Goal: Task Accomplishment & Management: Manage account settings

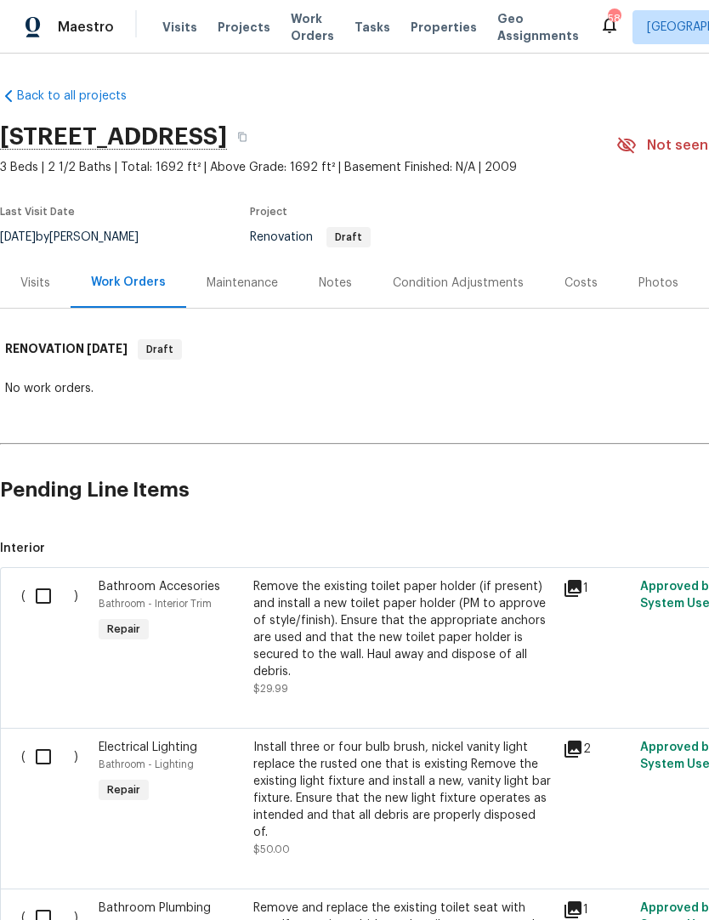
click at [182, 23] on span "Visits" at bounding box center [179, 27] width 35 height 17
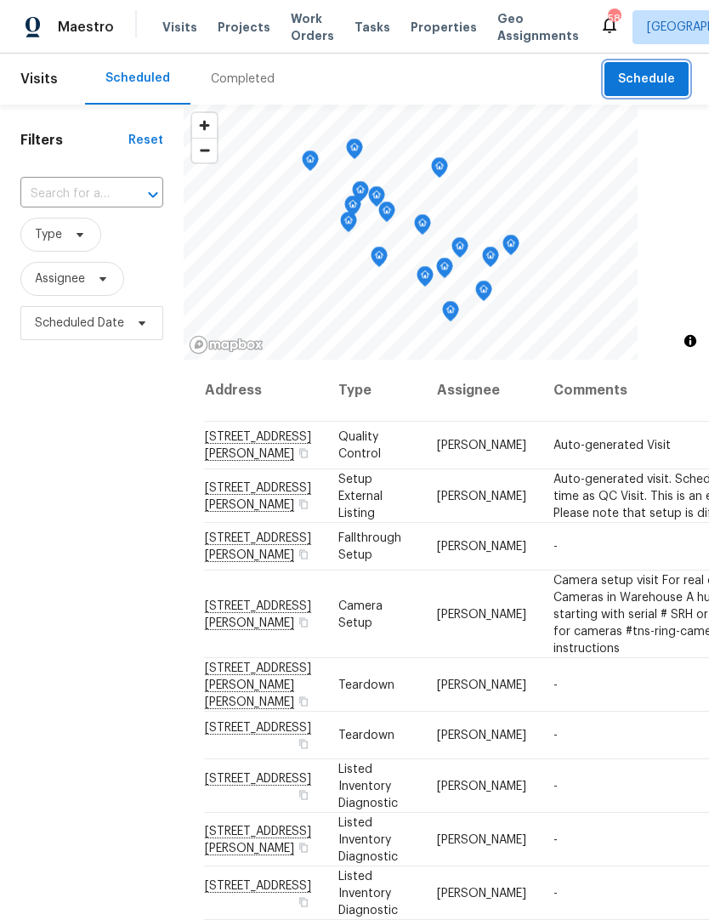
click at [656, 84] on span "Schedule" at bounding box center [646, 79] width 57 height 21
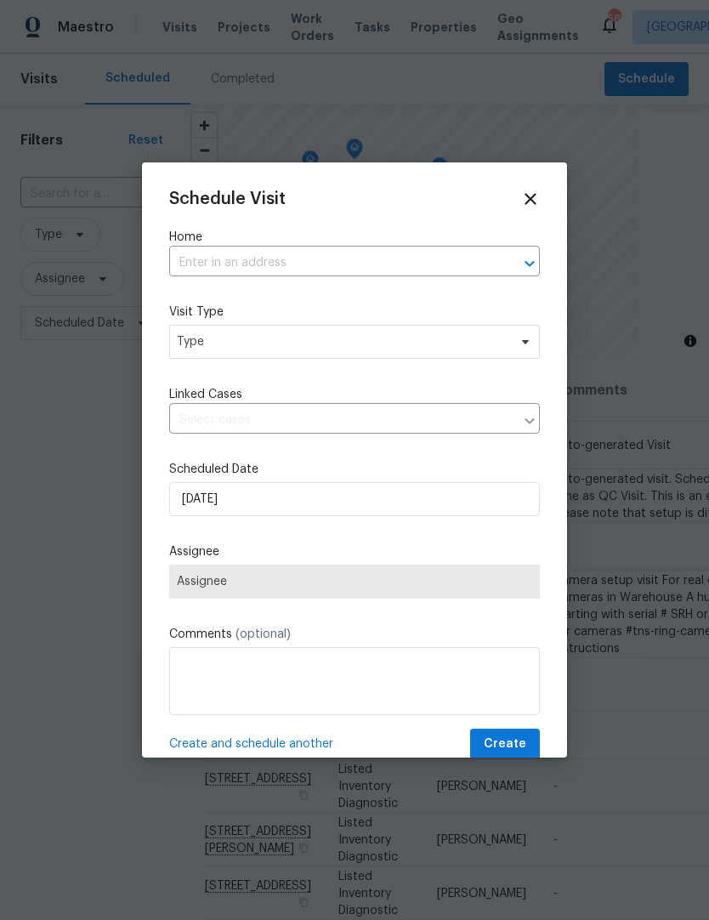
click at [207, 267] on input "text" at bounding box center [330, 263] width 323 height 26
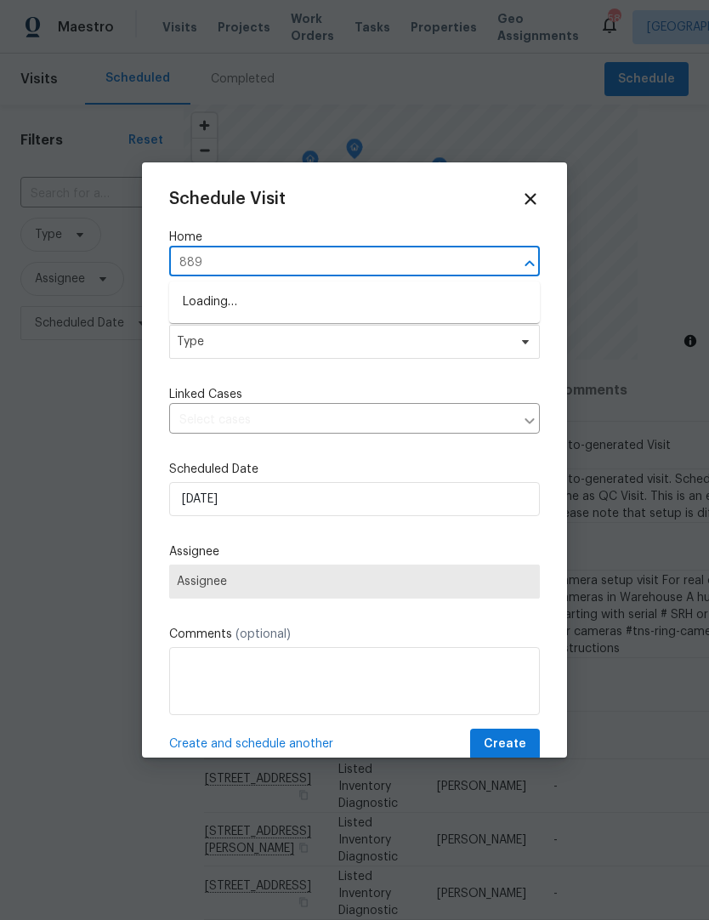
type input "8891"
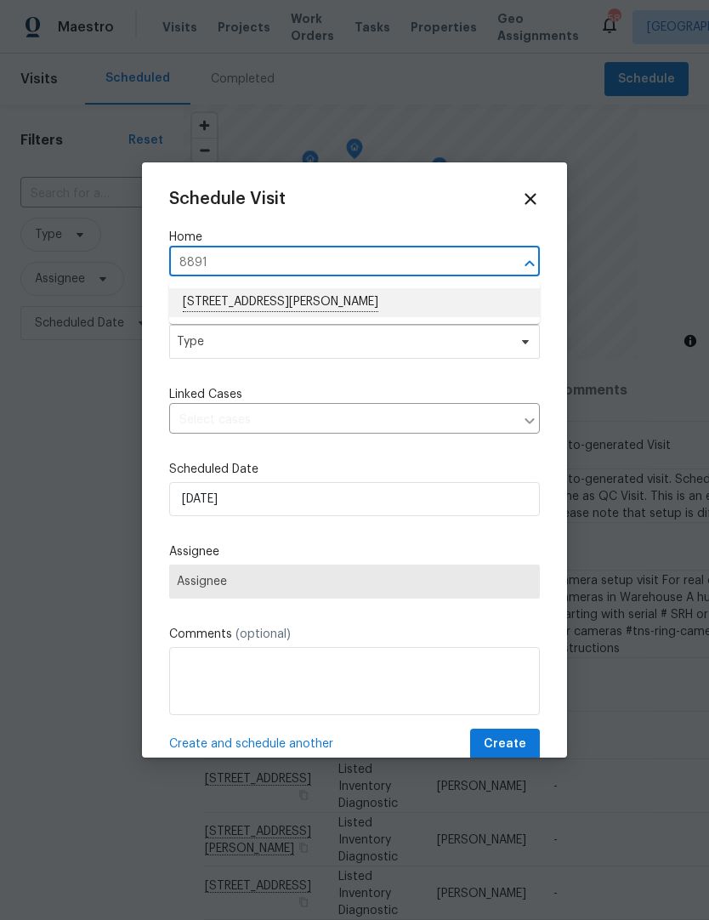
click at [224, 305] on li "8891 Commons Townes Dr, Raleigh, NC 27616" at bounding box center [354, 302] width 371 height 29
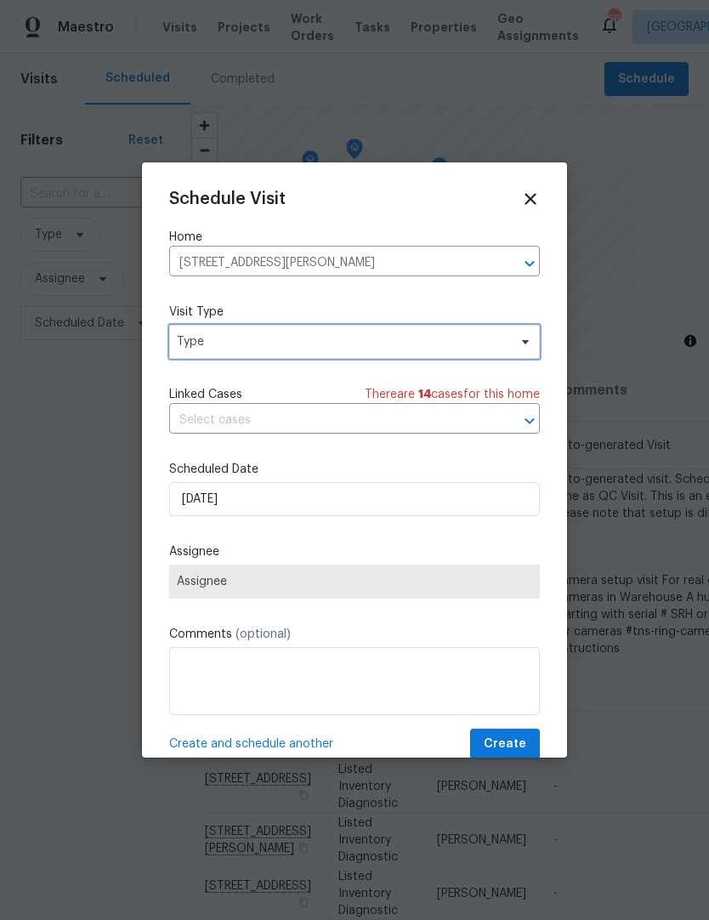
click at [190, 349] on span "Type" at bounding box center [342, 341] width 331 height 17
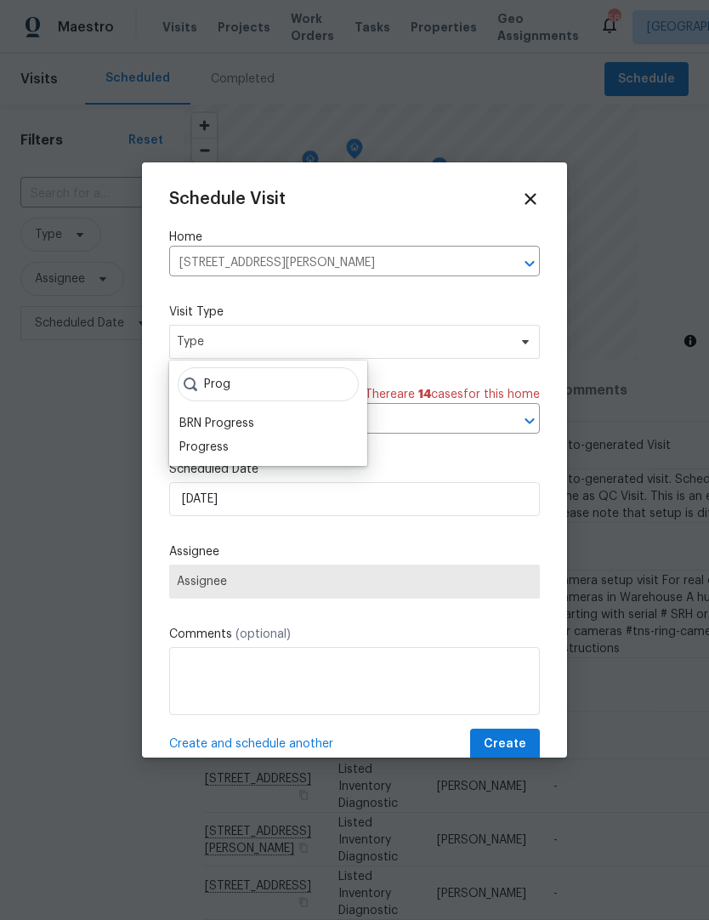
type input "Prog"
click at [218, 446] on div "Progress" at bounding box center [203, 447] width 49 height 17
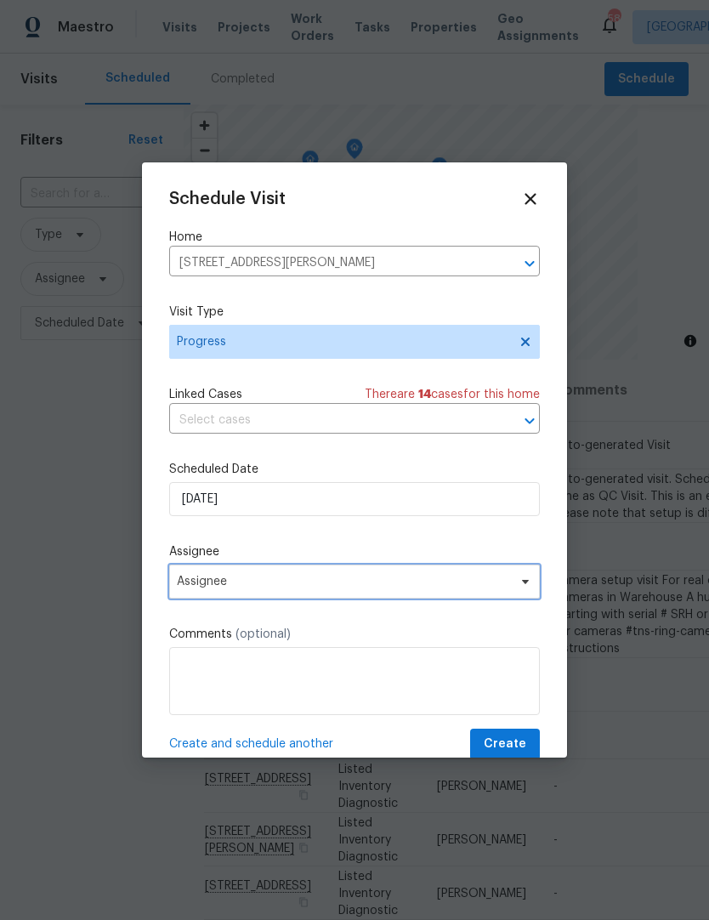
click at [190, 588] on span "Assignee" at bounding box center [343, 582] width 333 height 14
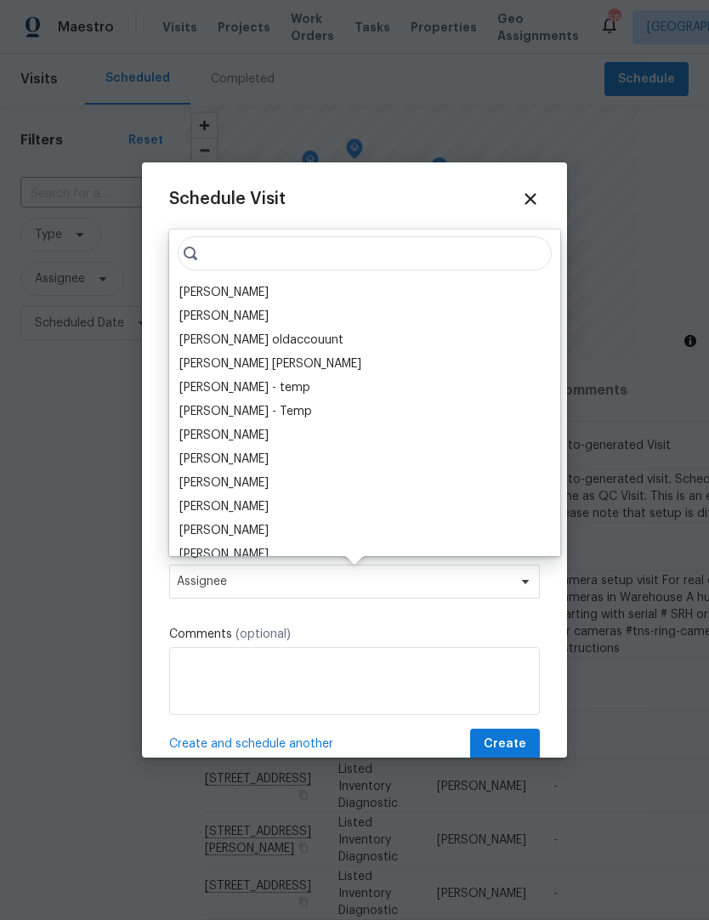
click at [210, 284] on div "[PERSON_NAME]" at bounding box center [223, 292] width 89 height 17
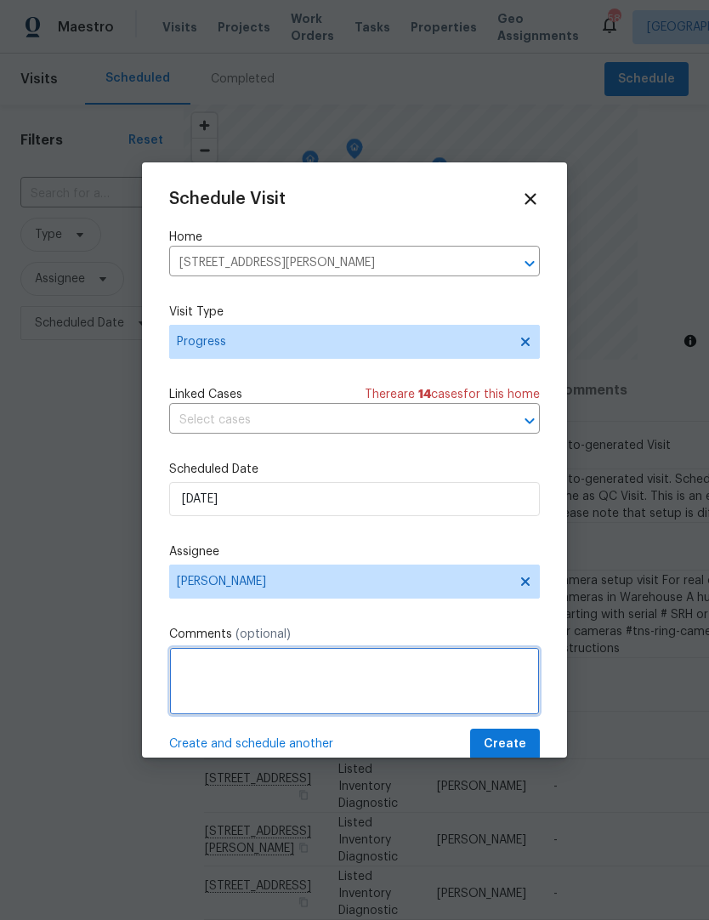
click at [193, 666] on textarea at bounding box center [354, 681] width 371 height 68
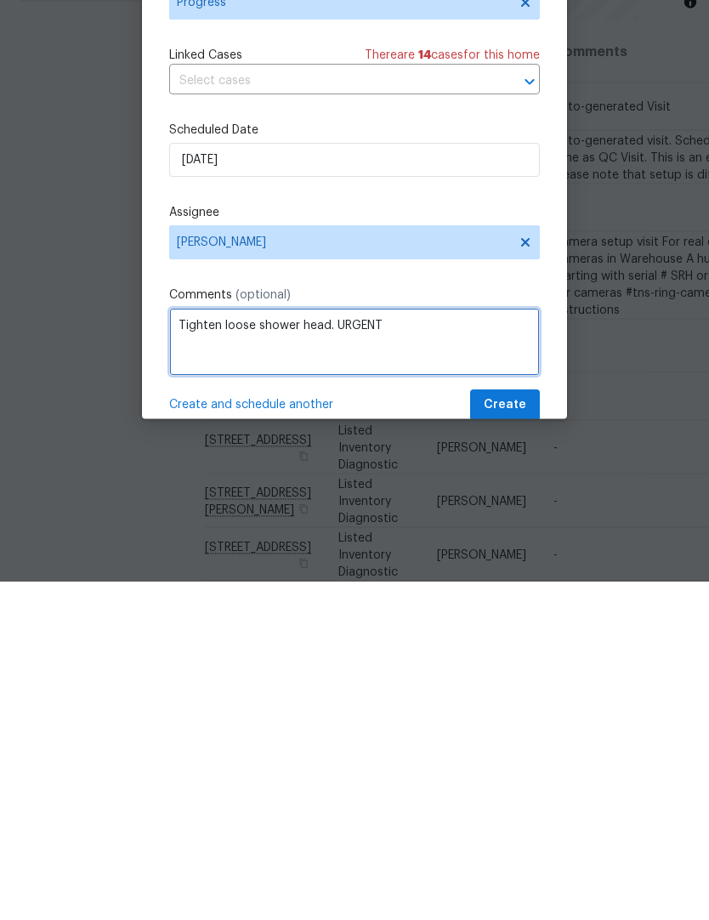
type textarea "Tighten loose shower head. URGENT"
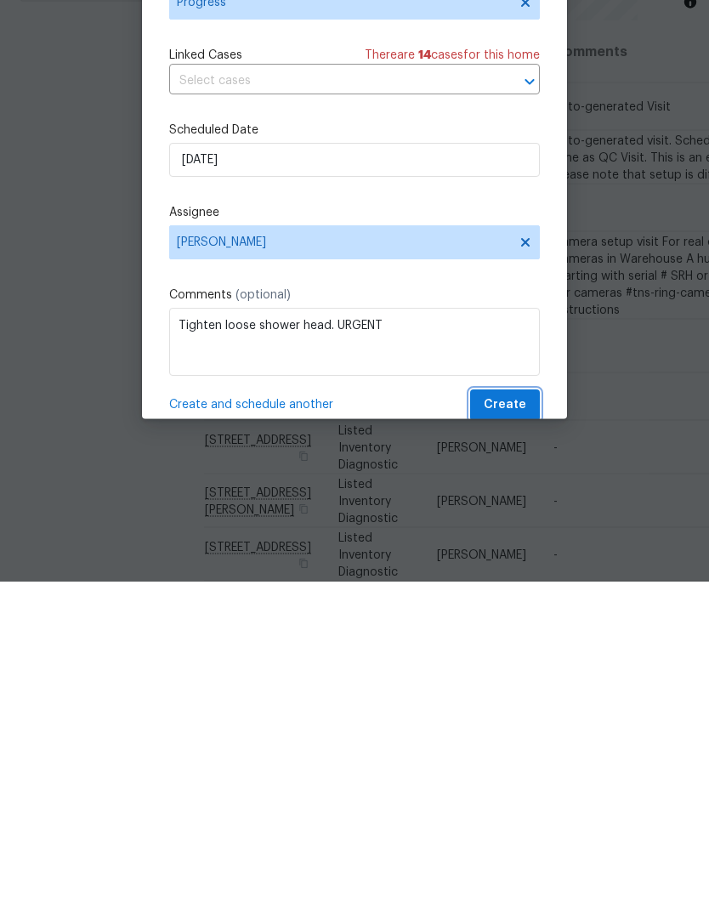
click at [528, 729] on button "Create" at bounding box center [505, 744] width 70 height 31
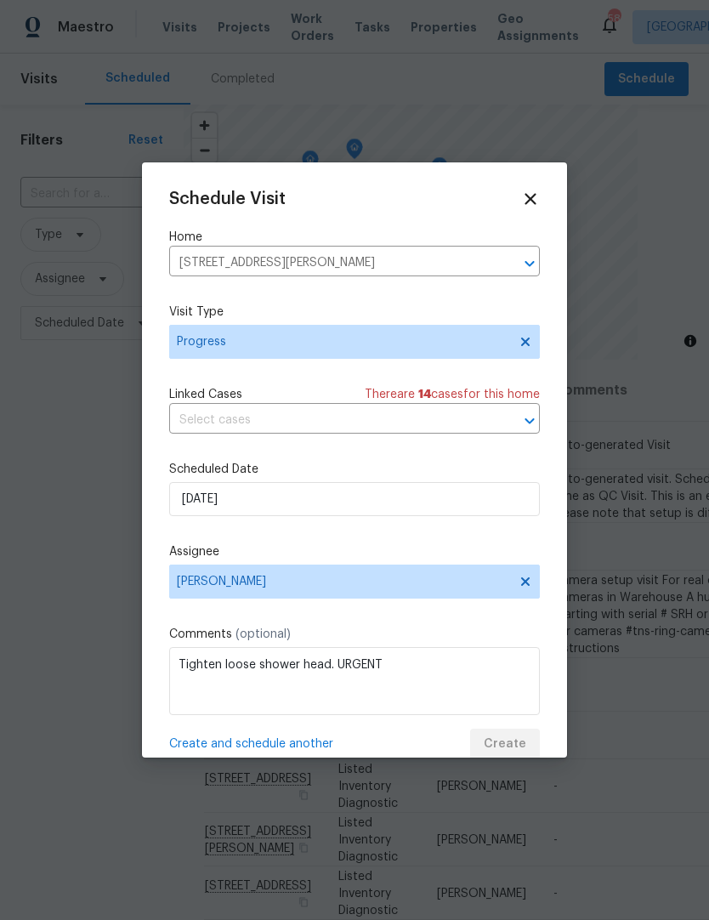
scroll to position [0, 0]
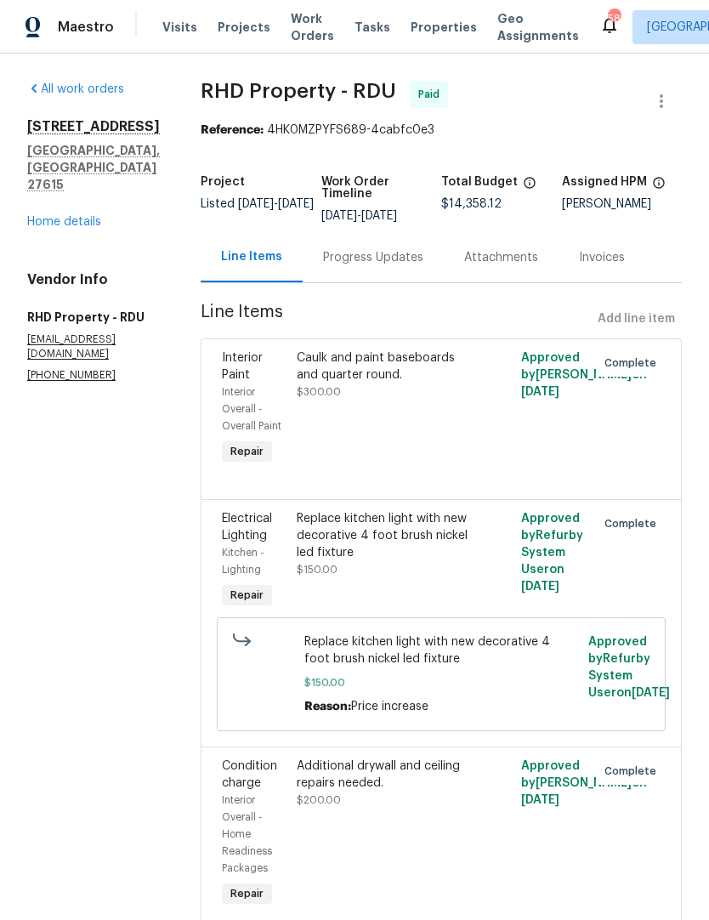
click at [65, 216] on link "Home details" at bounding box center [64, 222] width 74 height 12
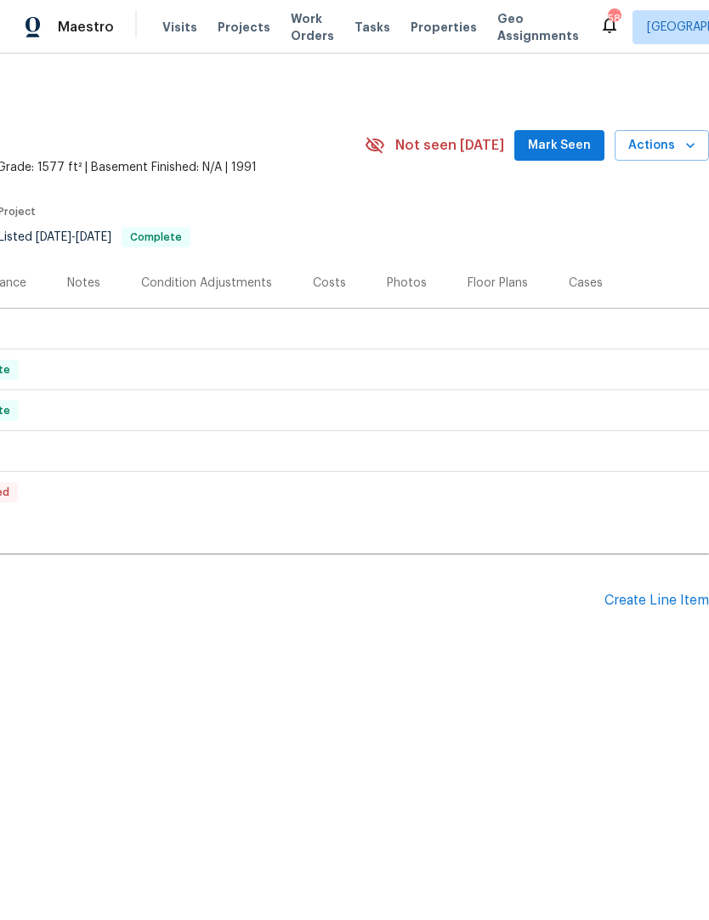
scroll to position [0, 252]
click at [649, 603] on div "Create Line Item" at bounding box center [656, 601] width 105 height 16
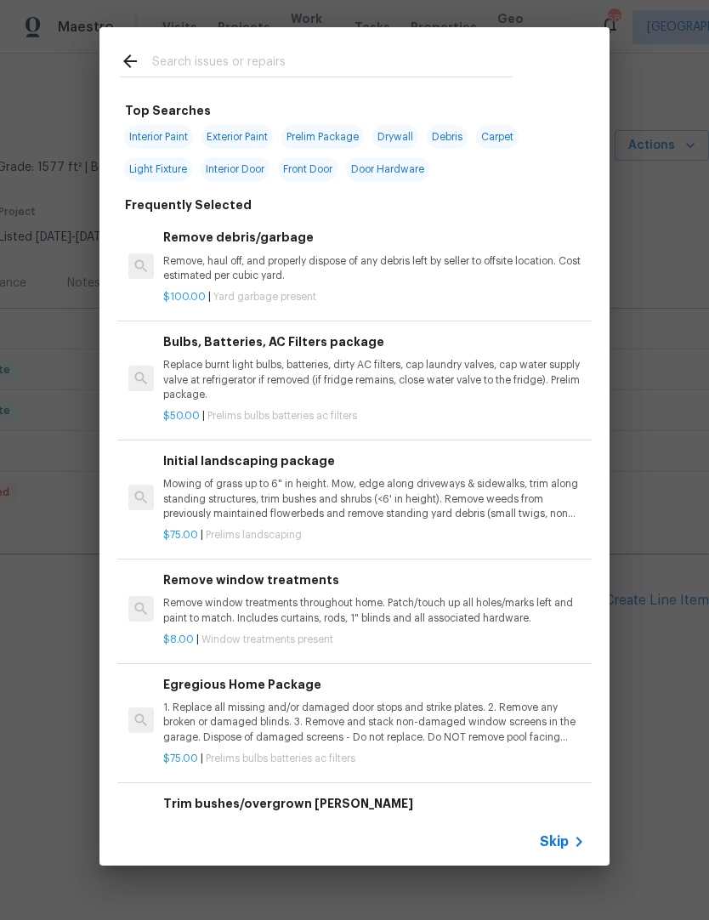
click at [168, 56] on input "text" at bounding box center [332, 64] width 360 height 26
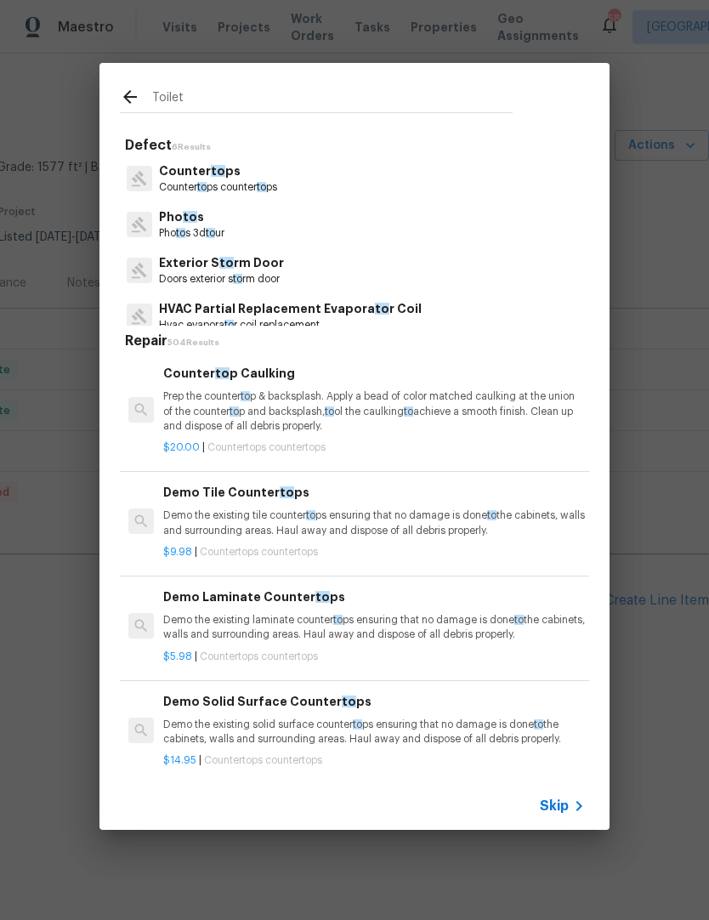
type input "Toilet"
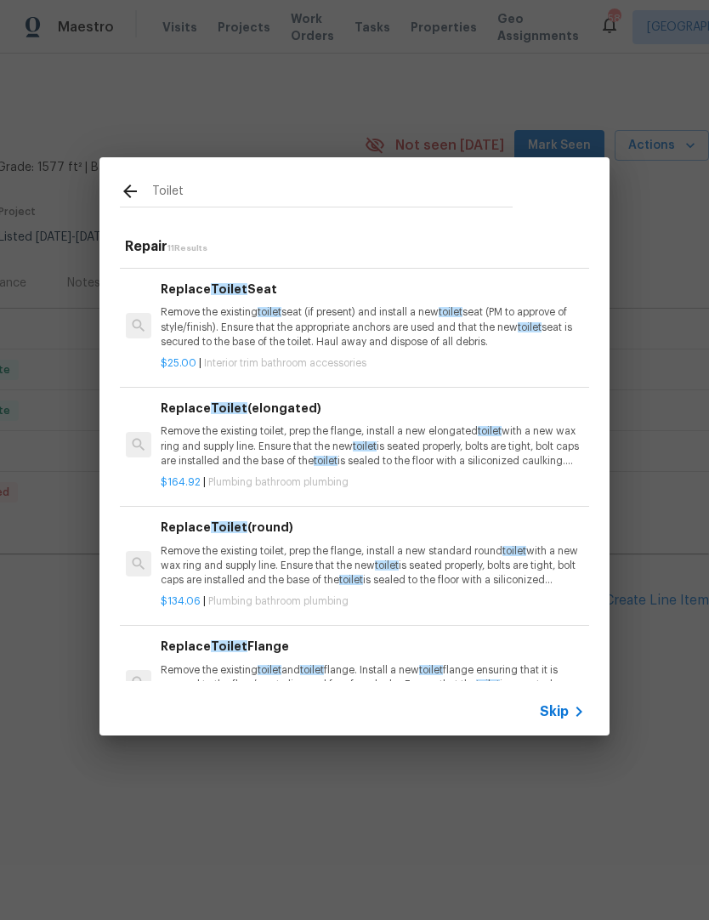
scroll to position [202, 3]
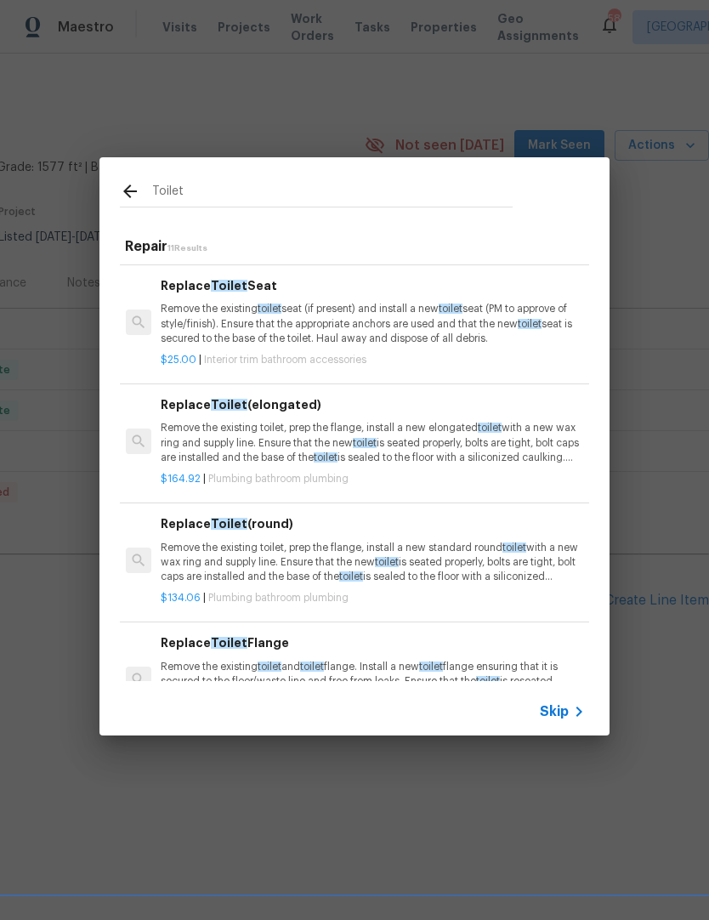
click at [202, 432] on p "Remove the existing toilet, prep the flange, install a new elongated toilet wit…" at bounding box center [372, 442] width 422 height 43
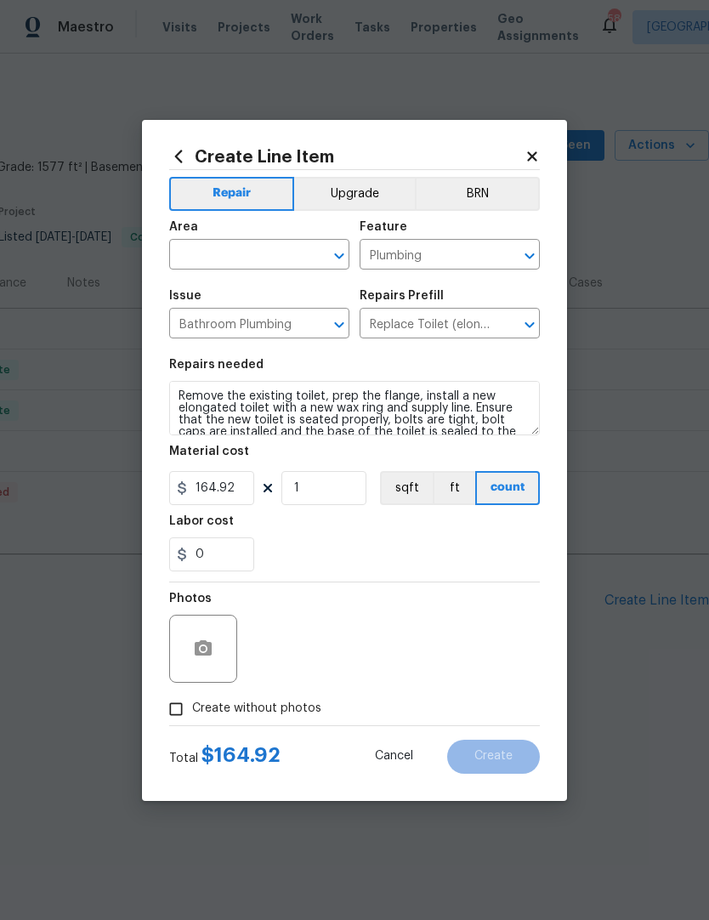
click at [179, 264] on input "text" at bounding box center [235, 256] width 133 height 26
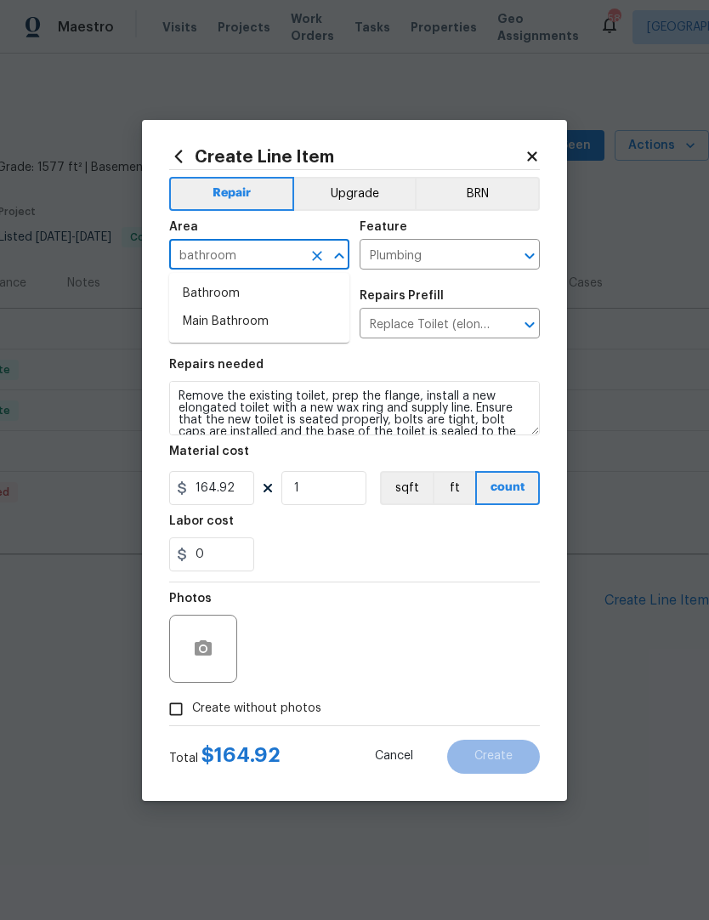
click at [192, 294] on li "Bathroom" at bounding box center [259, 294] width 180 height 28
type input "Bathroom"
click at [172, 718] on input "Create without photos" at bounding box center [176, 709] width 32 height 32
checkbox input "true"
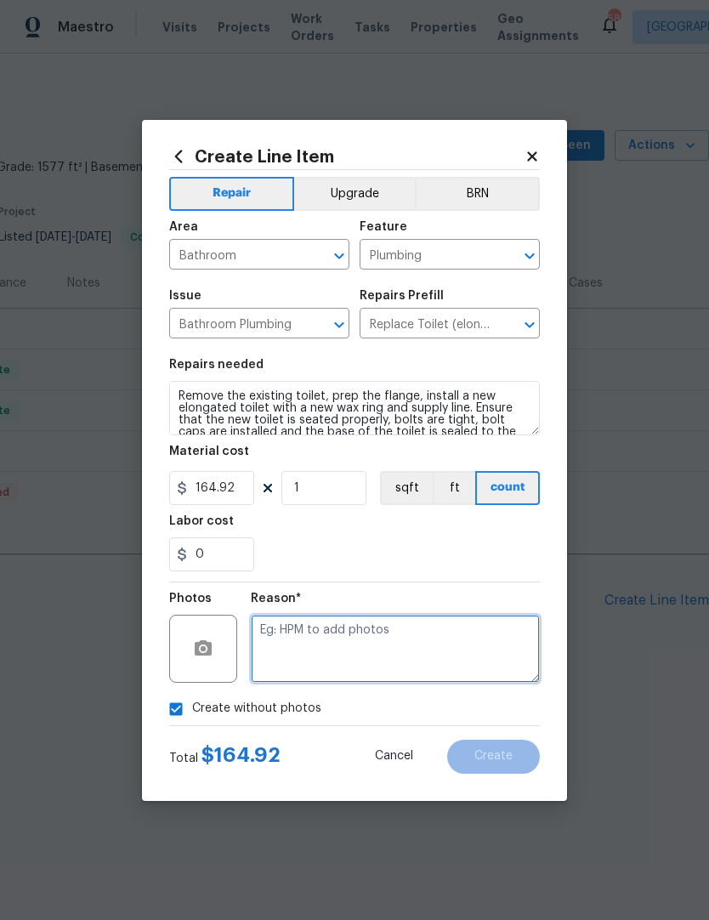
click at [274, 654] on textarea at bounding box center [395, 649] width 289 height 68
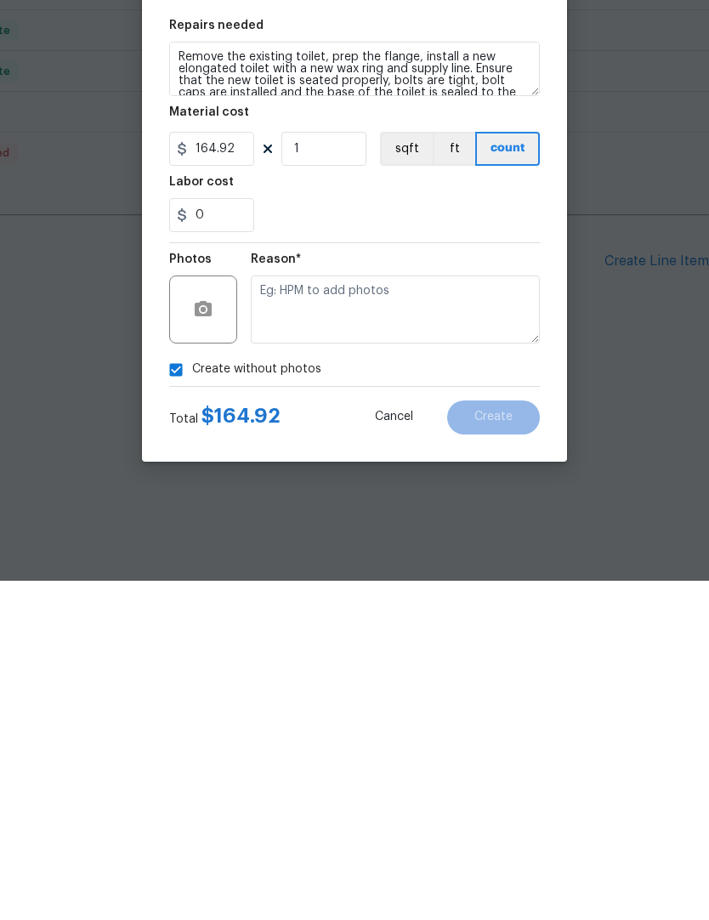
click at [307, 537] on div "0" at bounding box center [354, 554] width 371 height 34
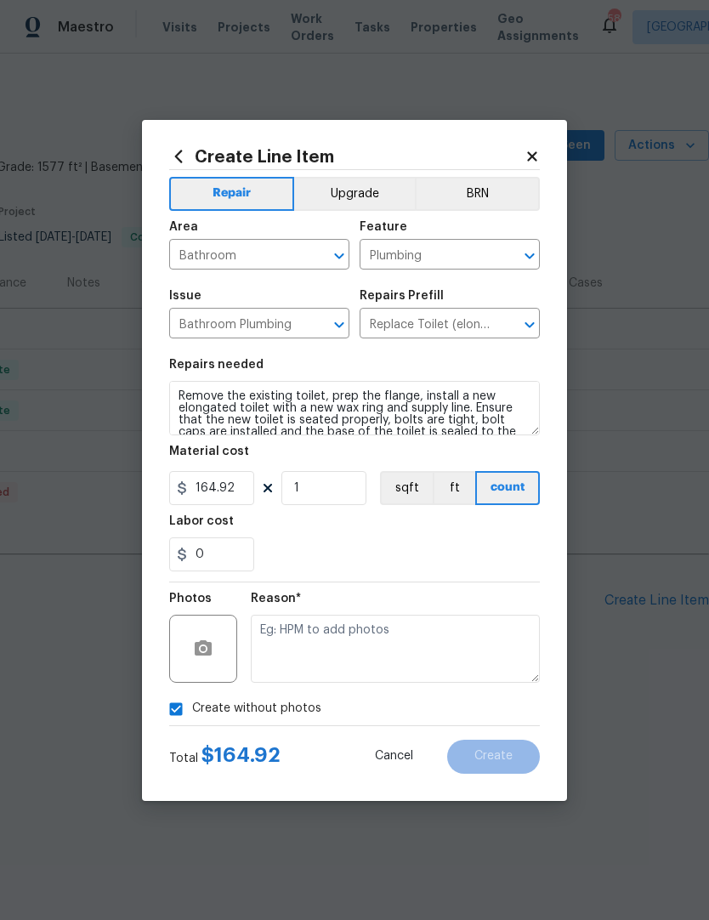
click at [277, 552] on div "0" at bounding box center [354, 554] width 371 height 34
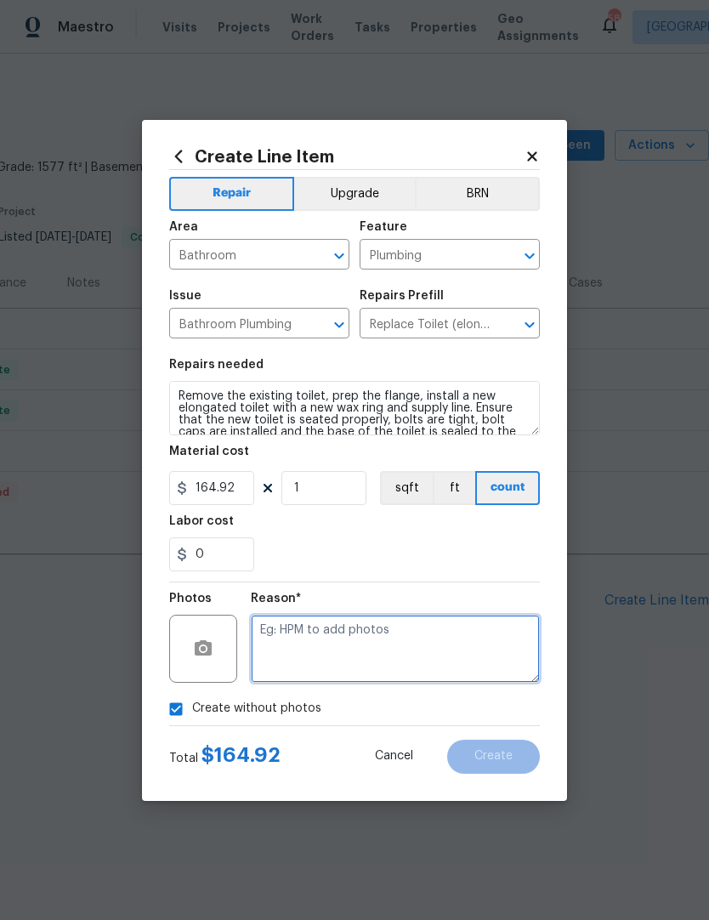
click at [269, 645] on textarea at bounding box center [395, 649] width 289 height 68
type textarea "N/a"
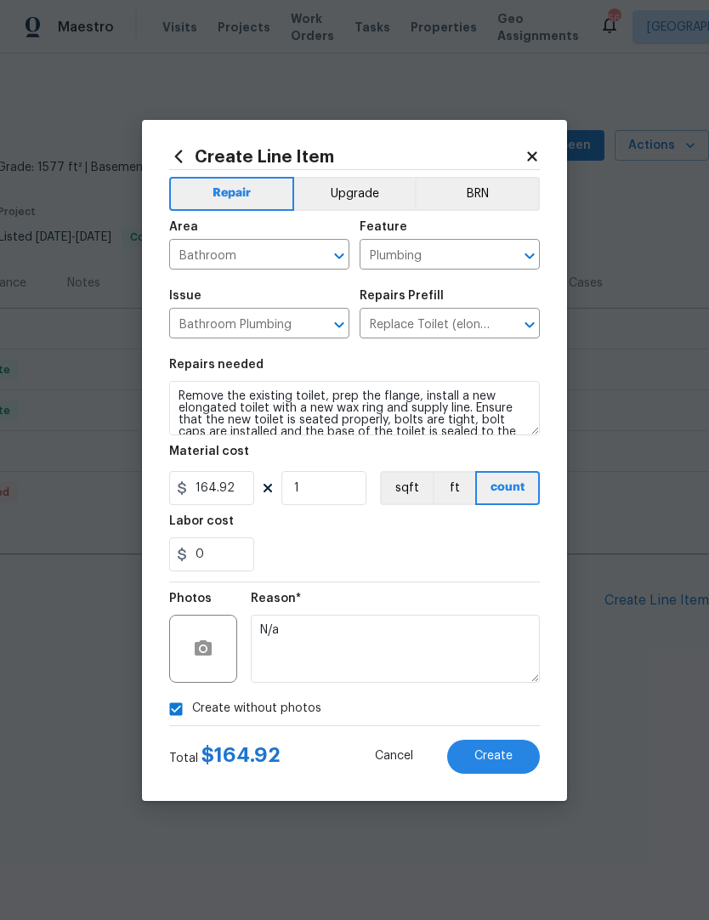
click at [509, 571] on div "0" at bounding box center [354, 554] width 371 height 34
click at [514, 558] on div "0" at bounding box center [354, 554] width 371 height 34
click at [164, 706] on input "Create without photos" at bounding box center [176, 709] width 32 height 32
checkbox input "false"
click at [203, 665] on button "button" at bounding box center [203, 648] width 41 height 41
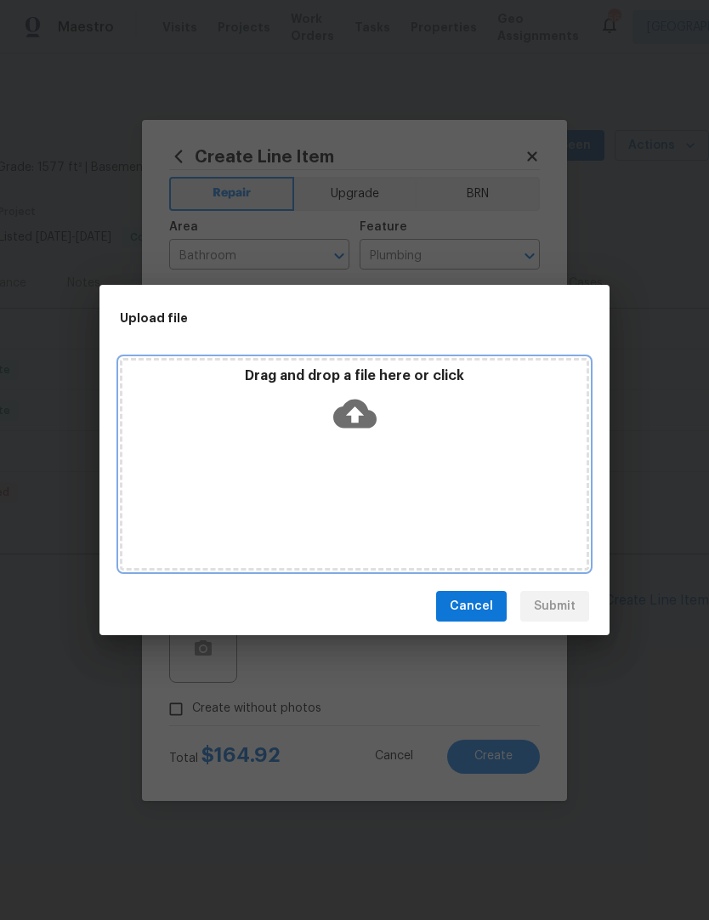
click at [364, 445] on div "Drag and drop a file here or click" at bounding box center [354, 464] width 469 height 213
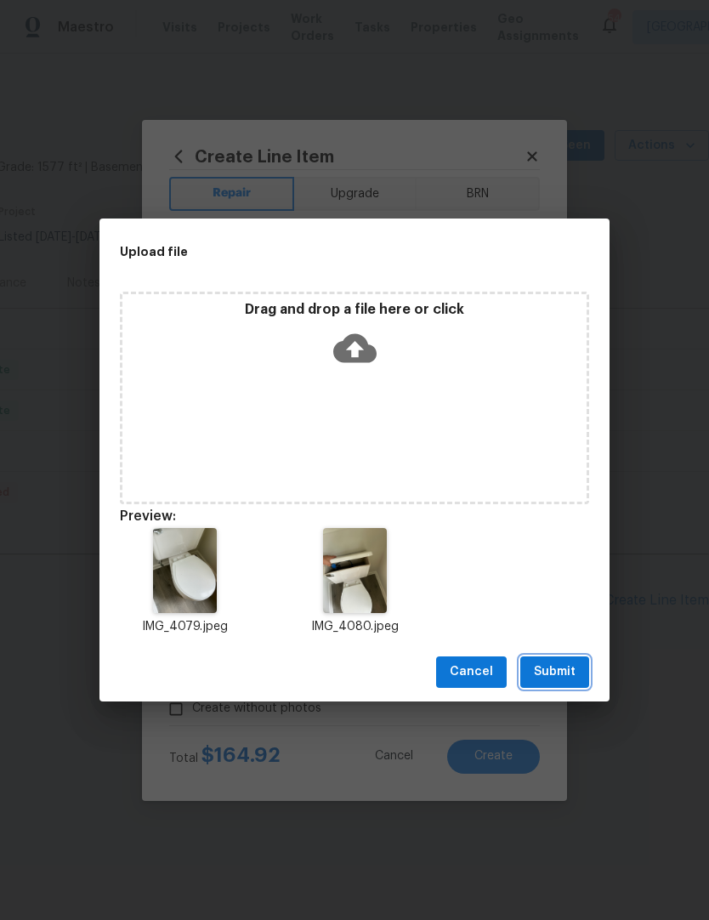
click at [559, 672] on span "Submit" at bounding box center [555, 671] width 42 height 21
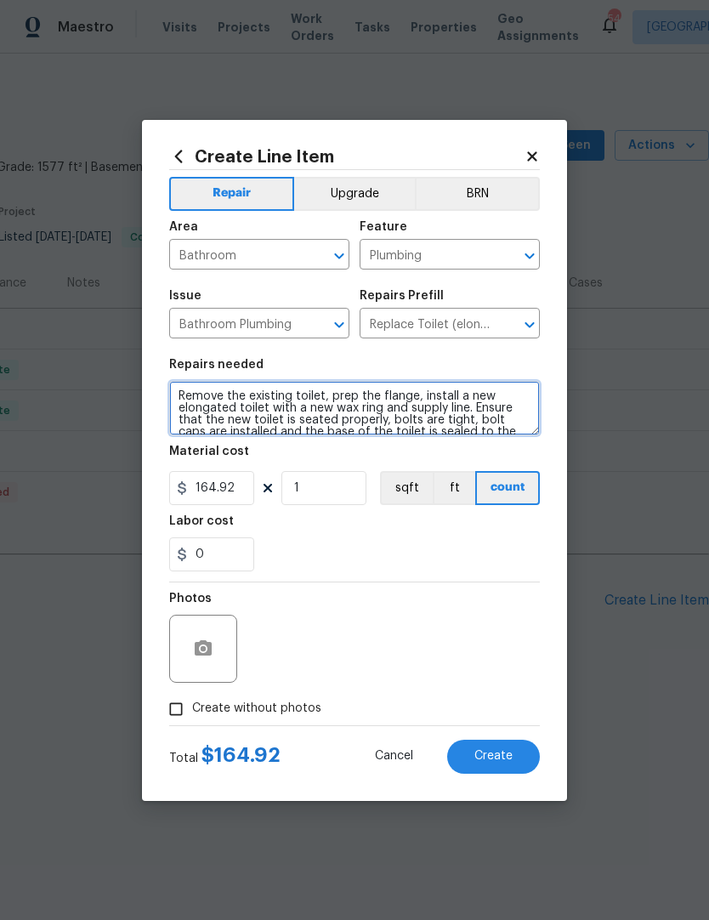
click at [190, 395] on textarea "Remove the existing toilet, prep the flange, install a new elongated toilet wit…" at bounding box center [354, 408] width 371 height 54
click at [175, 390] on textarea "Remove the existing toilet, prep the flange, install a new elongated toilet wit…" at bounding box center [354, 408] width 371 height 54
click at [183, 389] on textarea "Remove the existing toilet, prep the flange, install a new elongated toilet wit…" at bounding box center [354, 408] width 371 height 54
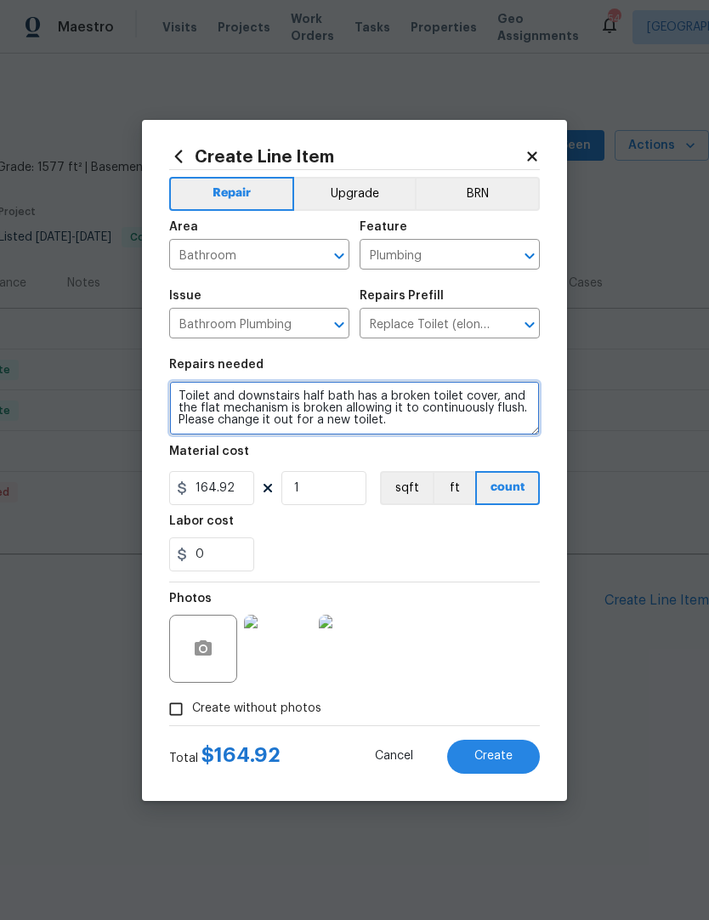
type textarea "Toilet and downstairs half bath has a broken toilet cover, and the flat mechani…"
click at [504, 762] on span "Create" at bounding box center [493, 756] width 38 height 13
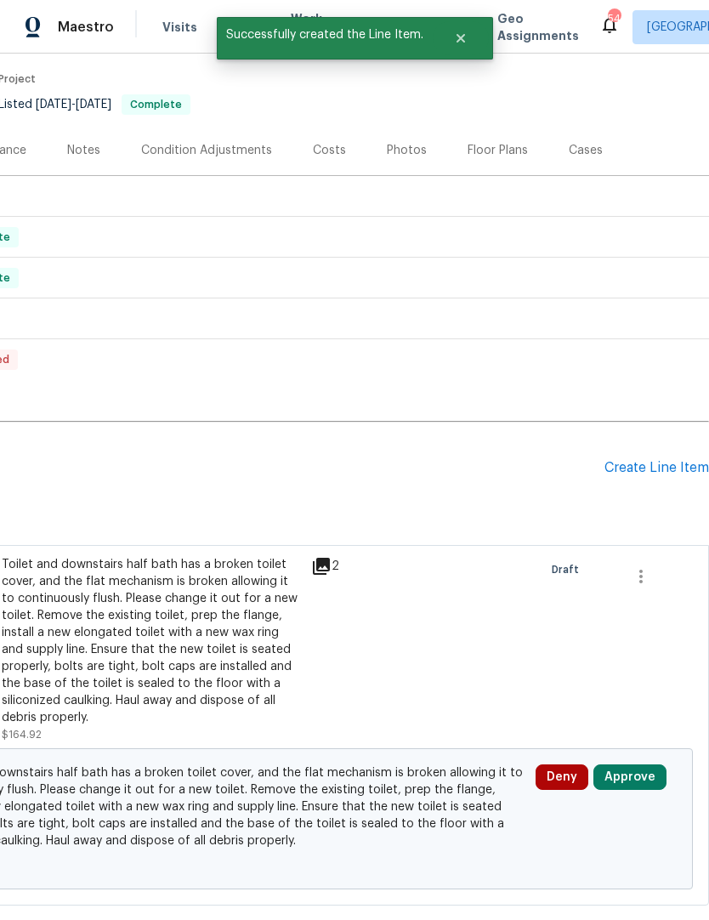
scroll to position [133, 252]
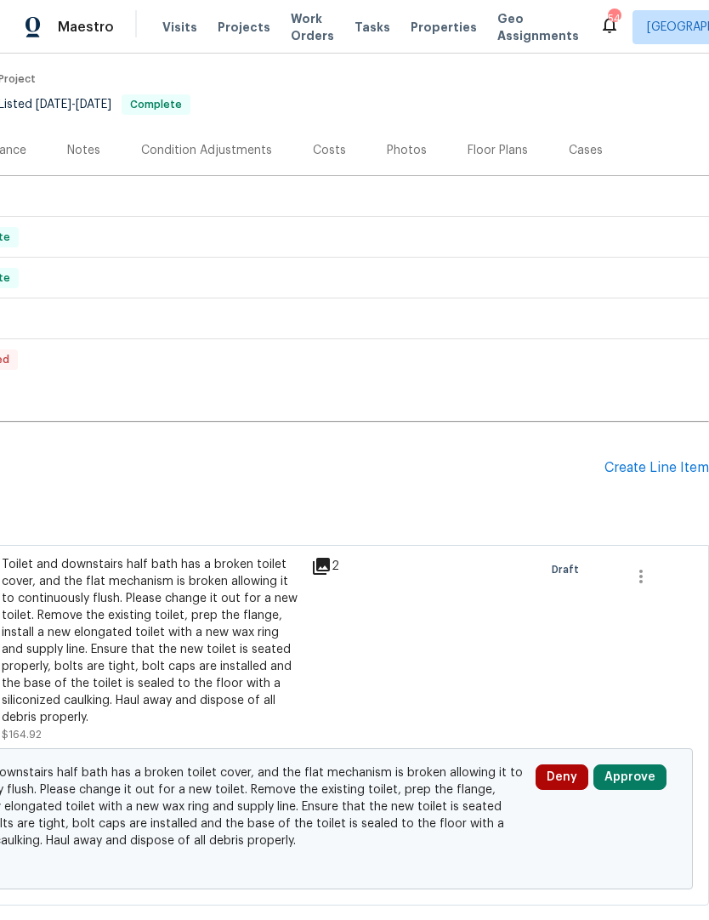
click at [630, 775] on button "Approve" at bounding box center [629, 777] width 73 height 26
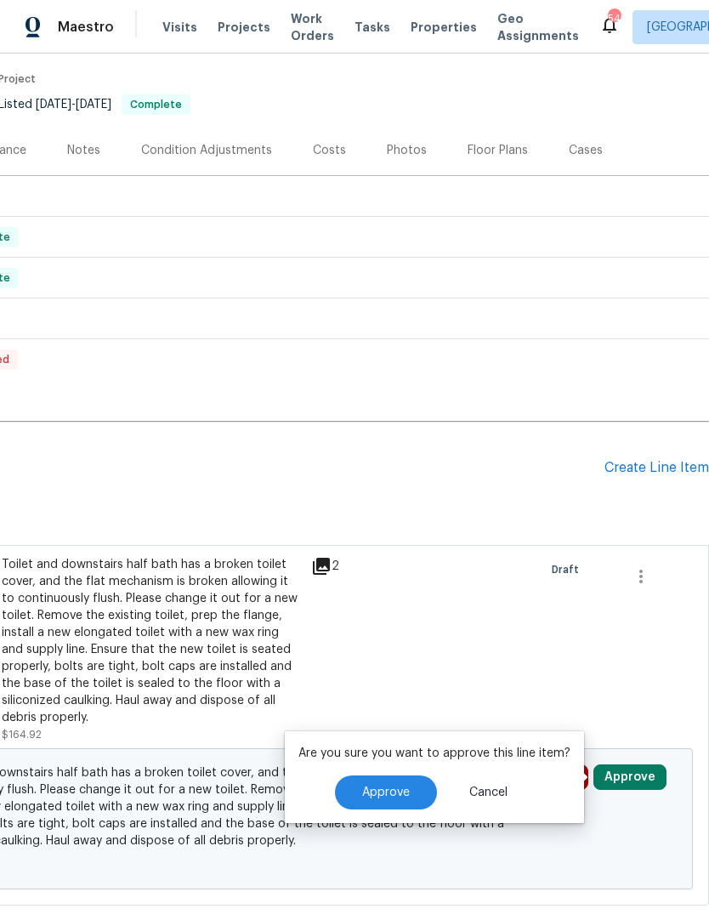
click at [410, 802] on button "Approve" at bounding box center [386, 792] width 102 height 34
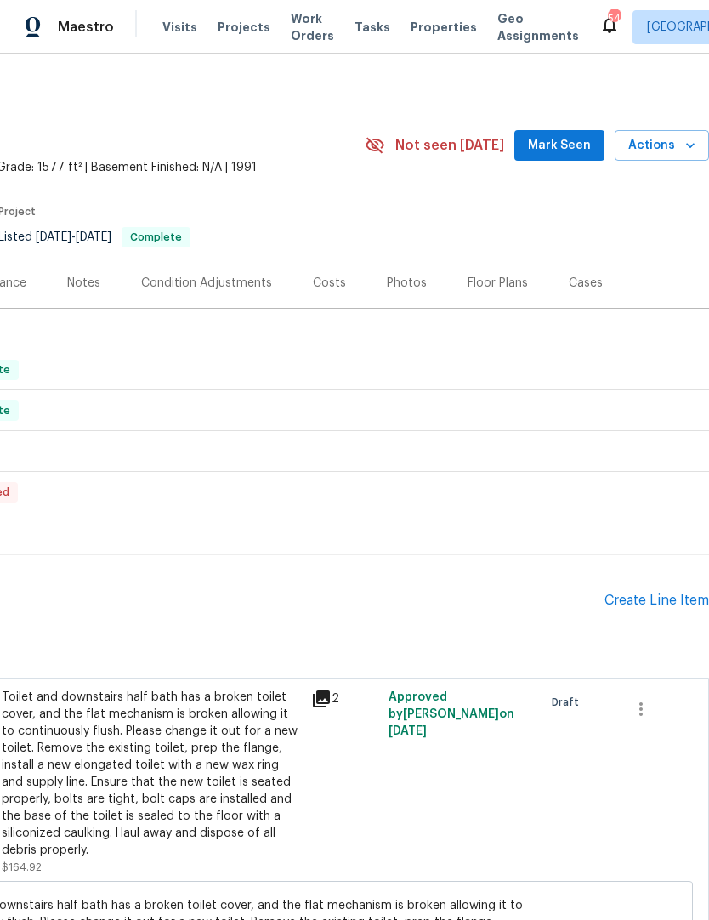
scroll to position [0, 252]
click at [659, 604] on div "Create Line Item" at bounding box center [656, 601] width 105 height 16
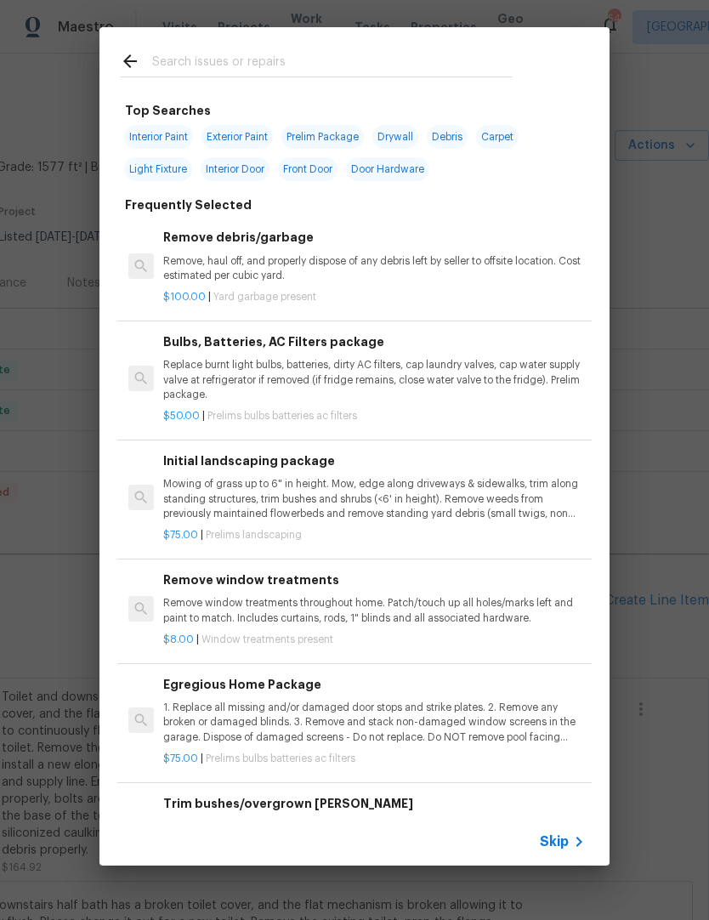
click at [431, 53] on input "text" at bounding box center [332, 64] width 360 height 26
type input "Electrical"
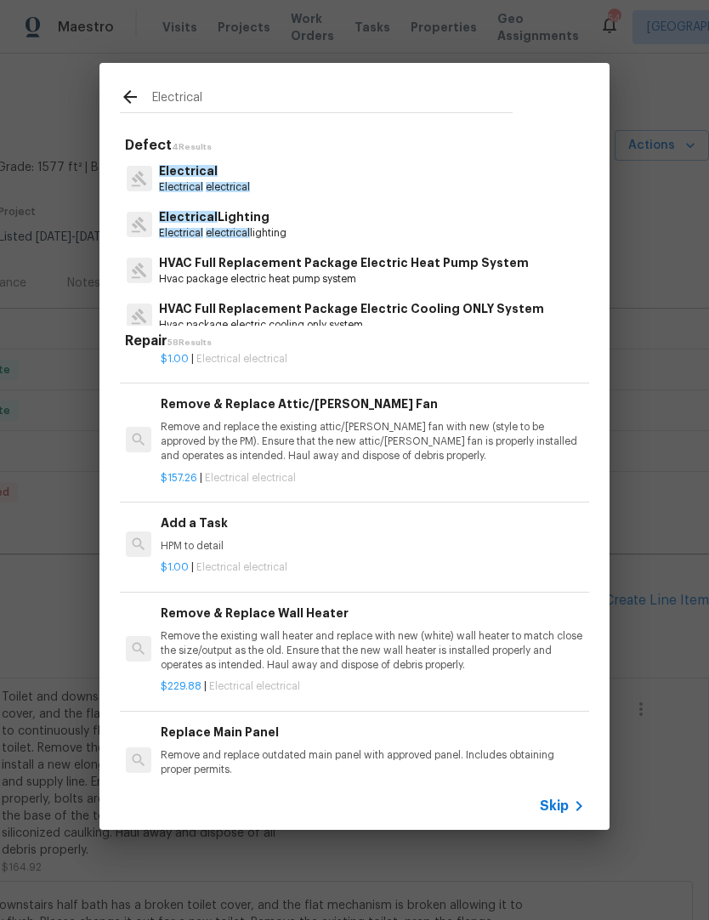
scroll to position [1030, 3]
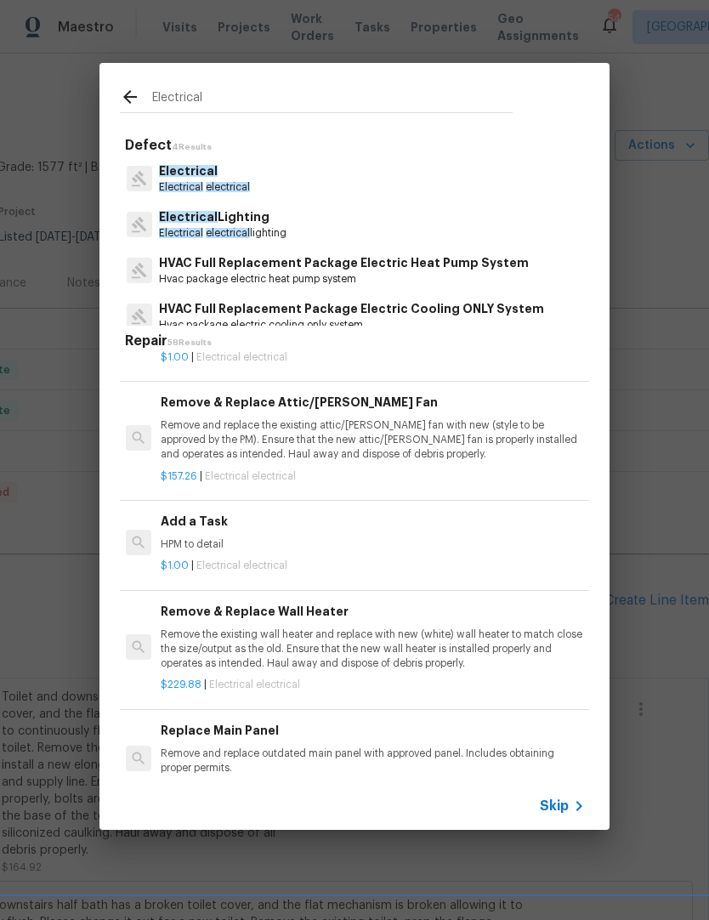
click at [223, 526] on div "Add a Task HPM to detail" at bounding box center [372, 532] width 422 height 41
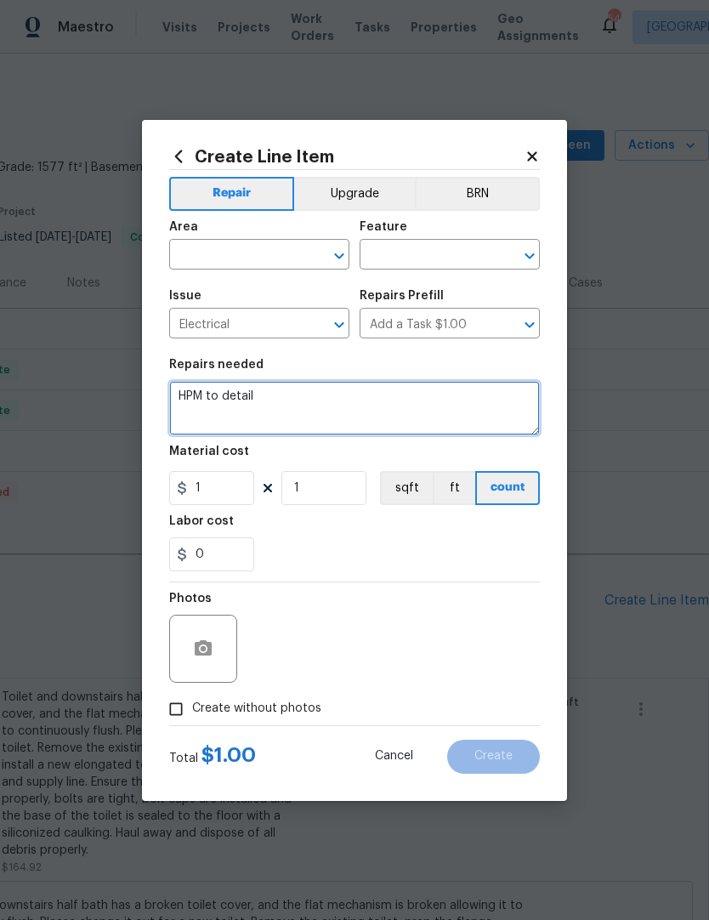
click at [259, 392] on textarea "HPM to detail" at bounding box center [354, 408] width 371 height 54
type textarea "H"
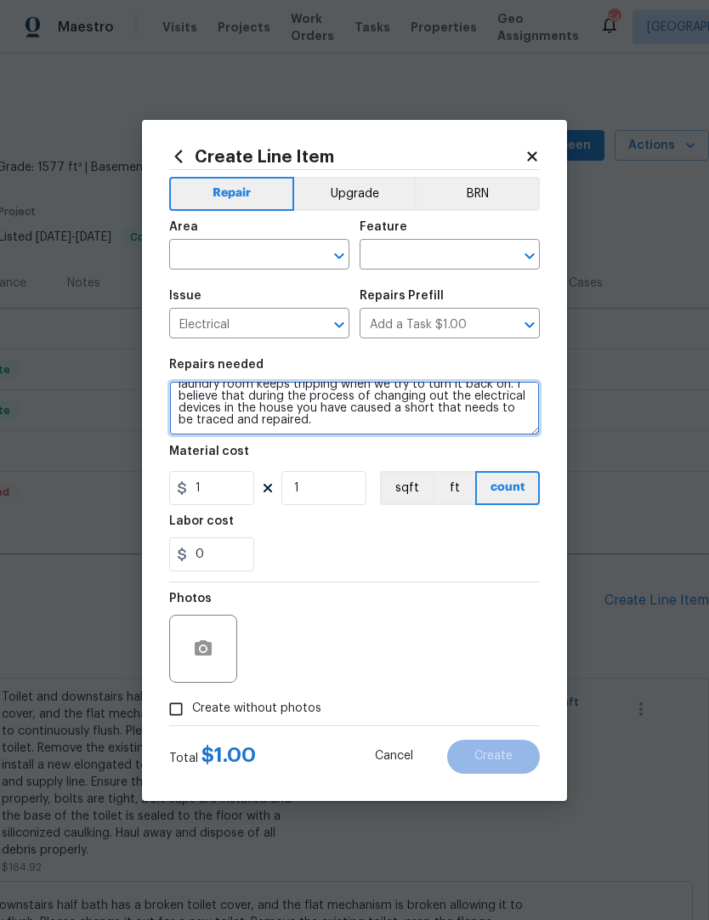
scroll to position [76, 0]
type textarea "One dollar line holder item to allow GC to return to troubleshoot and diagnose …"
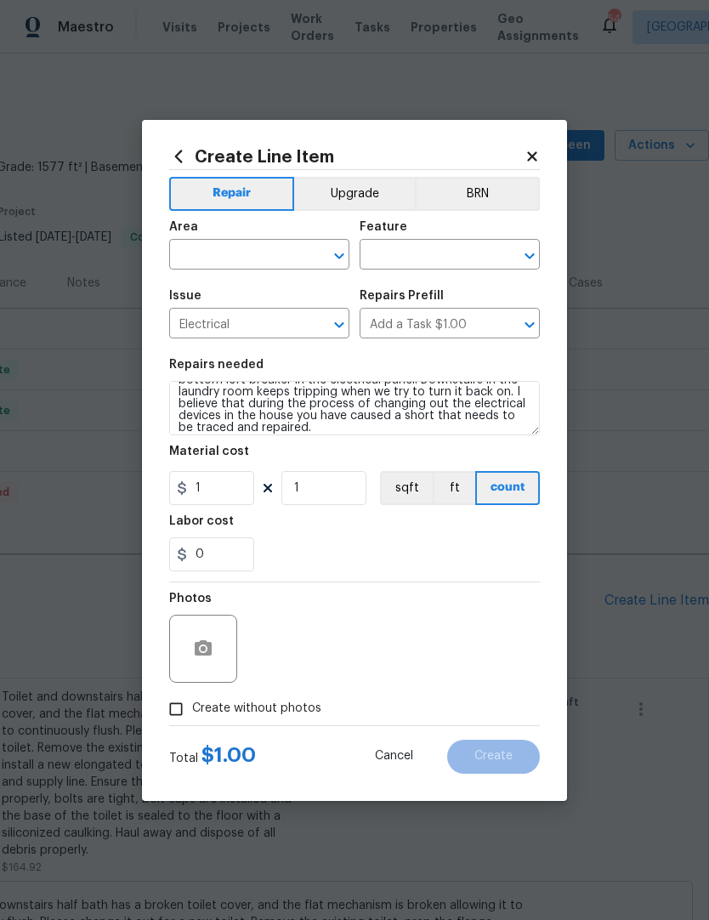
click at [281, 556] on div "0" at bounding box center [354, 554] width 371 height 34
click at [206, 655] on icon "button" at bounding box center [203, 647] width 17 height 15
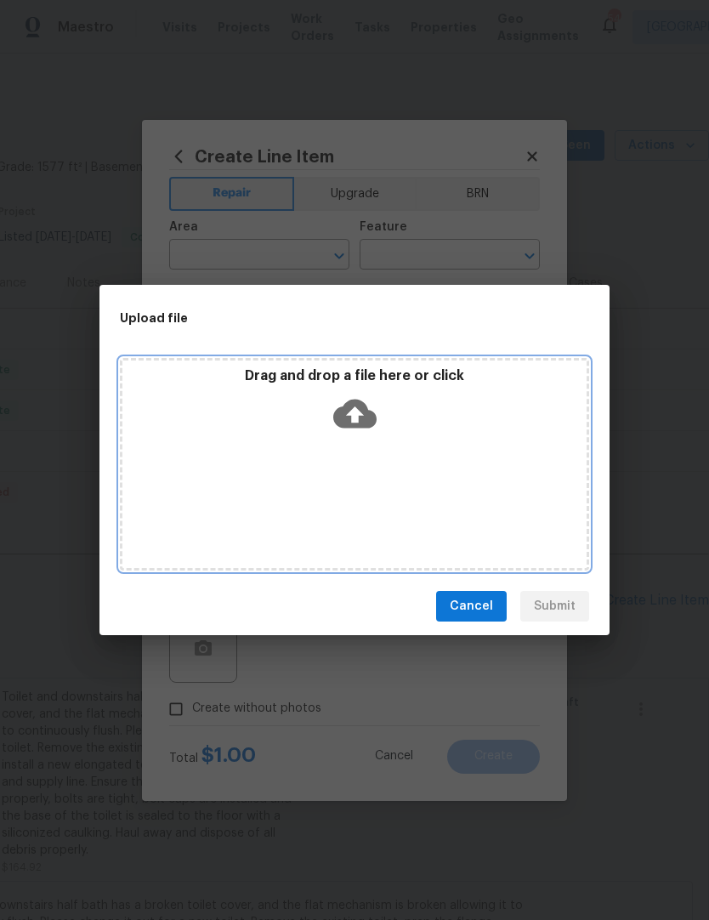
click at [280, 500] on div "Drag and drop a file here or click" at bounding box center [354, 464] width 469 height 213
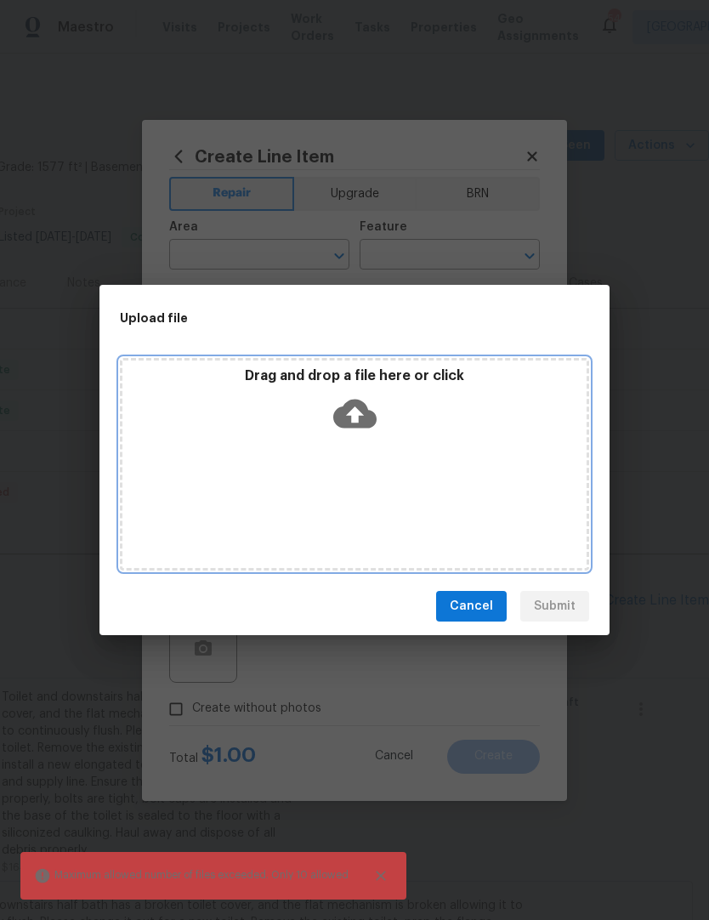
click at [210, 463] on div "Drag and drop a file here or click" at bounding box center [354, 464] width 469 height 213
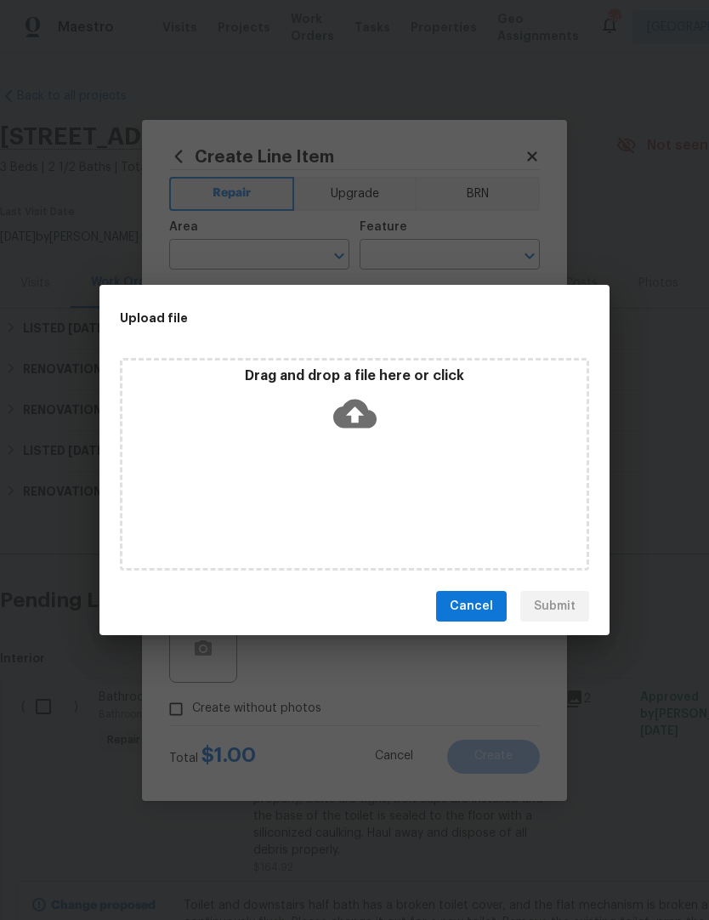
scroll to position [76, 0]
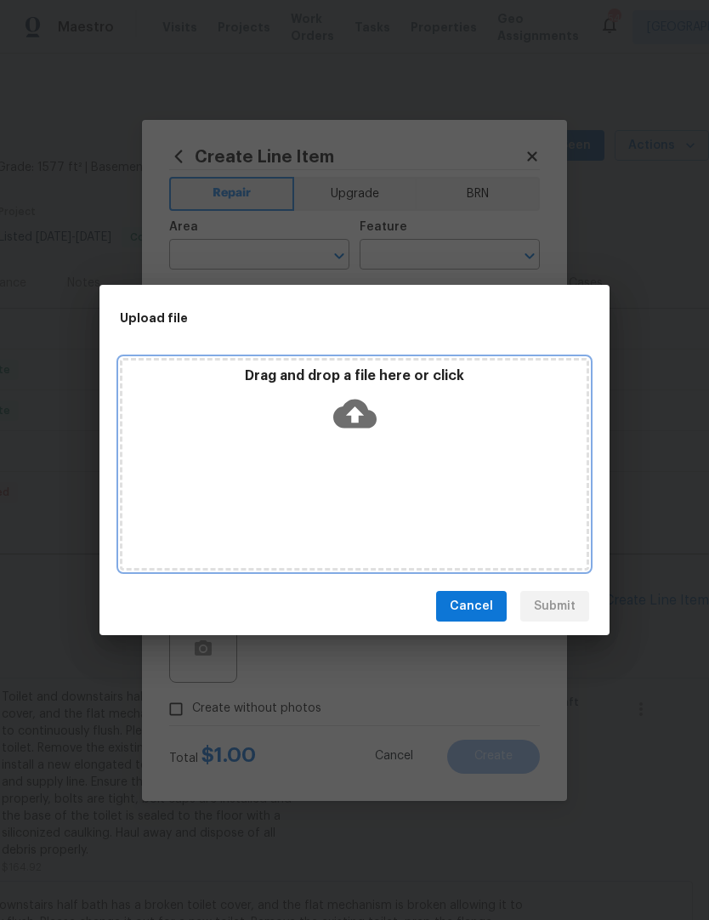
click at [360, 493] on div "Drag and drop a file here or click" at bounding box center [354, 464] width 469 height 213
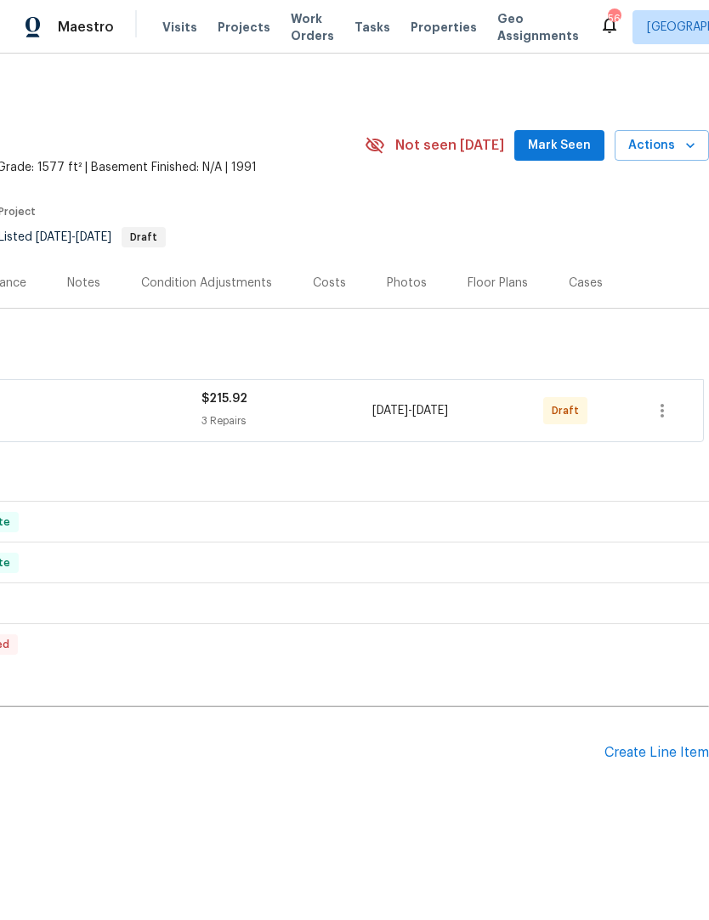
scroll to position [0, 252]
click at [666, 414] on icon "button" at bounding box center [662, 410] width 20 height 20
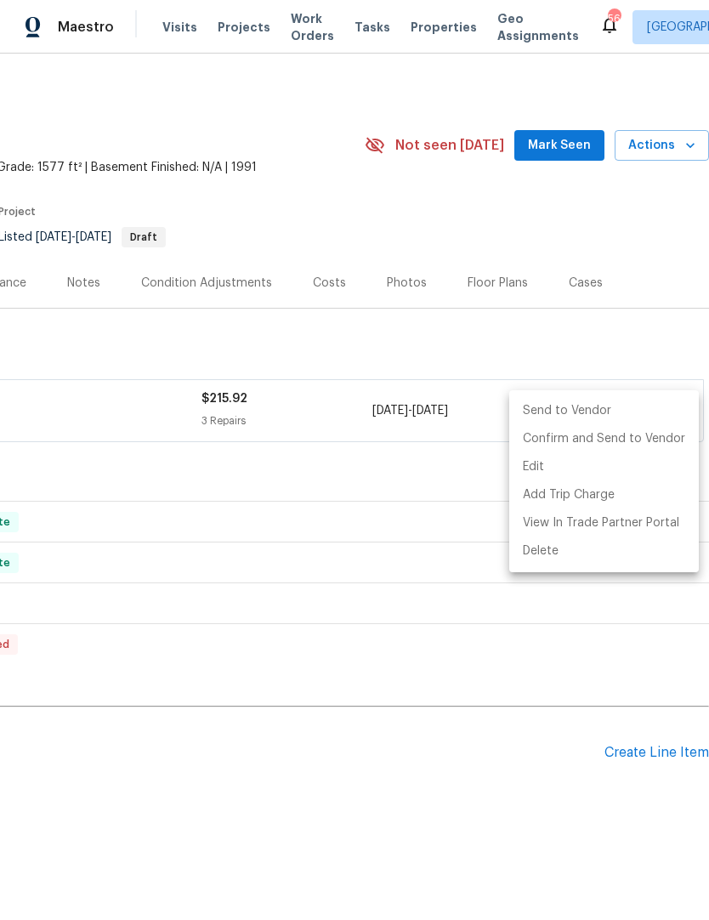
click at [615, 411] on li "Send to Vendor" at bounding box center [604, 411] width 190 height 28
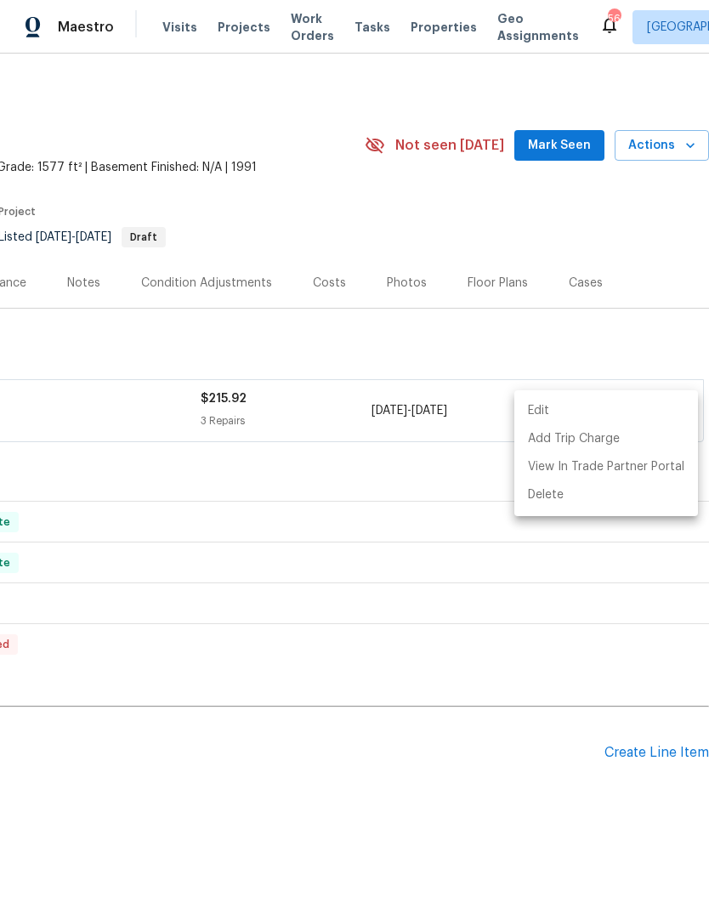
click at [541, 345] on div at bounding box center [354, 460] width 709 height 920
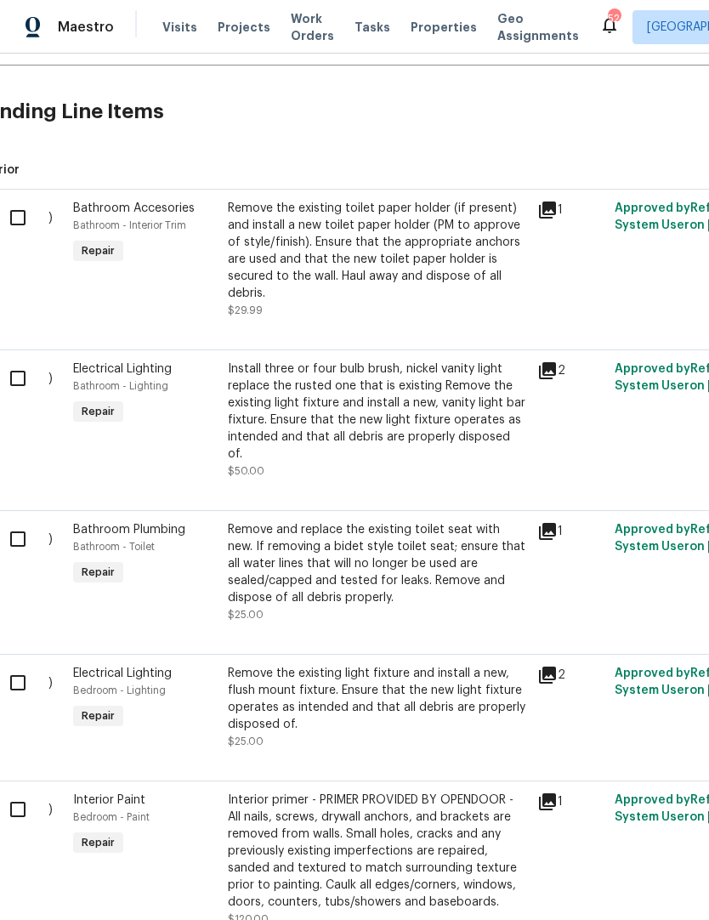
scroll to position [378, 26]
click at [31, 216] on input "checkbox" at bounding box center [23, 218] width 48 height 36
checkbox input "true"
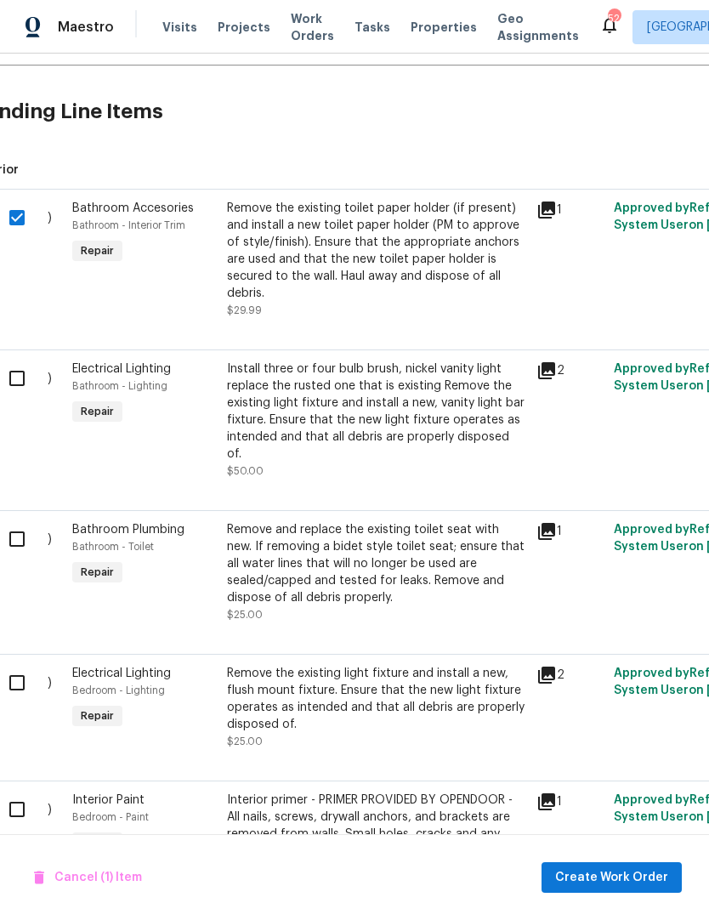
click at [17, 382] on input "checkbox" at bounding box center [23, 378] width 48 height 36
checkbox input "true"
click at [22, 534] on input "checkbox" at bounding box center [23, 539] width 48 height 36
checkbox input "true"
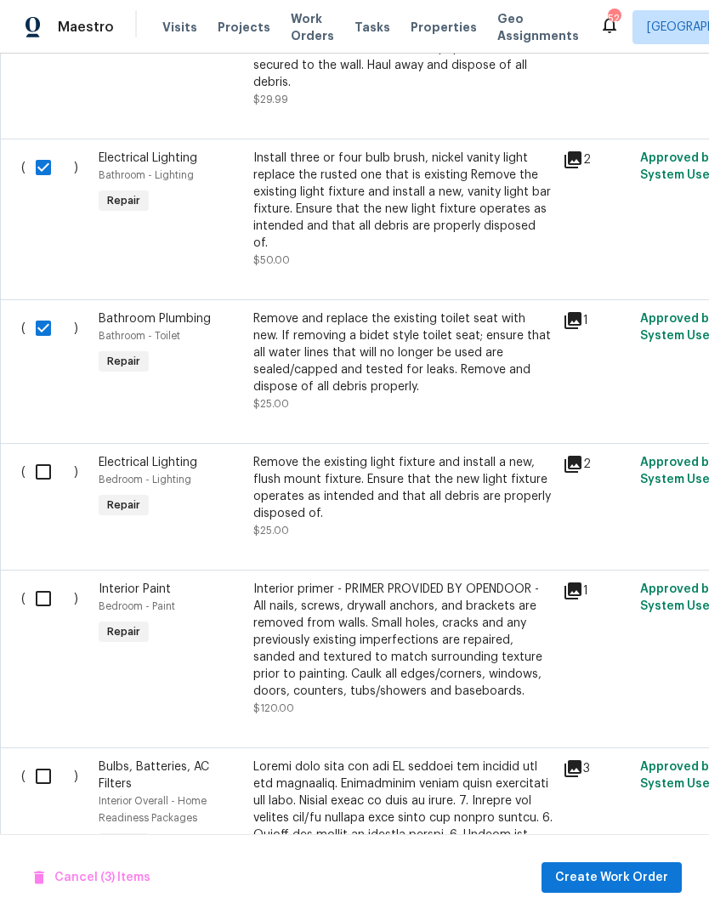
scroll to position [589, 0]
click at [43, 458] on input "checkbox" at bounding box center [50, 472] width 48 height 36
checkbox input "true"
click at [34, 596] on input "checkbox" at bounding box center [50, 599] width 48 height 36
checkbox input "true"
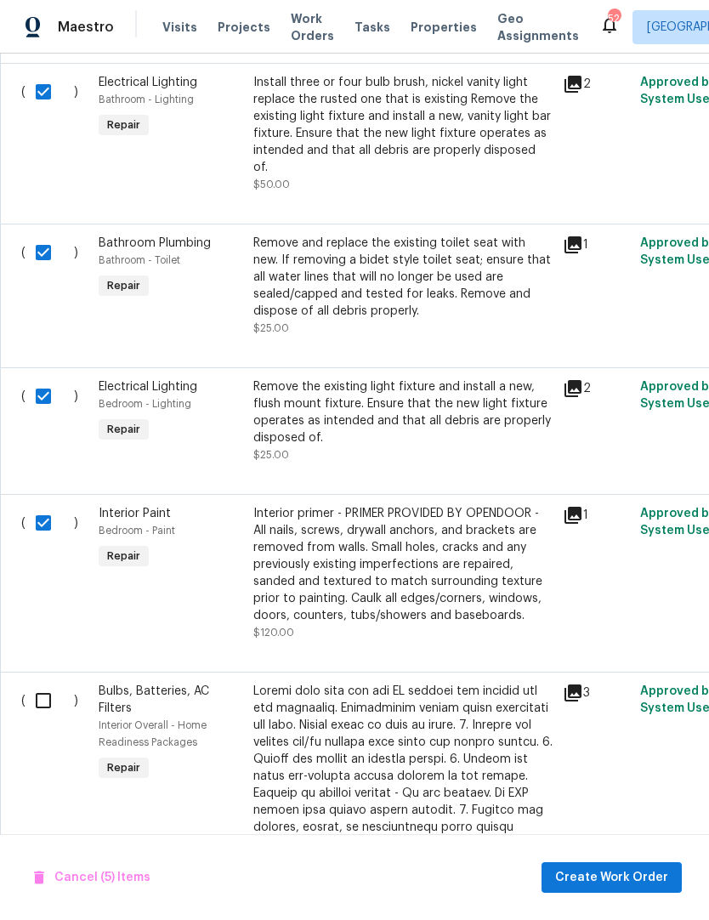
scroll to position [665, 0]
click at [48, 695] on input "checkbox" at bounding box center [50, 701] width 48 height 36
checkbox input "true"
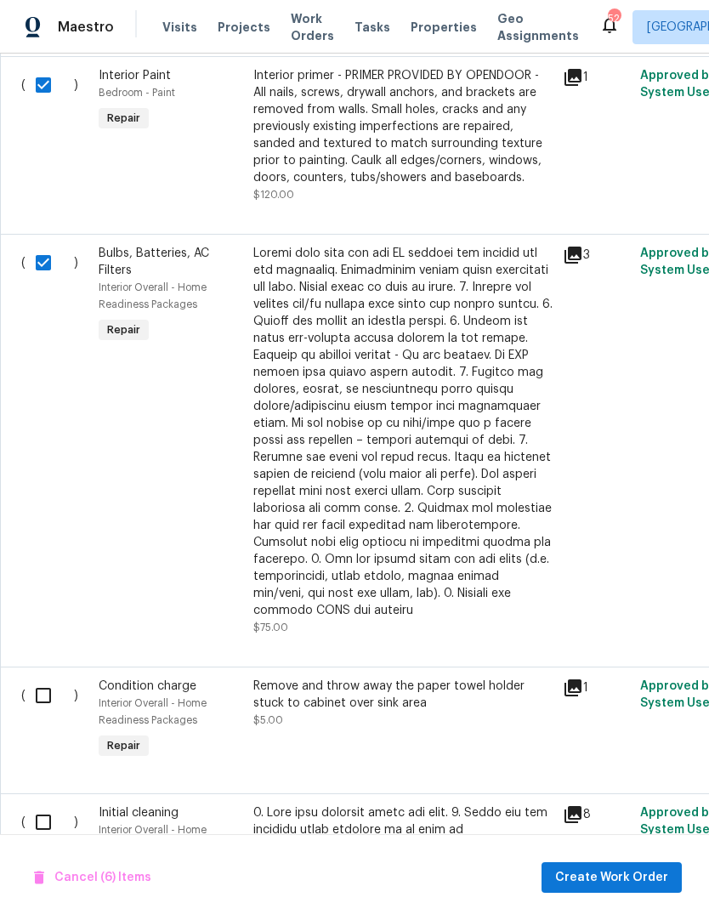
scroll to position [1103, 0]
click at [51, 678] on input "checkbox" at bounding box center [50, 696] width 48 height 36
checkbox input "true"
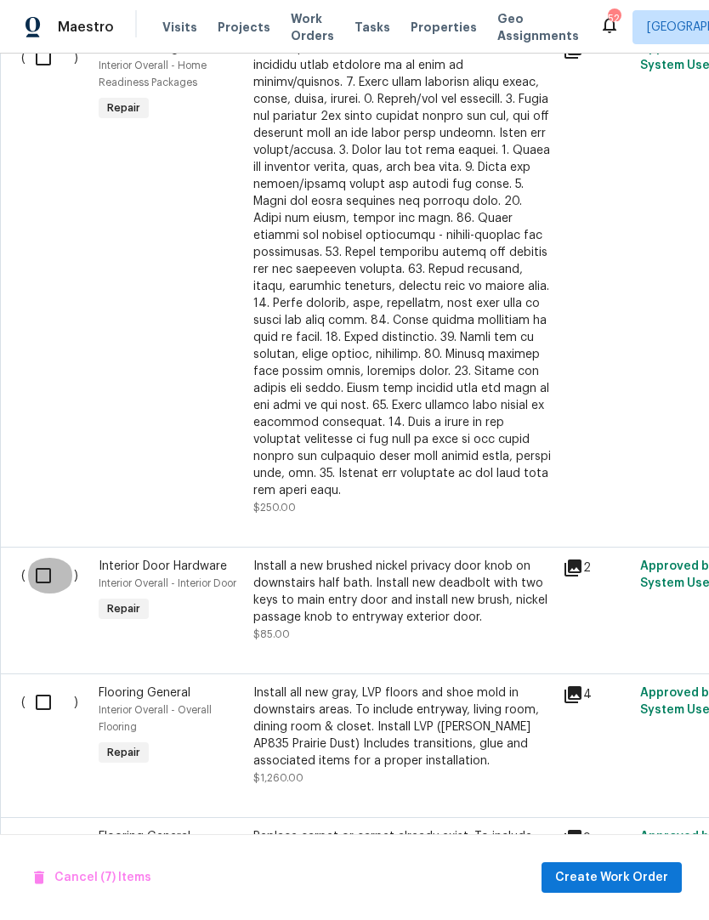
scroll to position [1867, 0]
click at [46, 558] on input "checkbox" at bounding box center [50, 576] width 48 height 36
checkbox input "true"
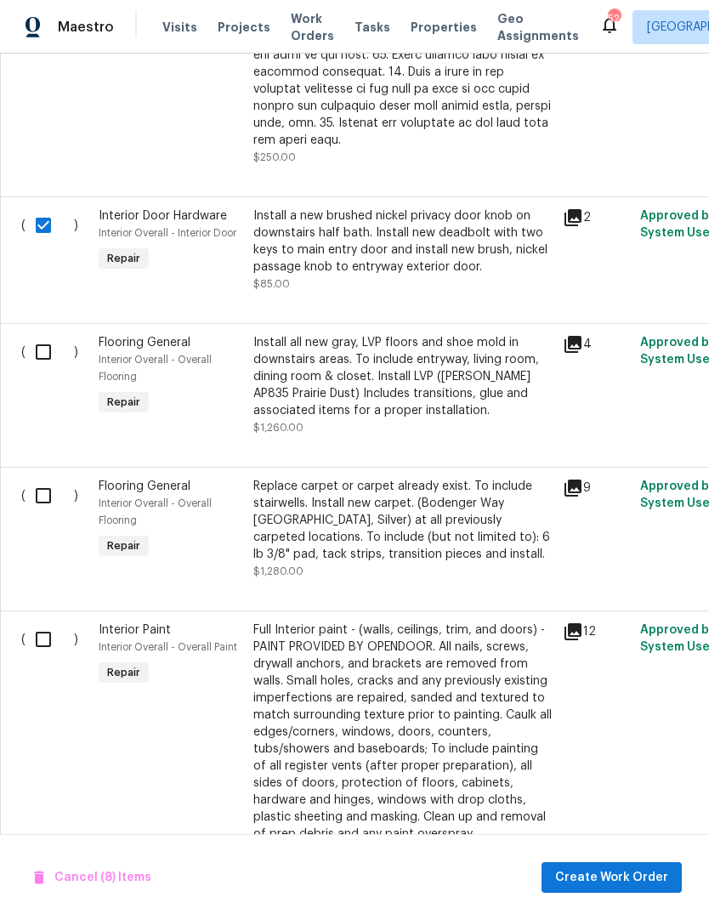
scroll to position [2217, 0]
click at [46, 621] on input "checkbox" at bounding box center [50, 639] width 48 height 36
checkbox input "true"
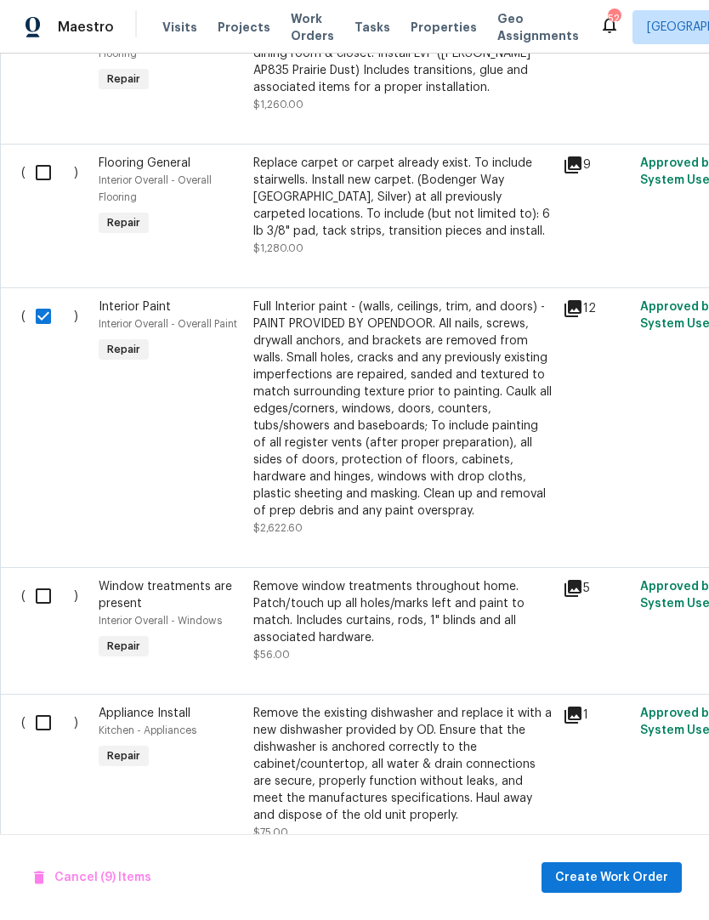
scroll to position [2540, 0]
click at [40, 578] on input "checkbox" at bounding box center [50, 596] width 48 height 36
checkbox input "true"
click at [41, 705] on input "checkbox" at bounding box center [50, 723] width 48 height 36
checkbox input "true"
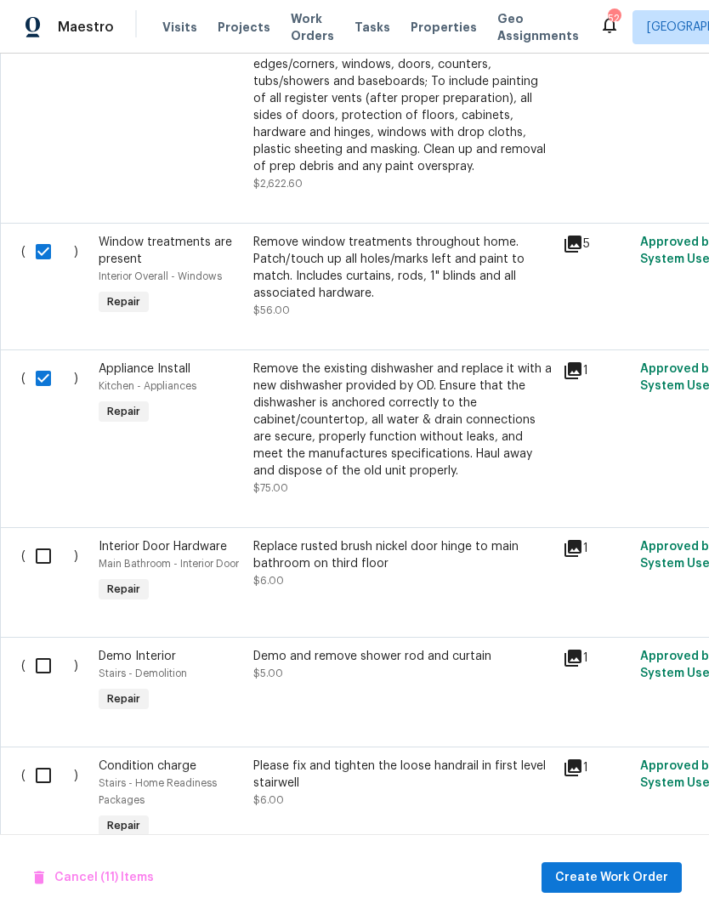
scroll to position [2885, 0]
click at [40, 648] on input "checkbox" at bounding box center [50, 666] width 48 height 36
checkbox input "true"
click at [44, 758] on input "checkbox" at bounding box center [50, 776] width 48 height 36
checkbox input "true"
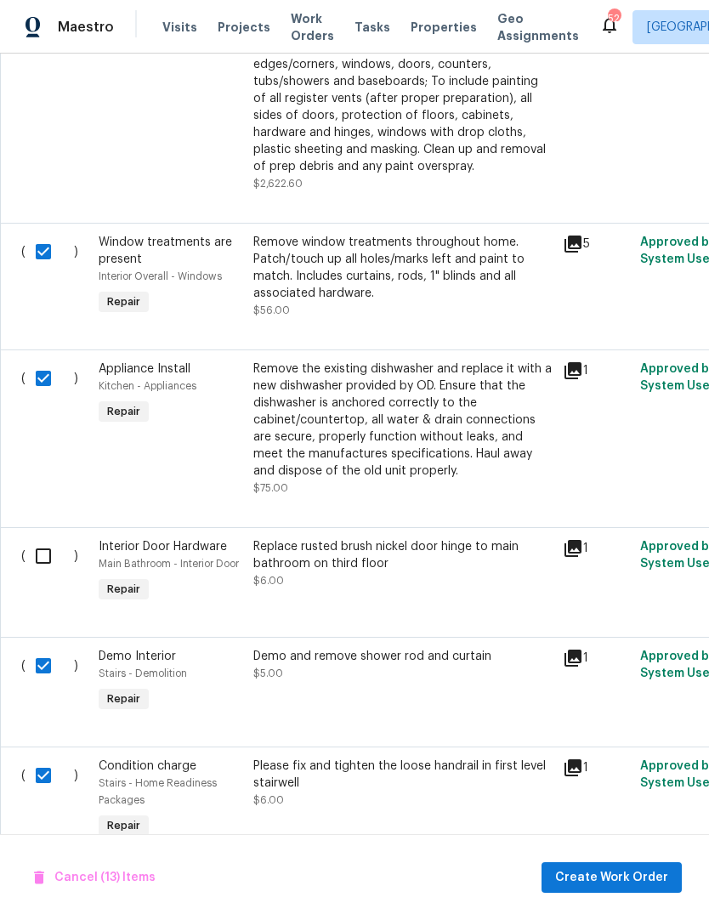
click at [36, 538] on input "checkbox" at bounding box center [50, 556] width 48 height 36
checkbox input "true"
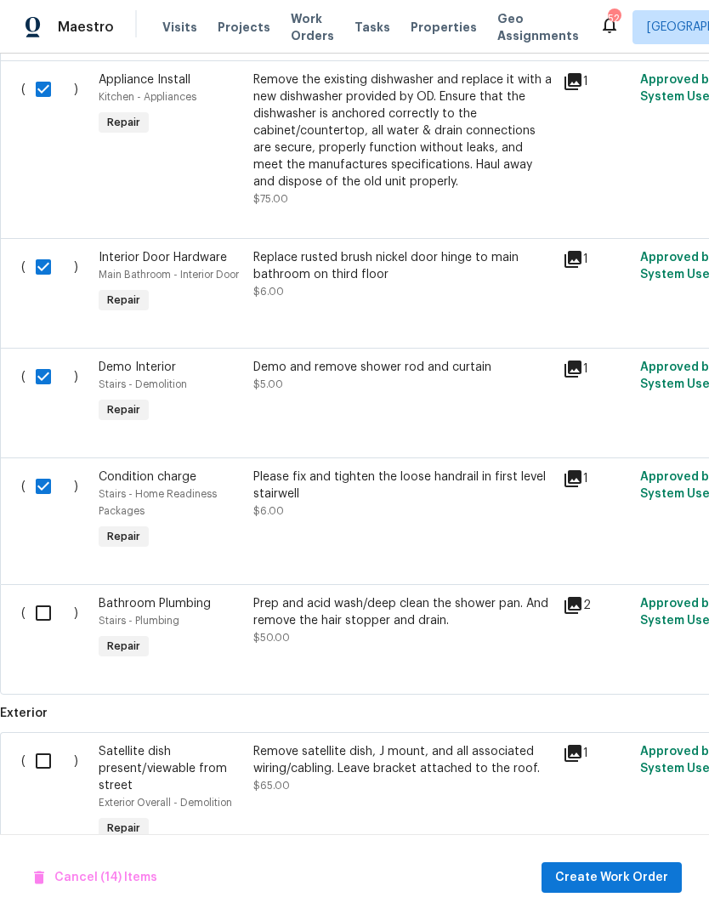
scroll to position [3174, 0]
click at [45, 595] on input "checkbox" at bounding box center [50, 613] width 48 height 36
checkbox input "true"
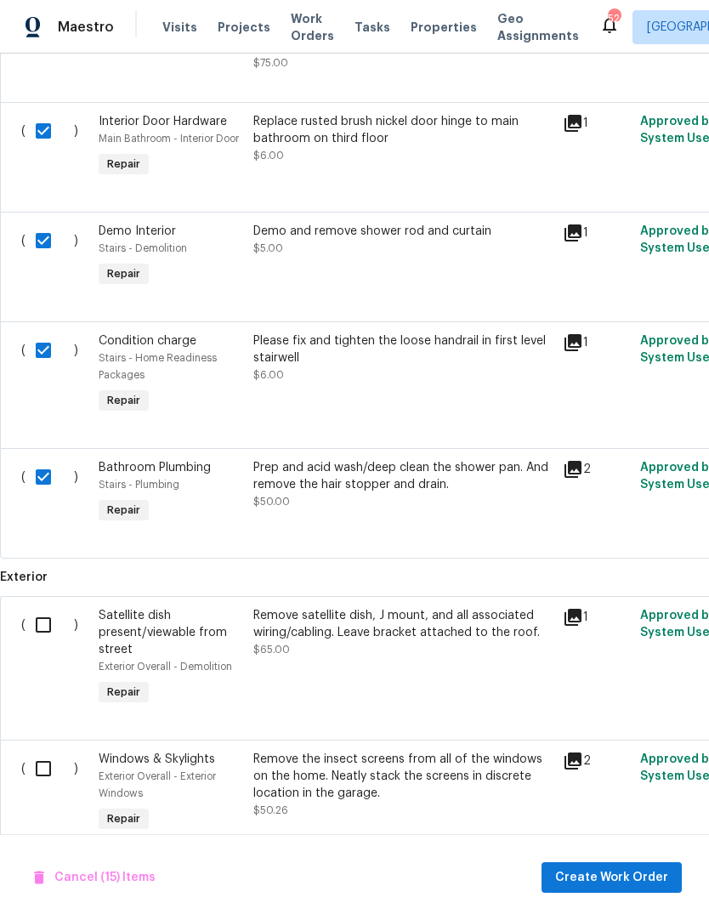
scroll to position [3310, 0]
click at [44, 607] on input "checkbox" at bounding box center [50, 625] width 48 height 36
checkbox input "true"
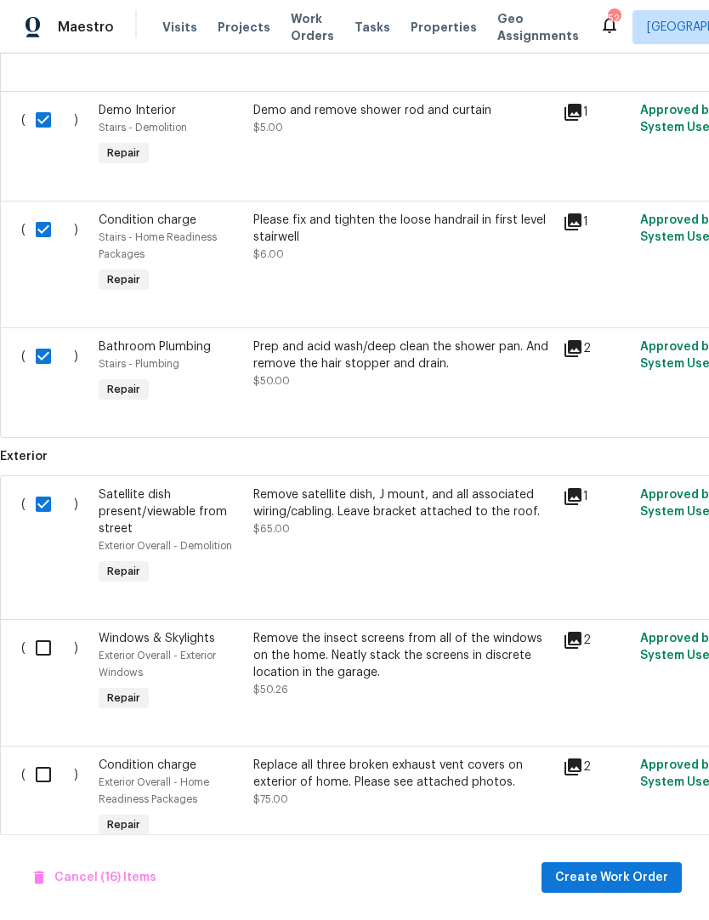
scroll to position [3430, 0]
click at [35, 630] on input "checkbox" at bounding box center [50, 648] width 48 height 36
checkbox input "true"
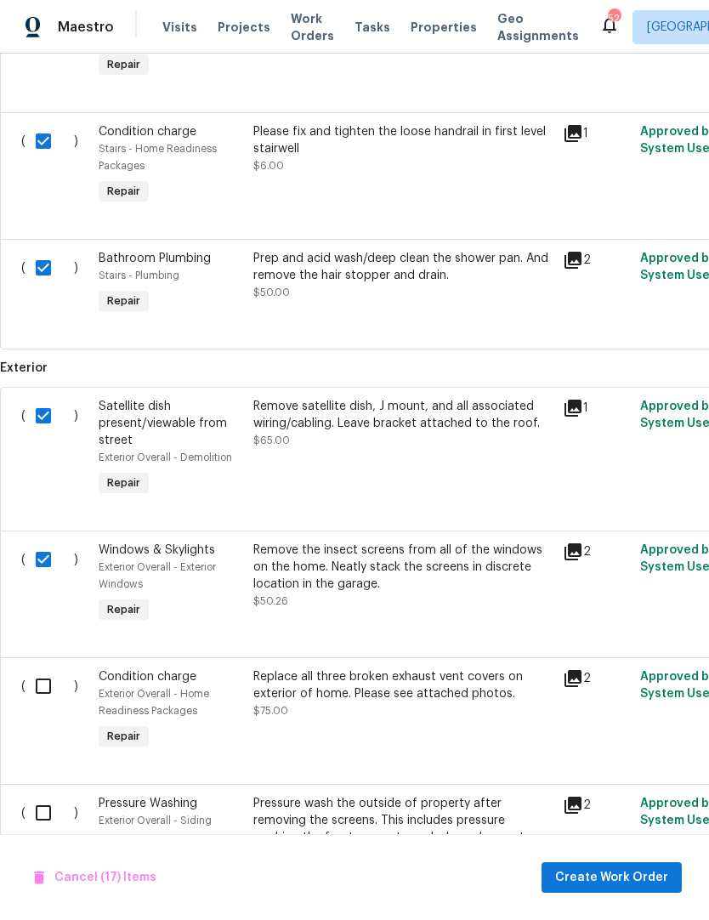
scroll to position [3519, 0]
click at [52, 668] on input "checkbox" at bounding box center [50, 686] width 48 height 36
checkbox input "true"
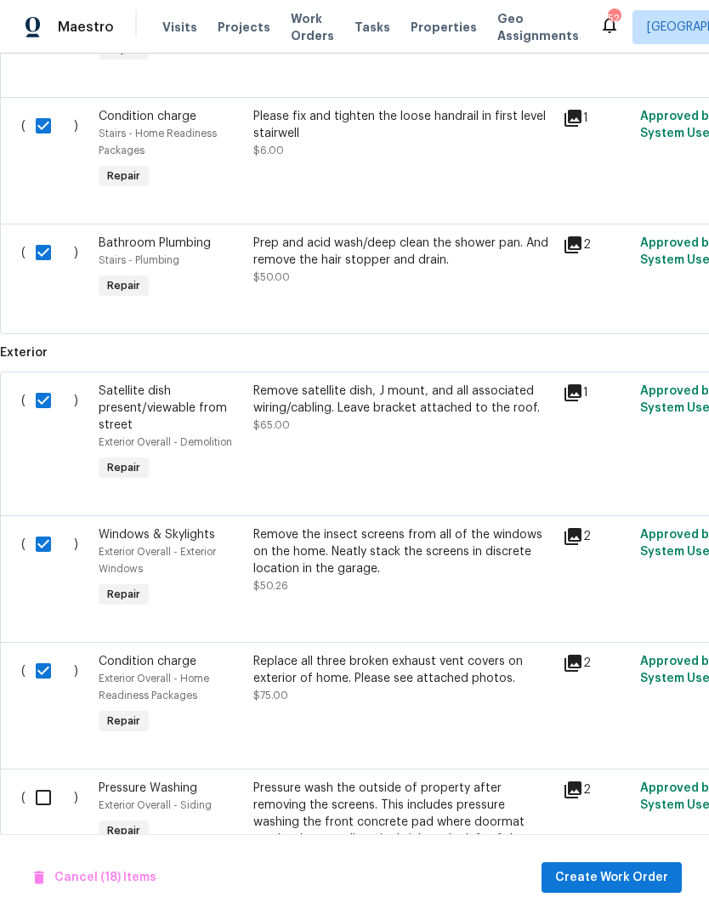
scroll to position [0, 0]
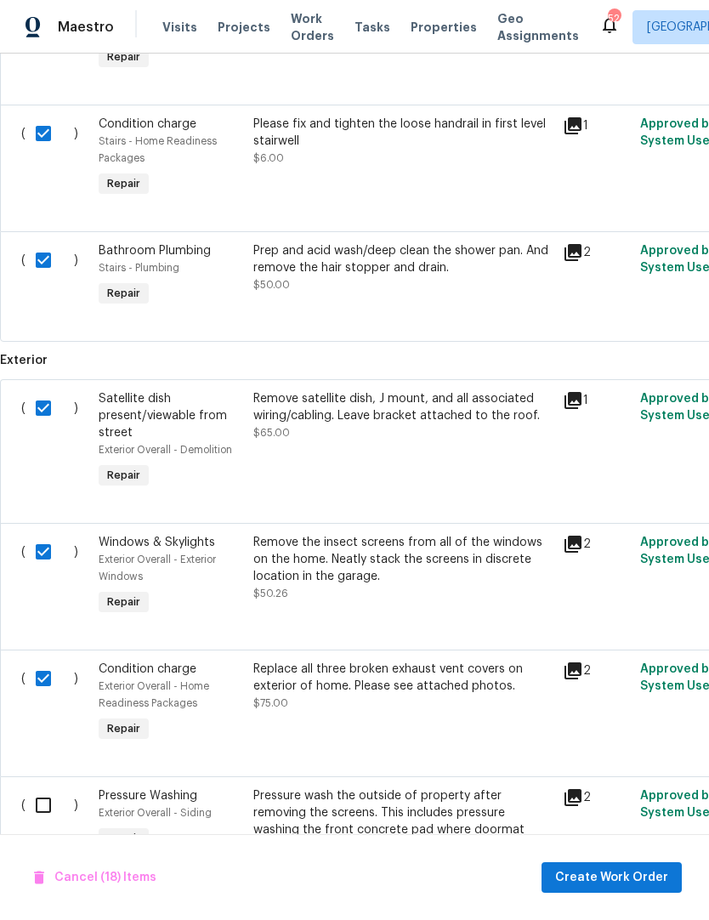
click at [43, 787] on input "checkbox" at bounding box center [50, 805] width 48 height 36
checkbox input "true"
click at [615, 883] on span "Create Work Order" at bounding box center [611, 877] width 113 height 21
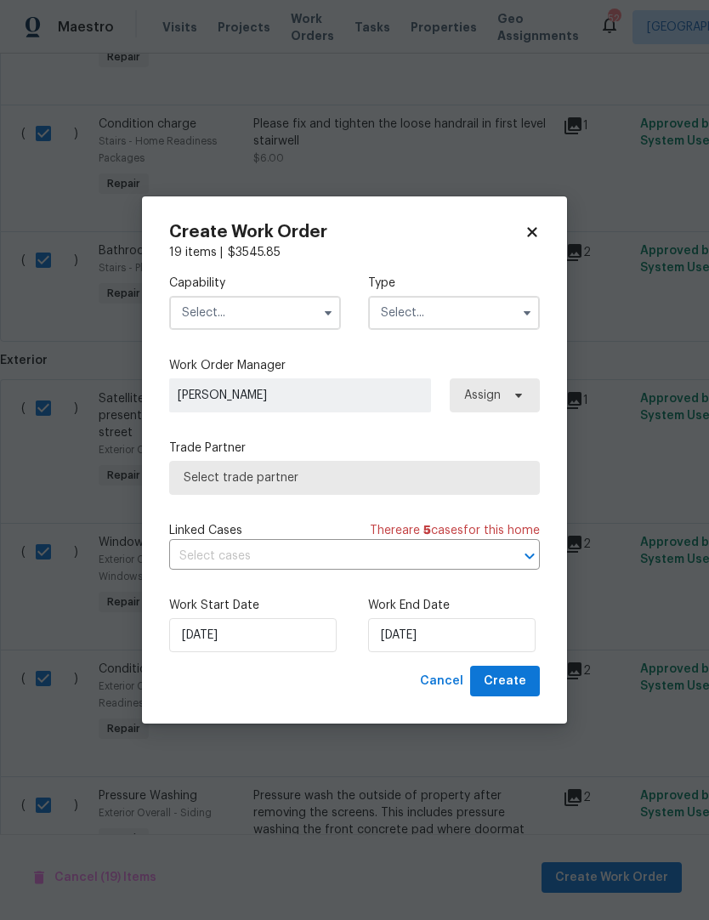
click at [199, 301] on input "text" at bounding box center [255, 313] width 172 height 34
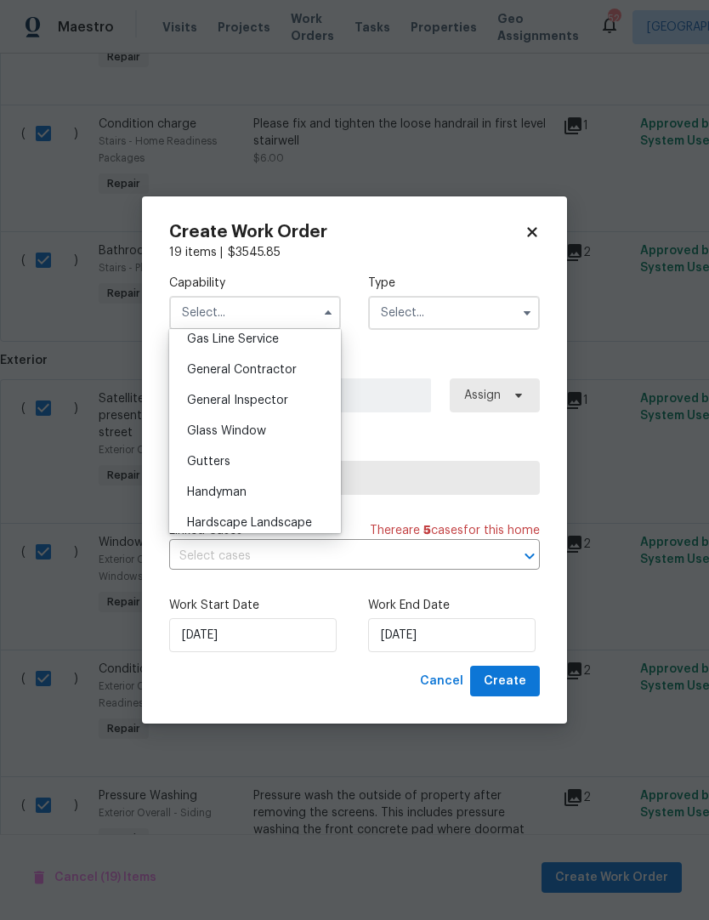
click at [213, 381] on div "General Contractor" at bounding box center [254, 370] width 163 height 31
type input "General Contractor"
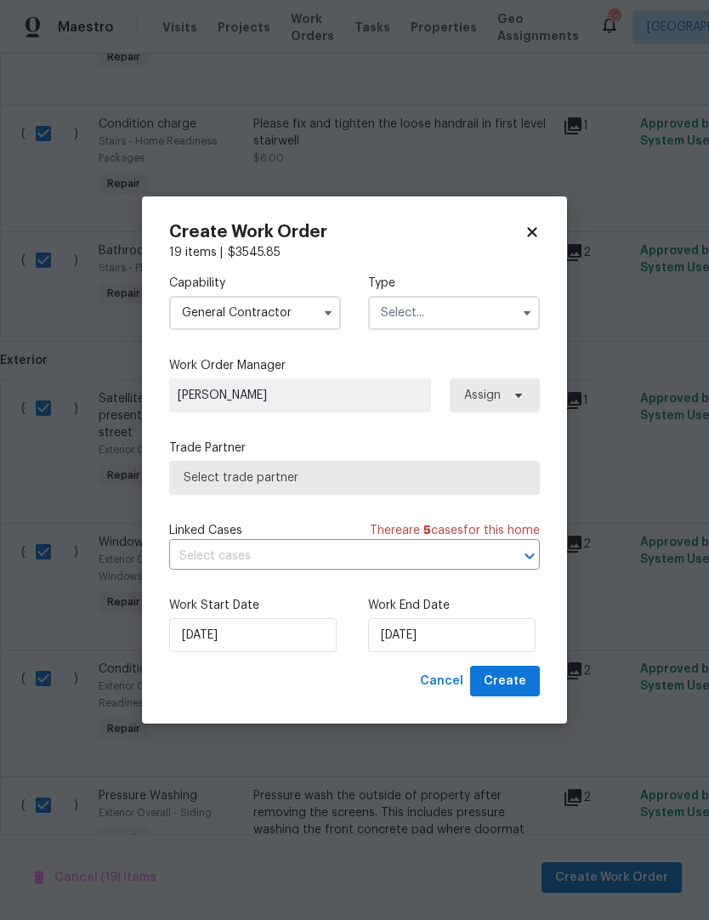
click at [427, 321] on input "text" at bounding box center [454, 313] width 172 height 34
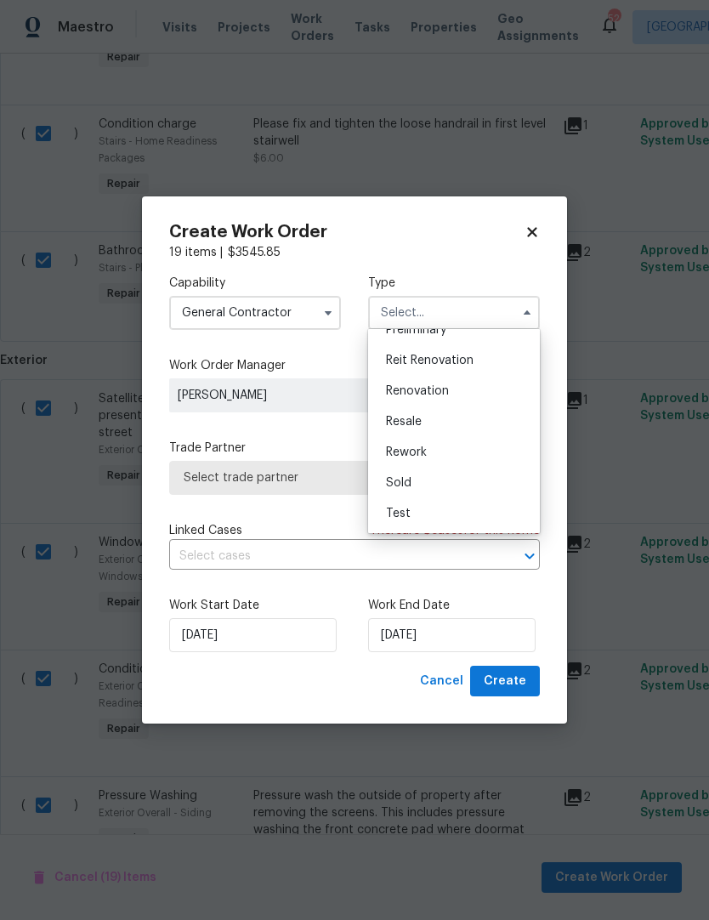
click at [407, 398] on div "Renovation" at bounding box center [453, 391] width 163 height 31
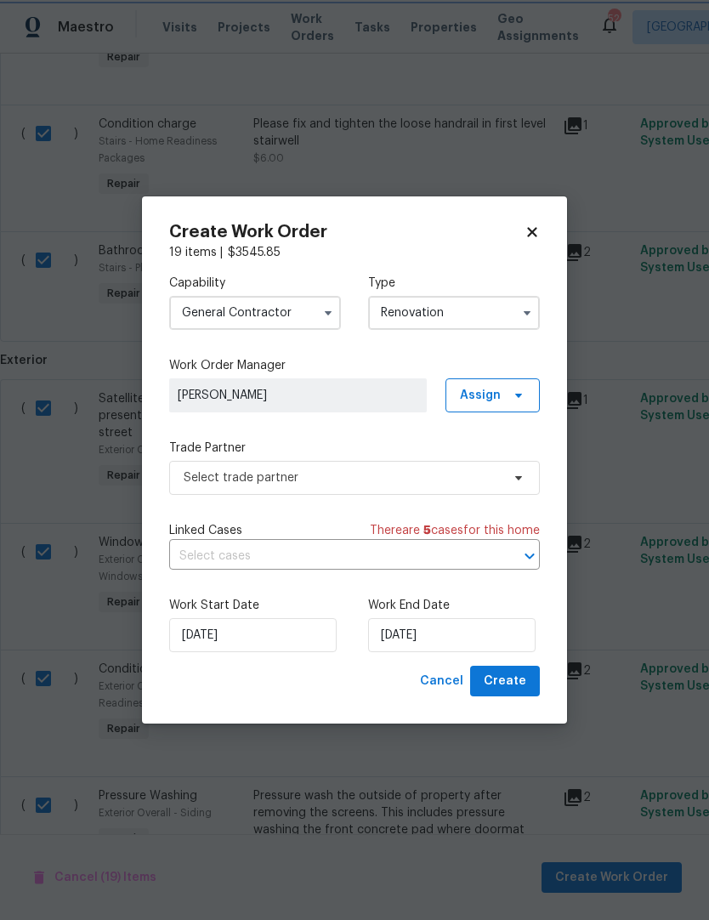
type input "Renovation"
click at [199, 482] on span "Select trade partner" at bounding box center [342, 477] width 317 height 17
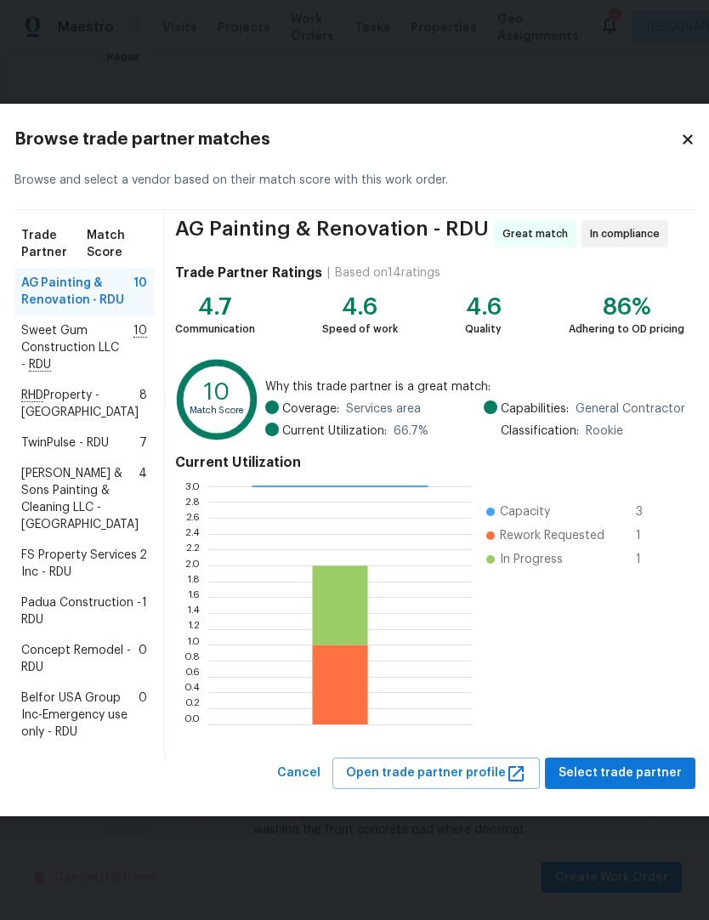
click at [48, 676] on span "Concept Remodel - RDU" at bounding box center [79, 659] width 117 height 34
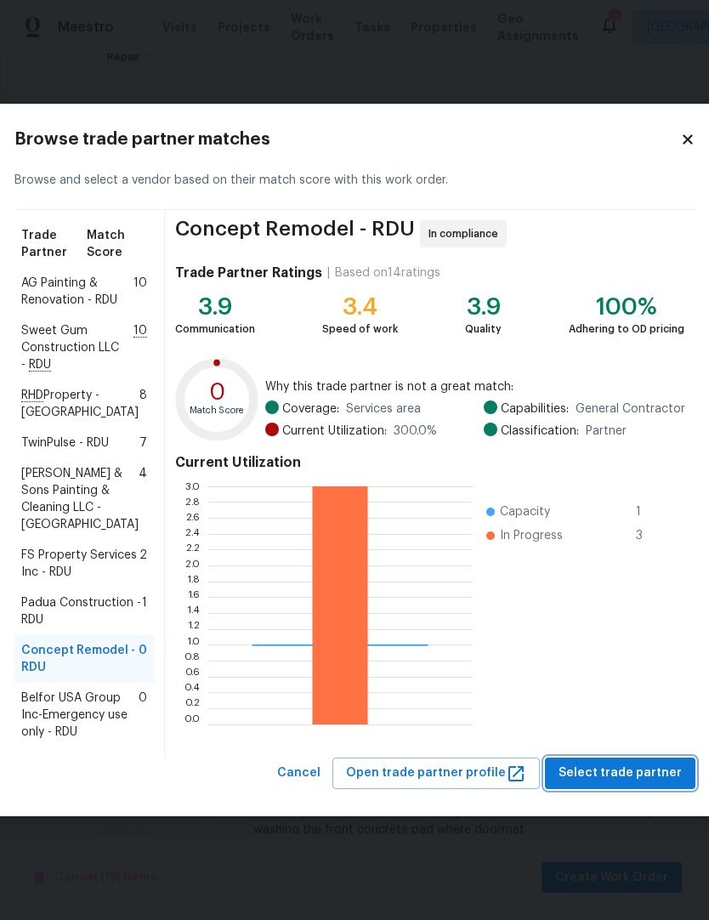
click at [625, 784] on span "Select trade partner" at bounding box center [620, 773] width 123 height 21
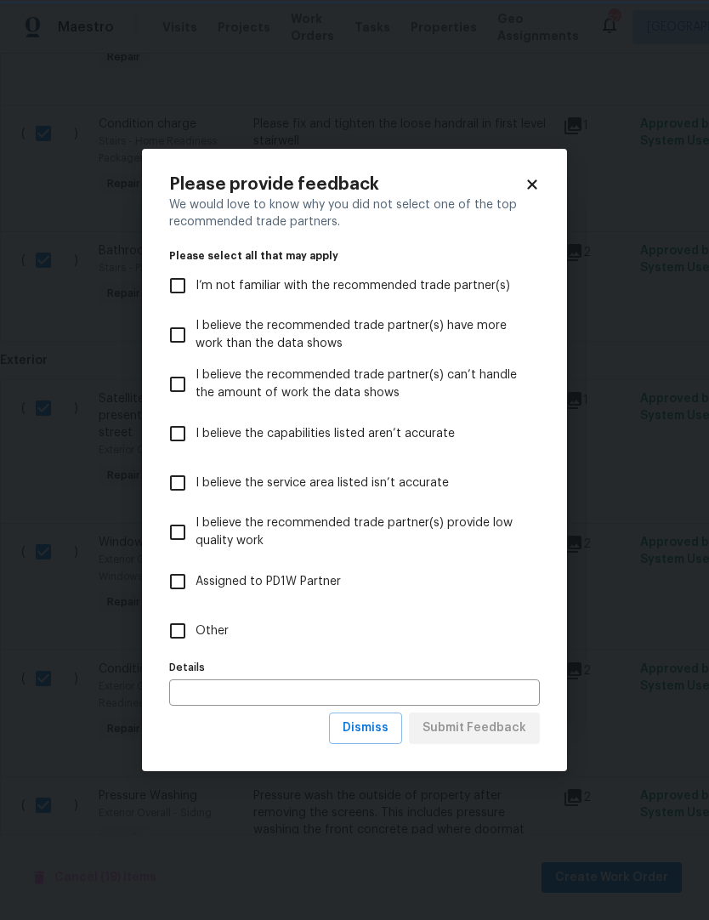
click at [181, 430] on input "I believe the capabilities listed aren’t accurate" at bounding box center [178, 434] width 36 height 36
checkbox input "true"
click at [500, 731] on span "Submit Feedback" at bounding box center [475, 728] width 104 height 21
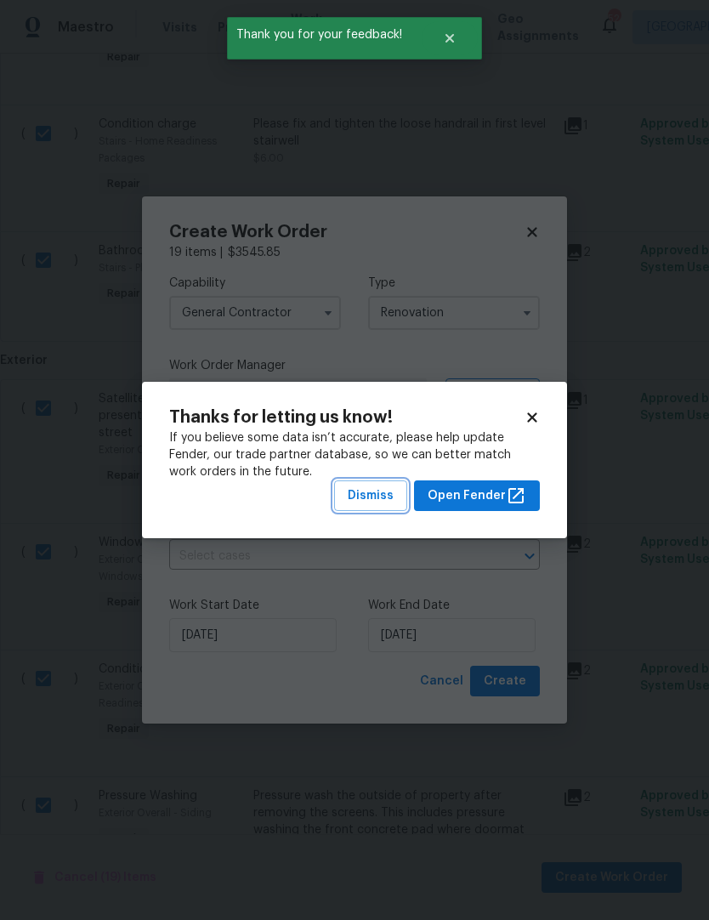
click at [379, 499] on span "Dismiss" at bounding box center [371, 495] width 46 height 21
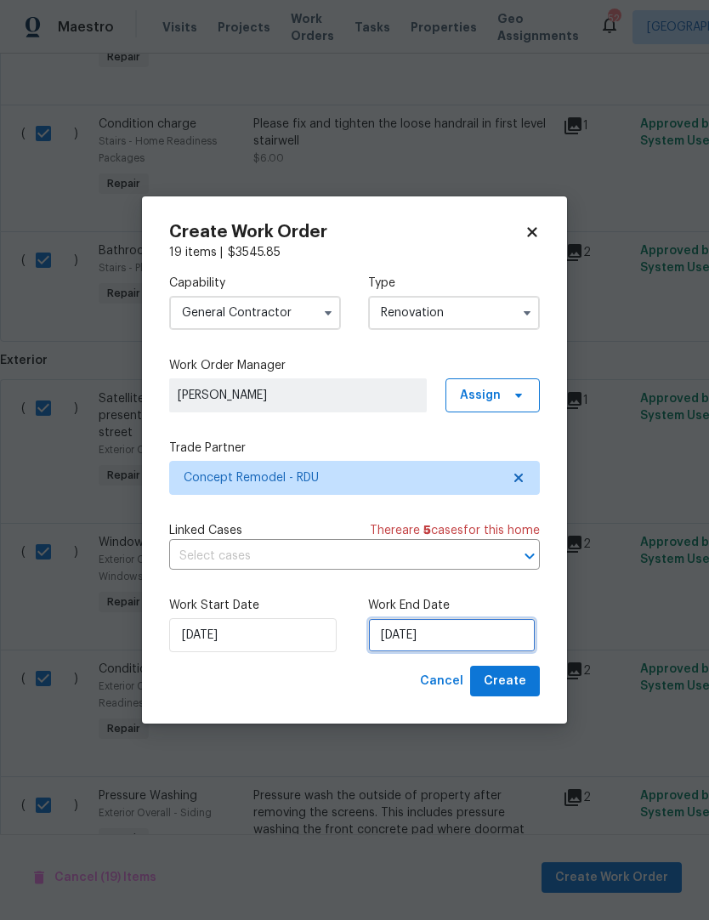
click at [441, 639] on input "8/25/2025" at bounding box center [451, 635] width 167 height 34
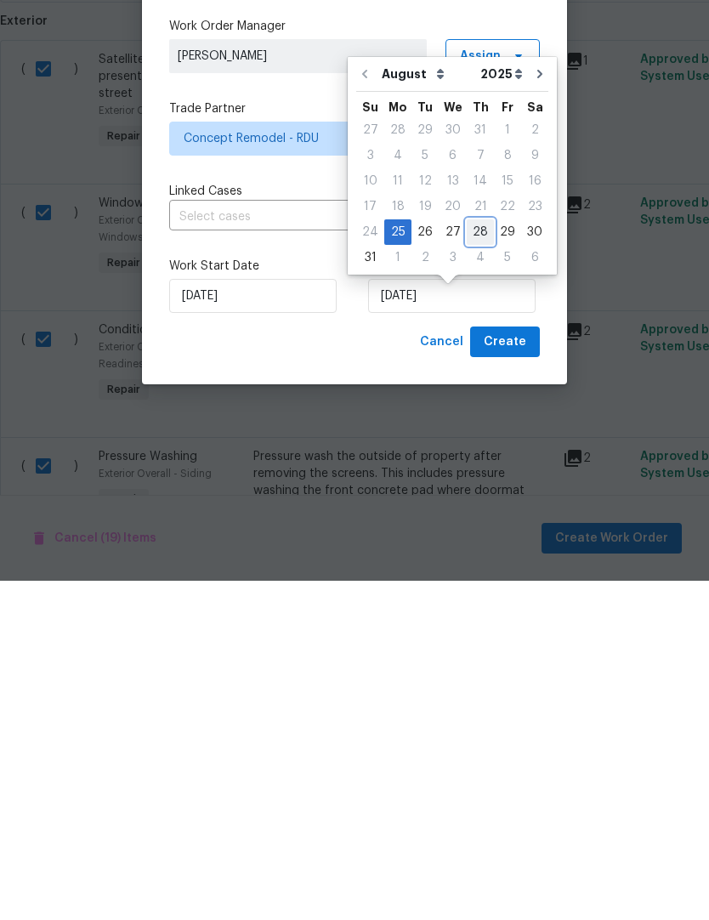
click at [481, 559] on div "28" at bounding box center [480, 571] width 27 height 24
type input "8/28/2025"
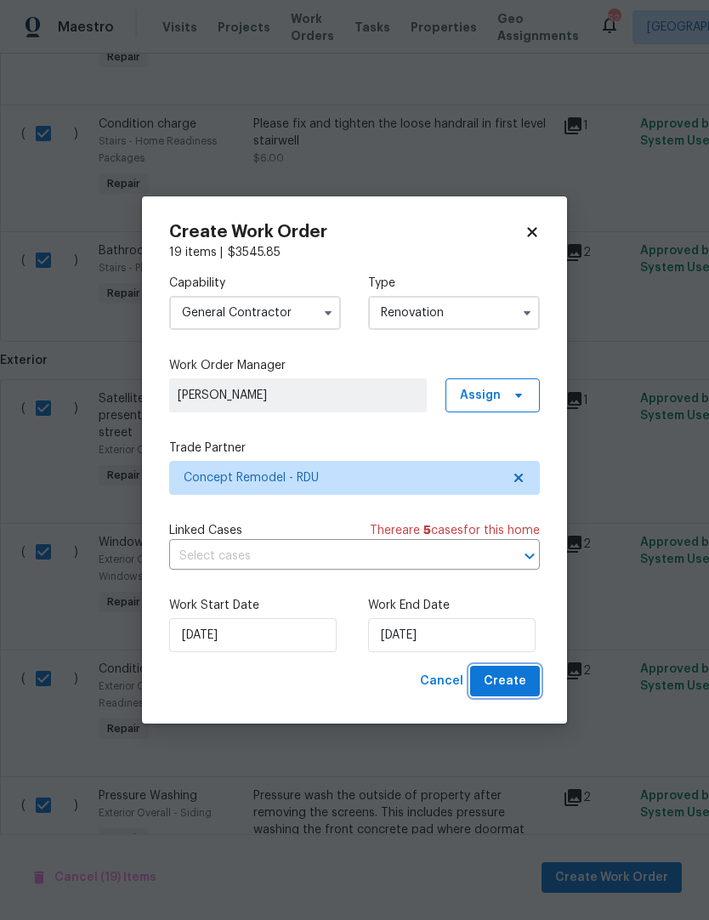
click at [514, 678] on span "Create" at bounding box center [505, 681] width 43 height 21
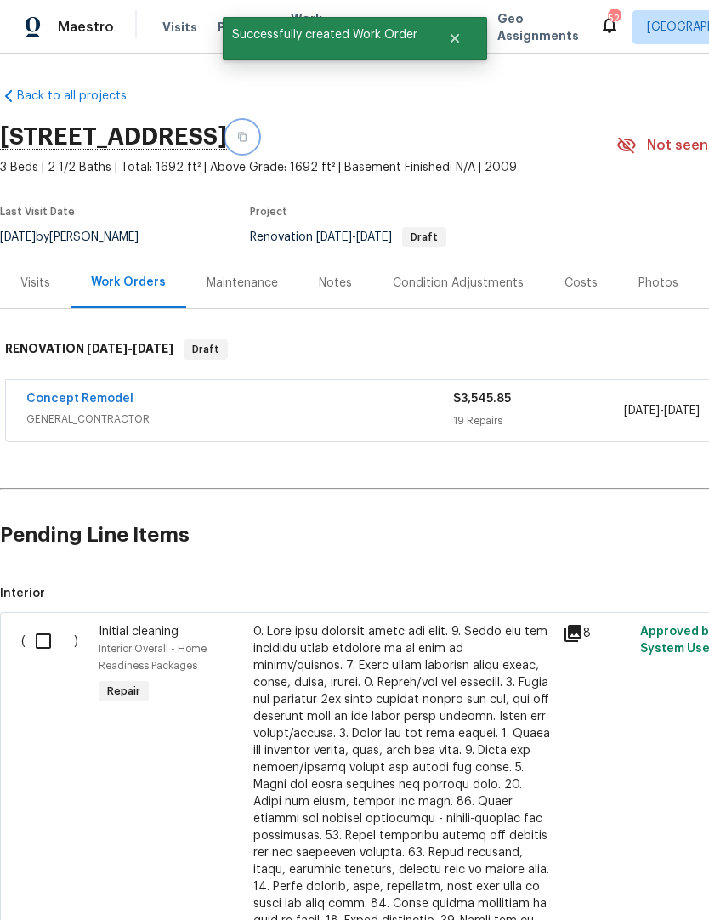
click at [247, 137] on icon "button" at bounding box center [242, 137] width 10 height 10
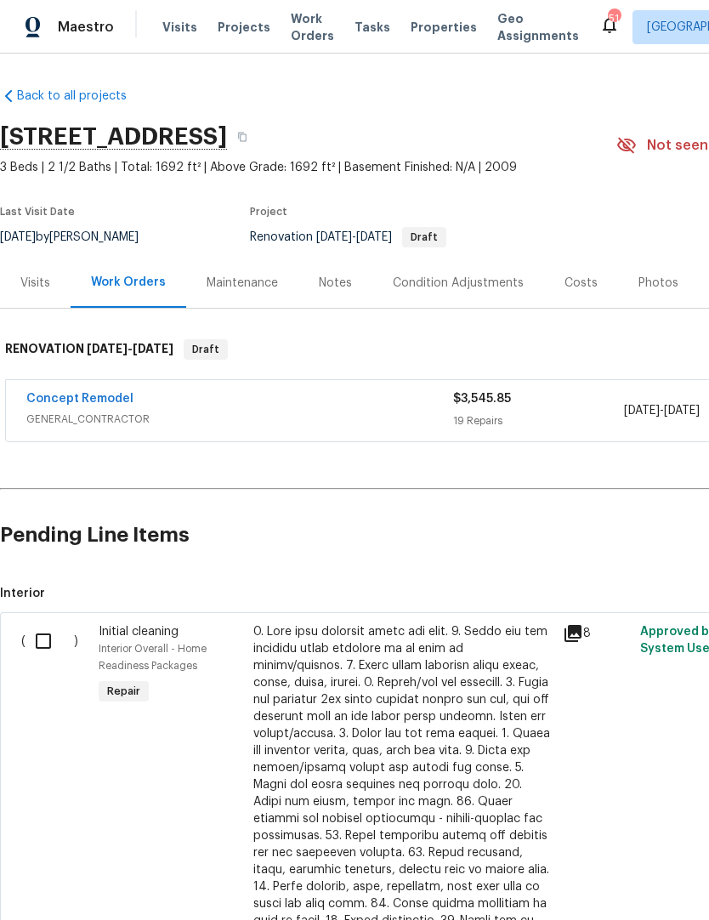
click at [44, 632] on input "checkbox" at bounding box center [50, 641] width 48 height 36
checkbox input "true"
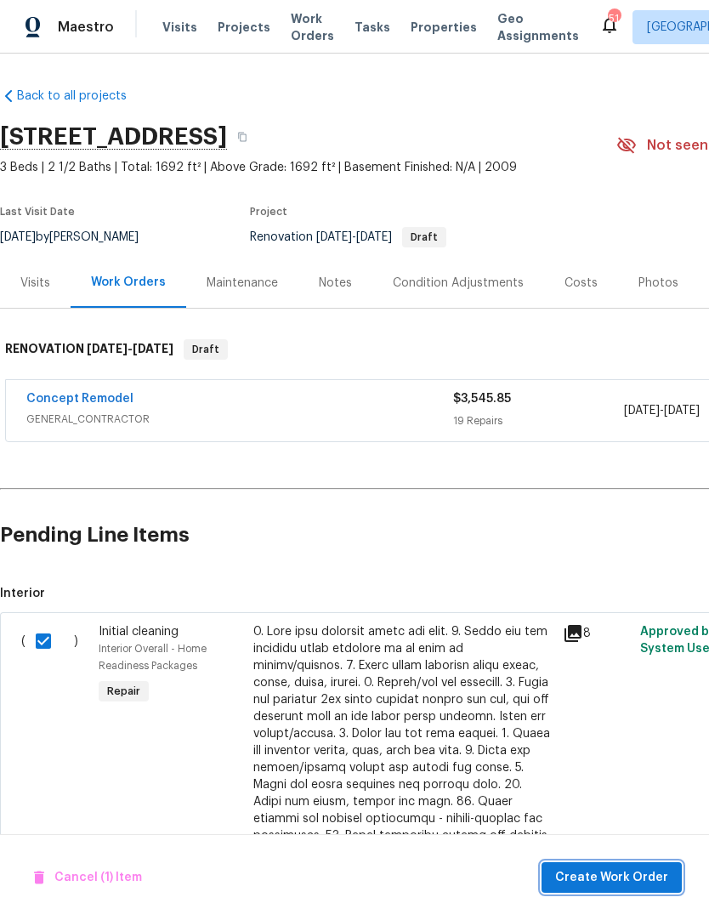
click at [603, 877] on span "Create Work Order" at bounding box center [611, 877] width 113 height 21
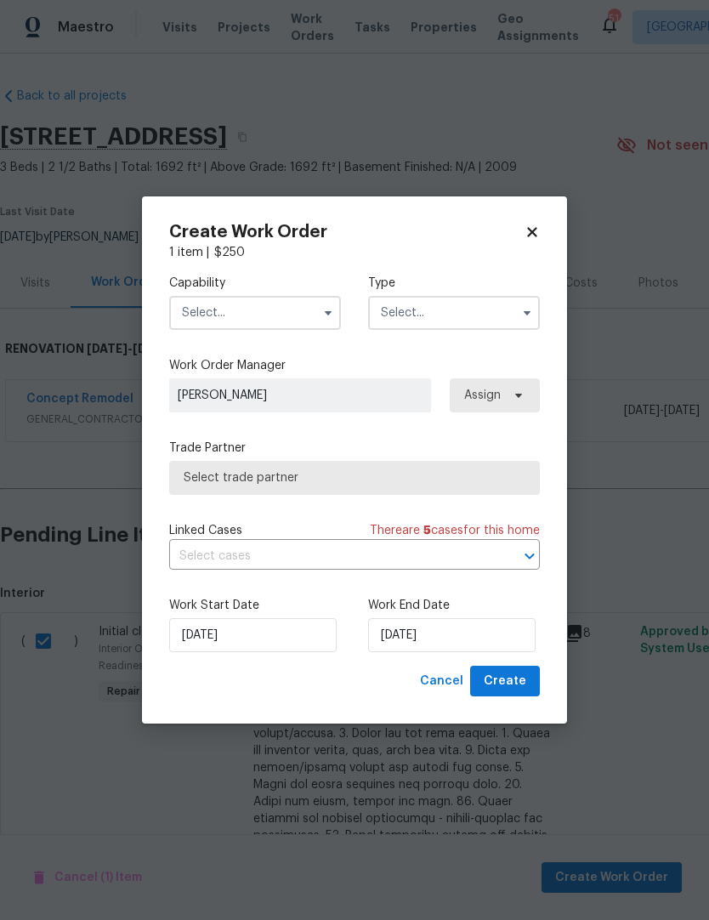
click at [196, 309] on input "text" at bounding box center [255, 313] width 172 height 34
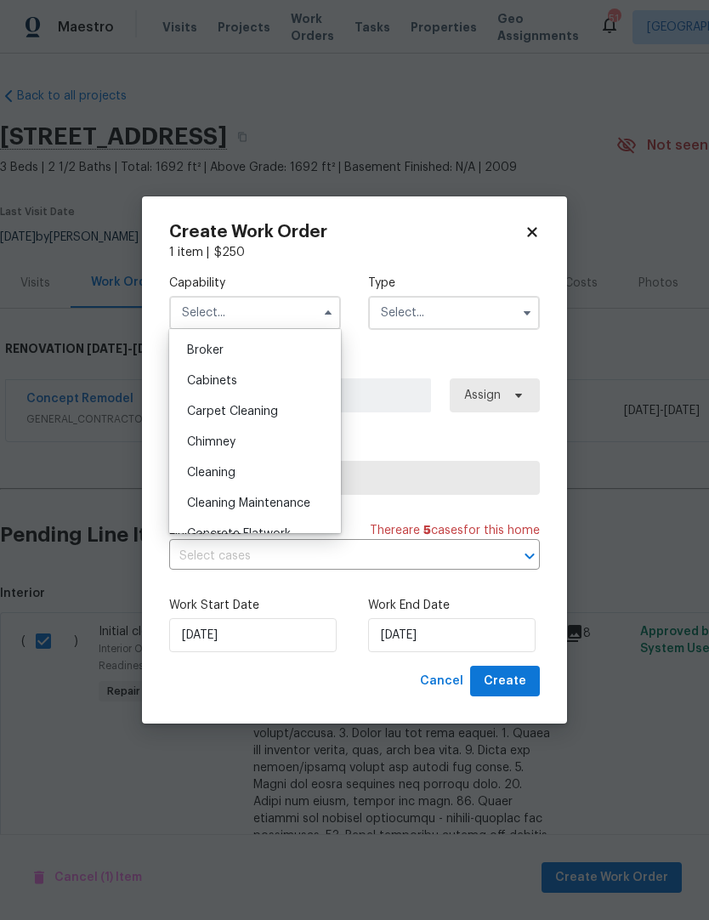
scroll to position [128, 0]
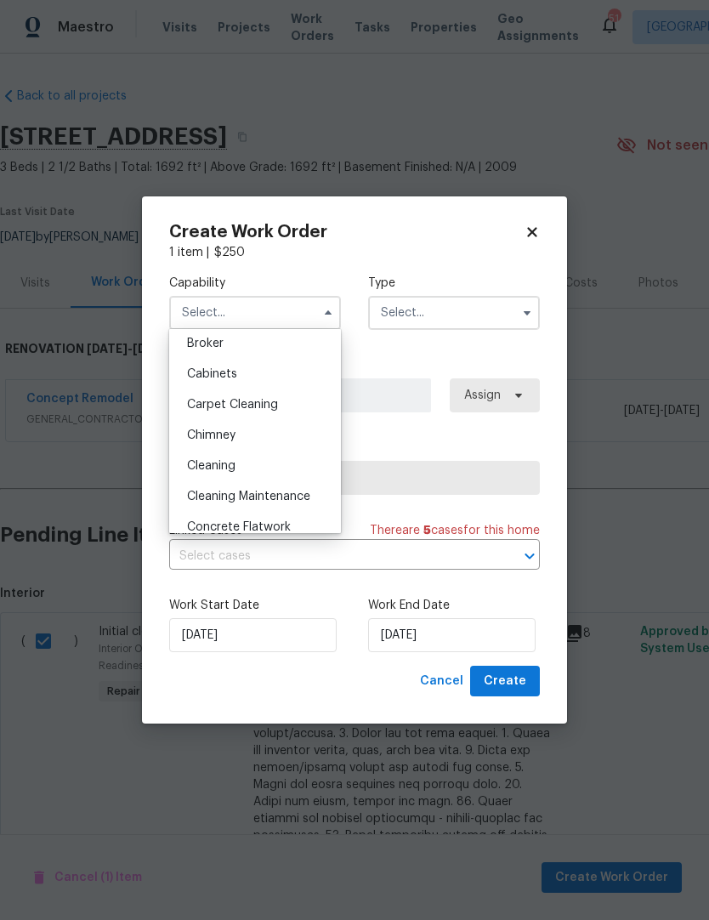
click at [203, 473] on div "Cleaning" at bounding box center [254, 466] width 163 height 31
type input "Cleaning"
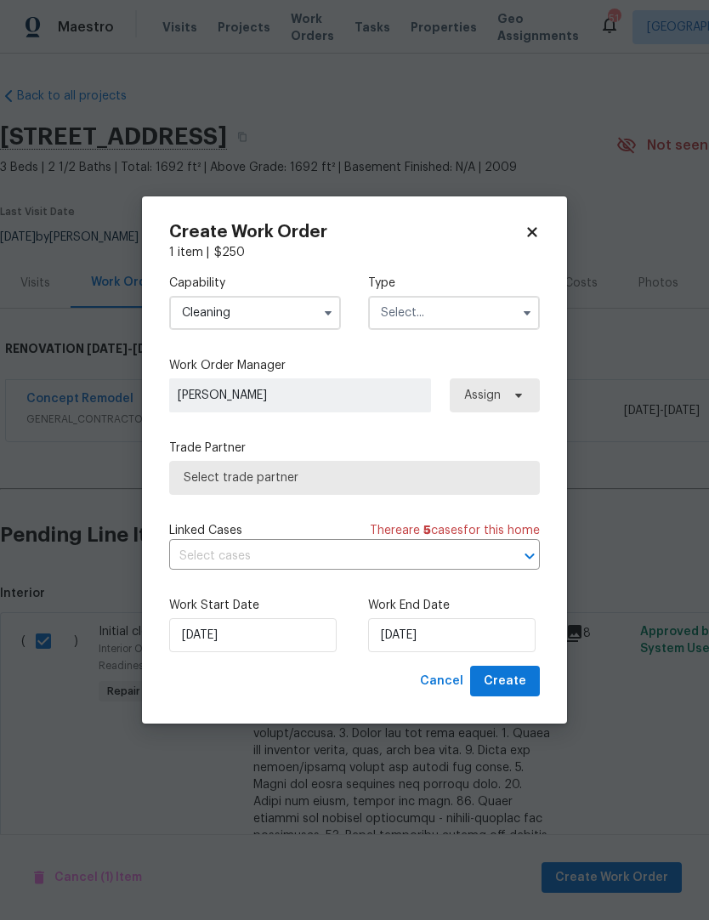
click at [415, 318] on input "text" at bounding box center [454, 313] width 172 height 34
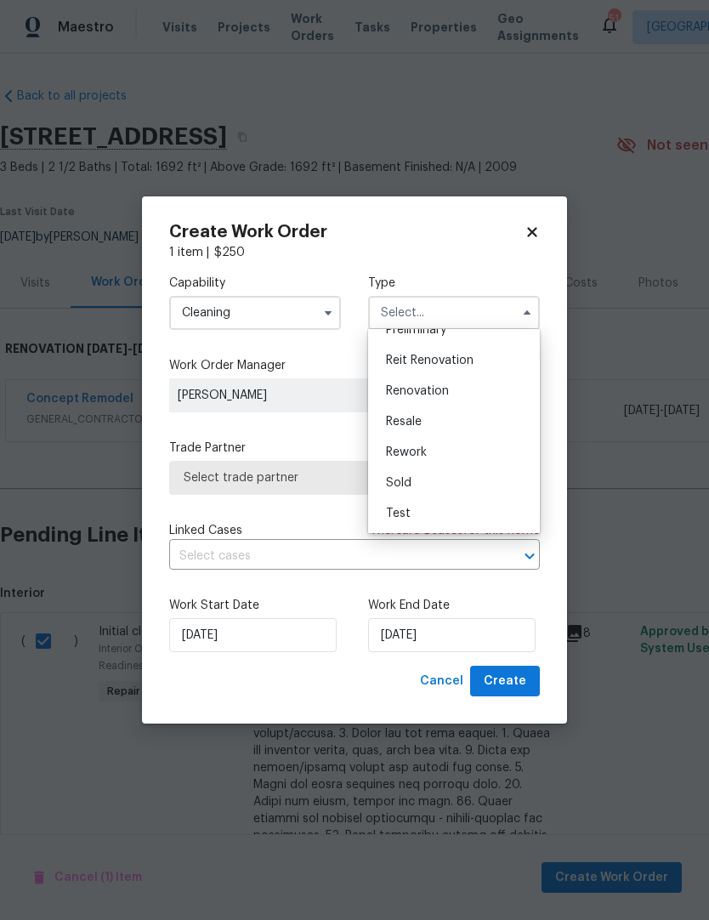
scroll to position [386, 0]
click at [445, 388] on span "Renovation" at bounding box center [417, 391] width 63 height 12
type input "Renovation"
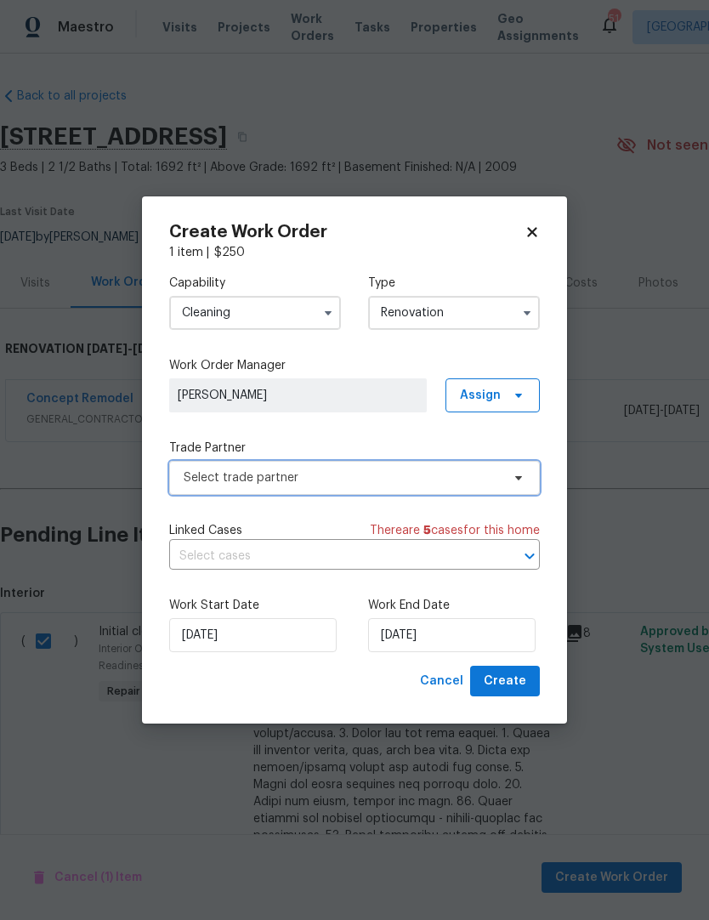
click at [196, 479] on span "Select trade partner" at bounding box center [342, 477] width 317 height 17
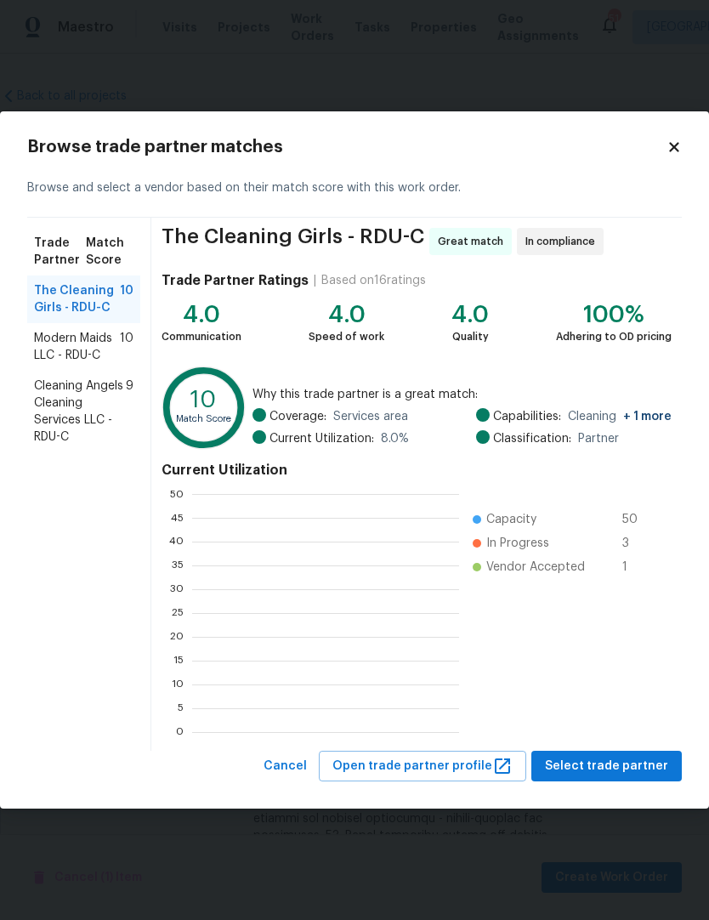
scroll to position [2, 2]
click at [42, 357] on span "Modern Maids LLC - RDU-C" at bounding box center [77, 347] width 86 height 34
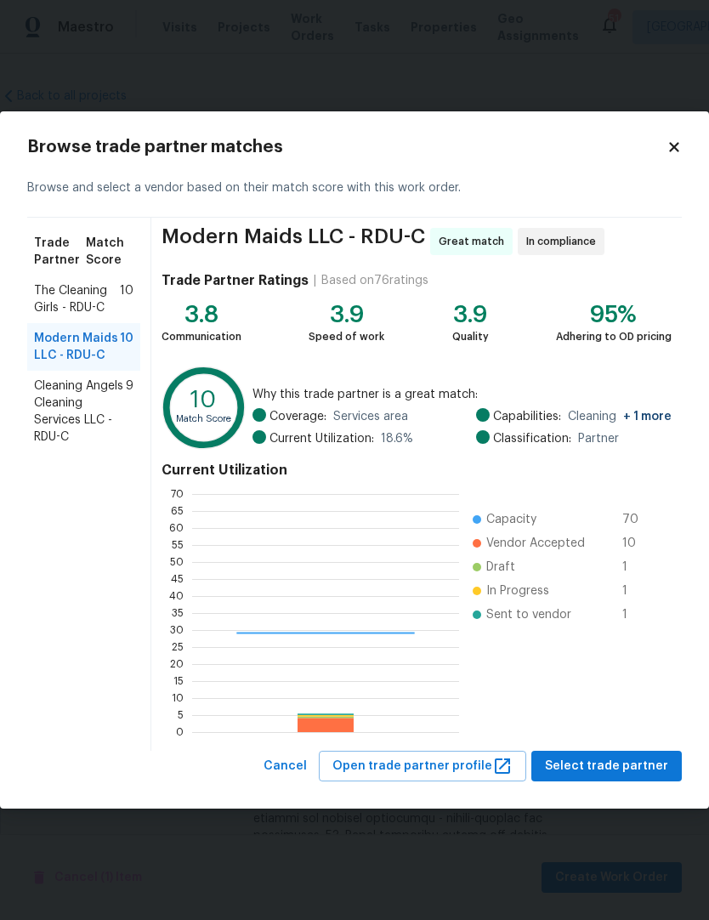
scroll to position [238, 267]
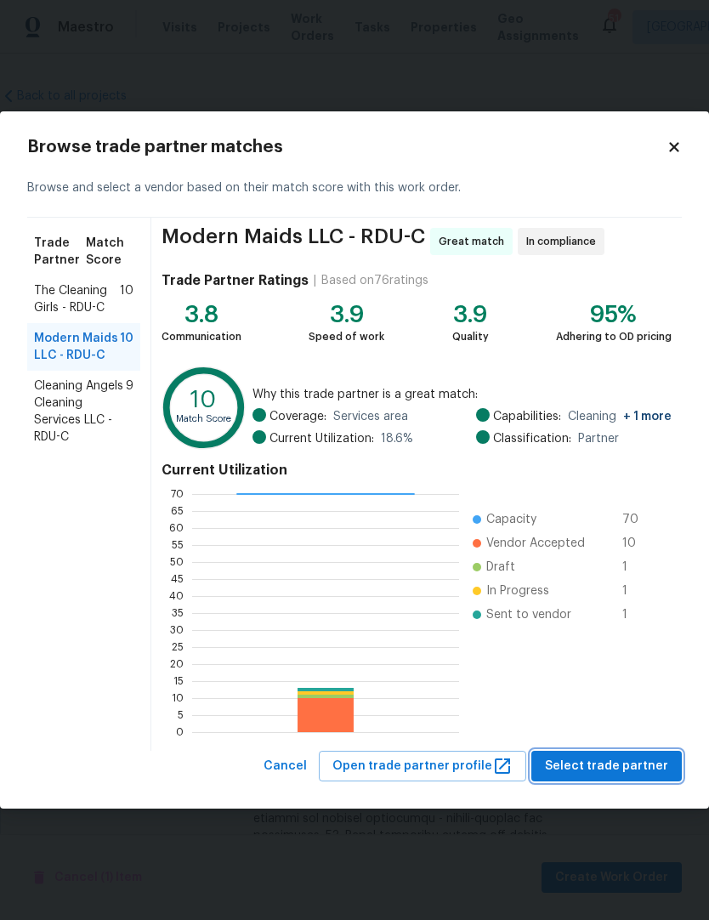
click at [598, 767] on span "Select trade partner" at bounding box center [606, 766] width 123 height 21
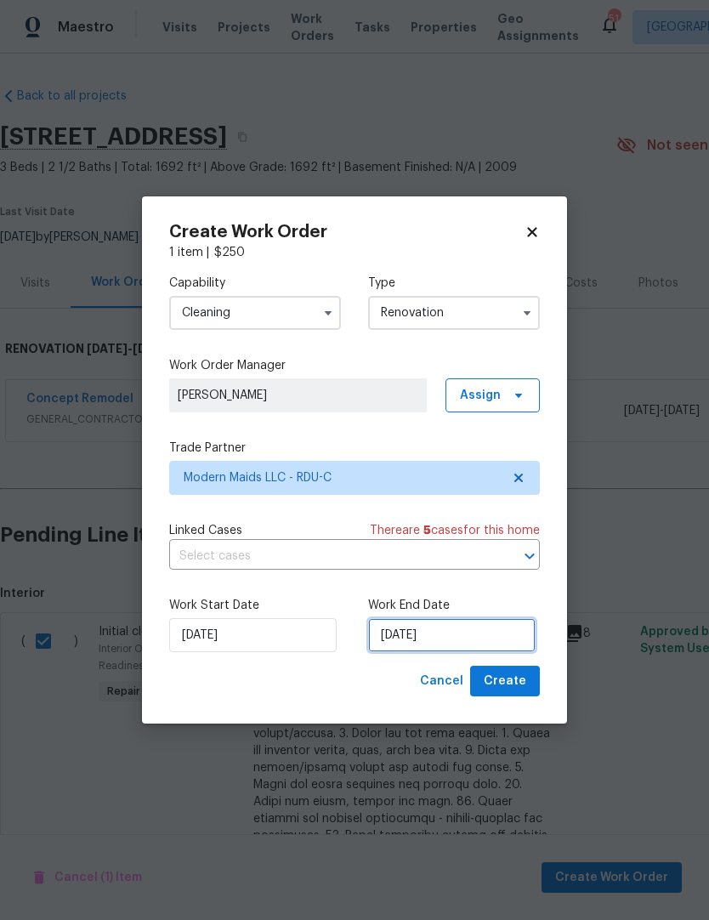
click at [469, 636] on input "8/25/2025" at bounding box center [451, 635] width 167 height 34
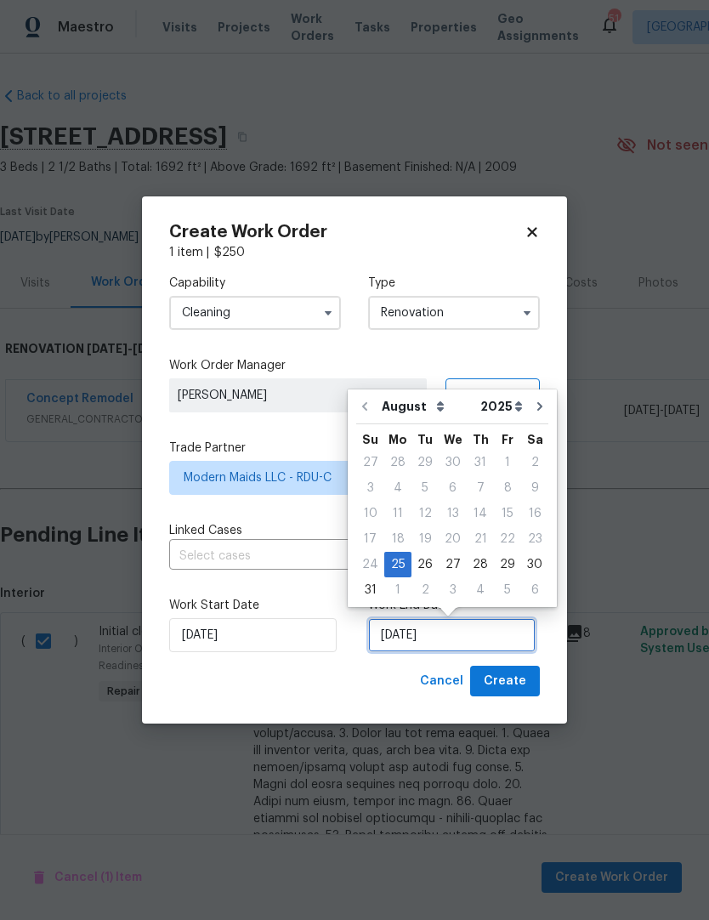
scroll to position [7, 0]
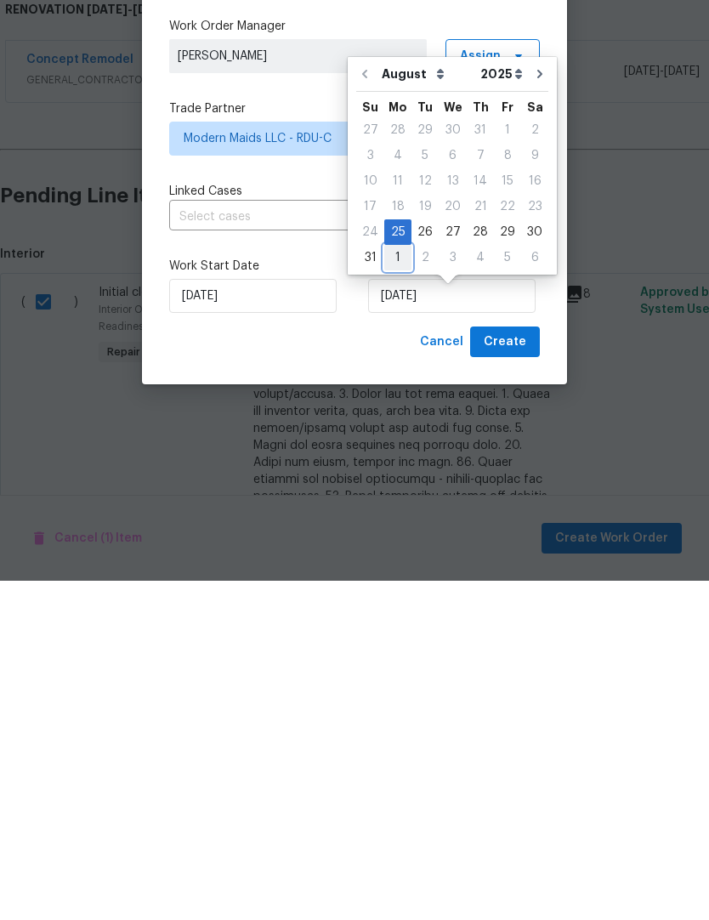
click at [395, 585] on div "1" at bounding box center [397, 597] width 27 height 24
type input "[DATE]"
select select "8"
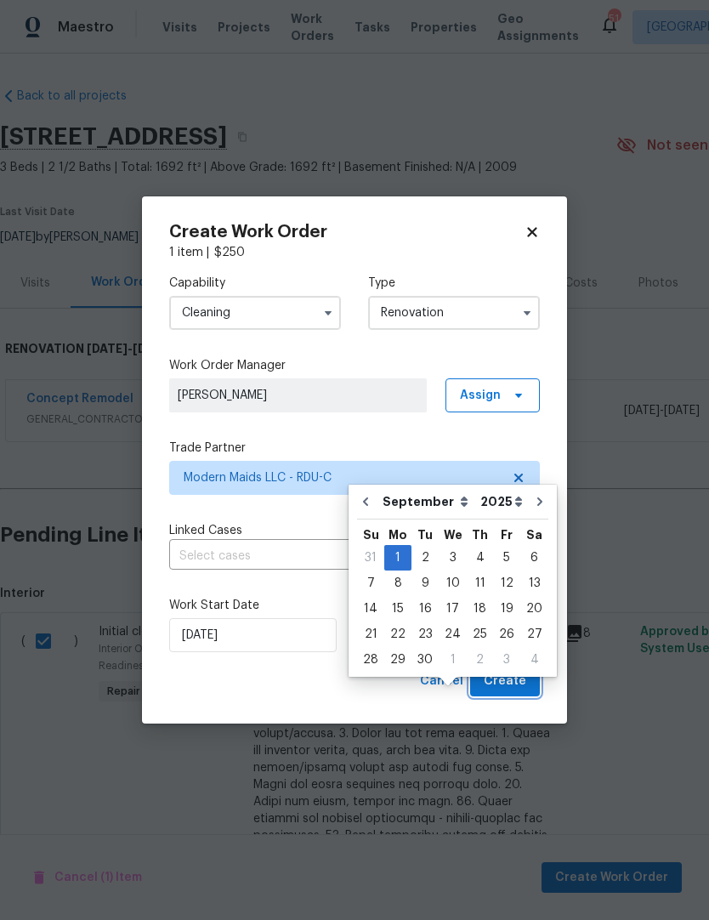
click at [516, 684] on span "Create" at bounding box center [505, 681] width 43 height 21
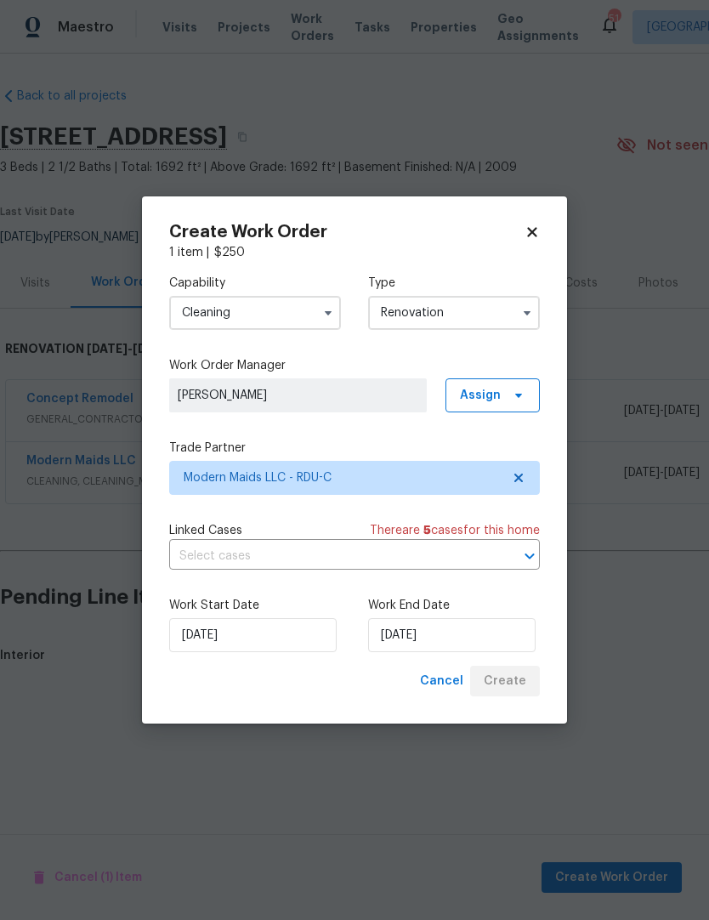
scroll to position [0, 0]
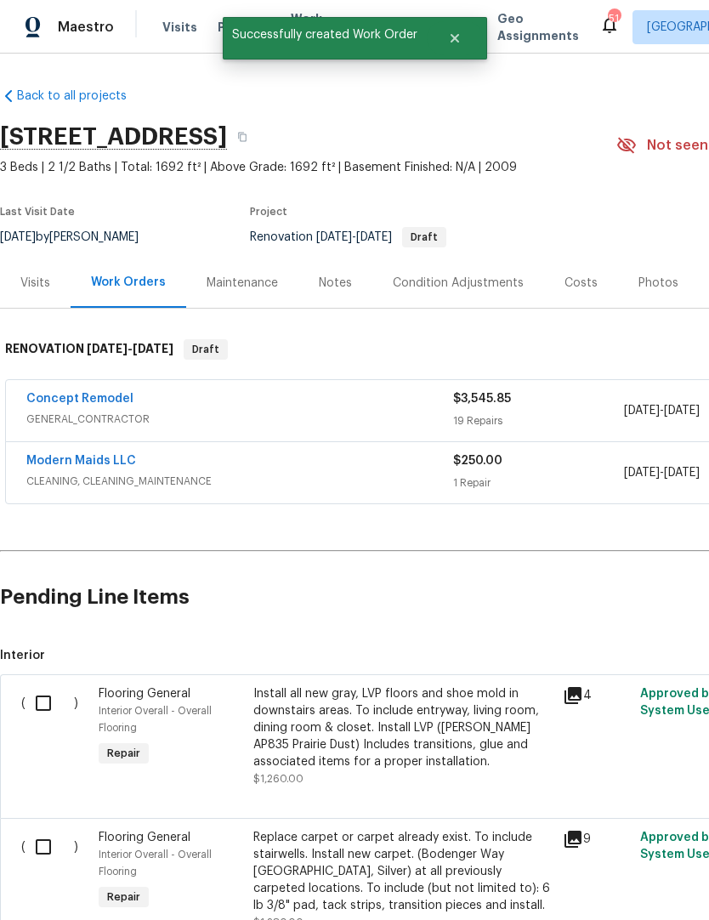
click at [77, 461] on link "Modern Maids LLC" at bounding box center [81, 461] width 110 height 12
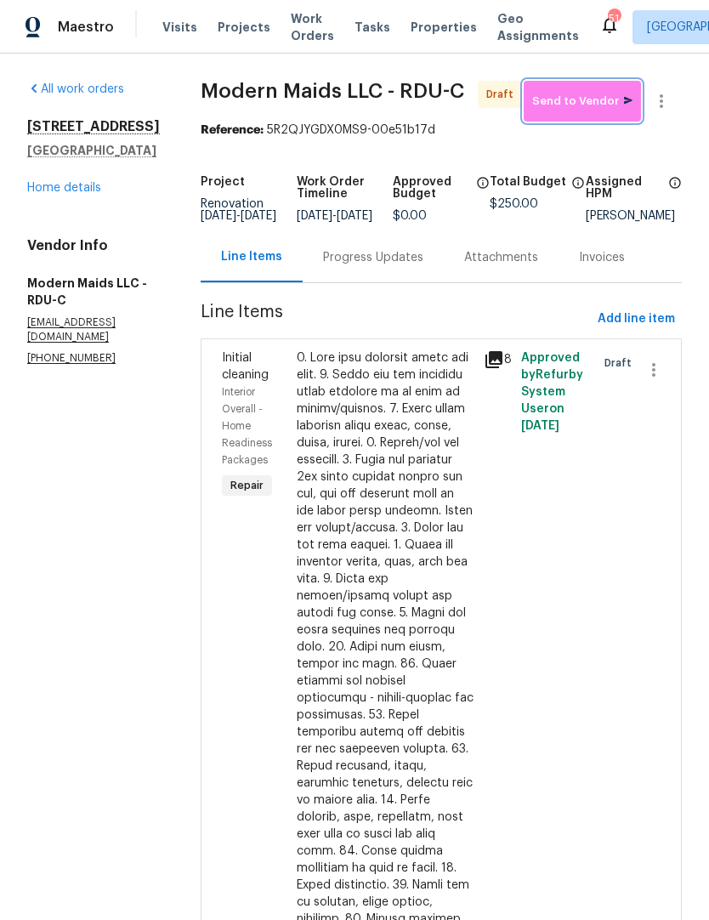
click at [592, 109] on span "Send to Vendor" at bounding box center [582, 102] width 100 height 20
click at [394, 280] on div "Progress Updates" at bounding box center [373, 257] width 141 height 50
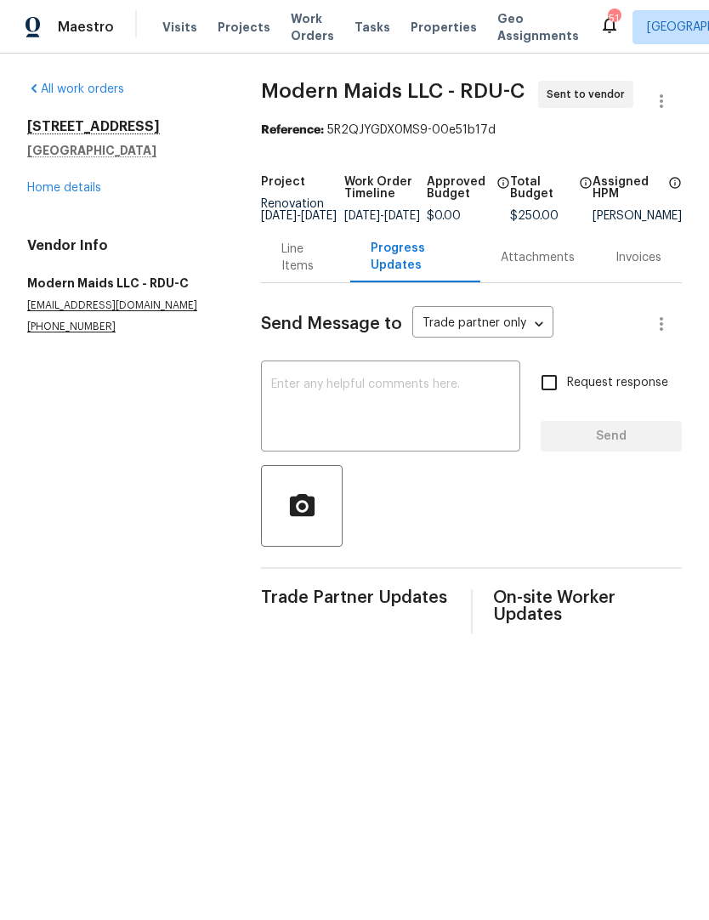
click at [279, 406] on textarea at bounding box center [390, 408] width 239 height 60
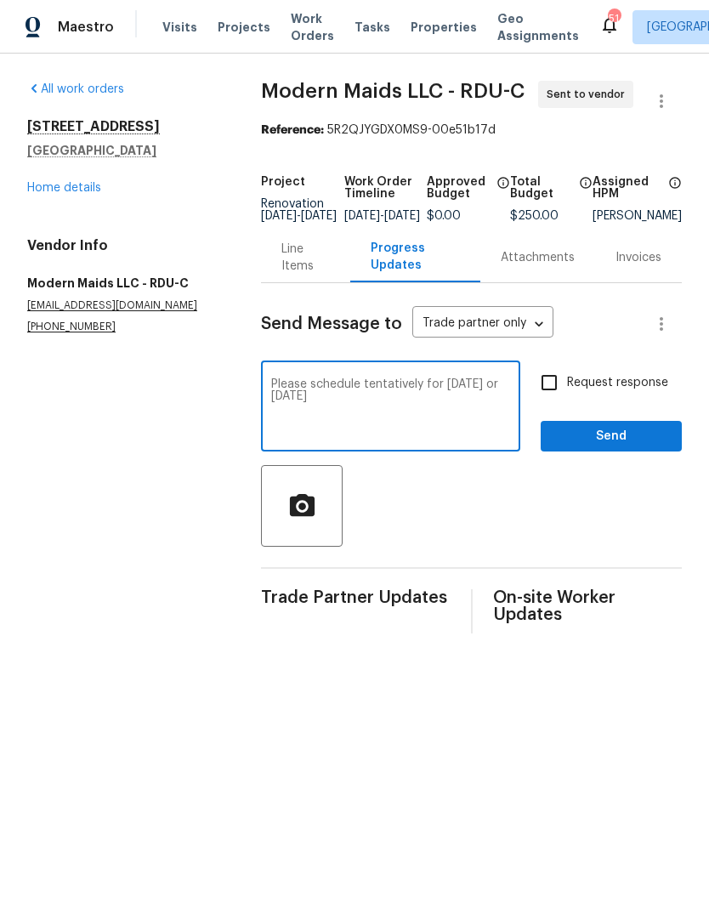
type textarea "Please schedule tentatively for Sunday, August 30 or Monday, September 1"
click at [553, 392] on input "Request response" at bounding box center [549, 383] width 36 height 36
checkbox input "true"
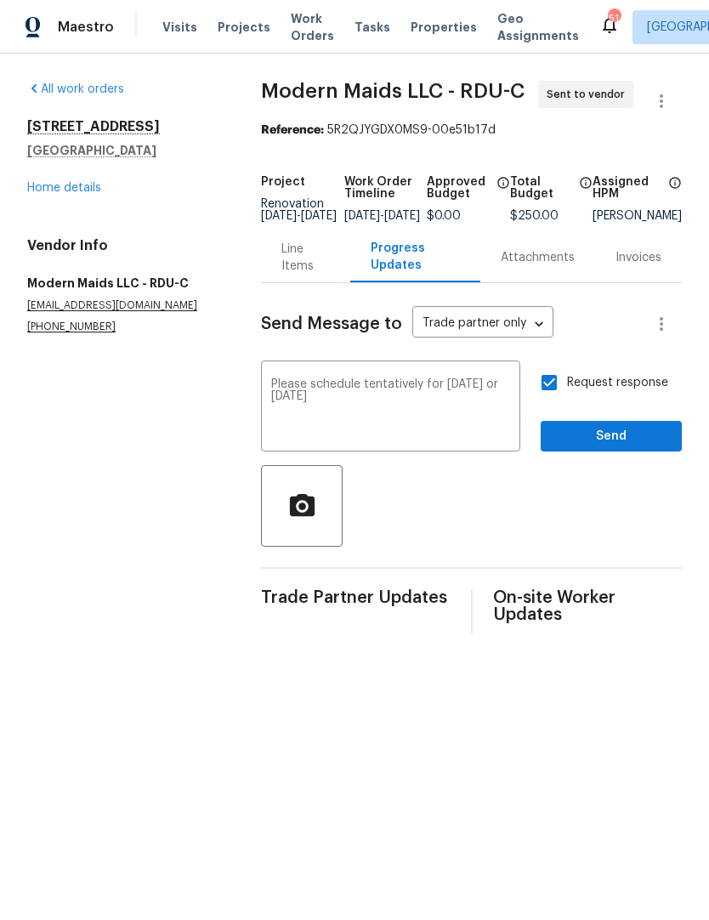
click at [598, 447] on span "Send" at bounding box center [611, 436] width 114 height 21
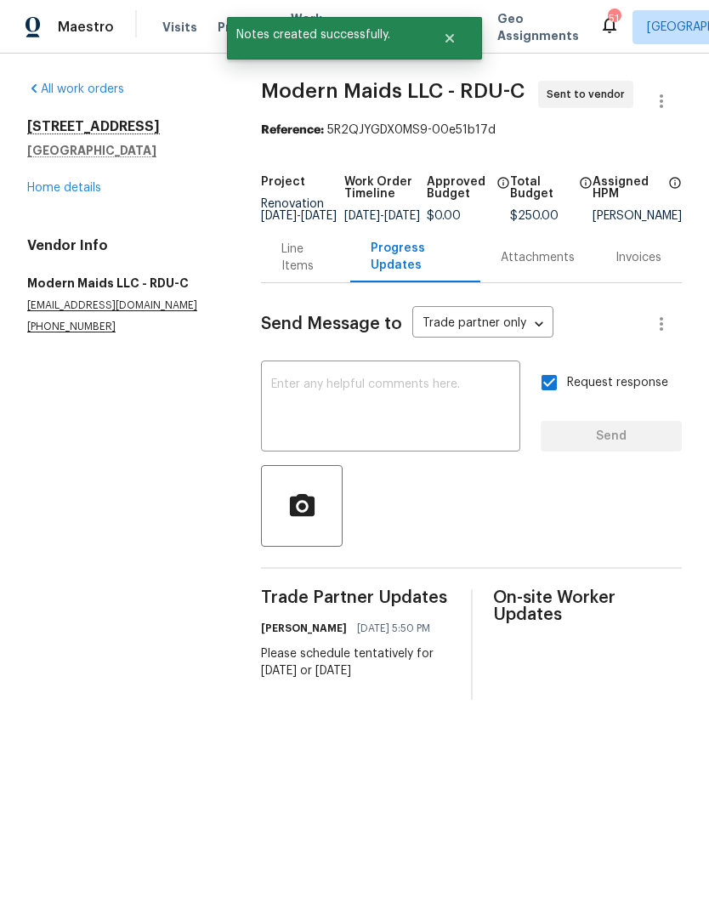
click at [52, 194] on link "Home details" at bounding box center [64, 188] width 74 height 12
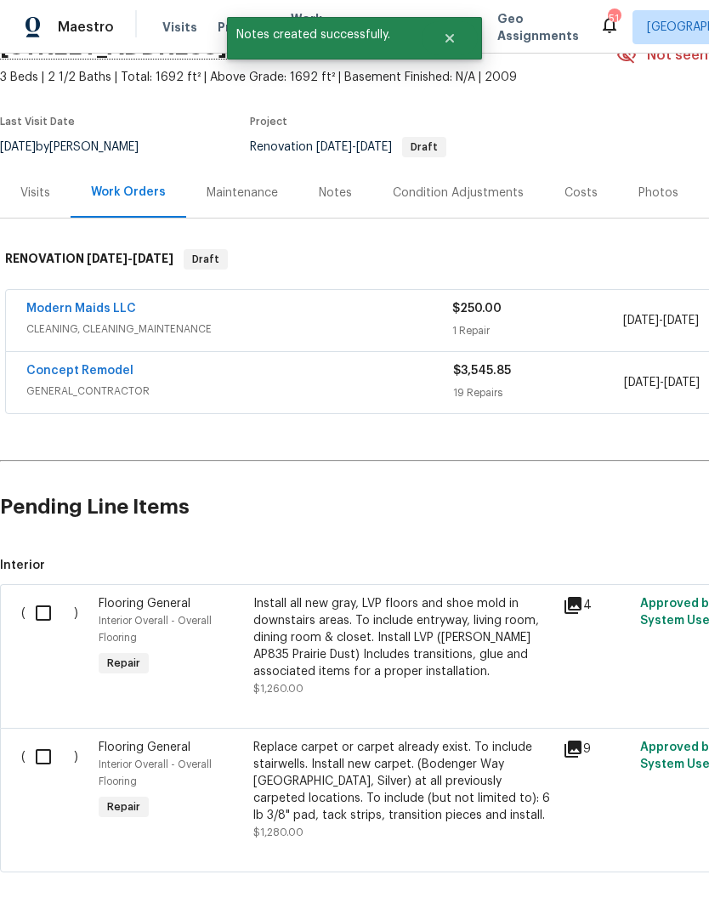
scroll to position [89, 0]
click at [44, 755] on input "checkbox" at bounding box center [50, 758] width 48 height 36
checkbox input "true"
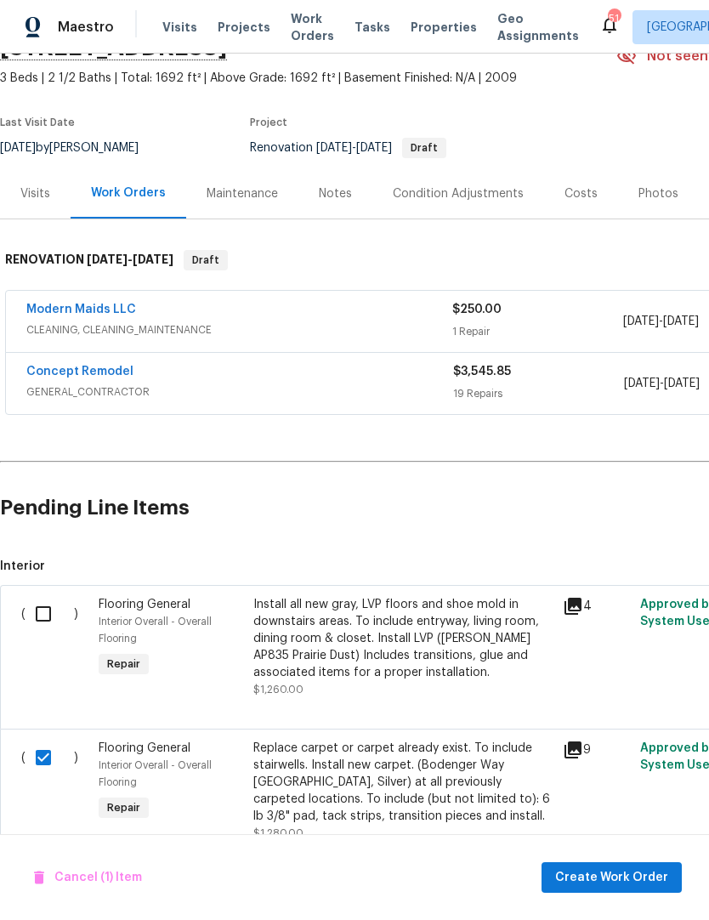
click at [37, 614] on input "checkbox" at bounding box center [50, 614] width 48 height 36
checkbox input "true"
click at [590, 875] on span "Create Work Order" at bounding box center [611, 877] width 113 height 21
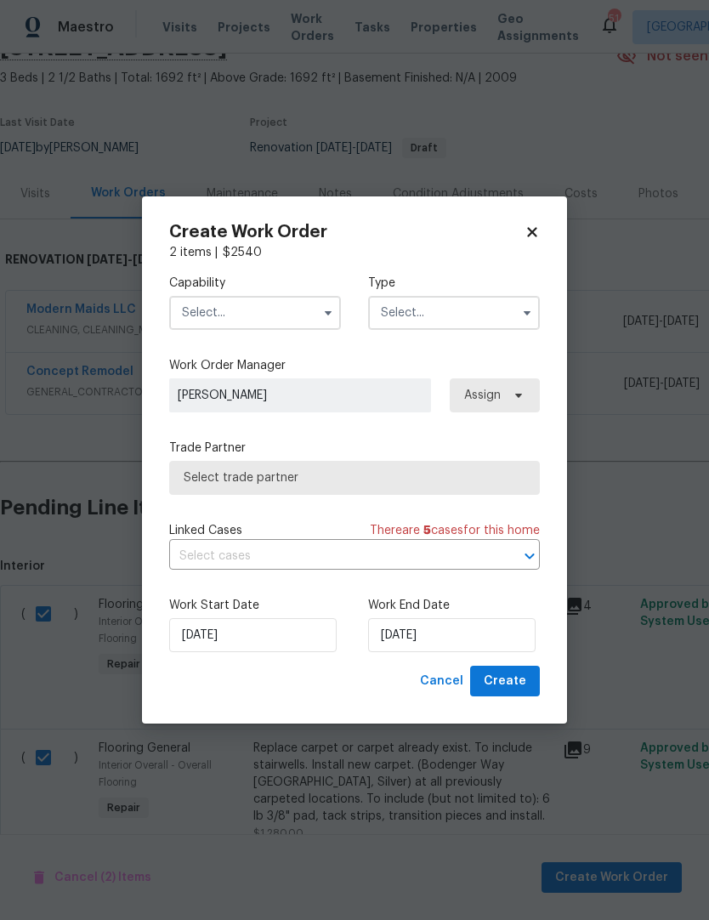
click at [216, 298] on input "text" at bounding box center [255, 313] width 172 height 34
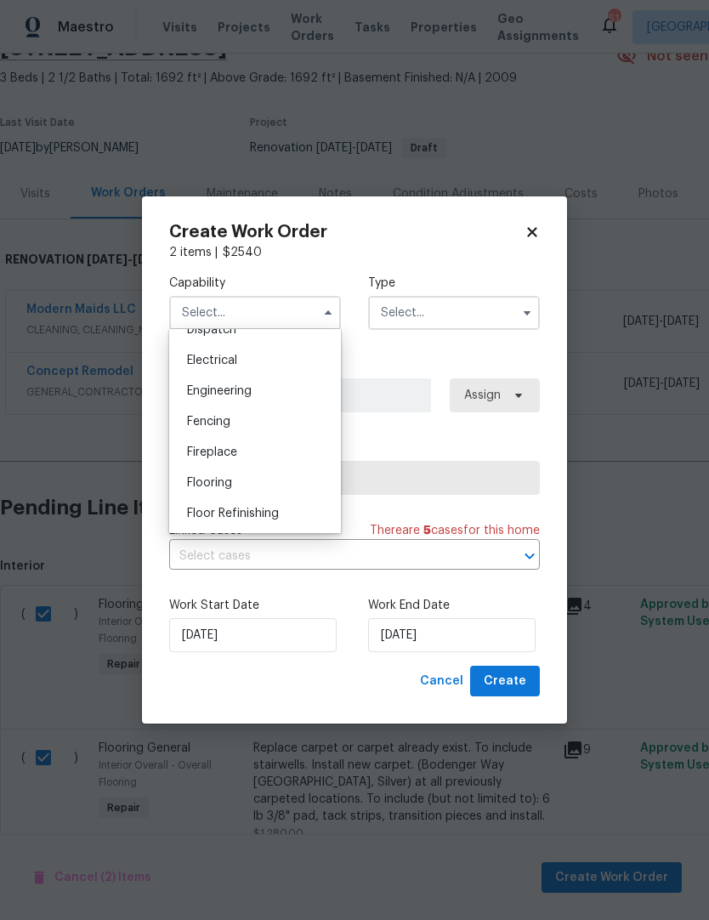
scroll to position [575, 0]
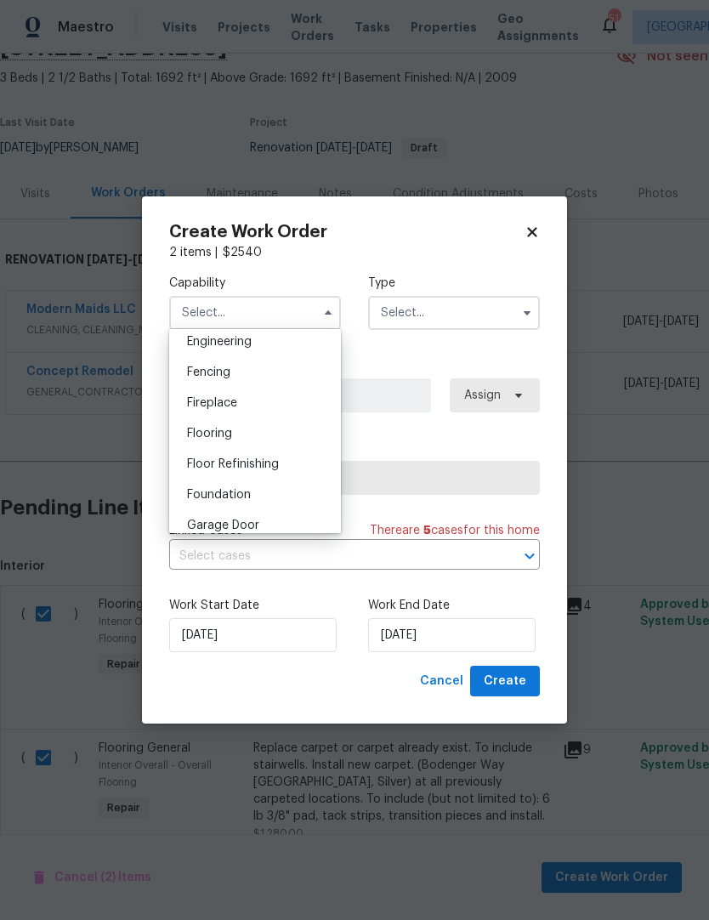
click at [196, 445] on div "Flooring" at bounding box center [254, 433] width 163 height 31
type input "Flooring"
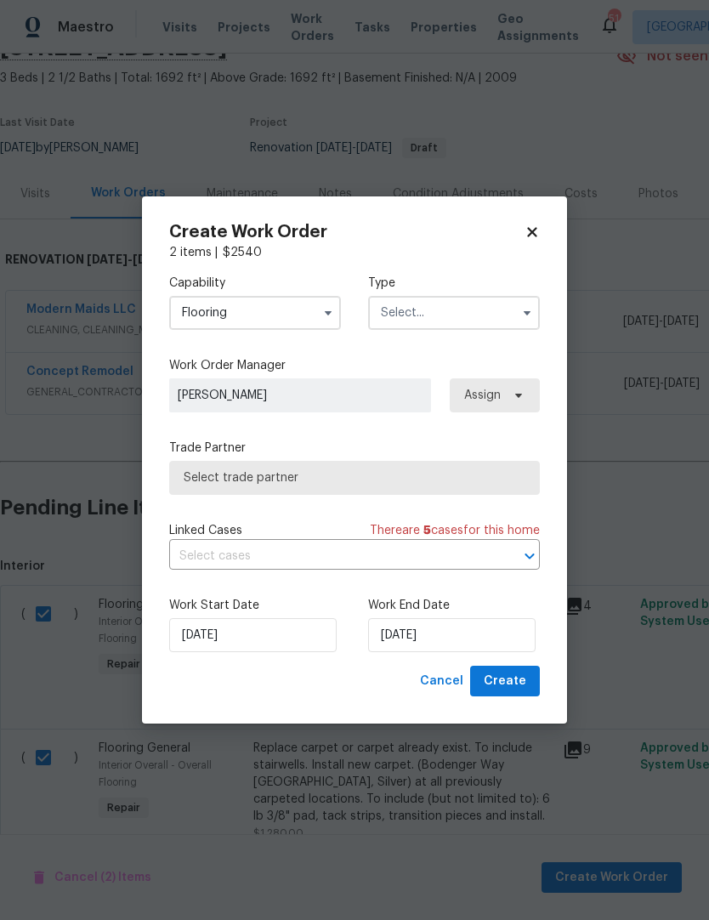
click at [513, 310] on input "text" at bounding box center [454, 313] width 172 height 34
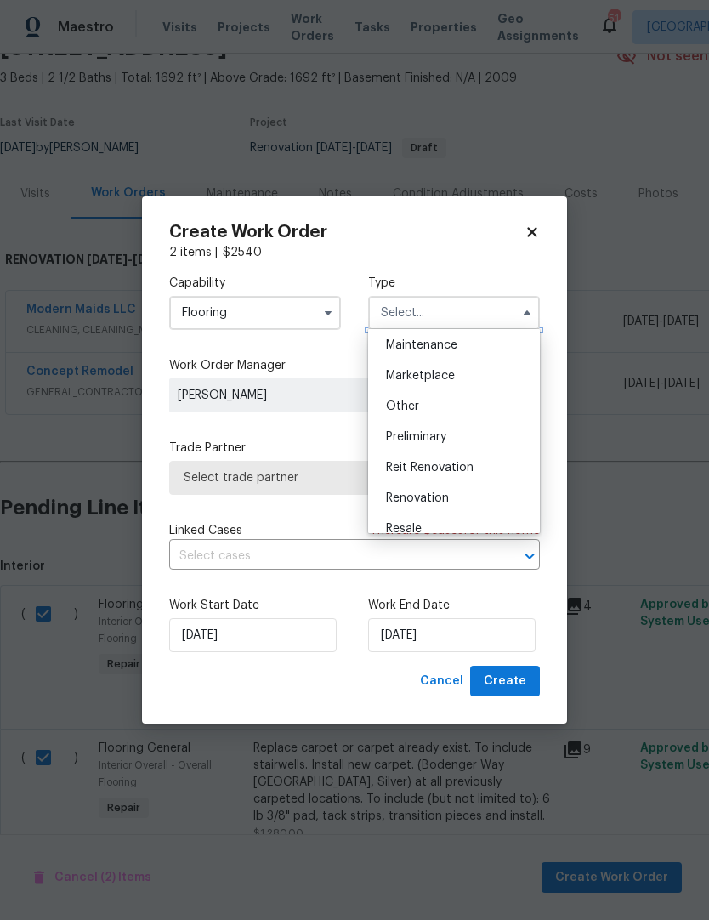
scroll to position [293, 0]
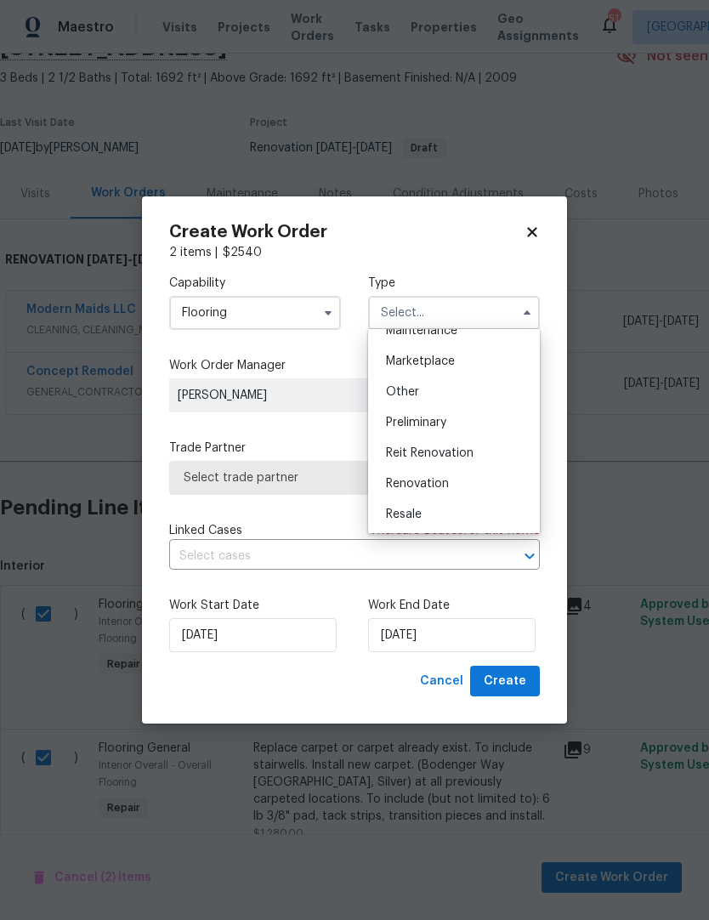
click at [454, 487] on div "Renovation" at bounding box center [453, 483] width 163 height 31
type input "Renovation"
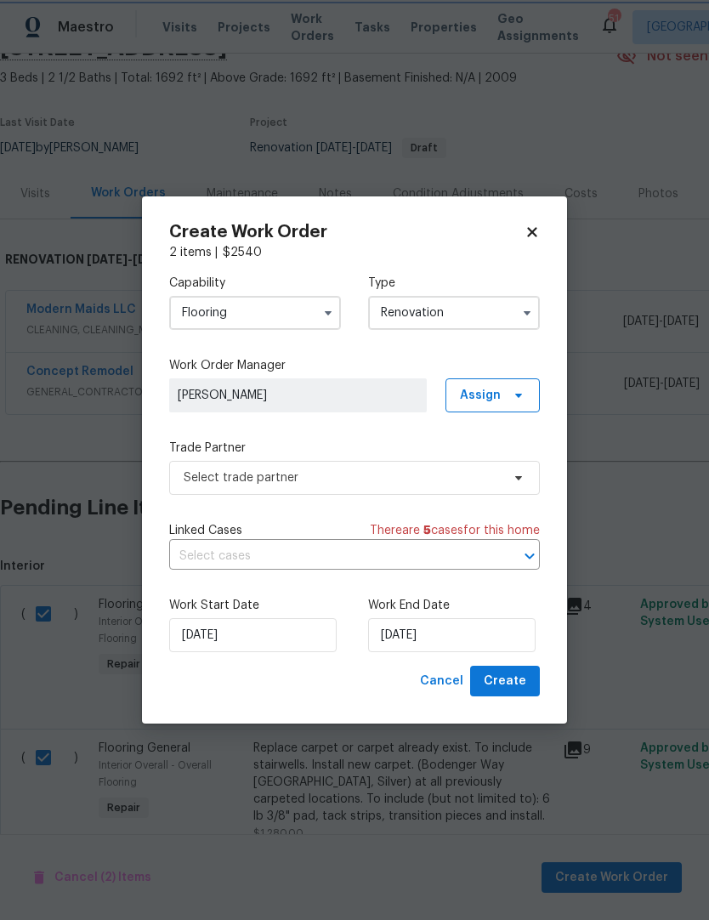
scroll to position [0, 0]
click at [206, 479] on span "Select trade partner" at bounding box center [342, 477] width 317 height 17
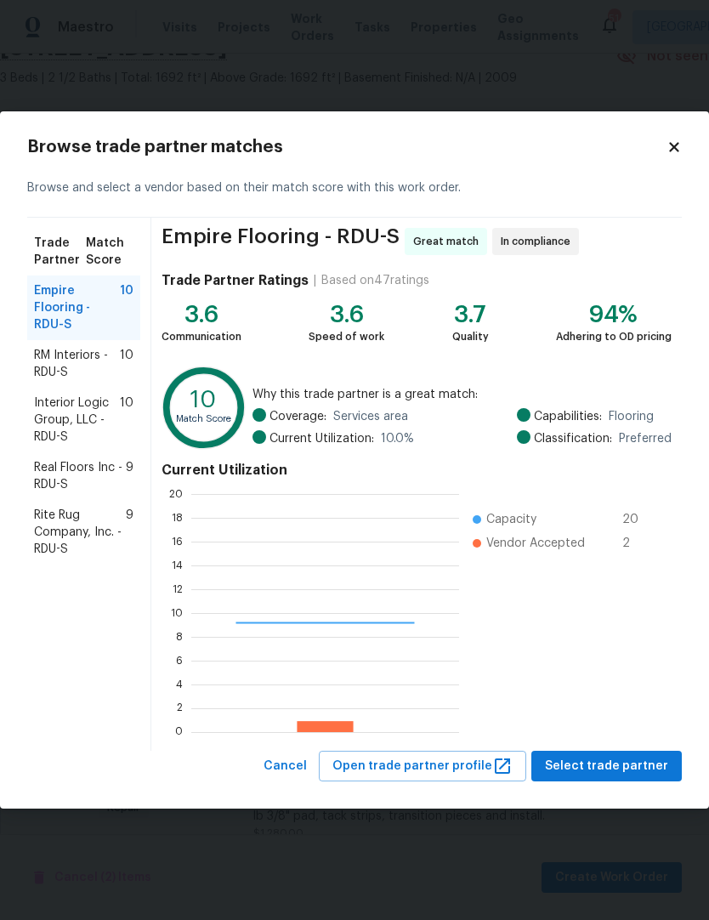
scroll to position [238, 268]
click at [60, 531] on span "Rite Rug Company, Inc. - RDU-S" at bounding box center [80, 532] width 92 height 51
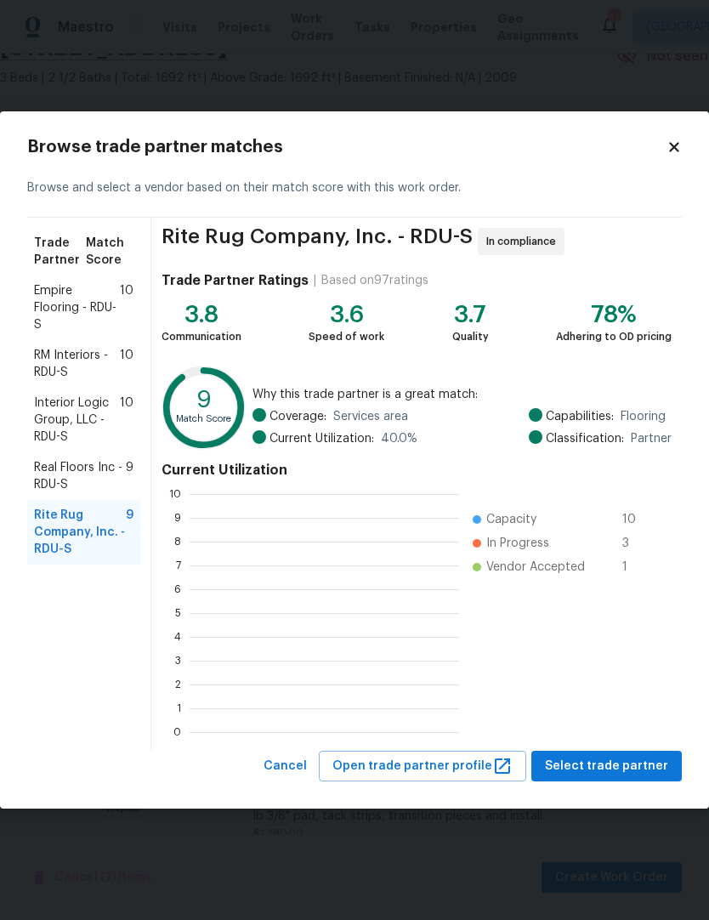
scroll to position [238, 270]
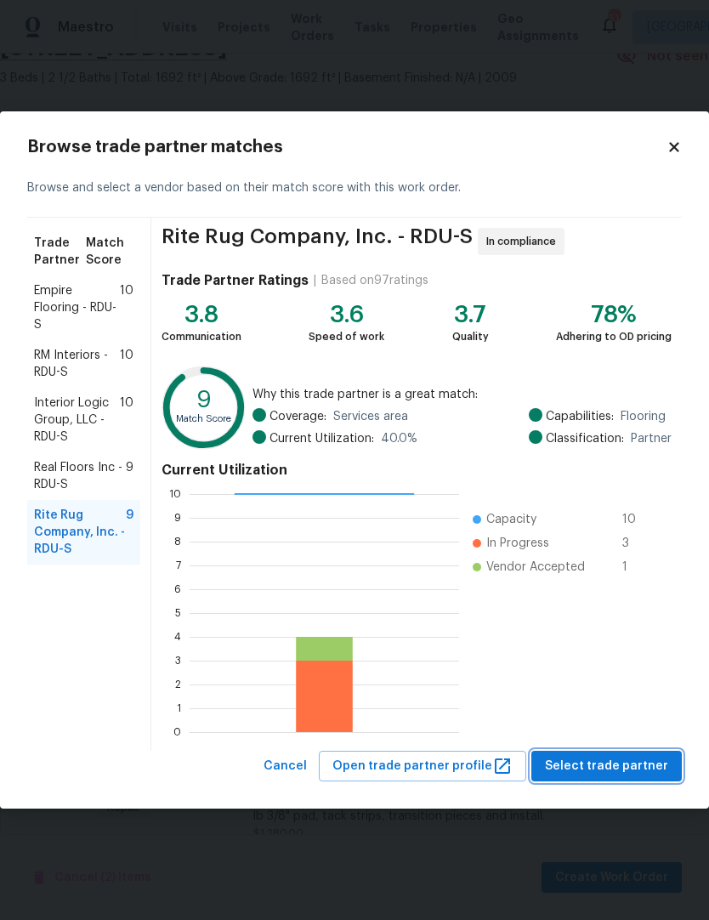
click at [609, 766] on span "Select trade partner" at bounding box center [606, 766] width 123 height 21
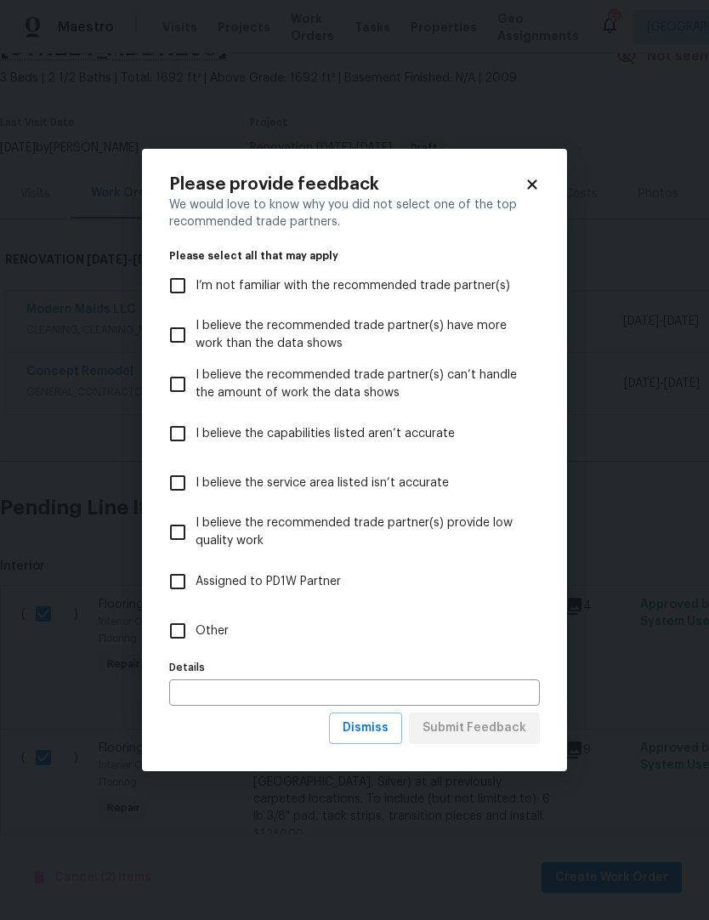
click at [182, 531] on input "I believe the recommended trade partner(s) provide low quality work" at bounding box center [178, 532] width 36 height 36
checkbox input "true"
click at [485, 735] on span "Submit Feedback" at bounding box center [475, 728] width 104 height 21
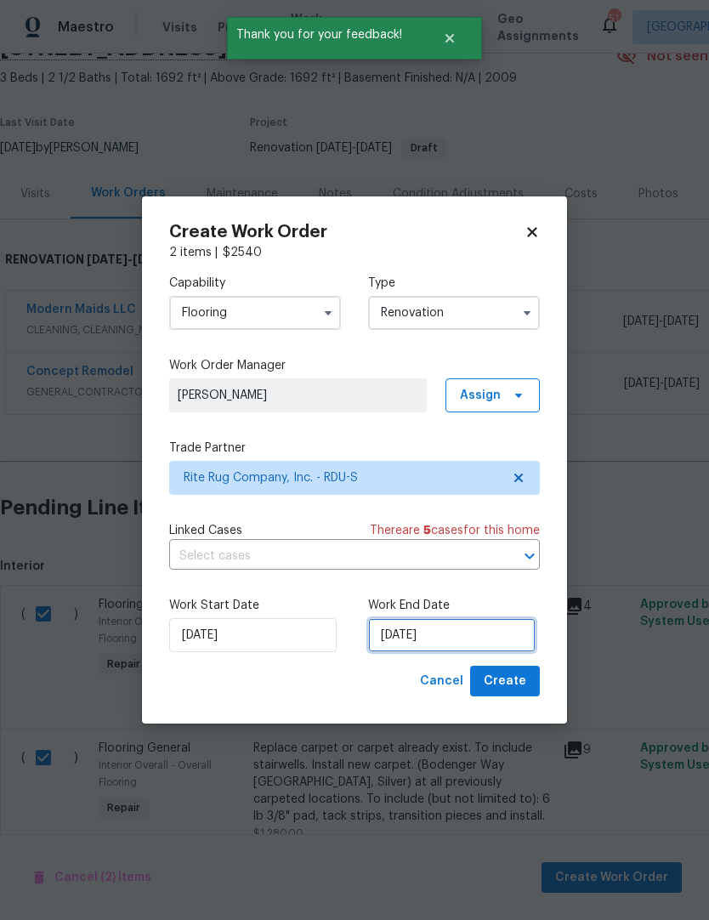
click at [460, 637] on input "8/25/2025" at bounding box center [451, 635] width 167 height 34
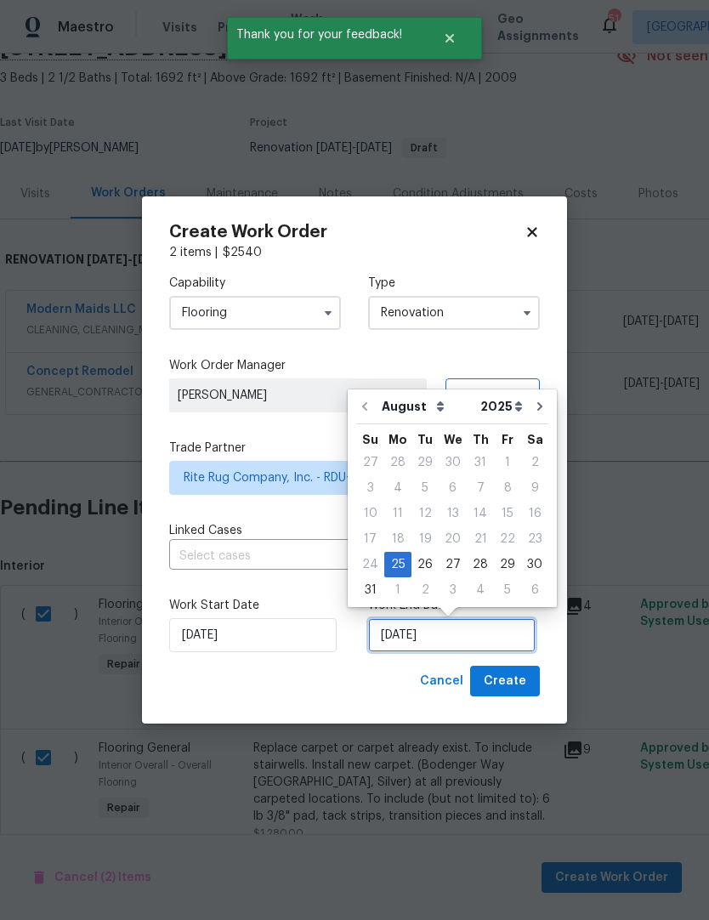
scroll to position [7, 0]
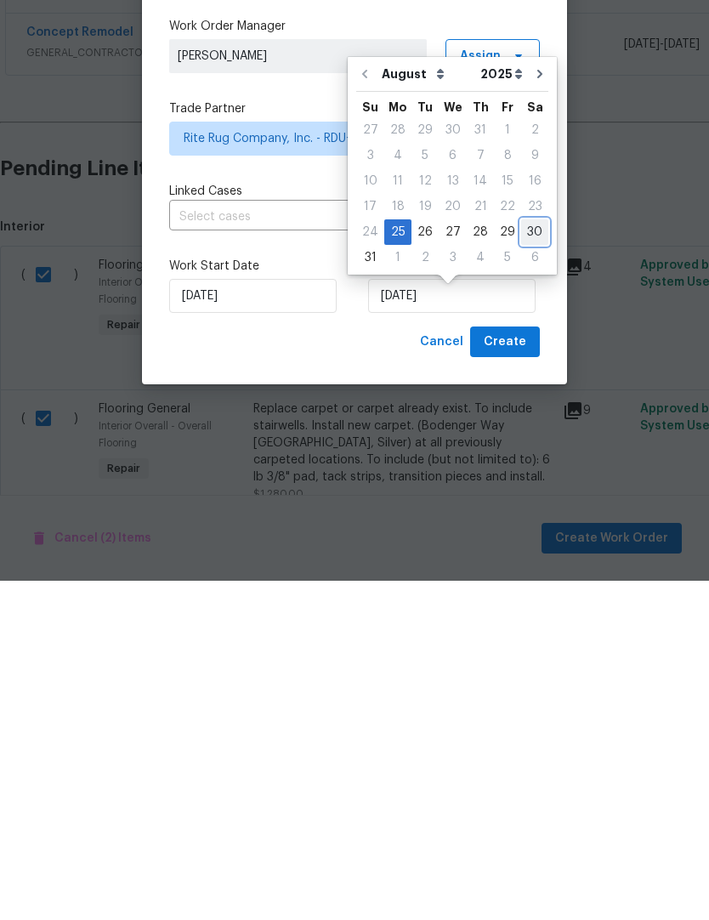
click at [527, 559] on div "30" at bounding box center [534, 571] width 27 height 24
type input "8/30/2025"
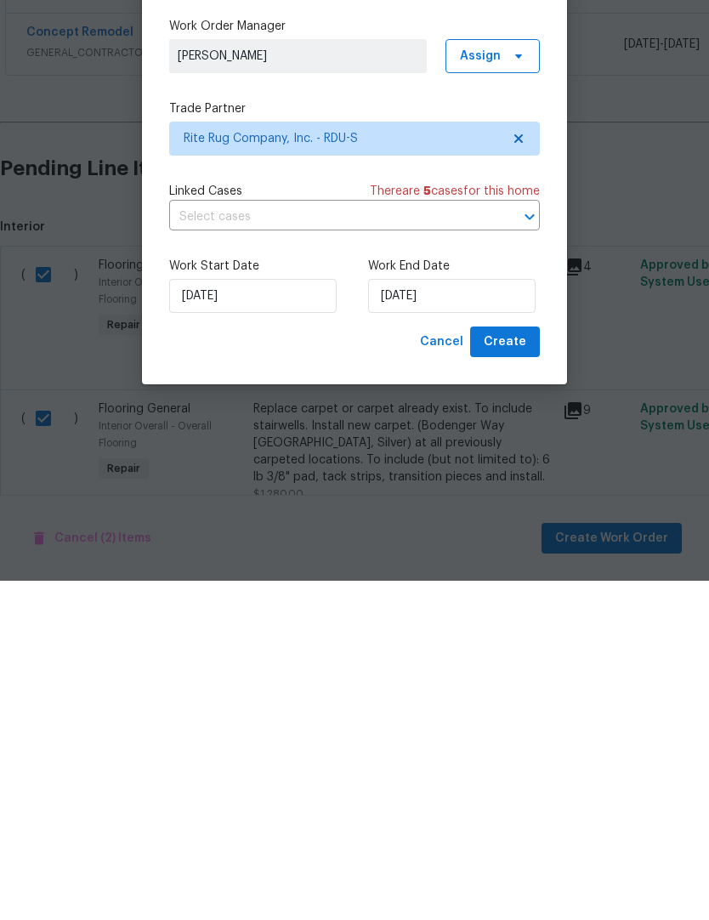
scroll to position [70, 0]
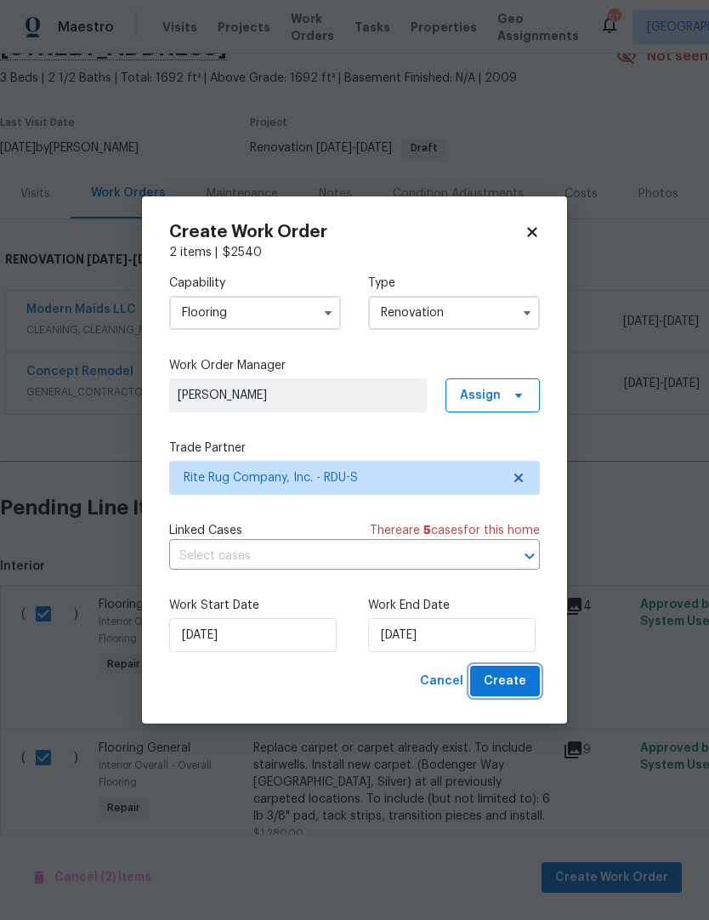
click at [516, 686] on span "Create" at bounding box center [505, 681] width 43 height 21
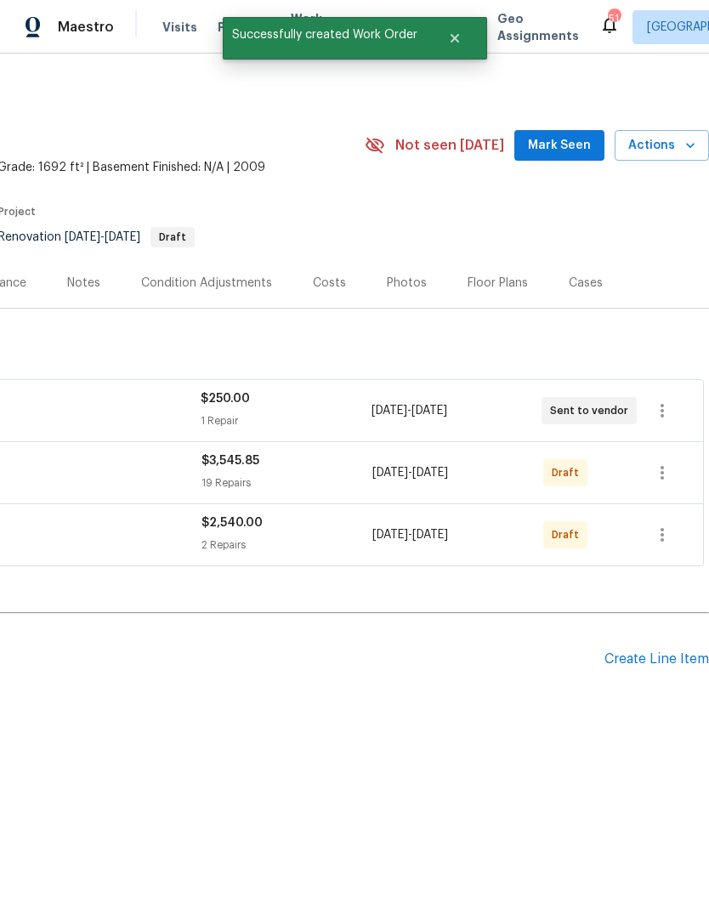
scroll to position [0, 252]
click at [678, 475] on button "button" at bounding box center [662, 472] width 41 height 41
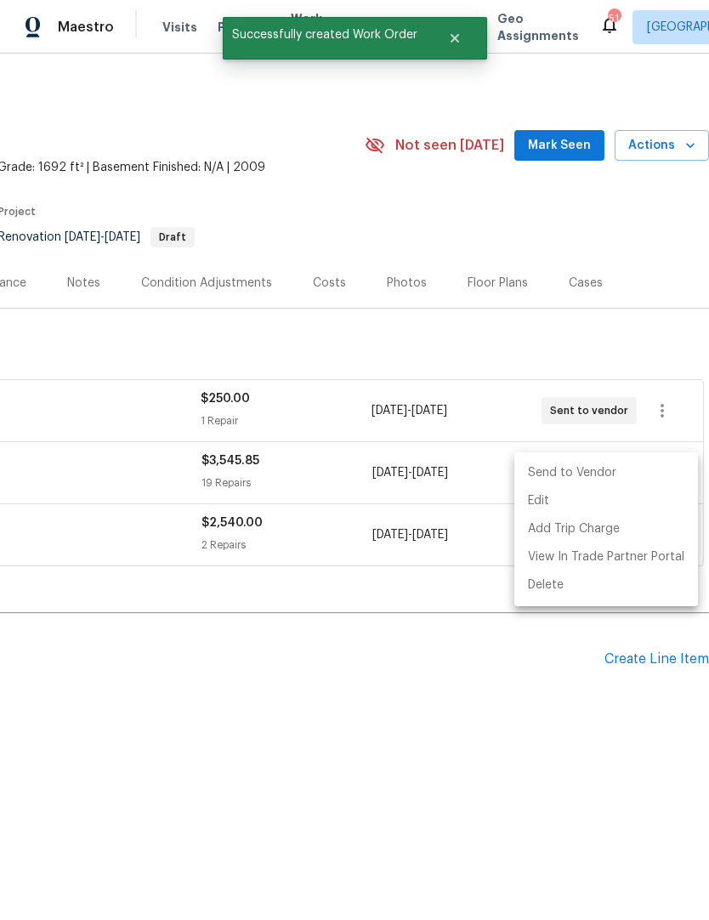
click at [627, 479] on li "Send to Vendor" at bounding box center [606, 473] width 184 height 28
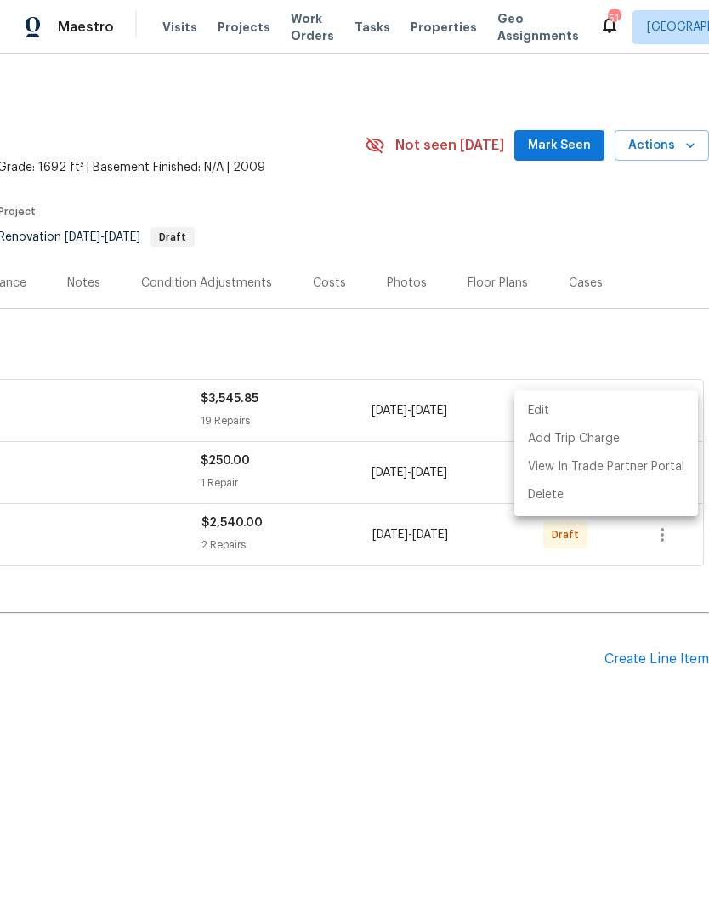
click at [574, 627] on div at bounding box center [354, 460] width 709 height 920
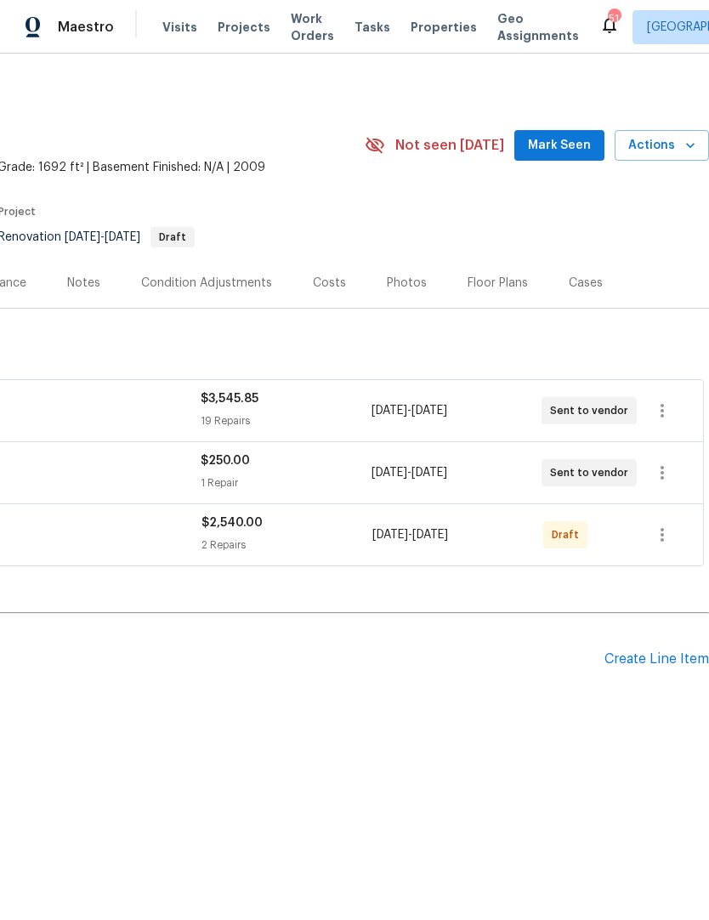
click at [671, 541] on icon "button" at bounding box center [662, 535] width 20 height 20
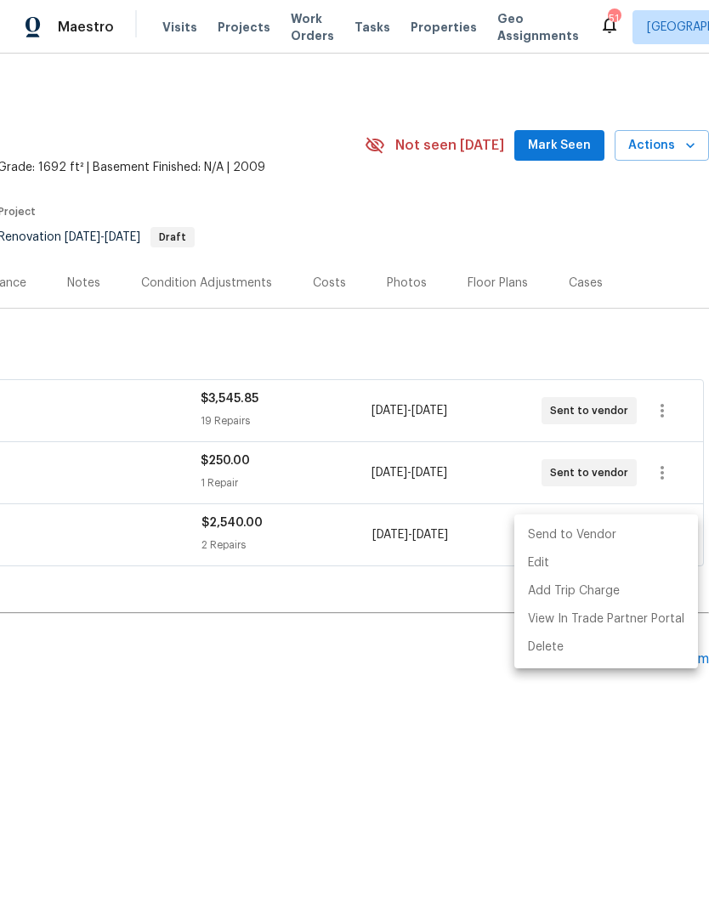
click at [621, 548] on li "Send to Vendor" at bounding box center [606, 535] width 184 height 28
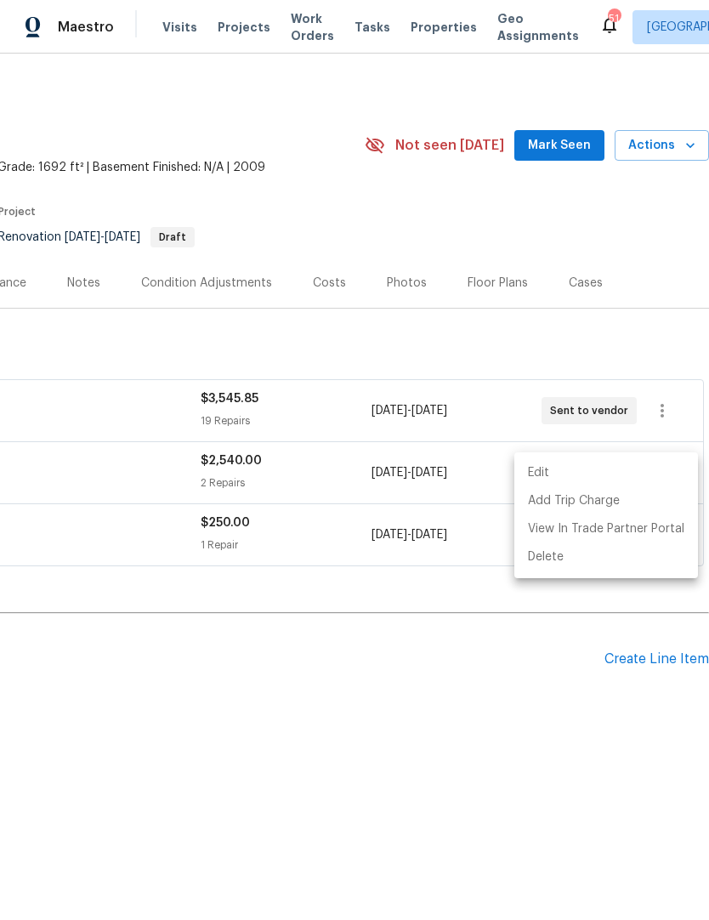
click at [490, 670] on div at bounding box center [354, 460] width 709 height 920
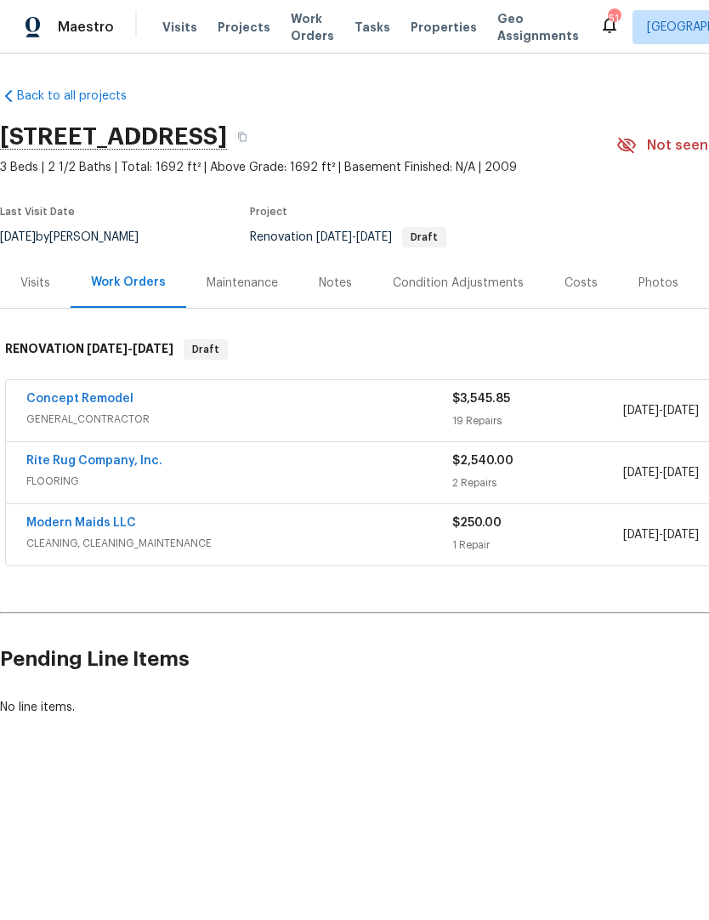
scroll to position [0, 0]
click at [105, 457] on link "Rite Rug Company, Inc." at bounding box center [94, 461] width 136 height 12
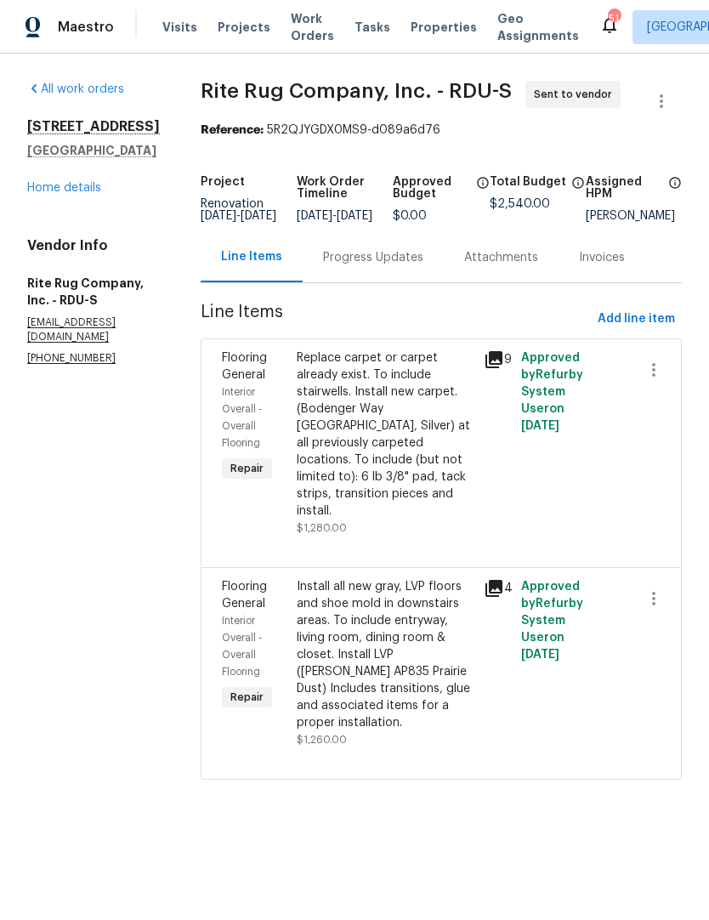
click at [372, 266] on div "Progress Updates" at bounding box center [373, 257] width 100 height 17
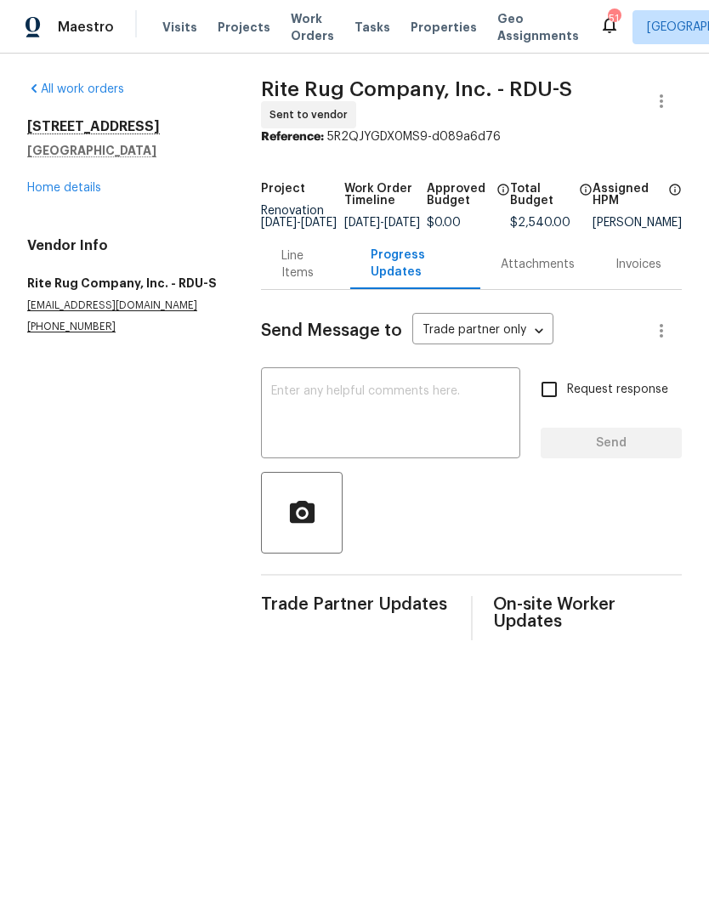
click at [287, 390] on div "x ​" at bounding box center [390, 415] width 259 height 87
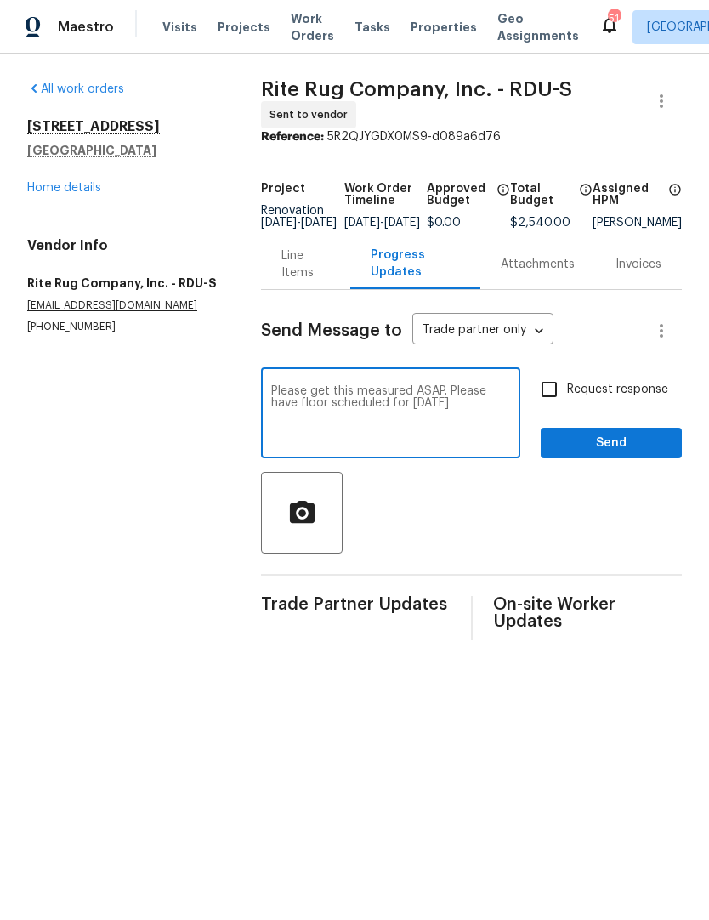
type textarea "Please get this measured ASAP. Please have floor scheduled for Friday 8/29"
click at [553, 403] on input "Request response" at bounding box center [549, 390] width 36 height 36
checkbox input "true"
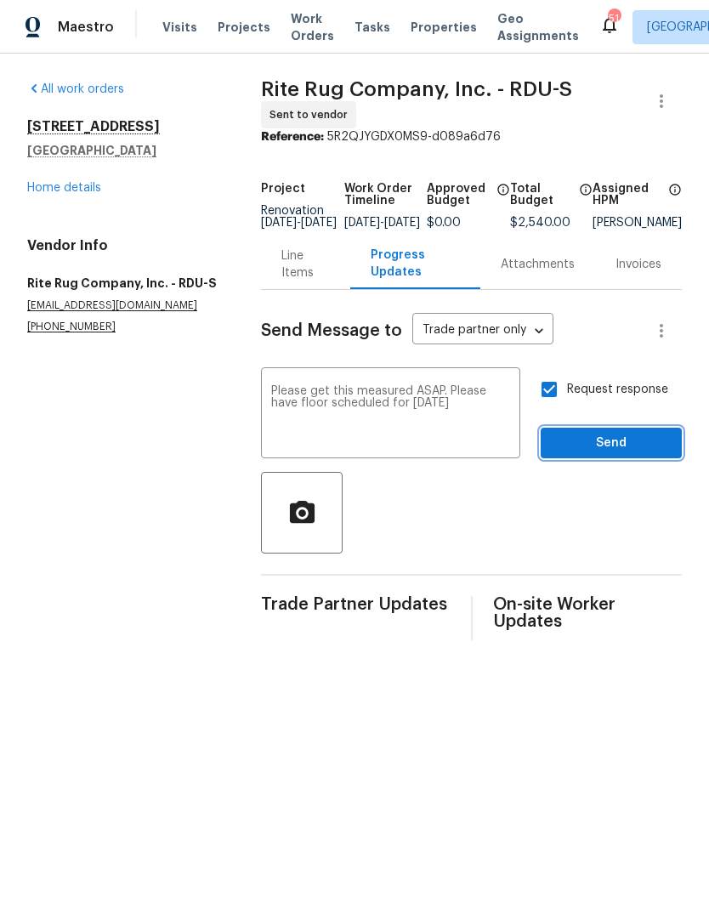
click at [599, 454] on span "Send" at bounding box center [611, 443] width 114 height 21
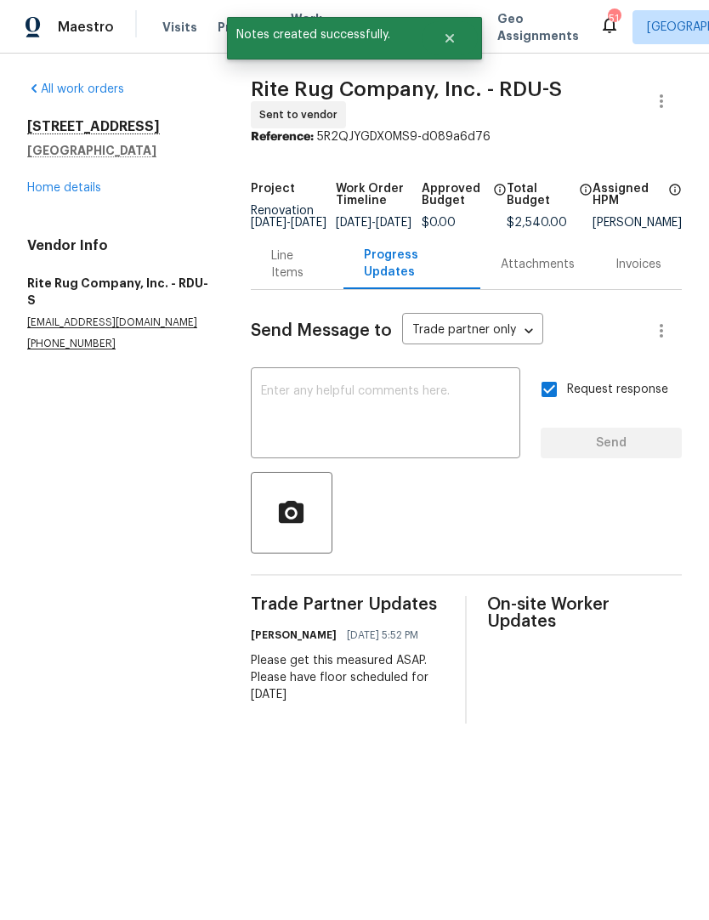
click at [48, 194] on link "Home details" at bounding box center [64, 188] width 74 height 12
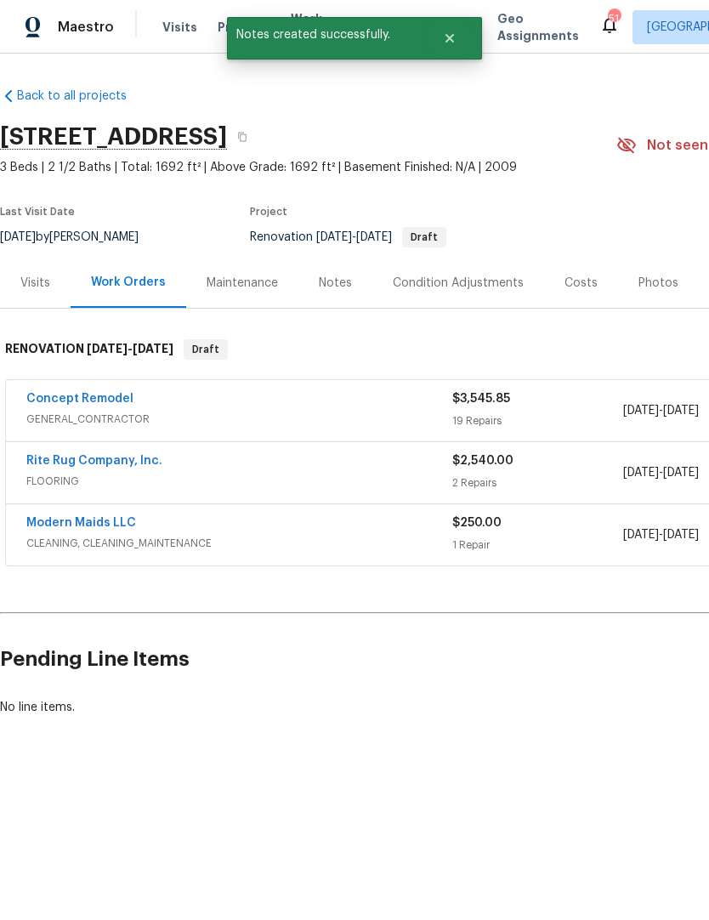
click at [85, 398] on link "Concept Remodel" at bounding box center [79, 399] width 107 height 12
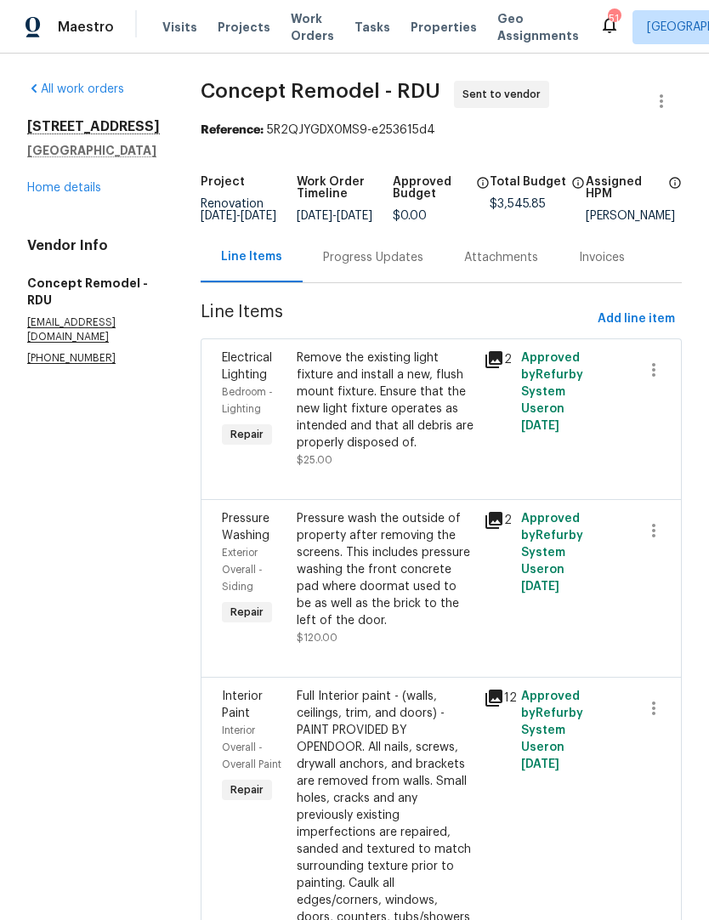
click at [330, 260] on div "Progress Updates" at bounding box center [373, 257] width 141 height 50
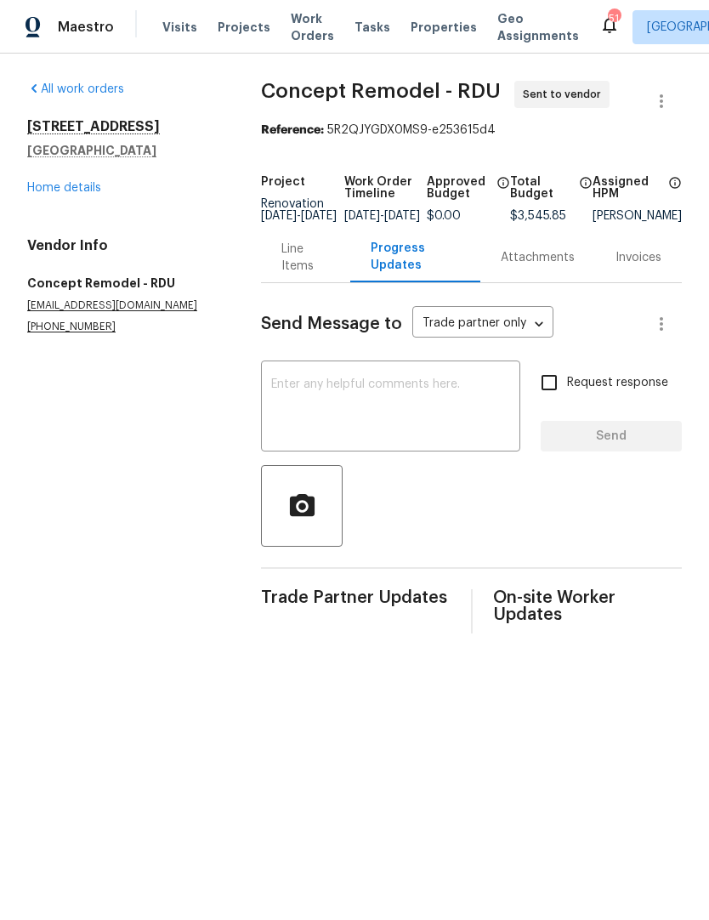
click at [296, 412] on textarea at bounding box center [390, 408] width 239 height 60
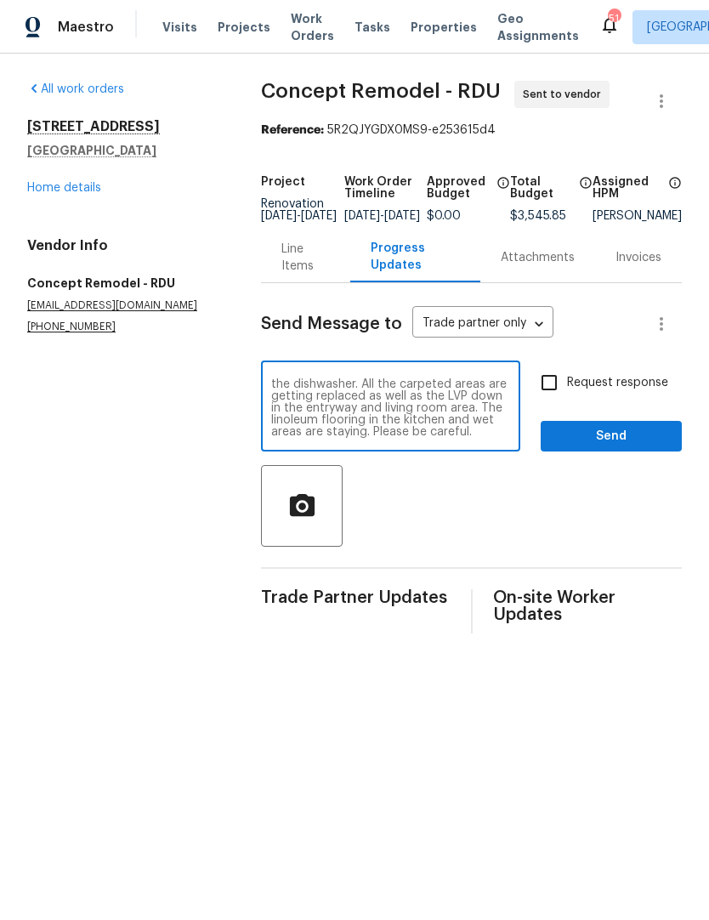
scroll to position [71, 0]
type textarea "This one is ready to go. Paint has been ordered, but will probably not be deliv…"
click at [534, 368] on div "Send Message to Trade partner only Trade partner only ​ This one is ready to go…" at bounding box center [471, 458] width 421 height 350
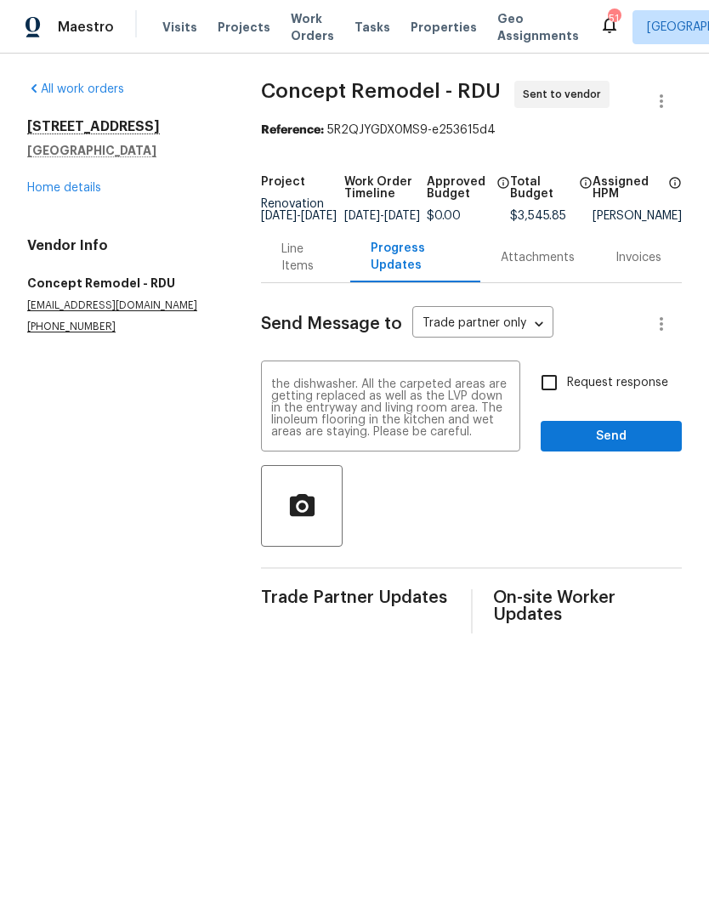
click at [553, 400] on input "Request response" at bounding box center [549, 383] width 36 height 36
checkbox input "true"
click at [598, 441] on span "Send" at bounding box center [611, 436] width 114 height 21
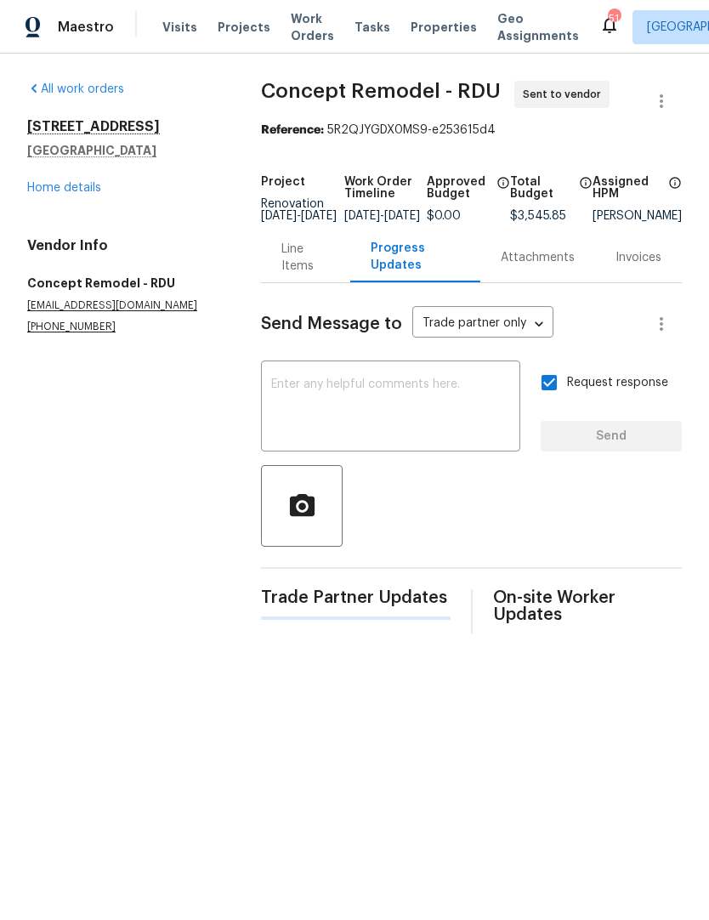
scroll to position [0, 0]
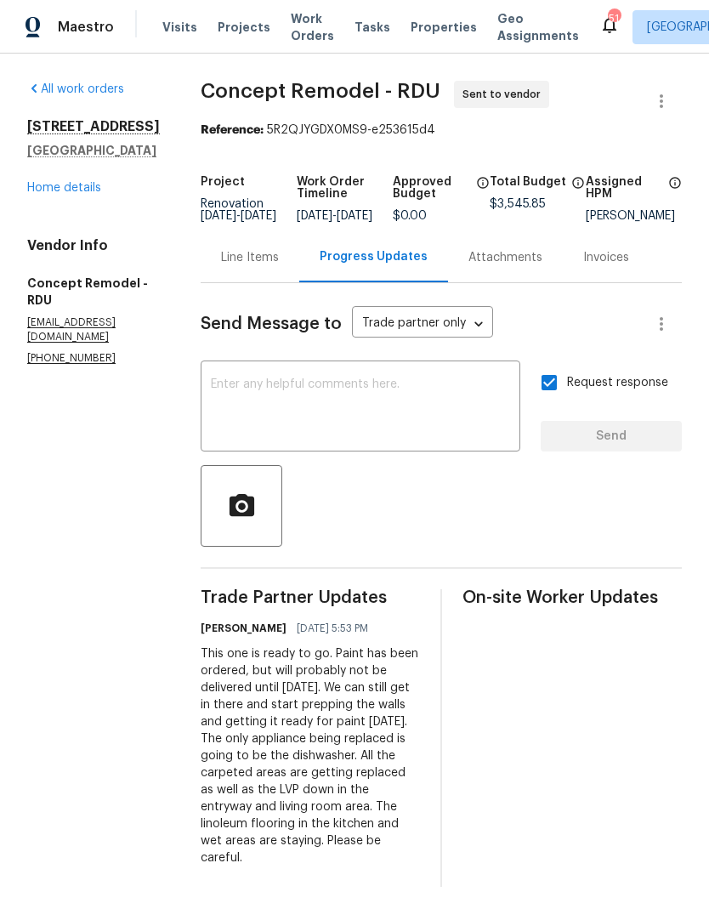
click at [221, 266] on div "Line Items" at bounding box center [250, 257] width 58 height 17
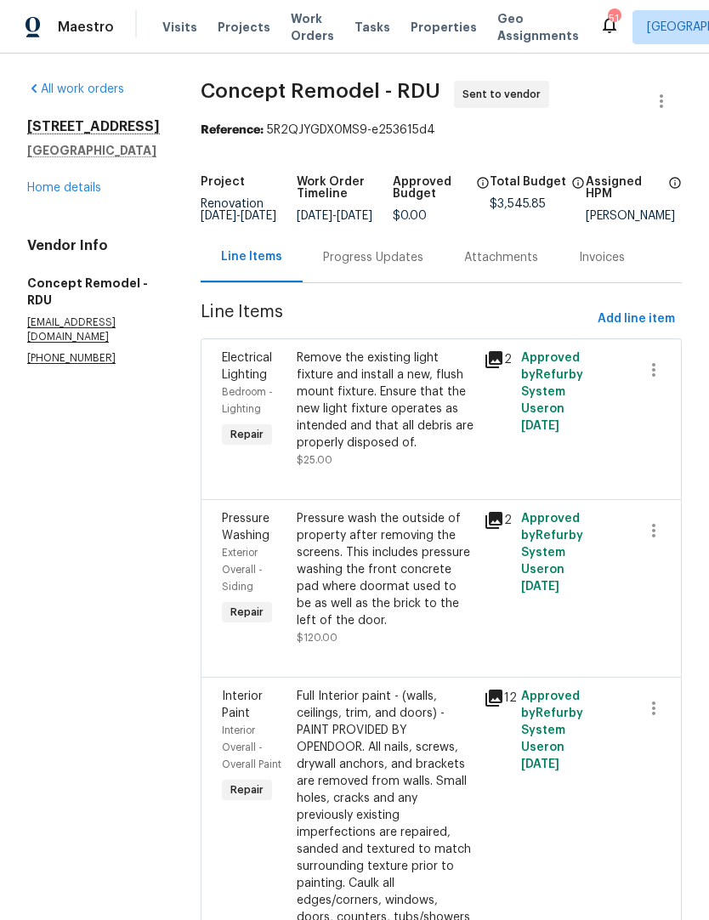
click at [55, 194] on link "Home details" at bounding box center [64, 188] width 74 height 12
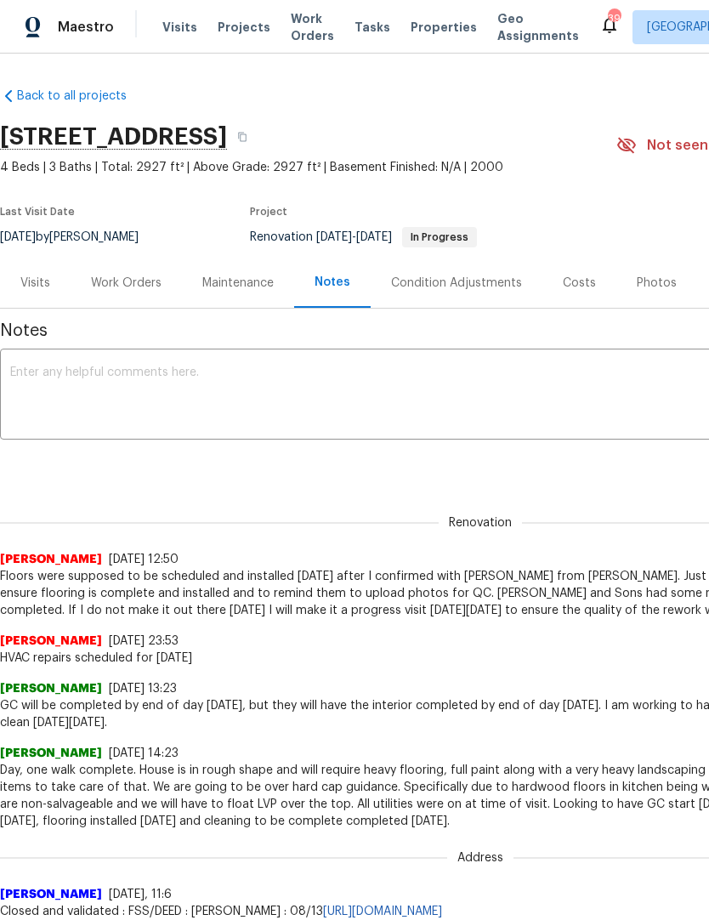
click at [115, 281] on div "Work Orders" at bounding box center [126, 283] width 71 height 17
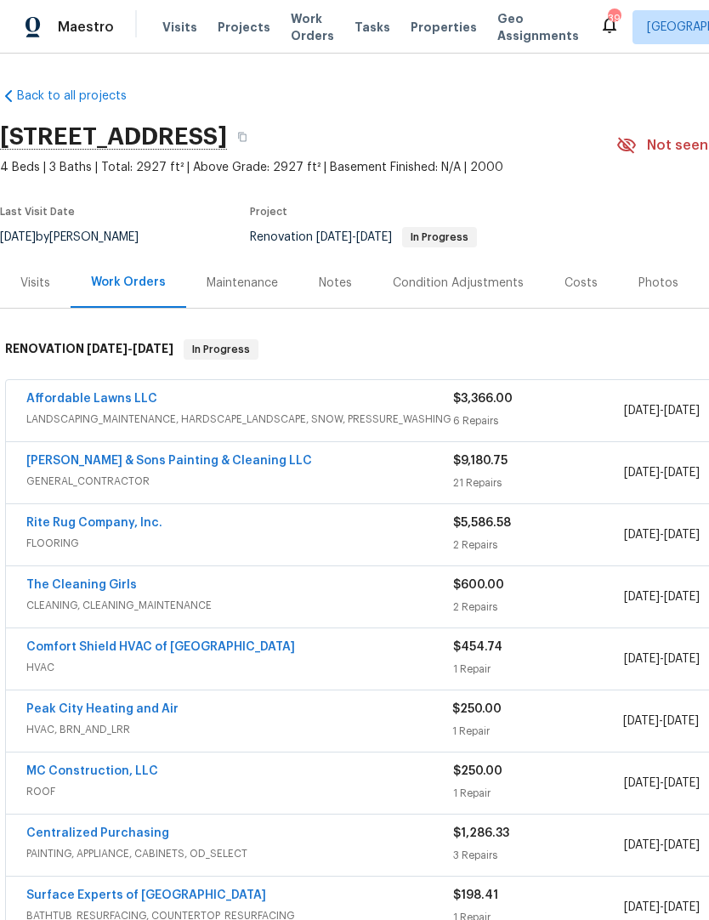
click at [86, 463] on link "[PERSON_NAME] & Sons Painting & Cleaning LLC" at bounding box center [169, 461] width 286 height 12
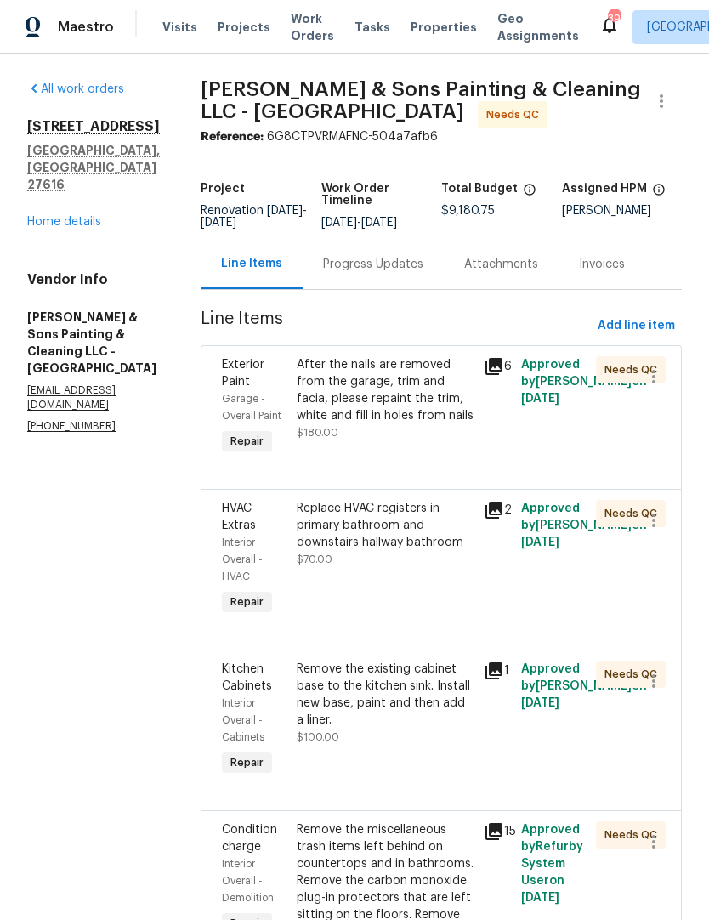
click at [341, 388] on div "After the nails are removed from the garage, trim and facia, please repaint the…" at bounding box center [385, 390] width 177 height 68
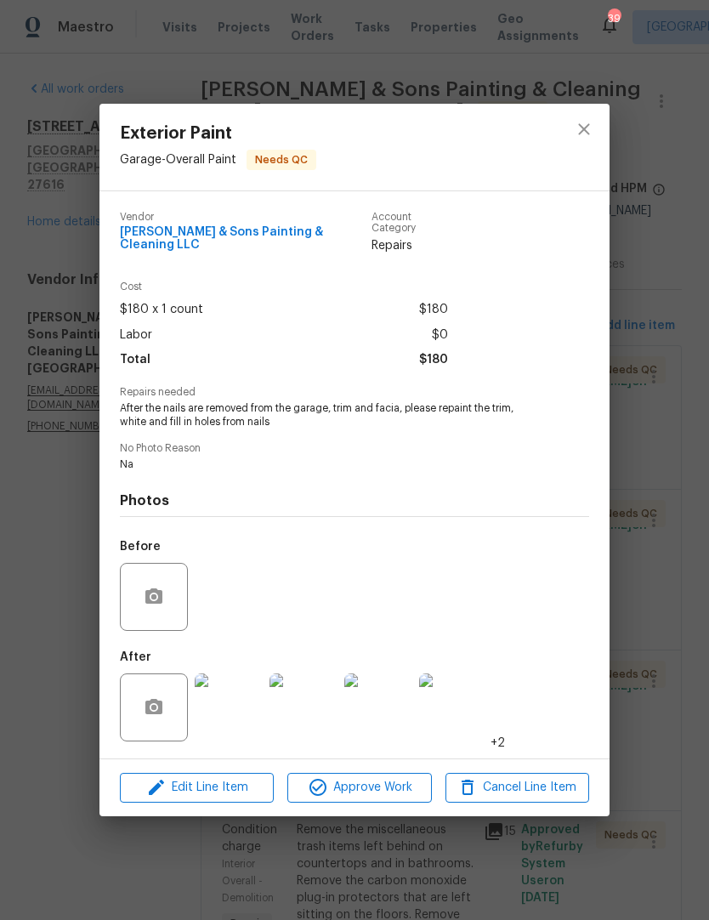
click at [224, 713] on img at bounding box center [229, 707] width 68 height 68
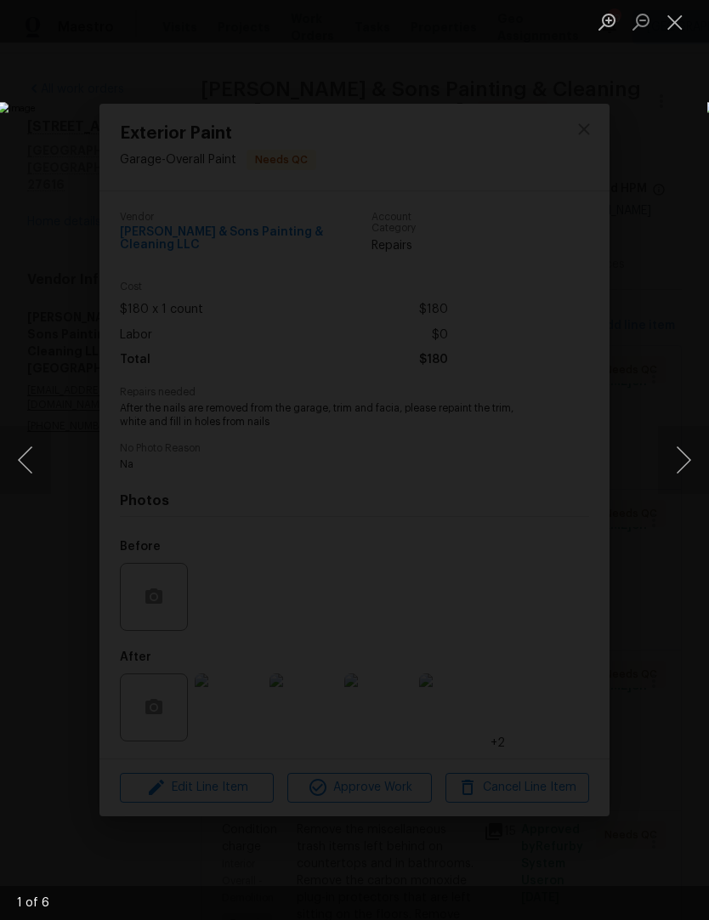
click at [684, 465] on button "Next image" at bounding box center [683, 460] width 51 height 68
click at [678, 465] on button "Next image" at bounding box center [683, 460] width 51 height 68
click at [681, 467] on button "Next image" at bounding box center [683, 460] width 51 height 68
click at [686, 462] on button "Next image" at bounding box center [683, 460] width 51 height 68
click at [684, 462] on button "Next image" at bounding box center [683, 460] width 51 height 68
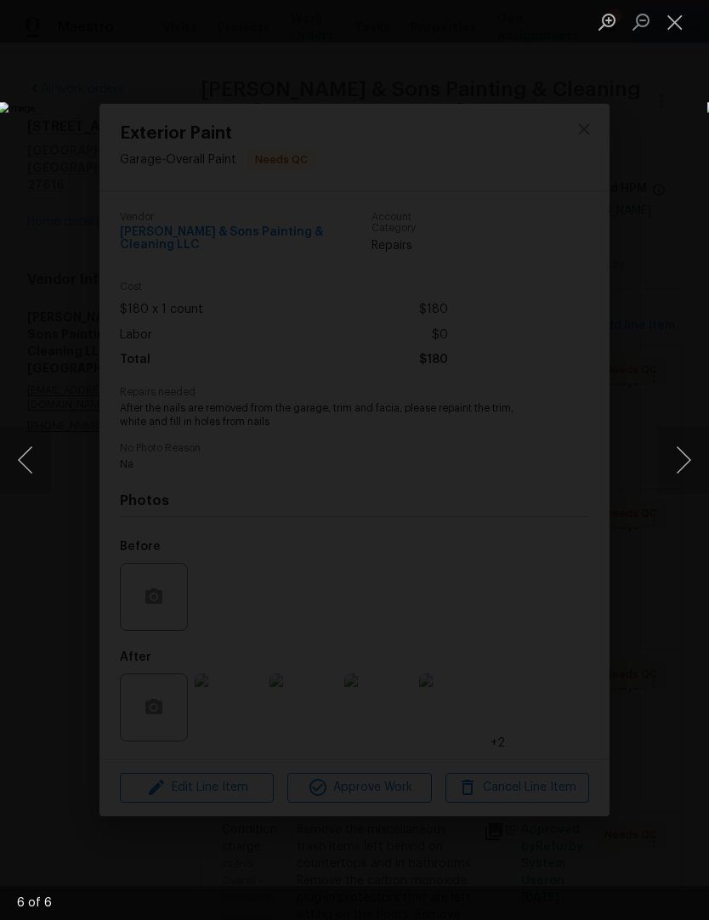
click at [677, 29] on button "Close lightbox" at bounding box center [675, 22] width 34 height 30
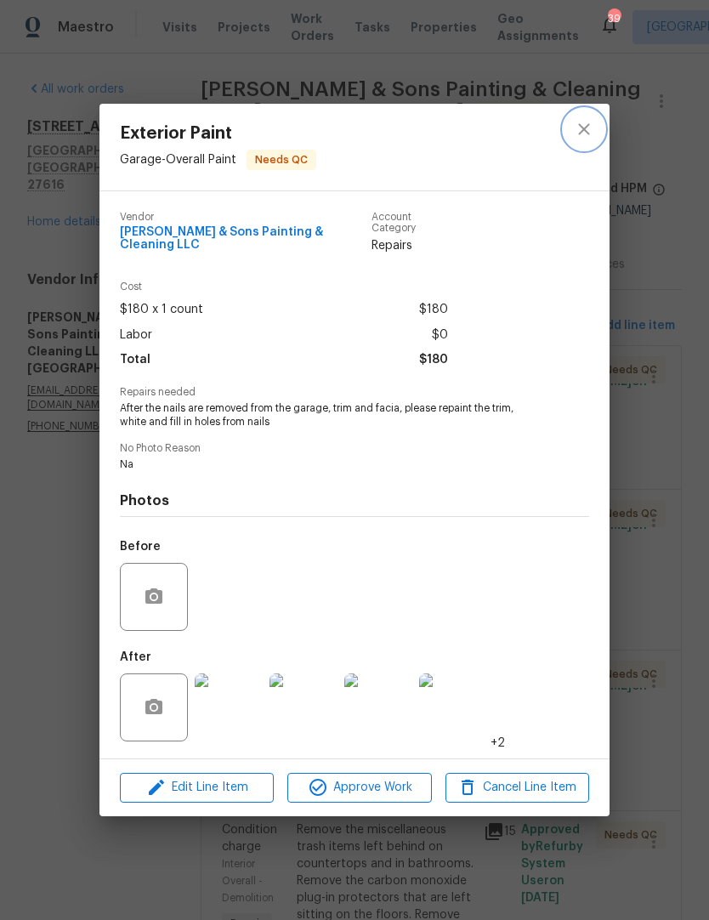
click at [590, 128] on icon "close" at bounding box center [584, 129] width 20 height 20
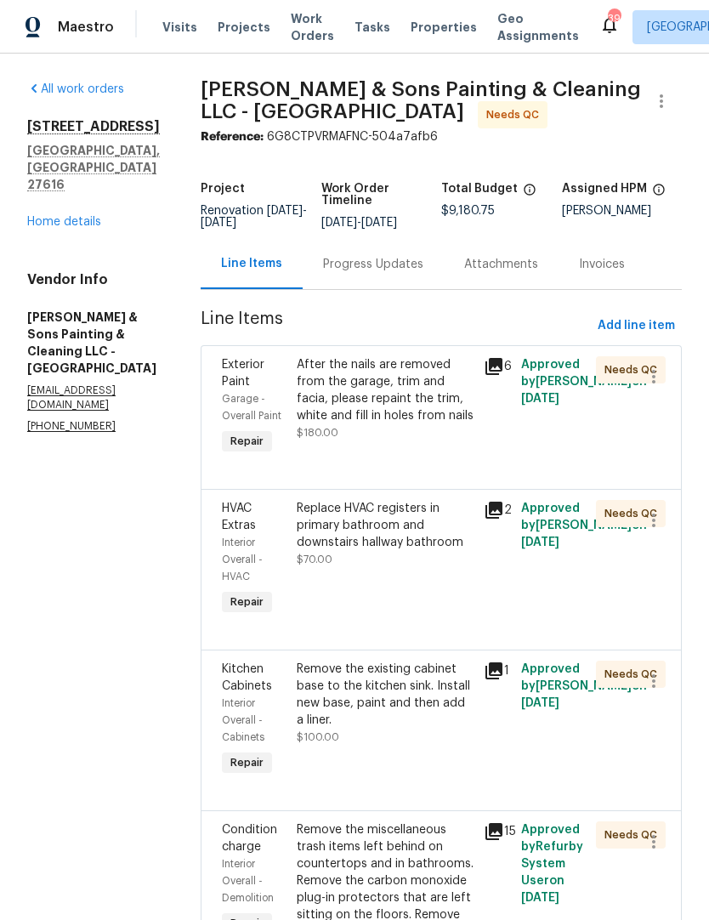
click at [297, 549] on div "Replace HVAC registers in primary bathroom and downstairs hallway bathroom" at bounding box center [385, 525] width 177 height 51
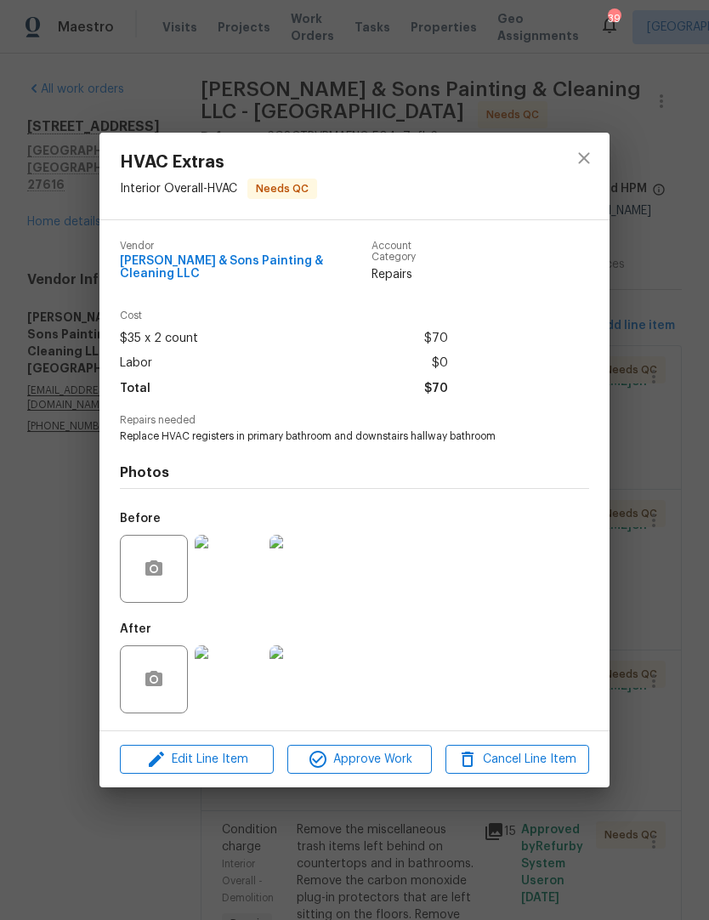
click at [224, 684] on img at bounding box center [229, 679] width 68 height 68
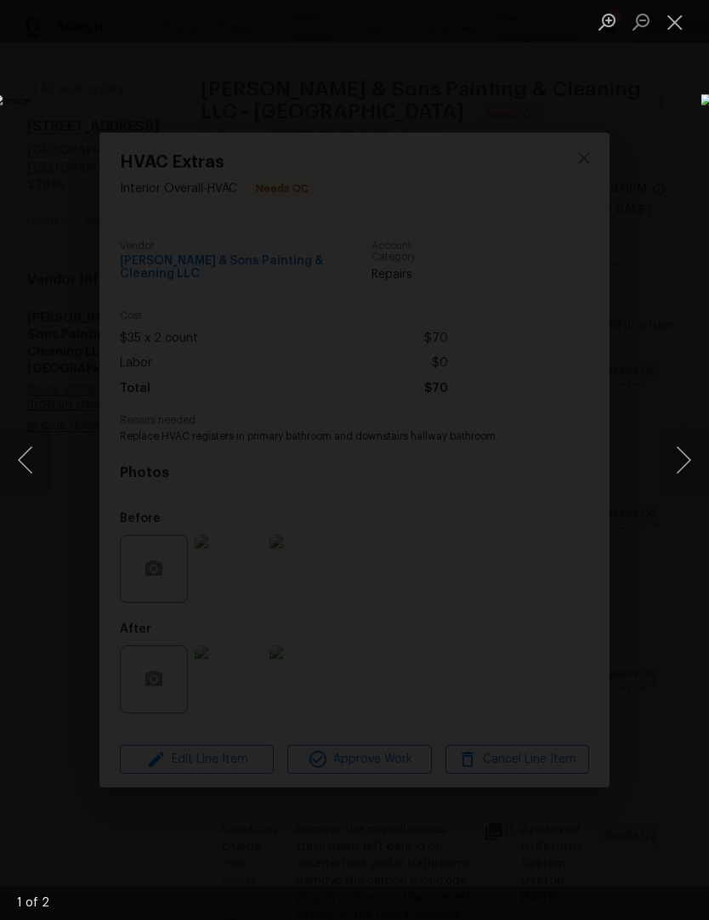
click at [685, 472] on button "Next image" at bounding box center [683, 460] width 51 height 68
click at [686, 467] on button "Next image" at bounding box center [683, 460] width 51 height 68
click at [685, 469] on button "Next image" at bounding box center [683, 460] width 51 height 68
click at [695, 468] on button "Next image" at bounding box center [683, 460] width 51 height 68
click at [678, 26] on button "Close lightbox" at bounding box center [675, 22] width 34 height 30
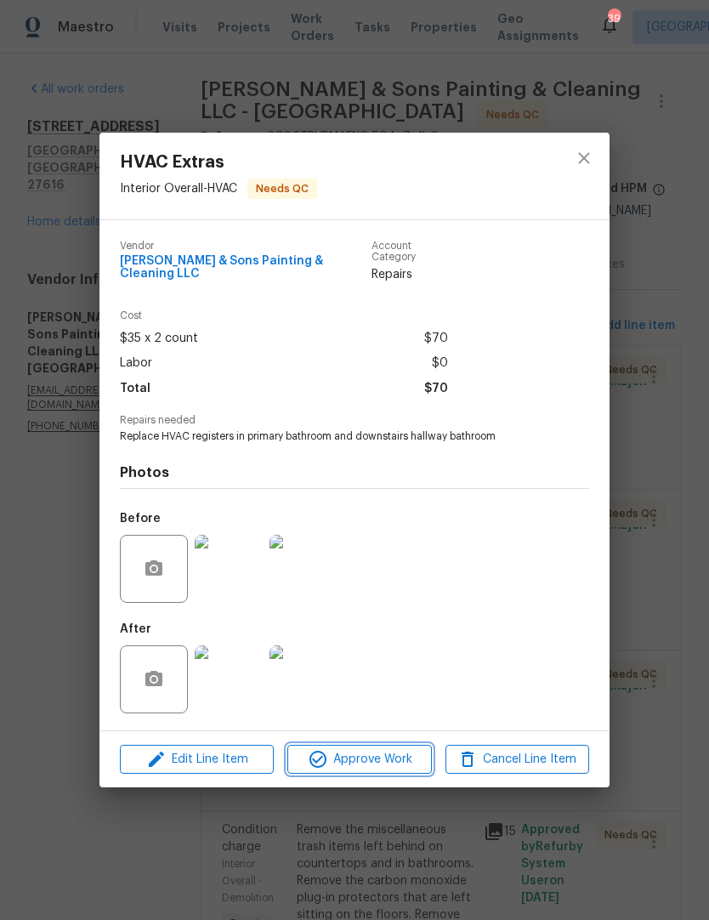
click at [389, 769] on button "Approve Work" at bounding box center [359, 760] width 144 height 30
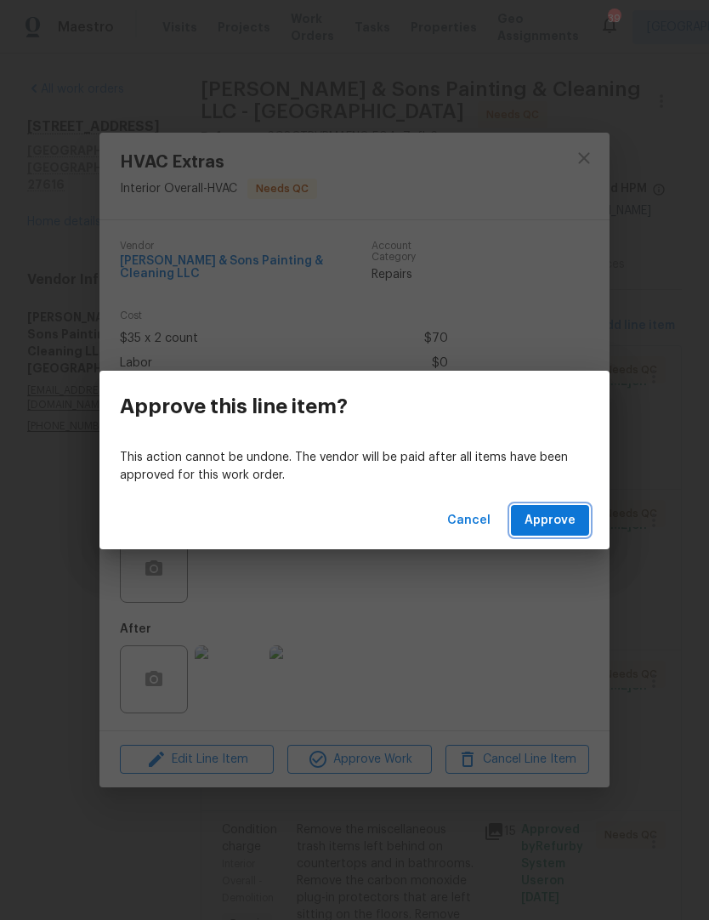
click at [574, 514] on span "Approve" at bounding box center [550, 520] width 51 height 21
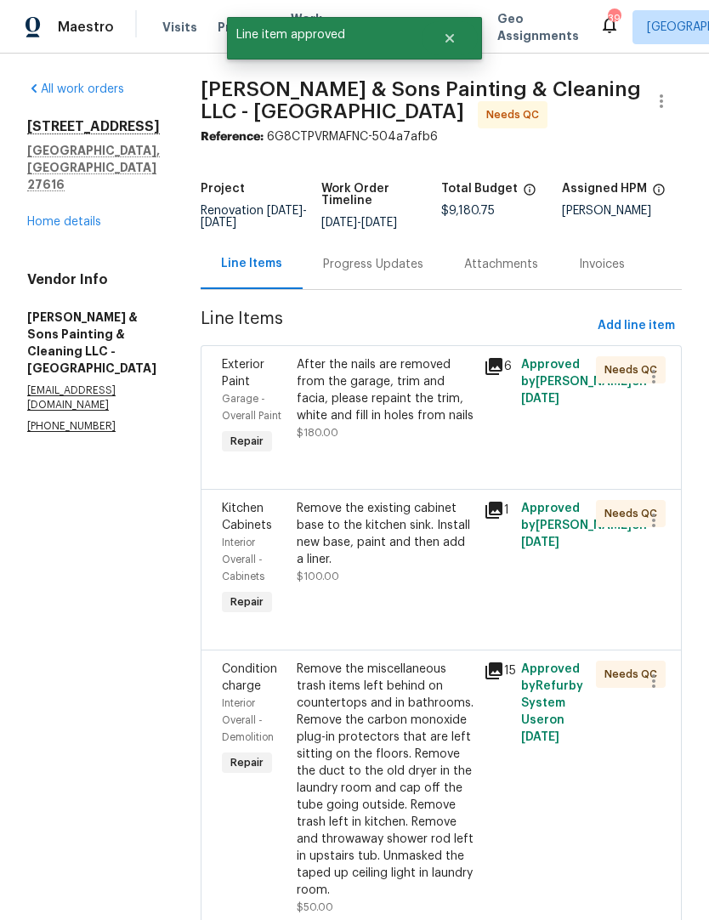
click at [297, 540] on div "Remove the existing cabinet base to the kitchen sink. Install new base, paint a…" at bounding box center [385, 534] width 177 height 68
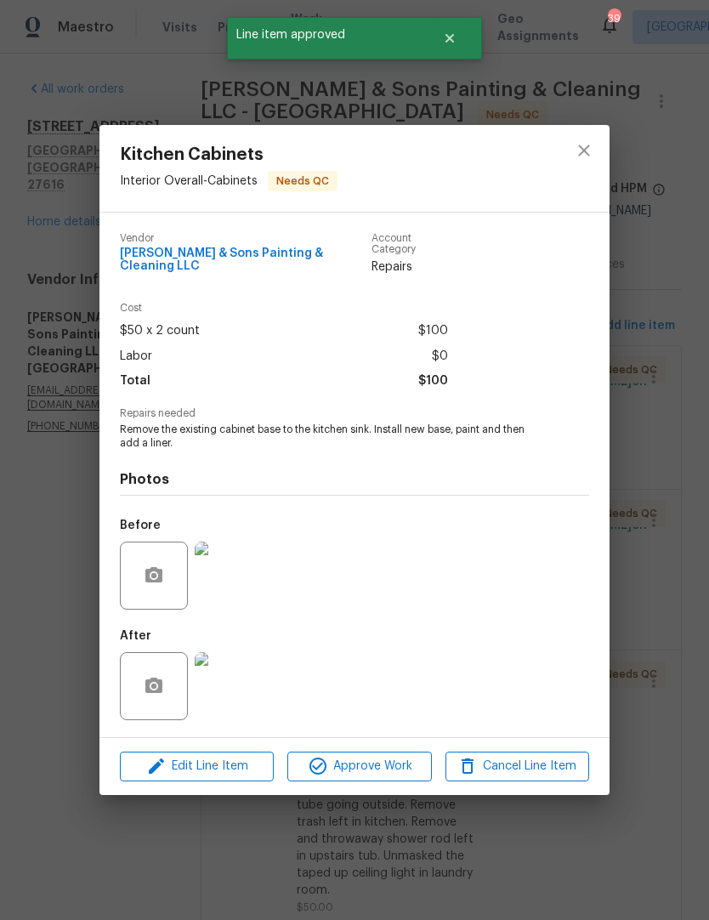
click at [218, 694] on img at bounding box center [229, 686] width 68 height 68
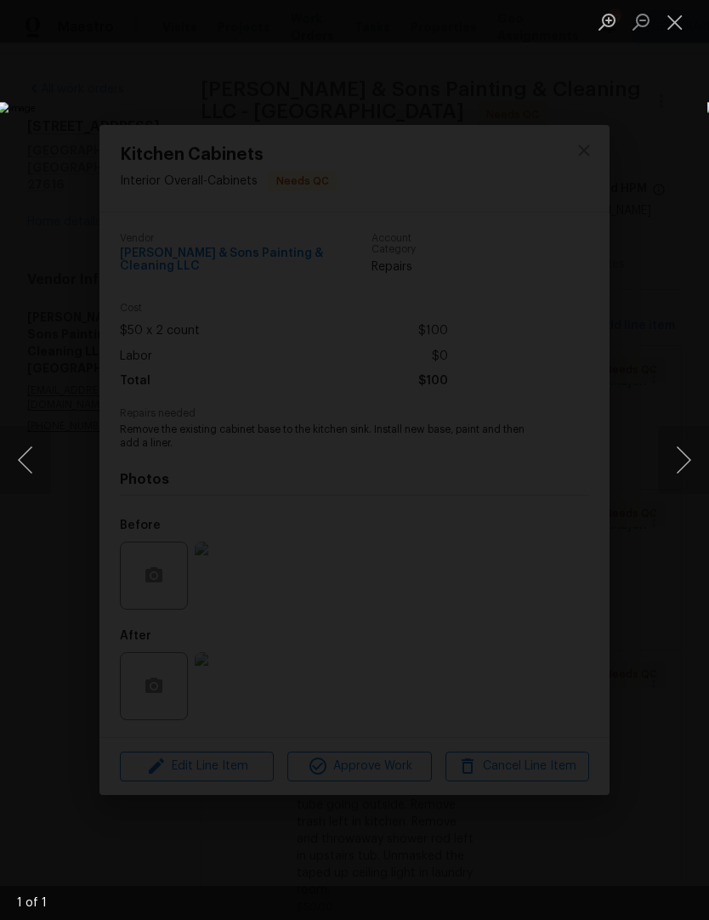
click at [689, 471] on button "Next image" at bounding box center [683, 460] width 51 height 68
click at [683, 28] on button "Close lightbox" at bounding box center [675, 22] width 34 height 30
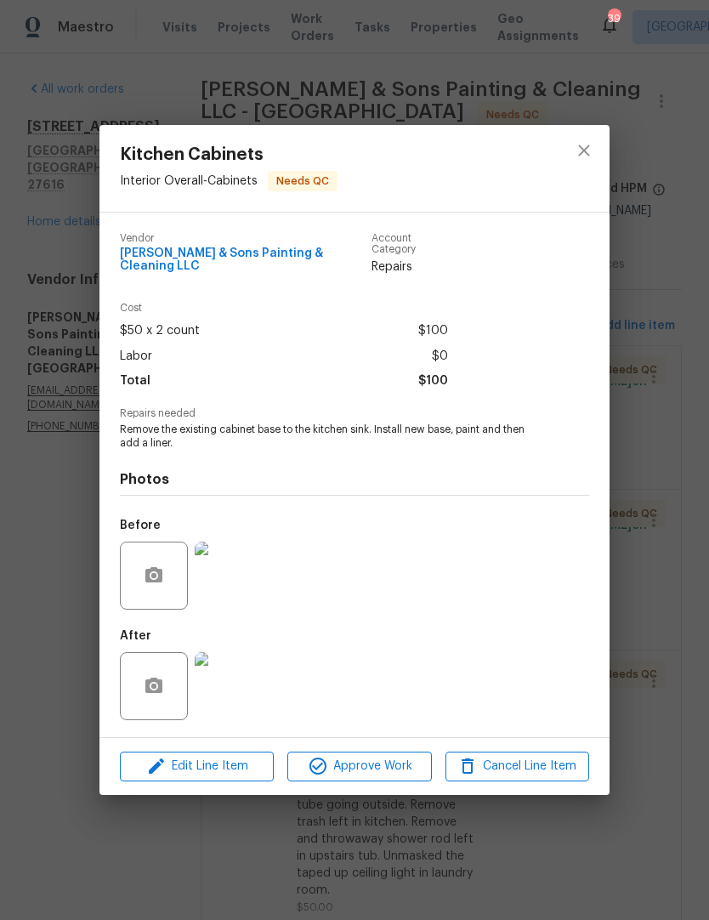
click at [230, 590] on img at bounding box center [229, 576] width 68 height 68
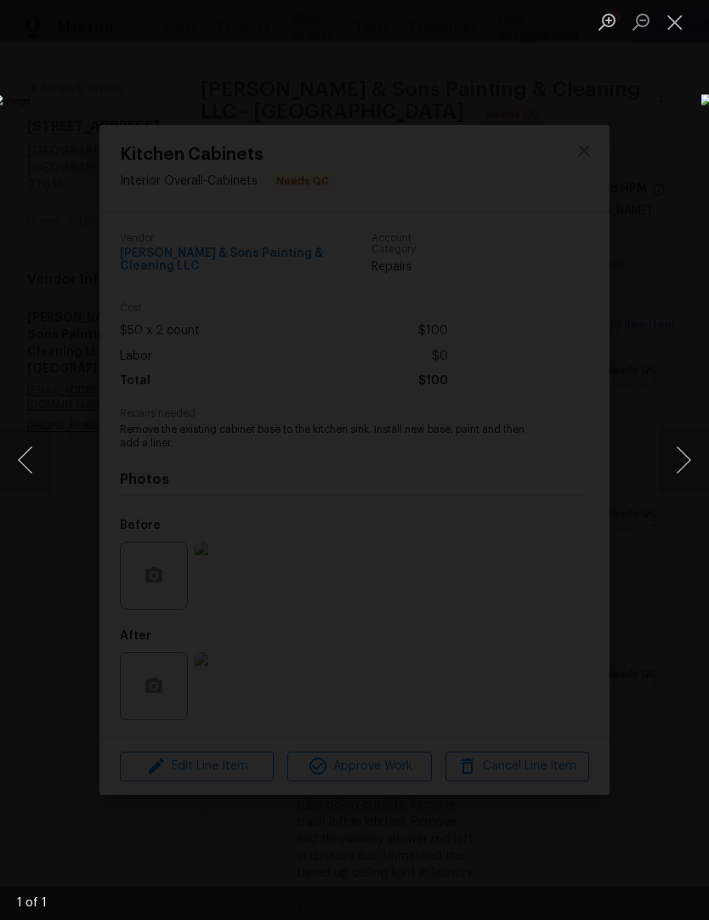
click at [676, 26] on button "Close lightbox" at bounding box center [675, 22] width 34 height 30
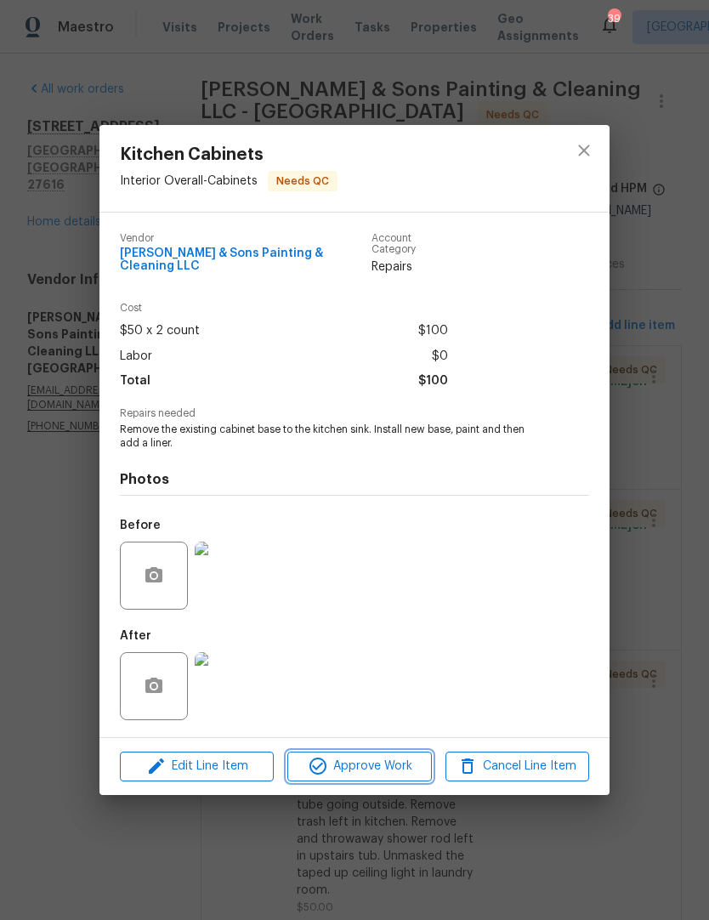
click at [380, 770] on span "Approve Work" at bounding box center [358, 766] width 133 height 21
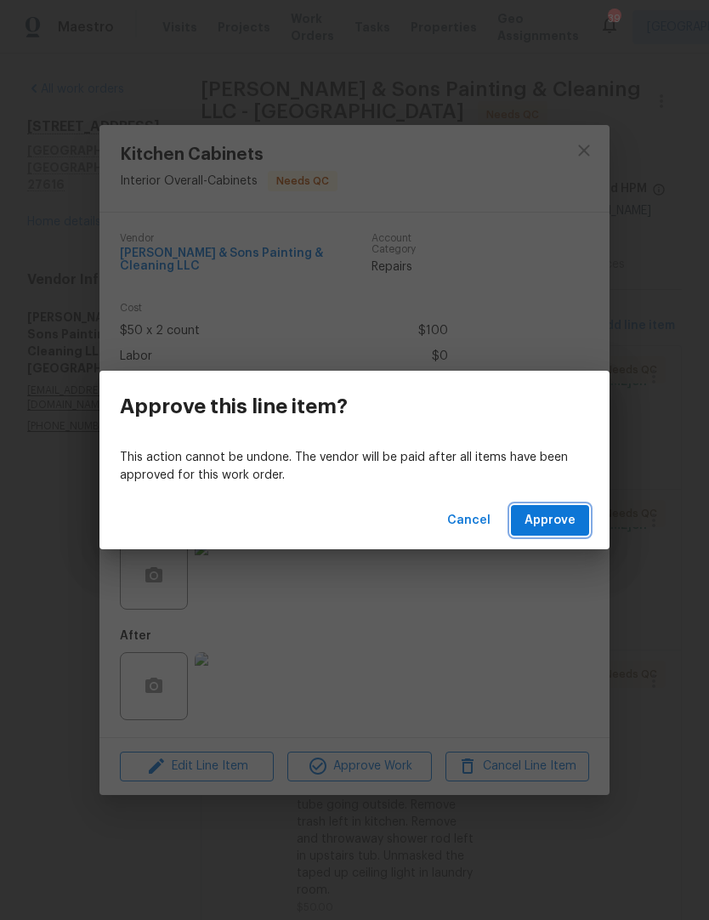
click at [570, 525] on span "Approve" at bounding box center [550, 520] width 51 height 21
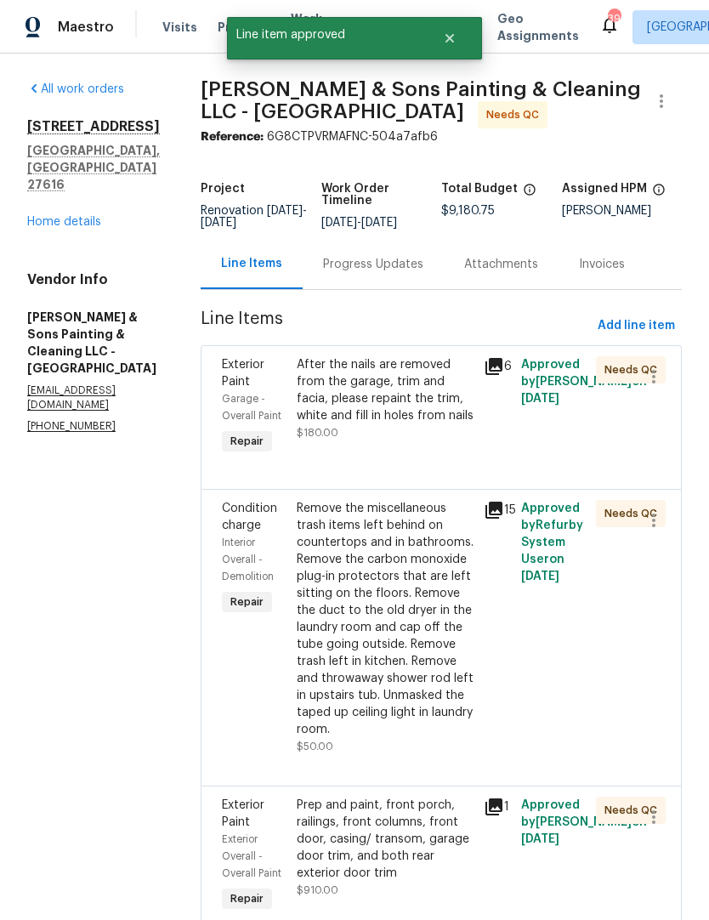
click at [321, 417] on div "After the nails are removed from the garage, trim and facia, please repaint the…" at bounding box center [385, 390] width 177 height 68
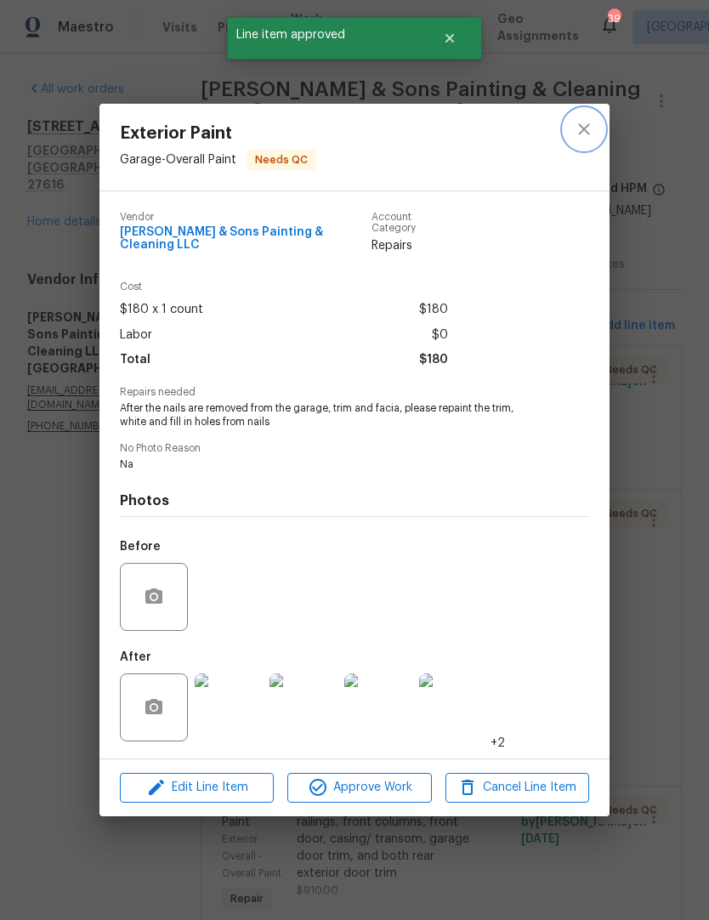
click at [584, 136] on icon "close" at bounding box center [584, 129] width 20 height 20
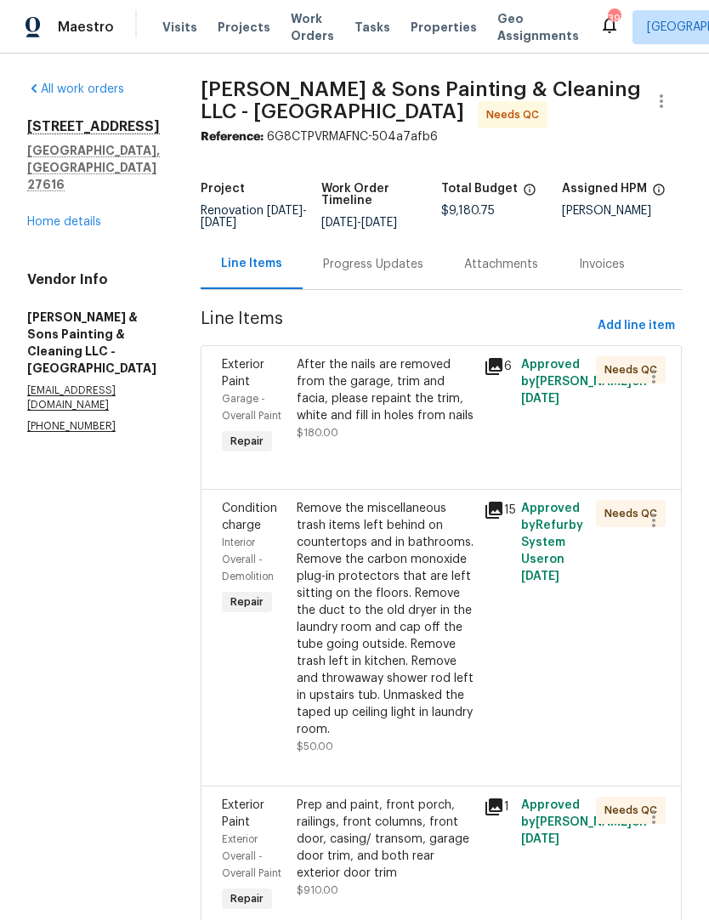
click at [399, 623] on div "Remove the miscellaneous trash items left behind on countertops and in bathroom…" at bounding box center [385, 619] width 177 height 238
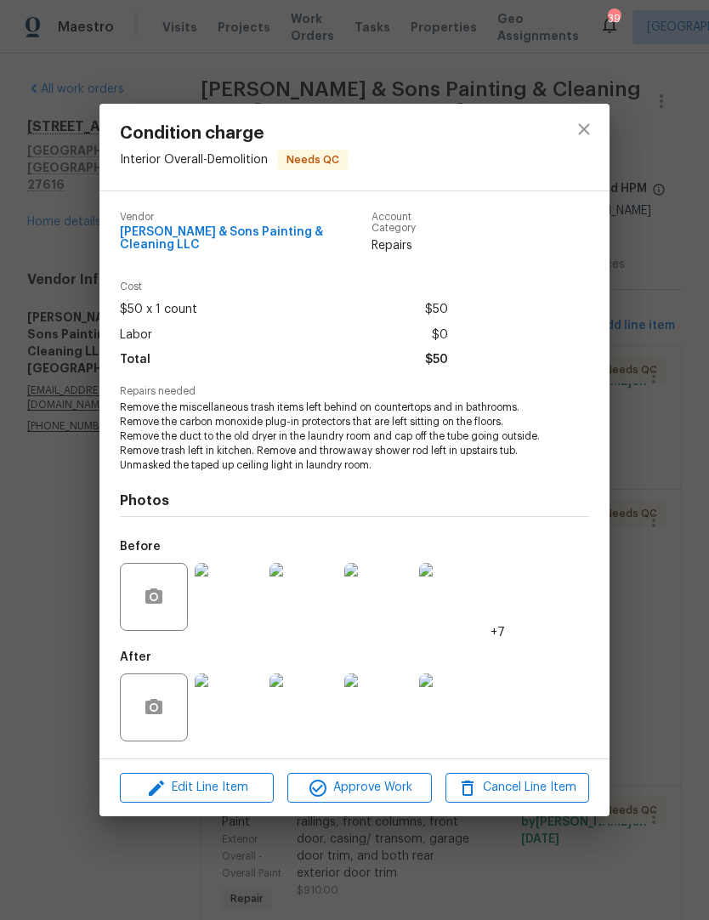
click at [211, 698] on img at bounding box center [229, 707] width 68 height 68
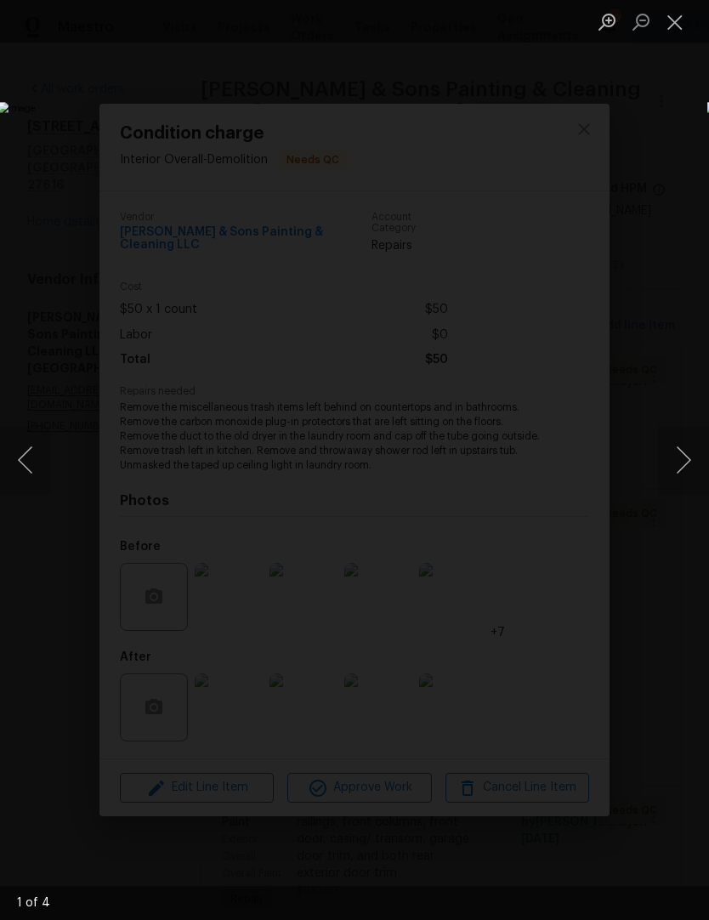
click at [689, 464] on button "Next image" at bounding box center [683, 460] width 51 height 68
click at [692, 471] on button "Next image" at bounding box center [683, 460] width 51 height 68
click at [694, 470] on button "Next image" at bounding box center [683, 460] width 51 height 68
click at [693, 469] on button "Next image" at bounding box center [683, 460] width 51 height 68
click at [699, 470] on button "Next image" at bounding box center [683, 460] width 51 height 68
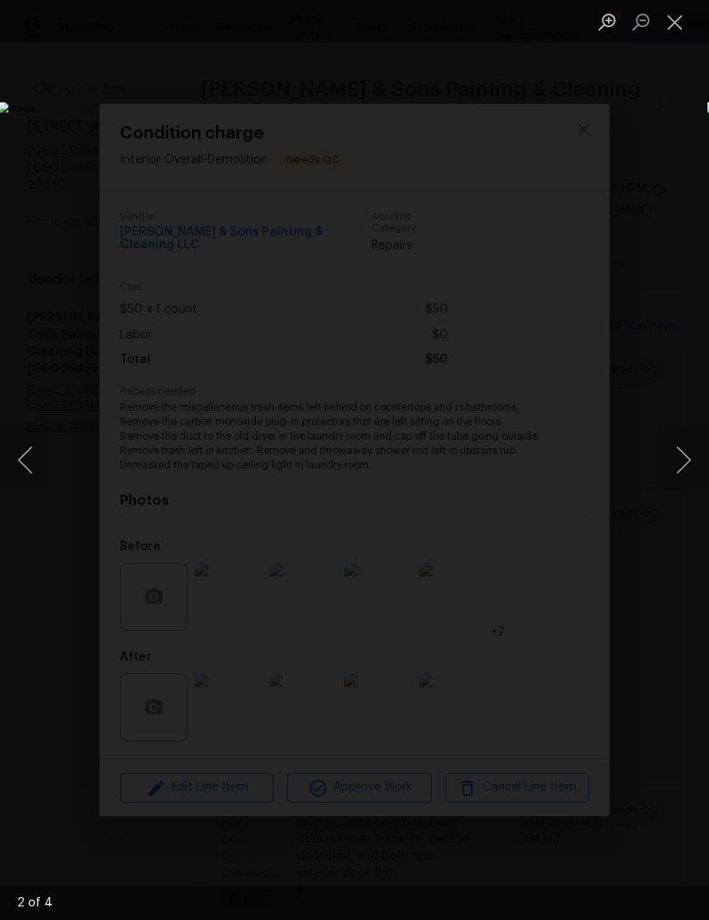
click at [699, 470] on button "Next image" at bounding box center [683, 460] width 51 height 68
click at [688, 31] on button "Close lightbox" at bounding box center [675, 22] width 34 height 30
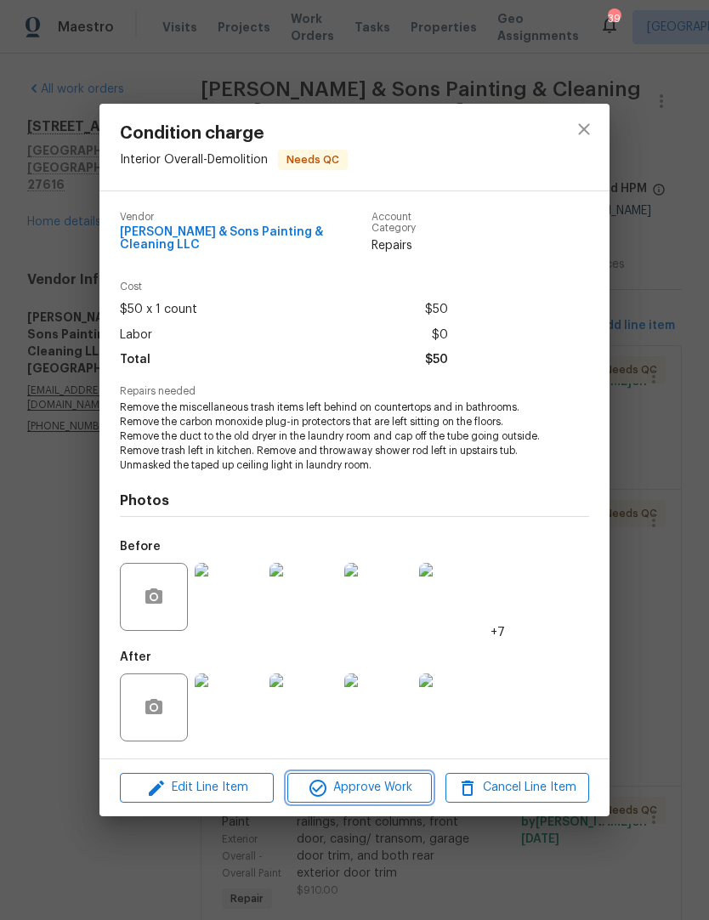
click at [389, 792] on span "Approve Work" at bounding box center [358, 787] width 133 height 21
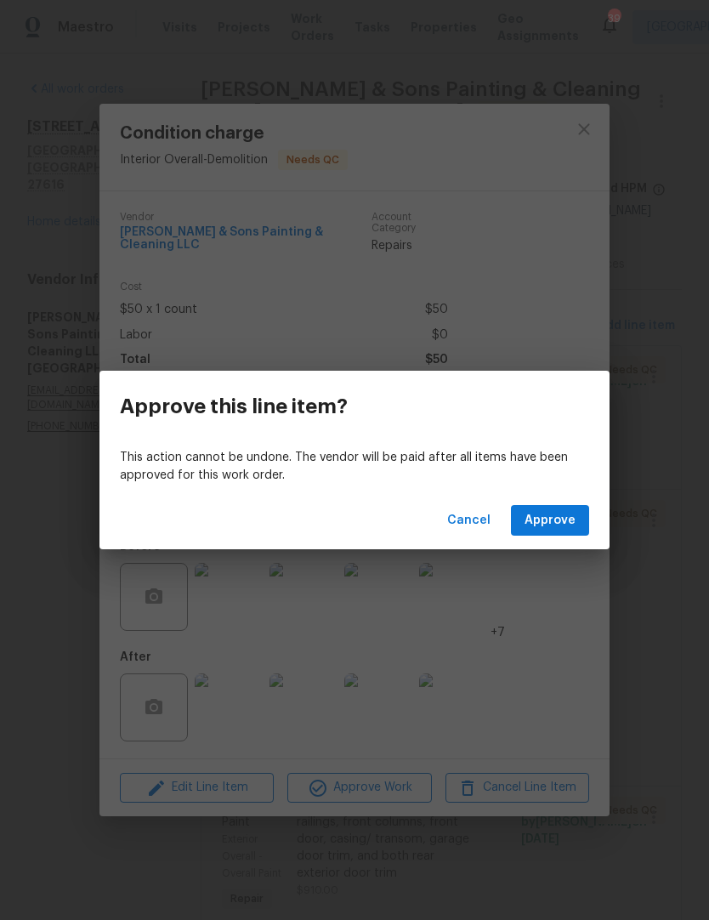
click at [574, 527] on span "Approve" at bounding box center [550, 520] width 51 height 21
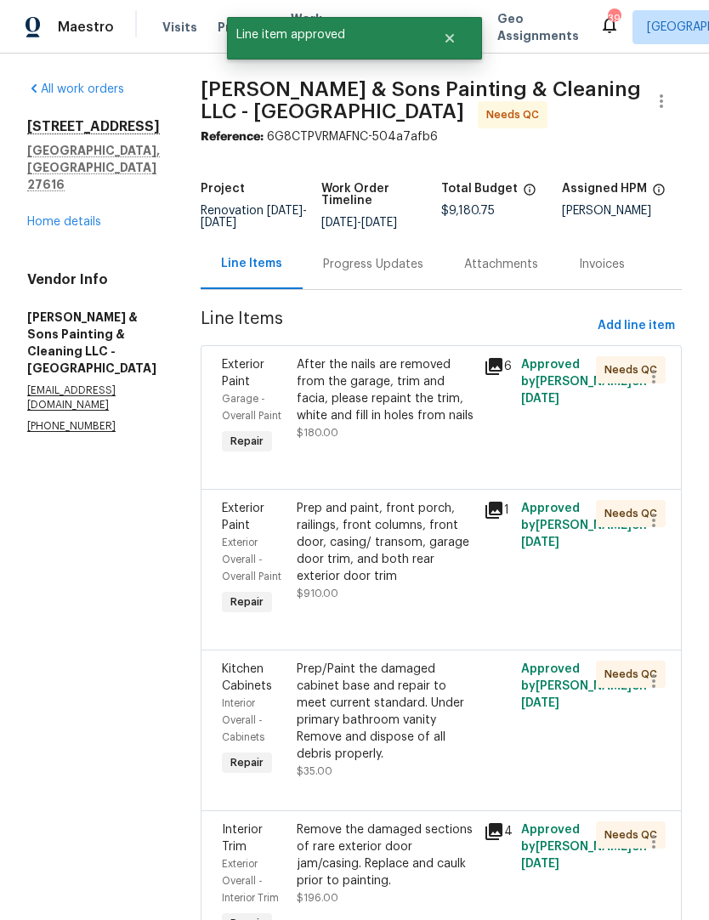
click at [297, 562] on div "Prep and paint, front porch, railings, front columns, front door, casing/ trans…" at bounding box center [385, 542] width 177 height 85
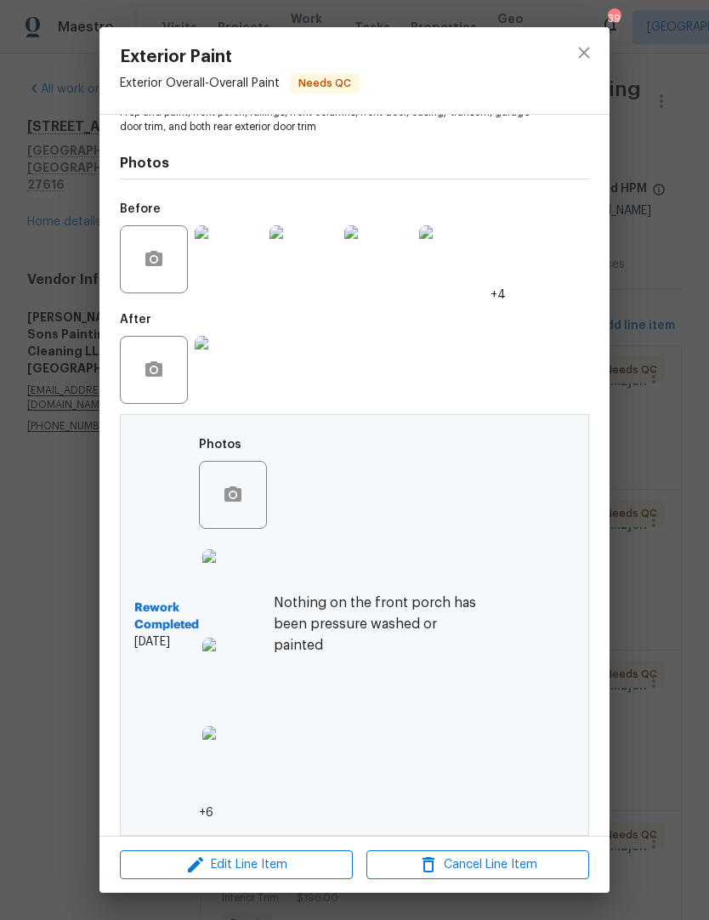
scroll to position [218, 0]
click at [218, 583] on img at bounding box center [236, 584] width 68 height 68
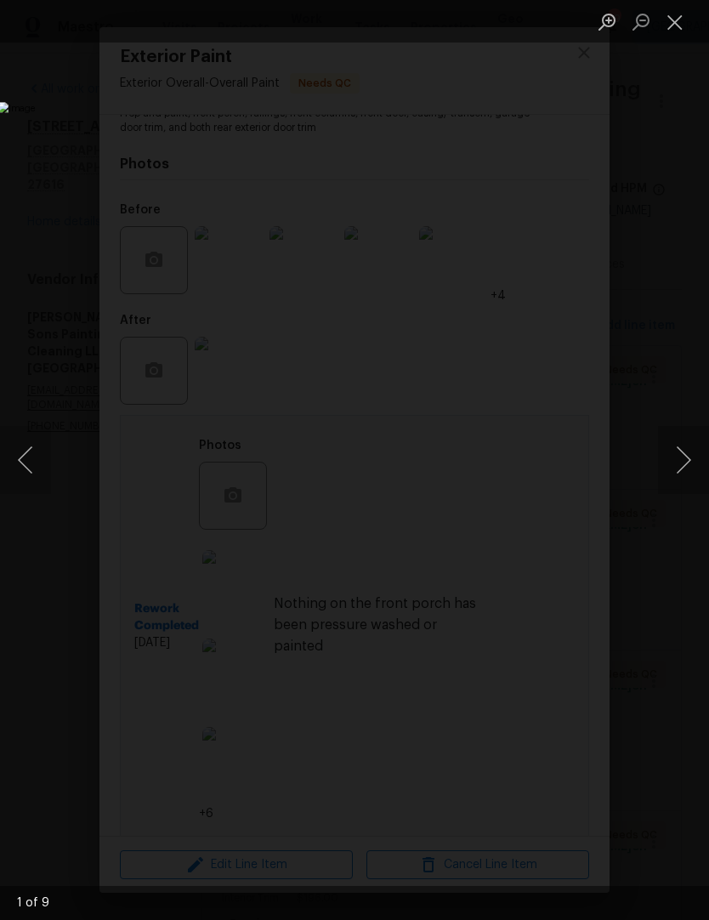
click at [695, 479] on button "Next image" at bounding box center [683, 460] width 51 height 68
click at [17, 455] on button "Previous image" at bounding box center [25, 460] width 51 height 68
click at [684, 469] on button "Next image" at bounding box center [683, 460] width 51 height 68
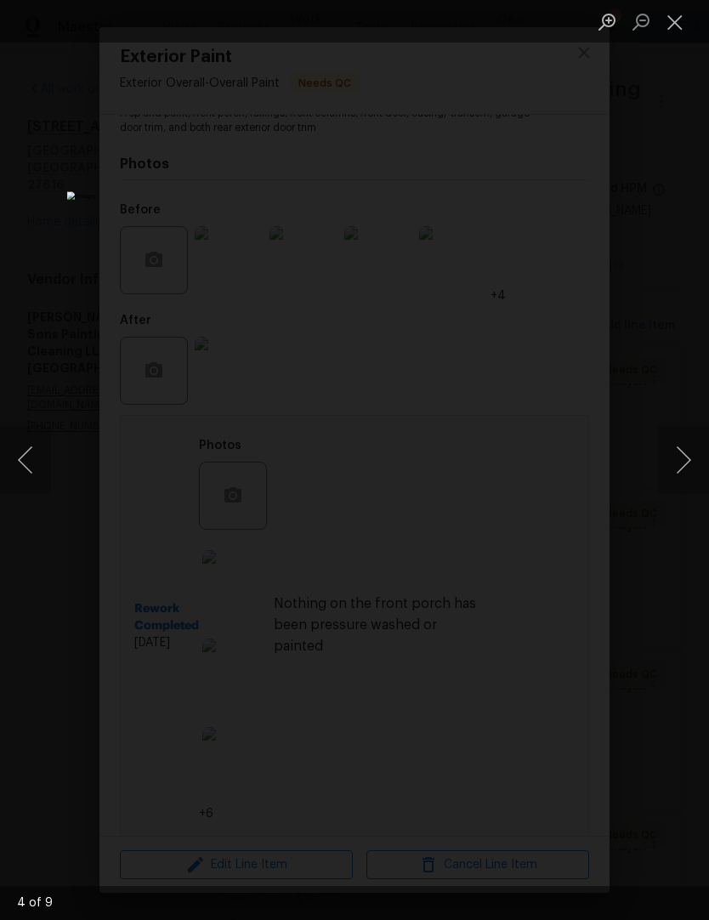
click at [689, 468] on button "Next image" at bounding box center [683, 460] width 51 height 68
click at [688, 468] on button "Next image" at bounding box center [683, 460] width 51 height 68
click at [679, 19] on button "Close lightbox" at bounding box center [675, 22] width 34 height 30
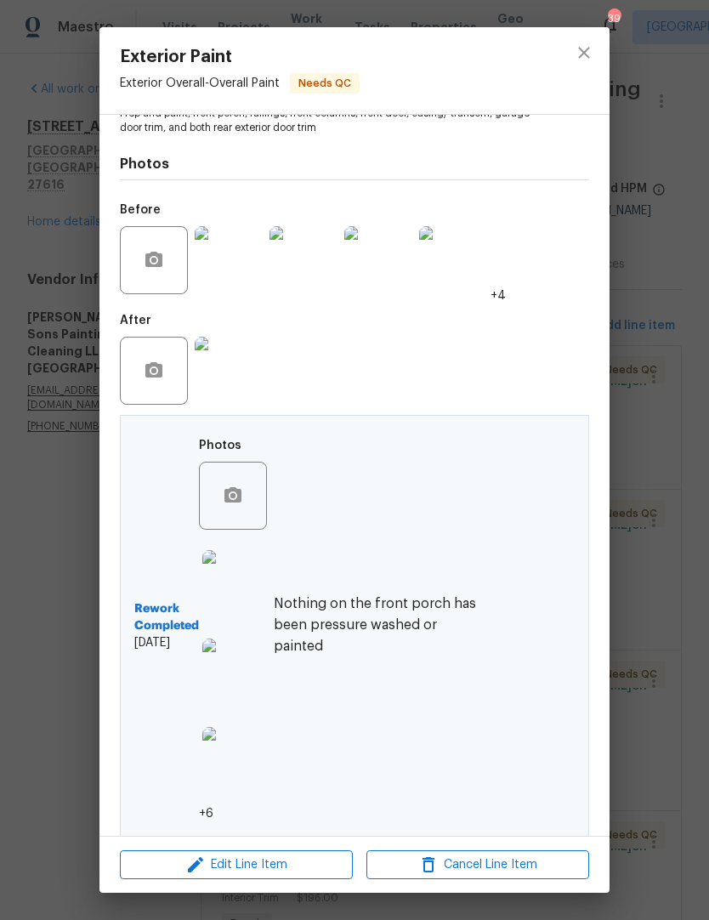
click at [149, 574] on div "Rework Completed 8/22/2025 Photos +6" at bounding box center [203, 625] width 139 height 393
click at [161, 614] on b "Rework Completed" at bounding box center [166, 617] width 65 height 34
click at [510, 600] on div "Rework Completed 8/22/2025 Photos +6 Nothing on the front porch has been pressu…" at bounding box center [354, 626] width 469 height 422
click at [598, 54] on button "close" at bounding box center [584, 52] width 41 height 41
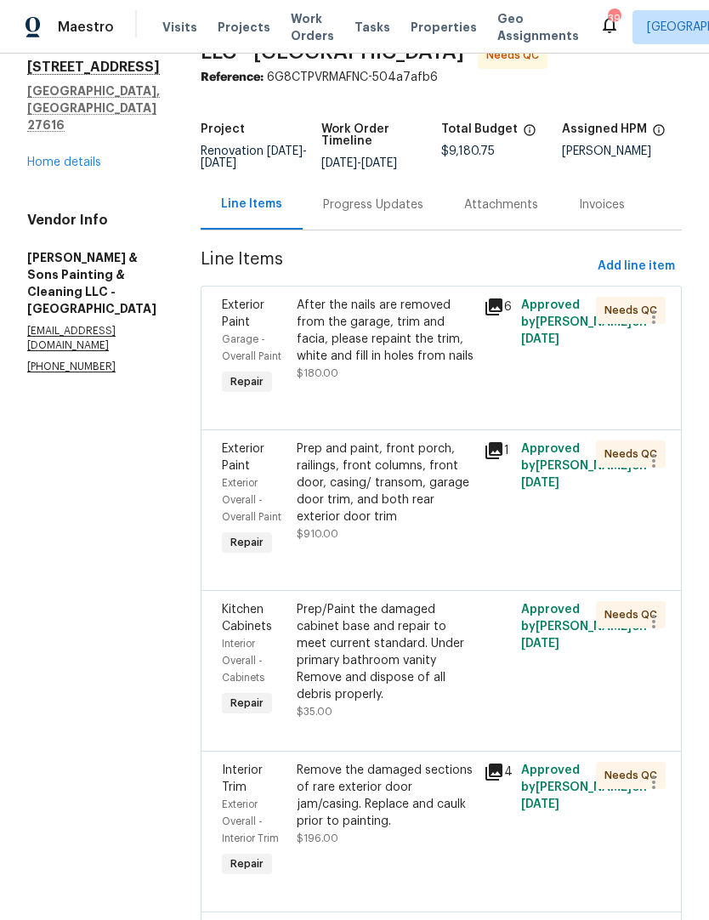
scroll to position [82, 0]
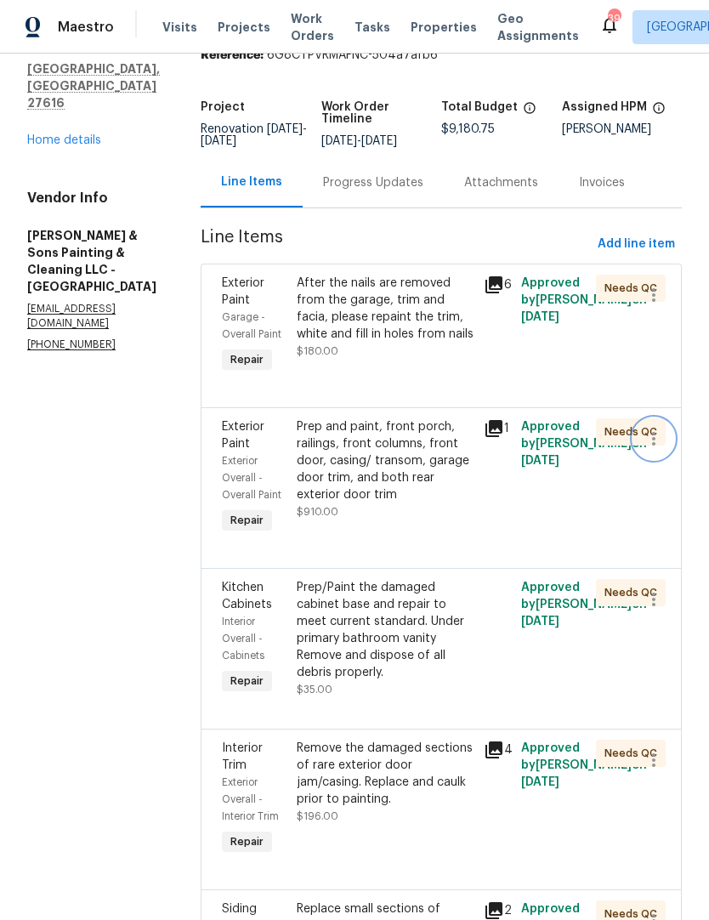
click at [655, 449] on icon "button" at bounding box center [654, 438] width 20 height 20
click at [575, 539] on div at bounding box center [354, 460] width 709 height 920
click at [318, 635] on div "Prep/Paint the damaged cabinet base and repair to meet current standard. Under …" at bounding box center [385, 630] width 177 height 102
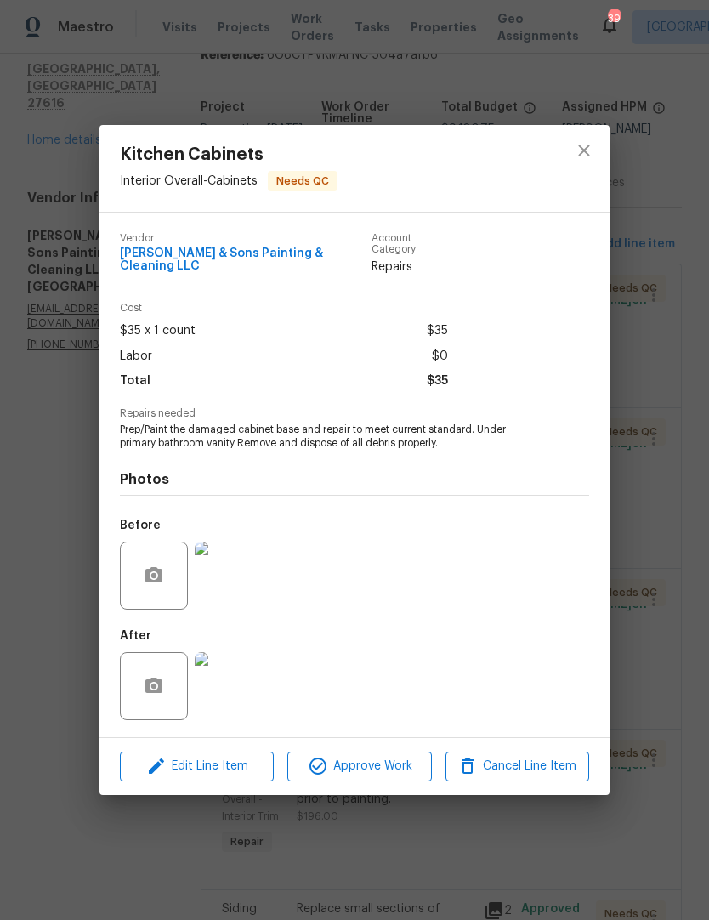
click at [320, 764] on icon "button" at bounding box center [318, 766] width 20 height 20
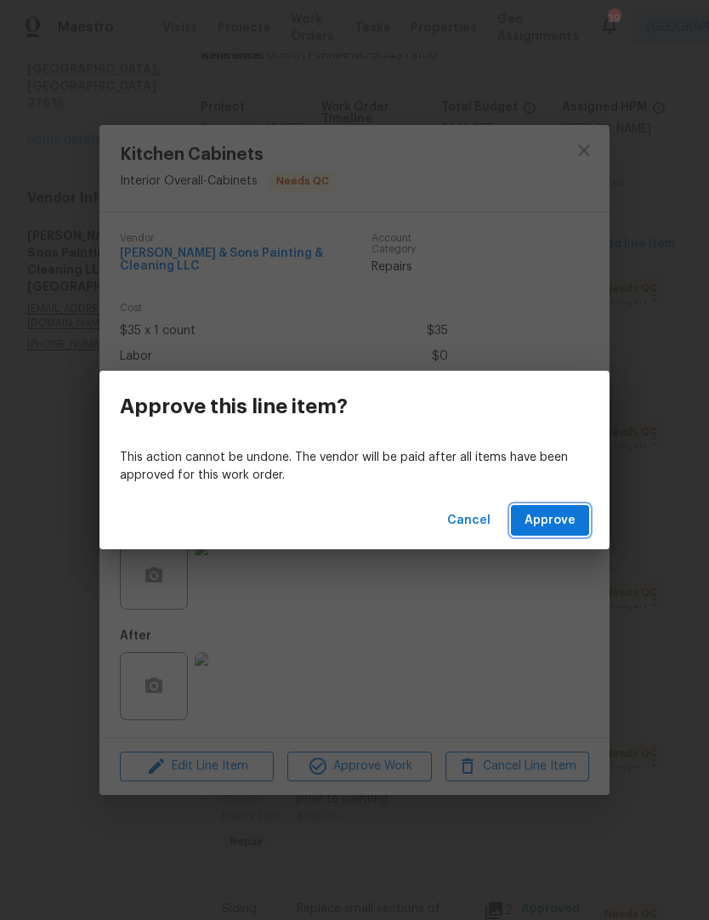
click at [575, 521] on span "Approve" at bounding box center [550, 520] width 51 height 21
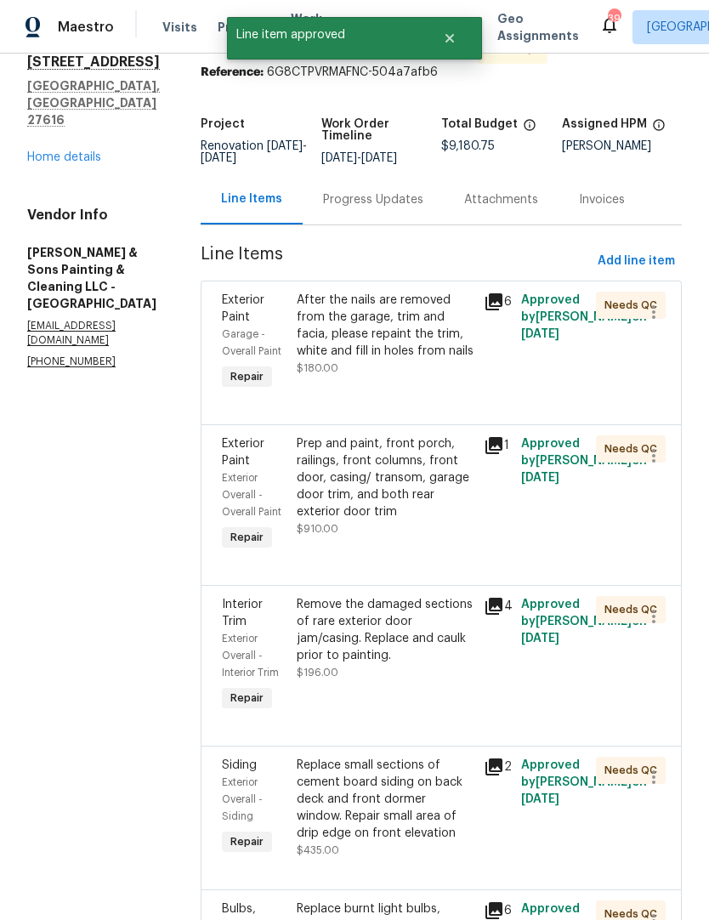
scroll to position [65, 0]
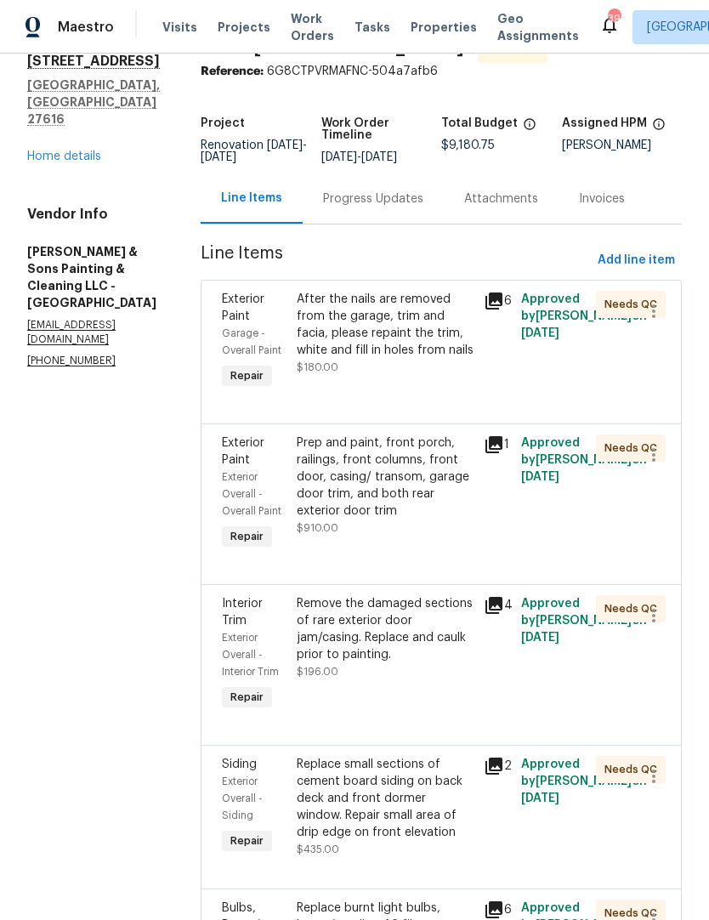
click at [297, 647] on div "Remove the damaged sections of rare exterior door jam/casing. Replace and caulk…" at bounding box center [385, 629] width 177 height 68
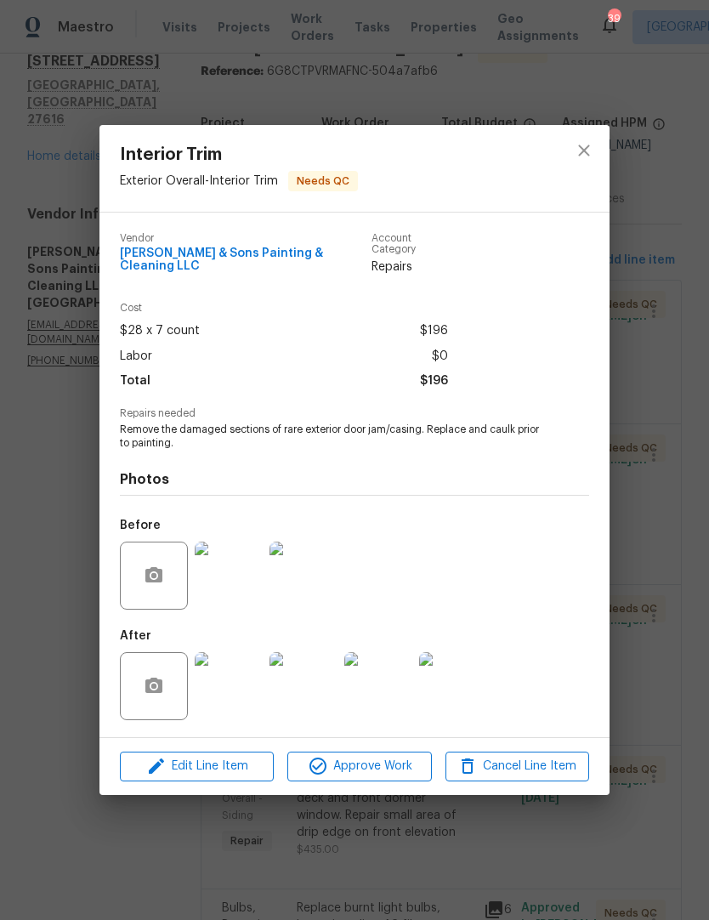
click at [226, 694] on img at bounding box center [229, 686] width 68 height 68
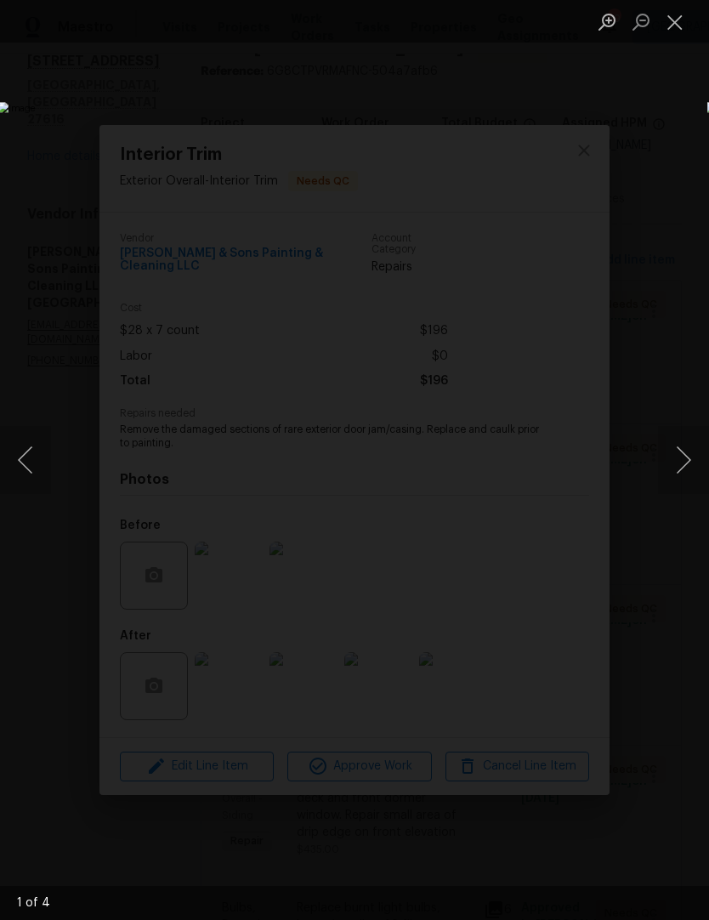
click at [678, 474] on button "Next image" at bounding box center [683, 460] width 51 height 68
click at [679, 477] on button "Next image" at bounding box center [683, 460] width 51 height 68
click at [681, 473] on button "Next image" at bounding box center [683, 460] width 51 height 68
click at [688, 468] on button "Next image" at bounding box center [683, 460] width 51 height 68
click at [679, 19] on button "Close lightbox" at bounding box center [675, 22] width 34 height 30
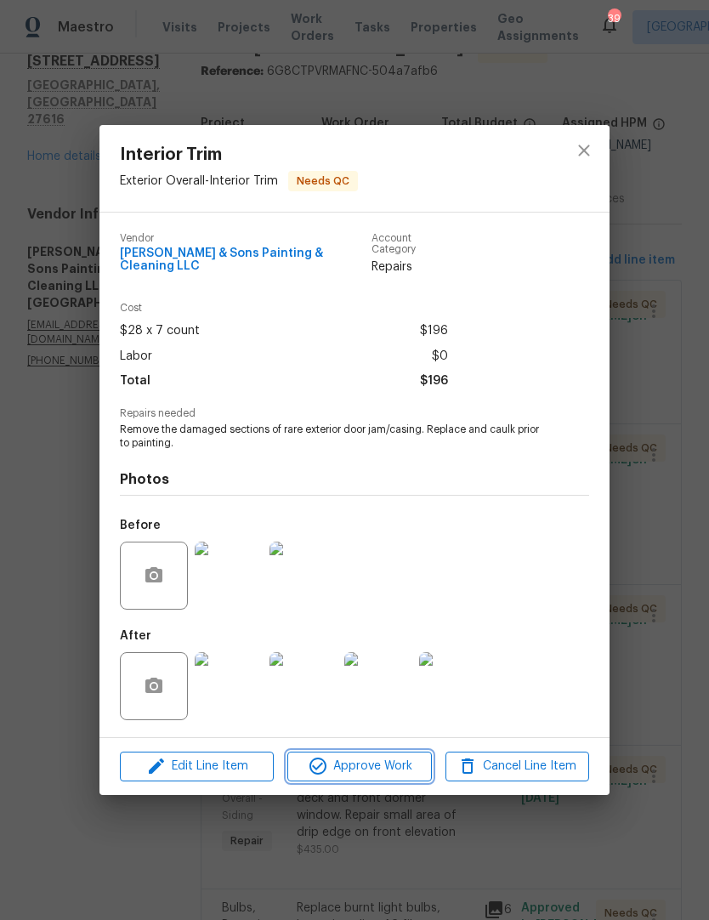
click at [384, 758] on span "Approve Work" at bounding box center [358, 766] width 133 height 21
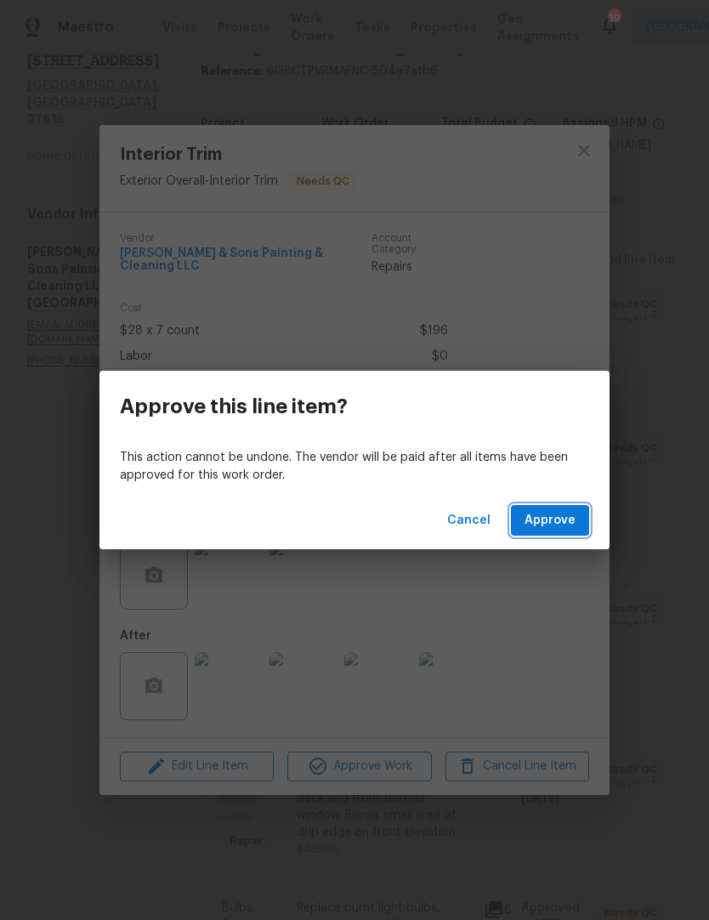
click at [561, 519] on span "Approve" at bounding box center [550, 520] width 51 height 21
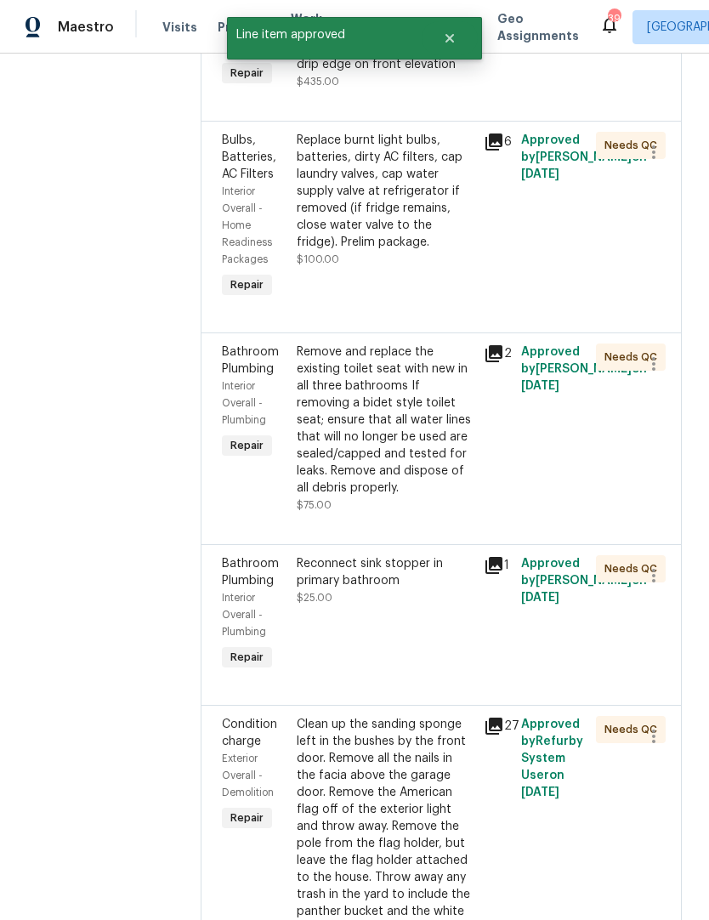
scroll to position [668, 0]
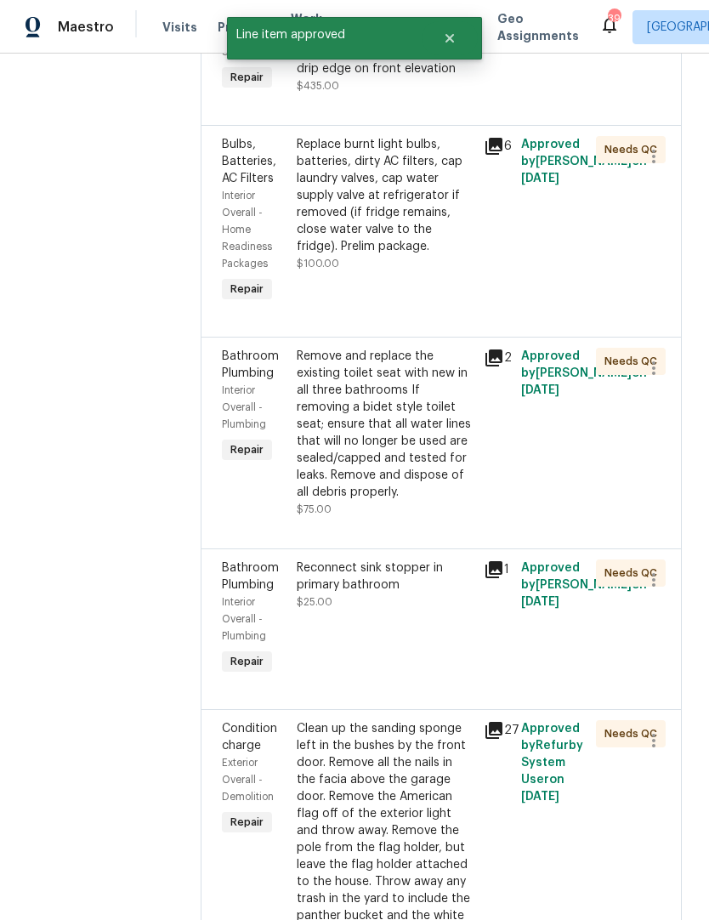
click at [297, 583] on div "Reconnect sink stopper in primary bathroom" at bounding box center [385, 576] width 177 height 34
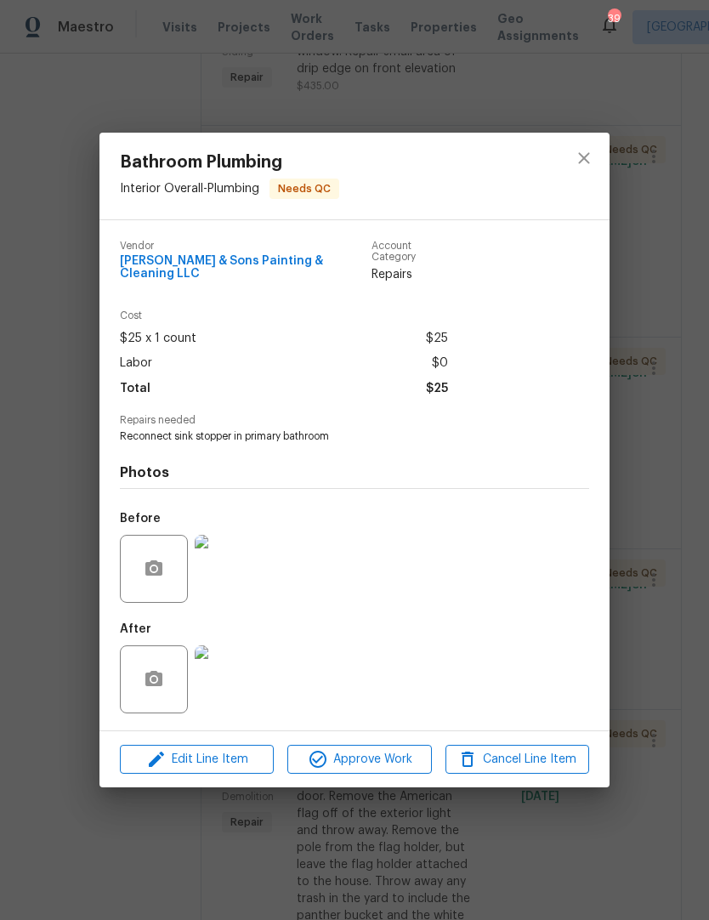
click at [230, 670] on img at bounding box center [229, 679] width 68 height 68
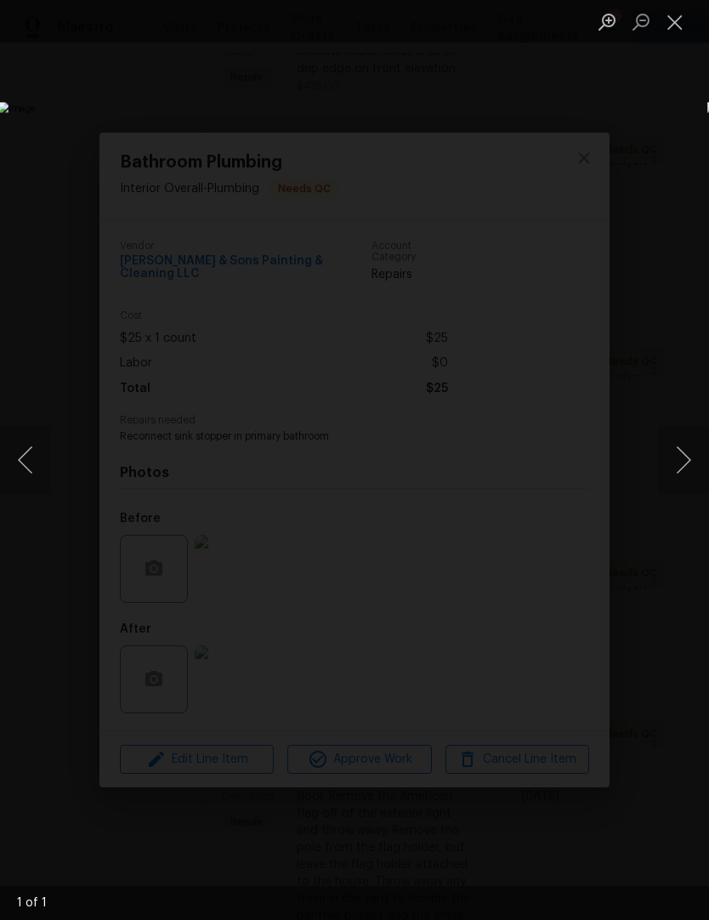
click at [27, 459] on button "Previous image" at bounding box center [25, 460] width 51 height 68
click at [680, 468] on button "Next image" at bounding box center [683, 460] width 51 height 68
click at [679, 28] on button "Close lightbox" at bounding box center [675, 22] width 34 height 30
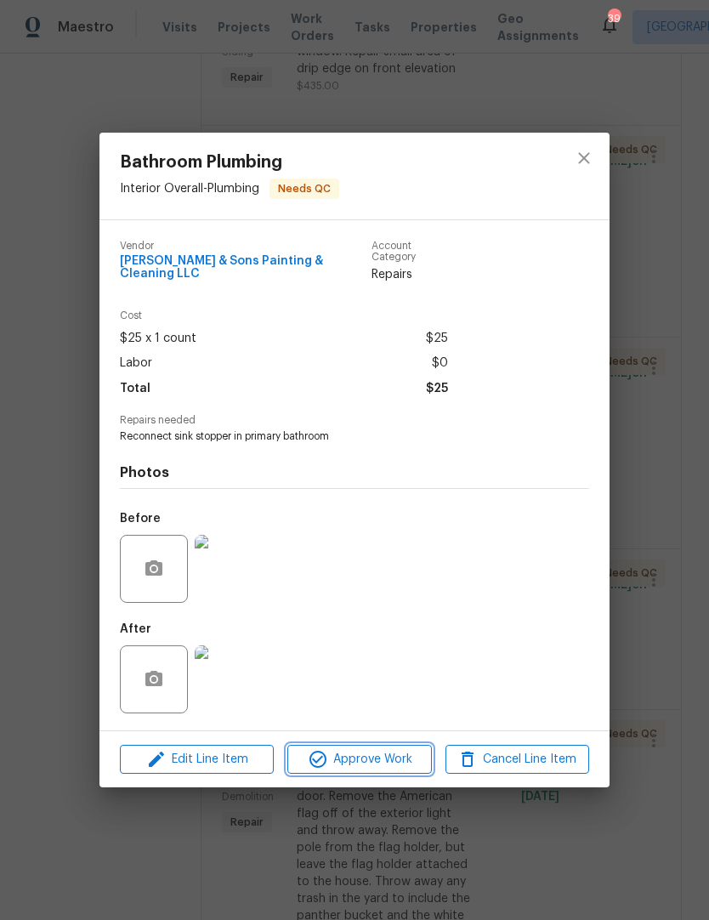
click at [391, 765] on span "Approve Work" at bounding box center [358, 759] width 133 height 21
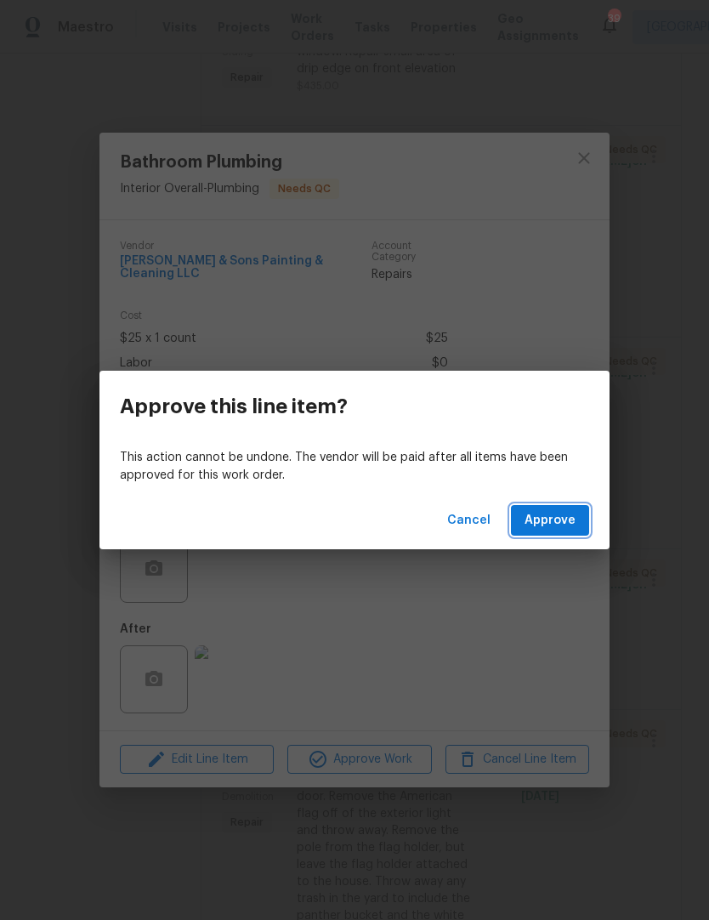
click at [562, 517] on span "Approve" at bounding box center [550, 520] width 51 height 21
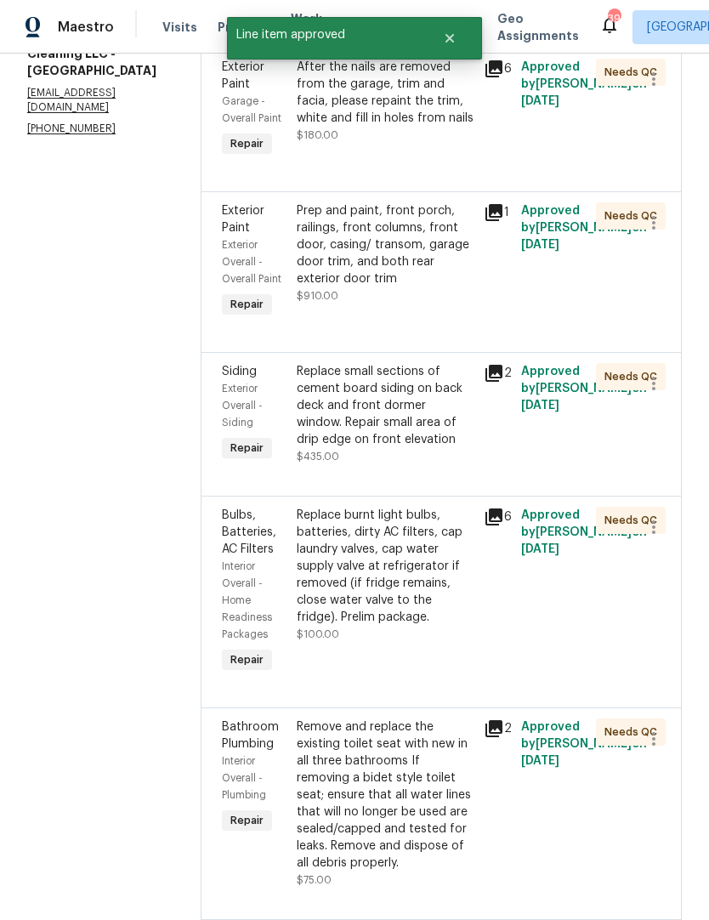
scroll to position [298, 0]
click at [297, 588] on div "Replace burnt light bulbs, batteries, dirty AC filters, cap laundry valves, cap…" at bounding box center [385, 565] width 177 height 119
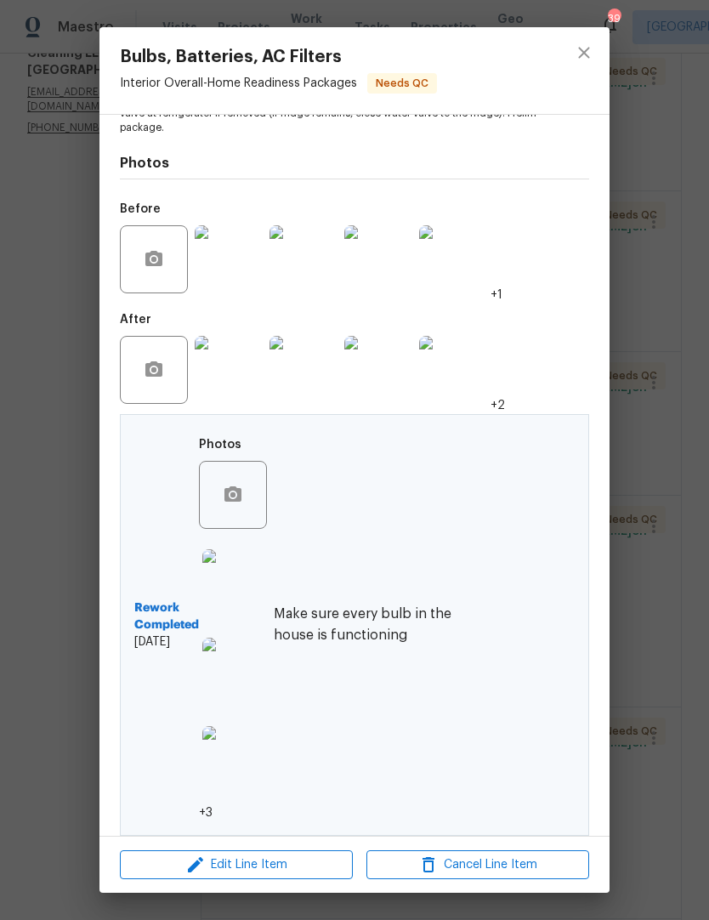
scroll to position [230, 0]
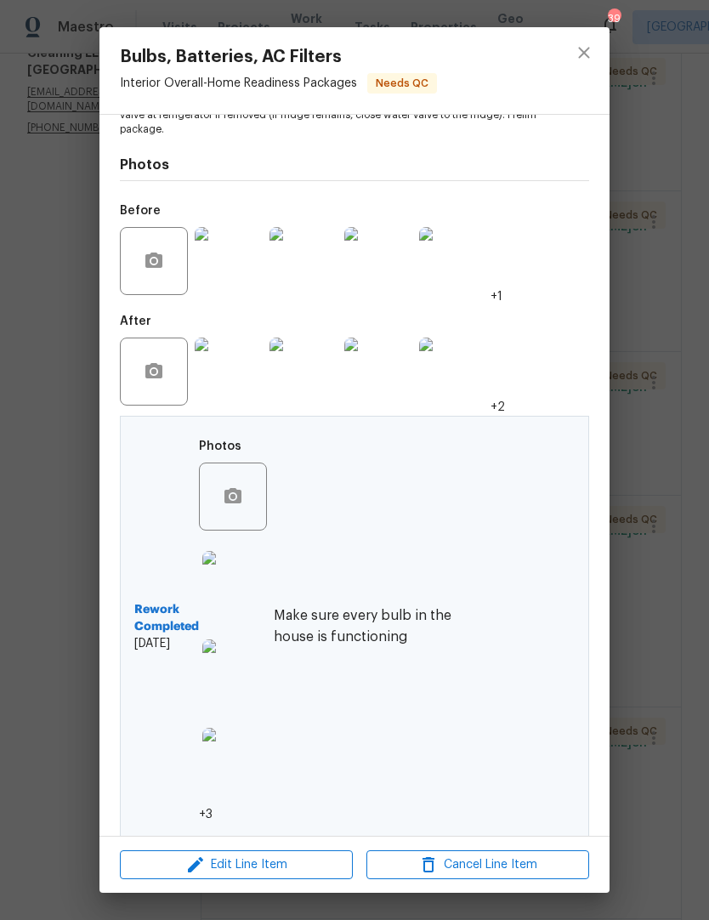
click at [168, 750] on div "Rework Completed 8/22/2025 Photos +3" at bounding box center [203, 626] width 139 height 393
click at [205, 806] on span "+3" at bounding box center [206, 814] width 14 height 17
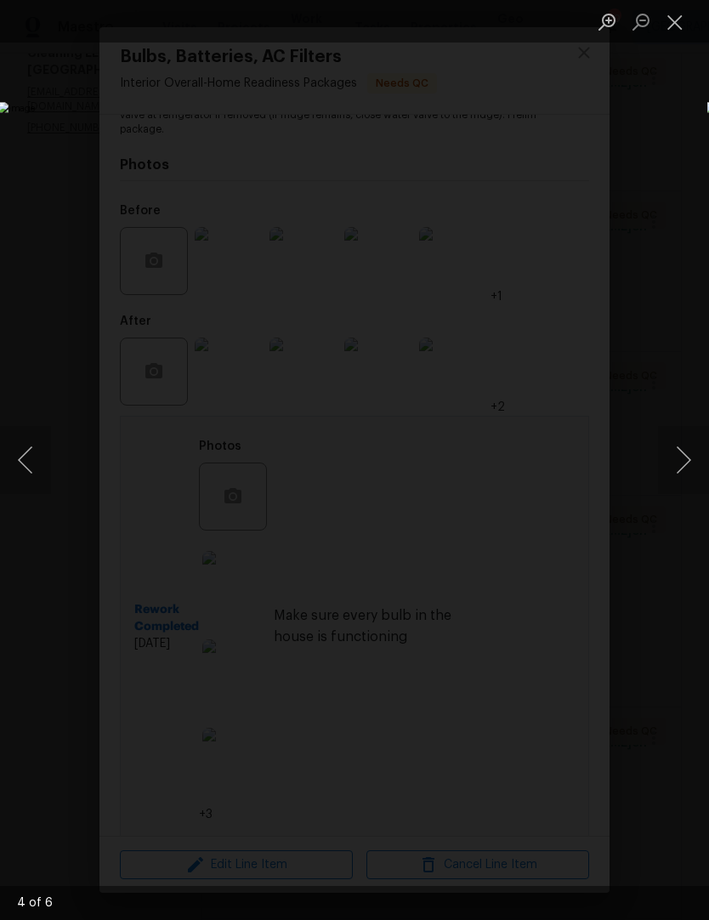
click at [688, 463] on button "Next image" at bounding box center [683, 460] width 51 height 68
click at [679, 460] on button "Next image" at bounding box center [683, 460] width 51 height 68
click at [681, 22] on button "Close lightbox" at bounding box center [675, 22] width 34 height 30
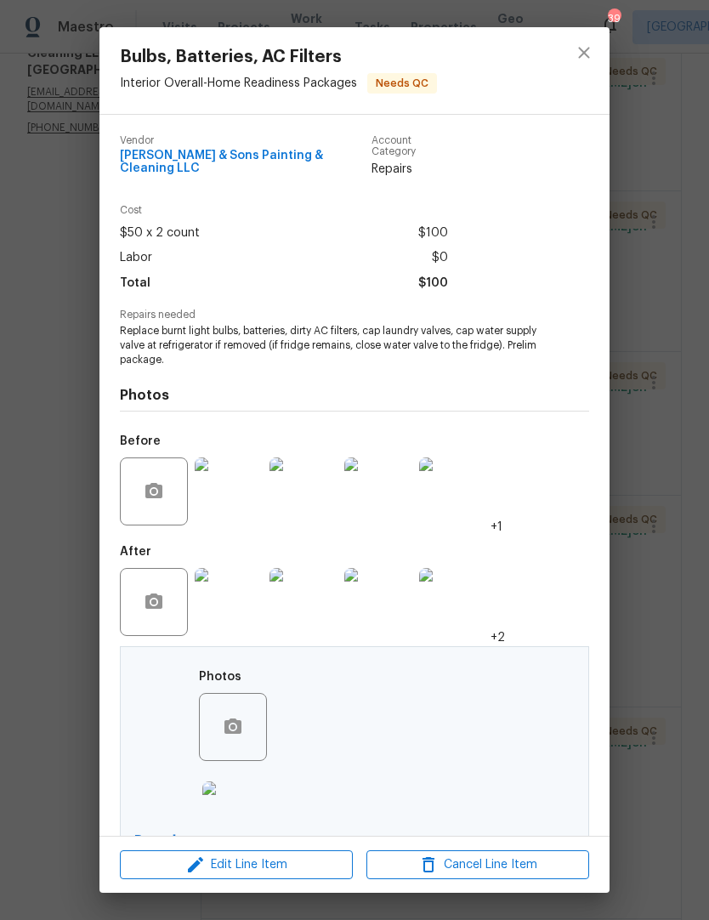
scroll to position [0, 0]
click at [403, 71] on div "Bulbs, Batteries, AC Filters Interior Overall - Home Readiness Packages Needs QC" at bounding box center [278, 70] width 358 height 87
click at [402, 71] on div "Bulbs, Batteries, AC Filters Interior Overall - Home Readiness Packages Needs QC" at bounding box center [278, 70] width 358 height 87
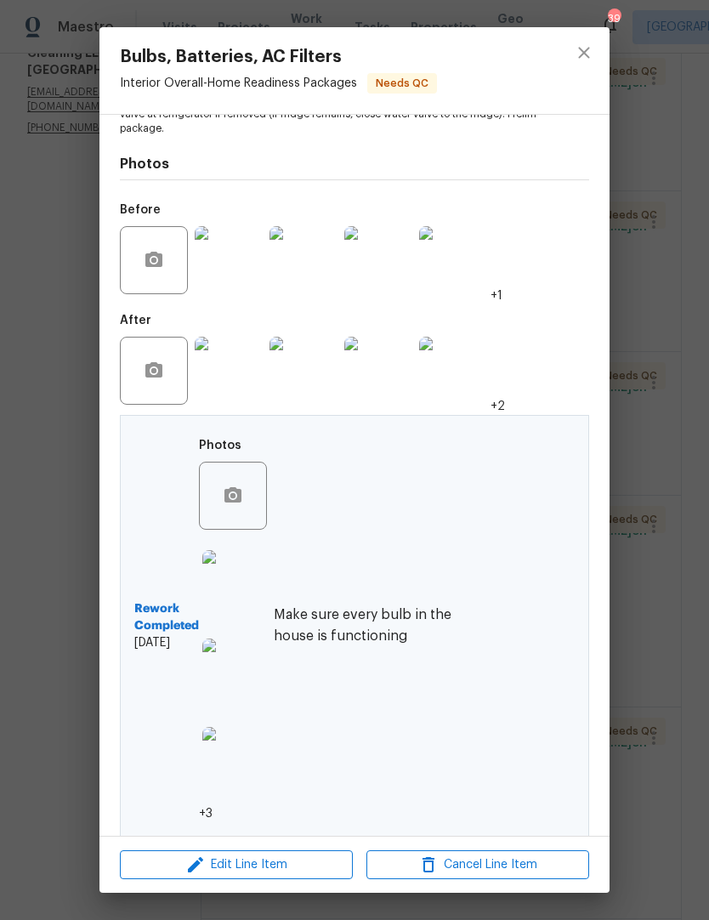
scroll to position [230, 0]
click at [559, 379] on div "After +2" at bounding box center [354, 360] width 469 height 111
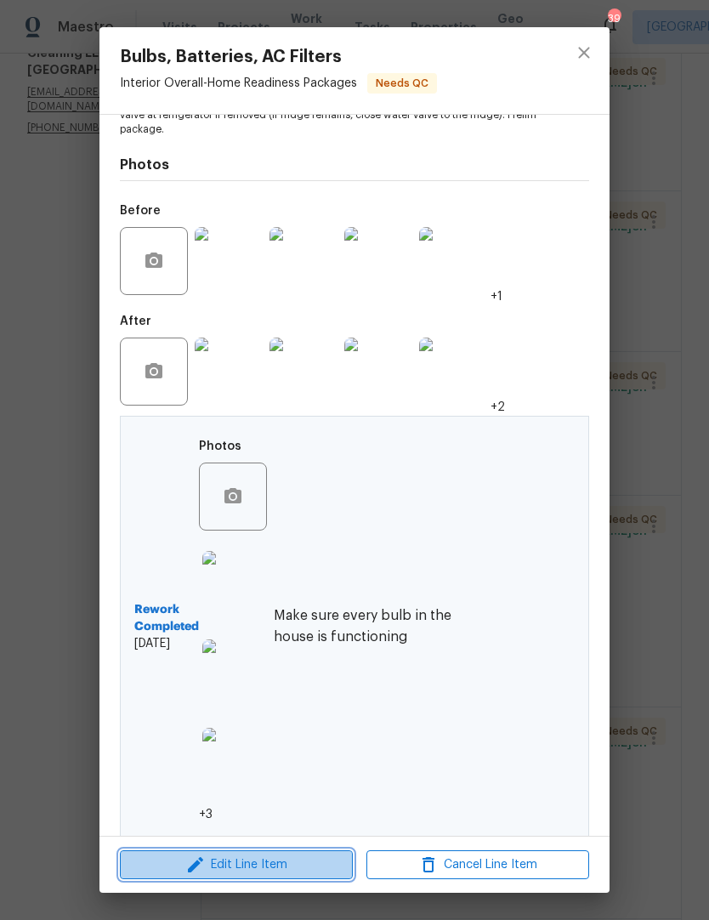
click at [304, 871] on span "Edit Line Item" at bounding box center [236, 864] width 223 height 21
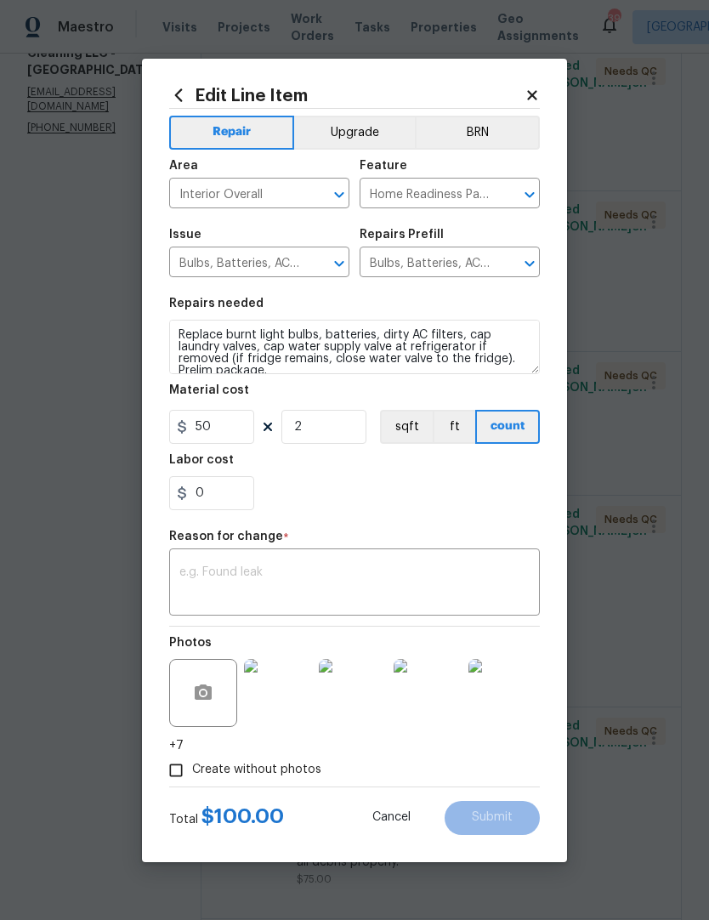
click at [536, 81] on div "Edit Line Item Repair Upgrade BRN Area Interior Overall ​ Feature Home Readines…" at bounding box center [354, 460] width 425 height 803
click at [537, 92] on icon at bounding box center [532, 95] width 15 height 15
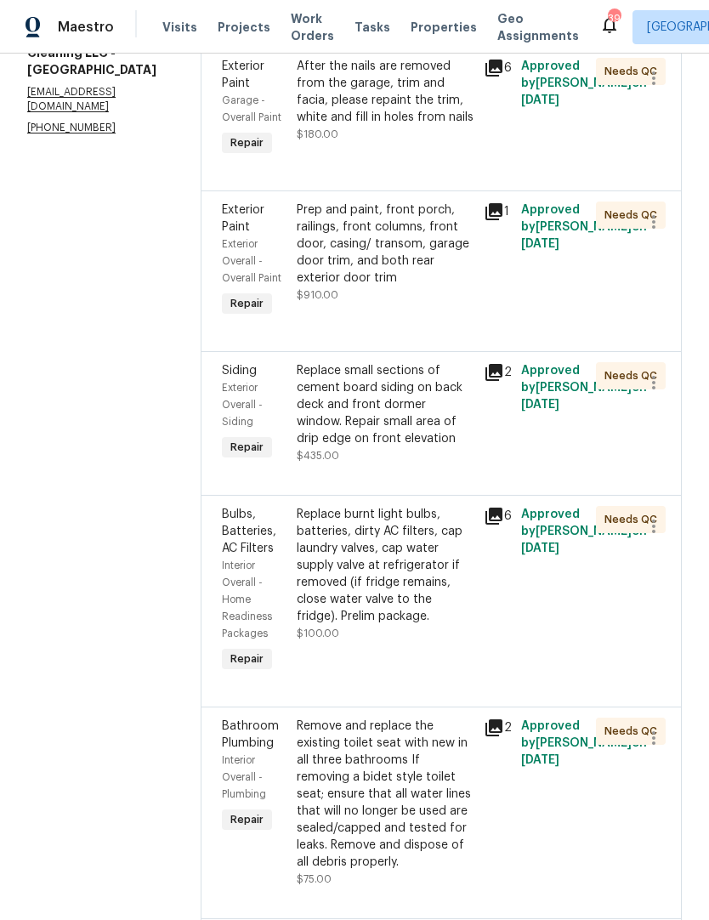
click at [541, 106] on span "[DATE]" at bounding box center [540, 100] width 38 height 12
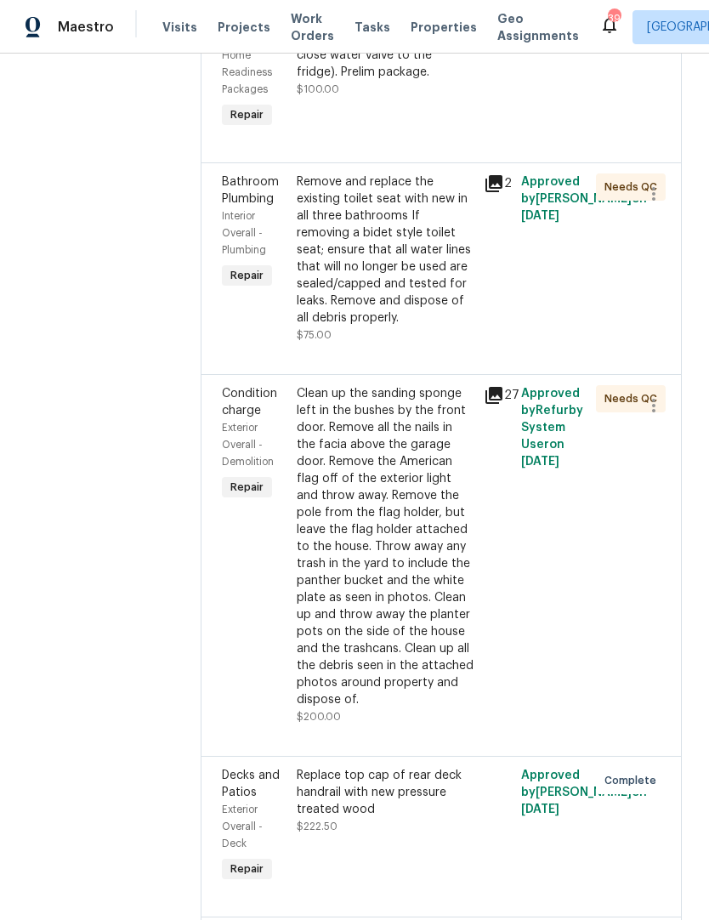
scroll to position [821, 0]
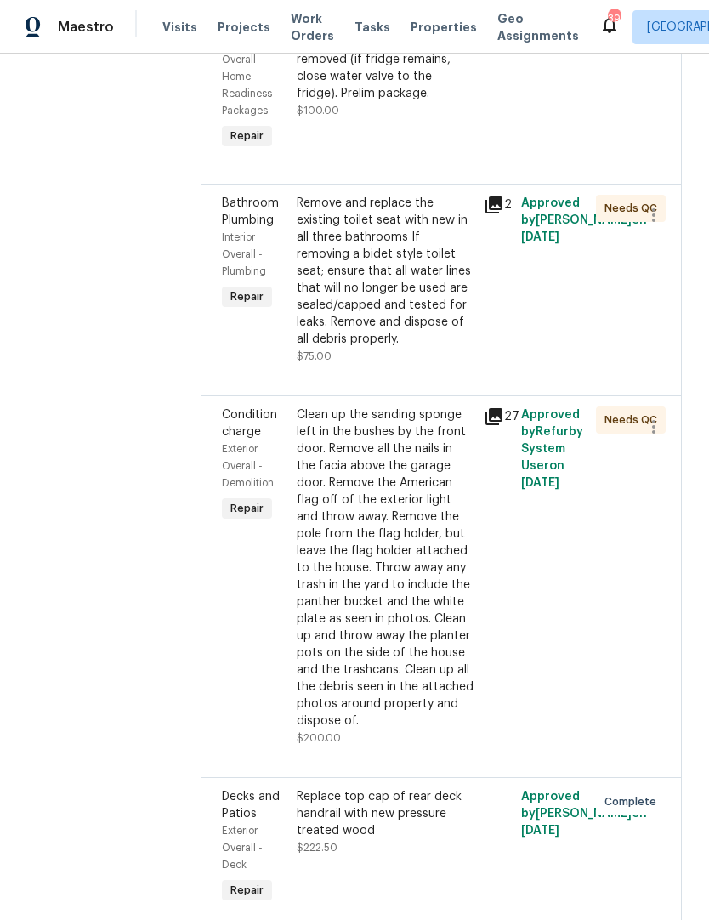
click at [306, 600] on div "Clean up the sanding sponge left in the bushes by the front door. Remove all th…" at bounding box center [385, 567] width 177 height 323
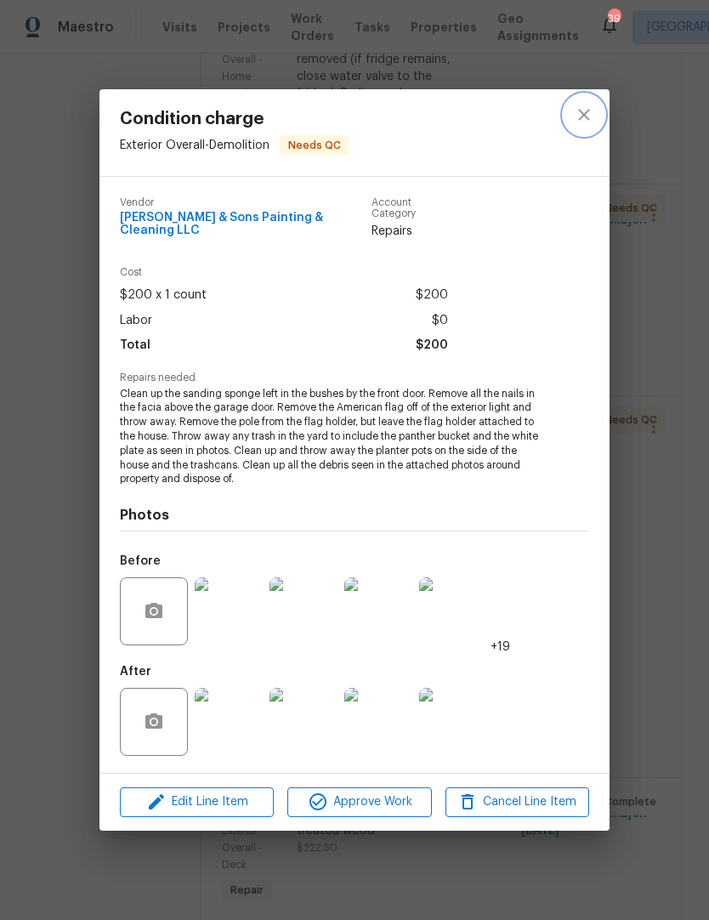
click at [587, 121] on icon "close" at bounding box center [583, 115] width 11 height 11
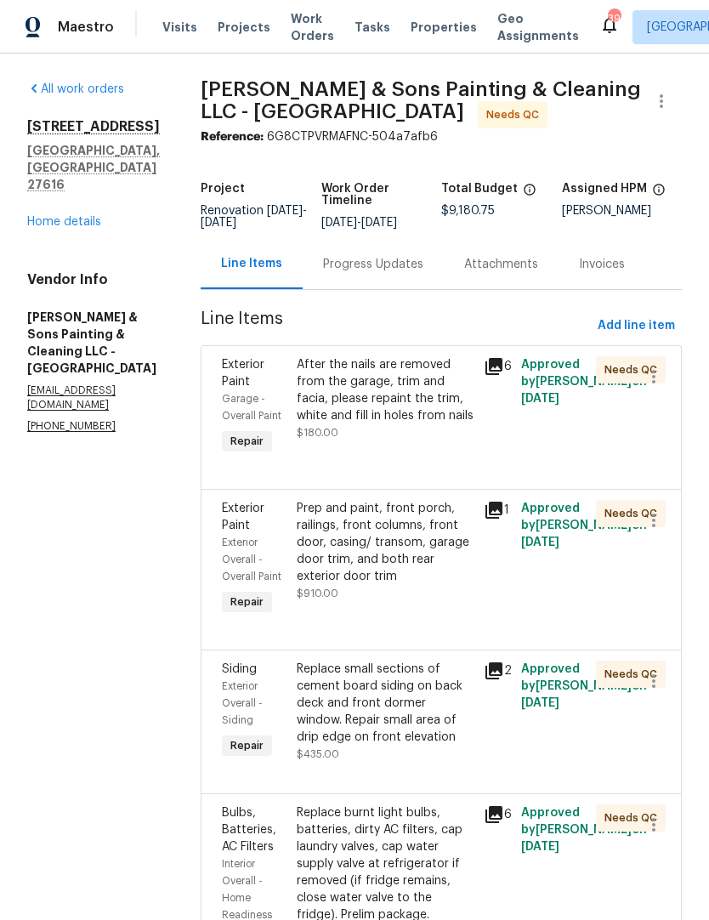
scroll to position [0, 0]
click at [50, 216] on link "Home details" at bounding box center [64, 222] width 74 height 12
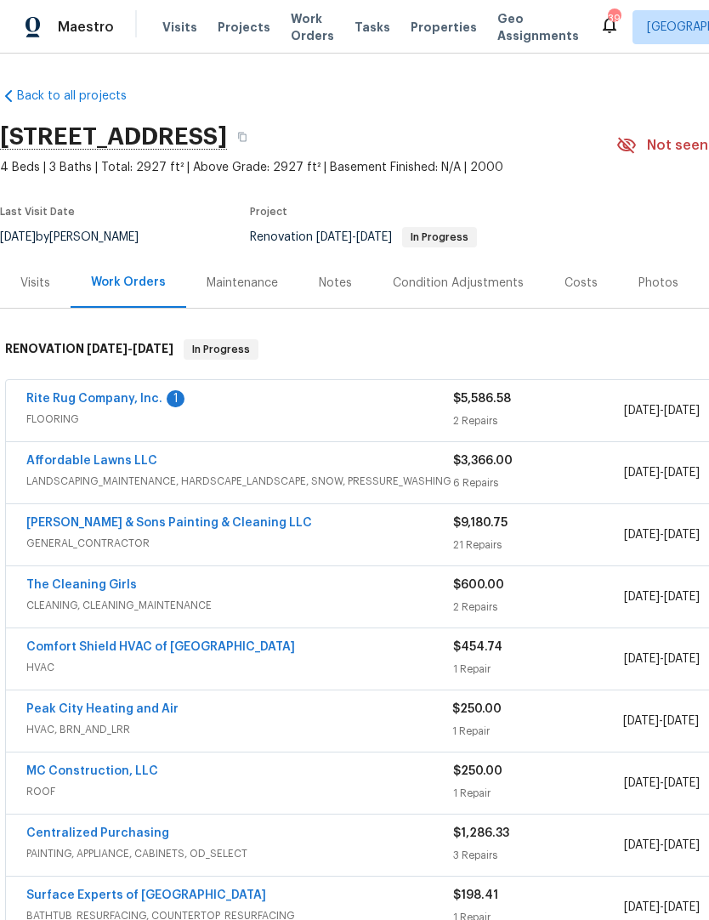
click at [114, 398] on link "Rite Rug Company, Inc." at bounding box center [94, 399] width 136 height 12
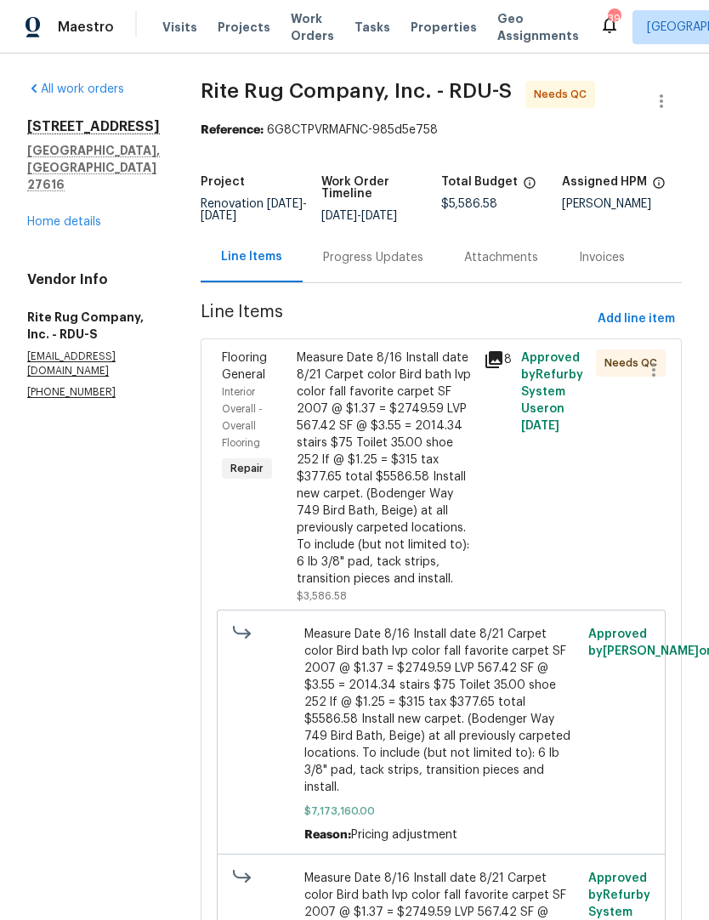
click at [361, 266] on div "Progress Updates" at bounding box center [373, 257] width 100 height 17
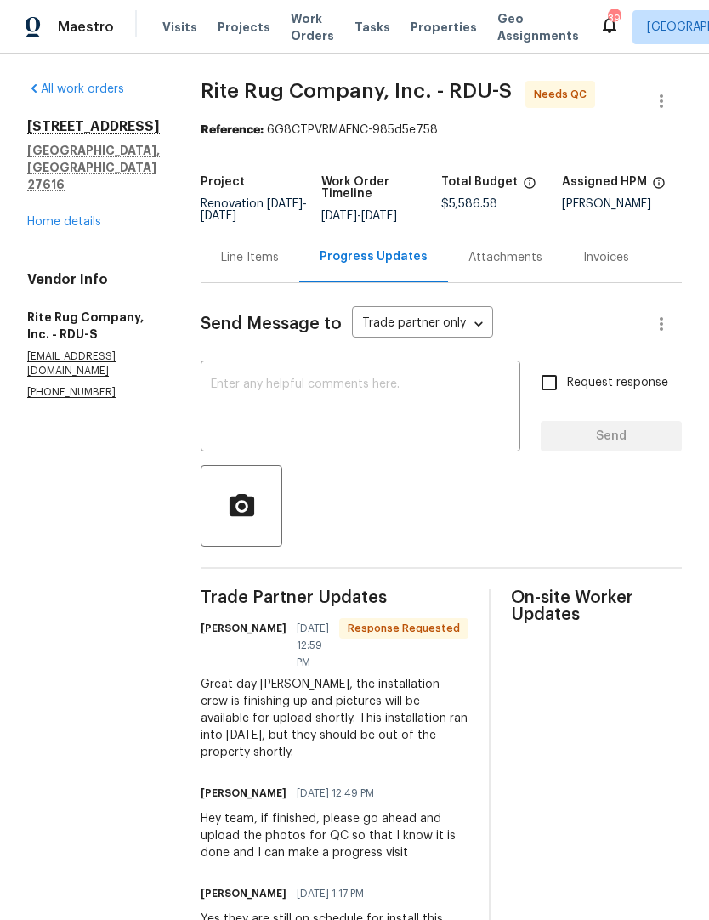
click at [251, 266] on div "Line Items" at bounding box center [250, 257] width 58 height 17
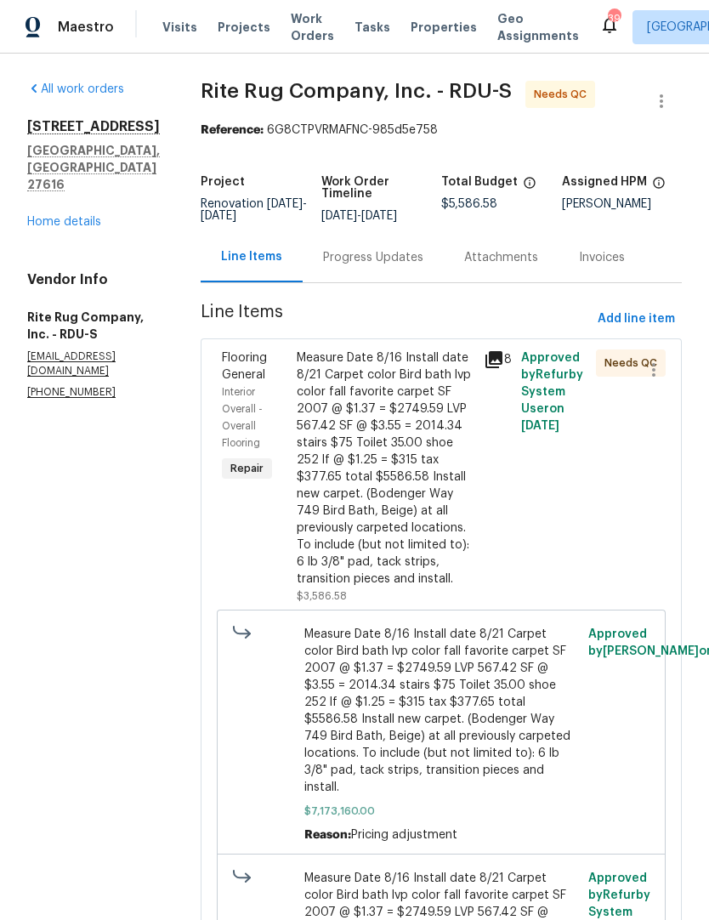
click at [365, 281] on div "Progress Updates" at bounding box center [373, 257] width 141 height 50
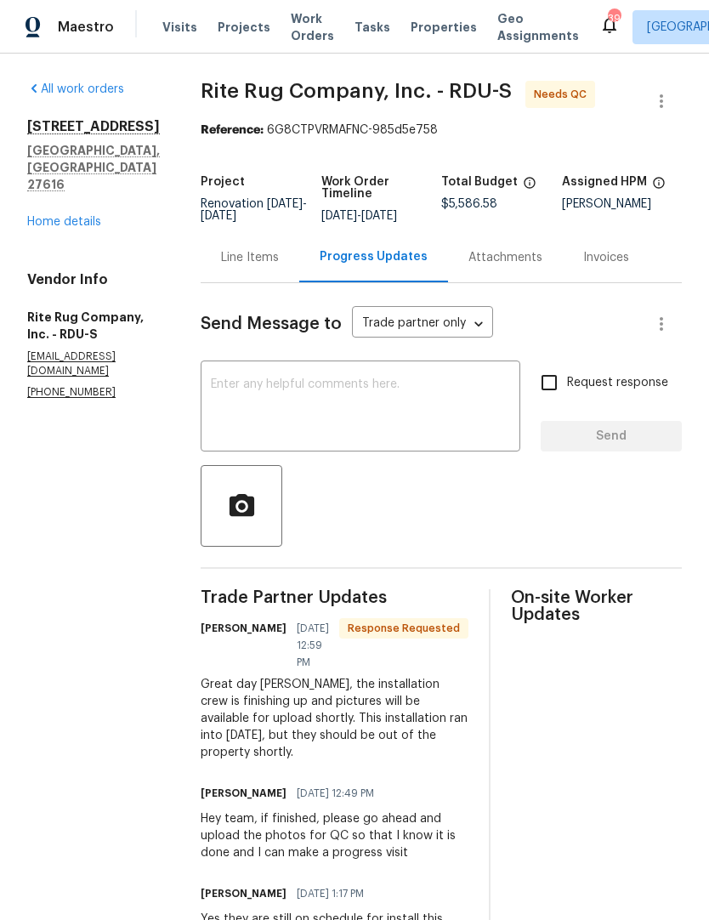
click at [239, 423] on textarea at bounding box center [360, 408] width 299 height 60
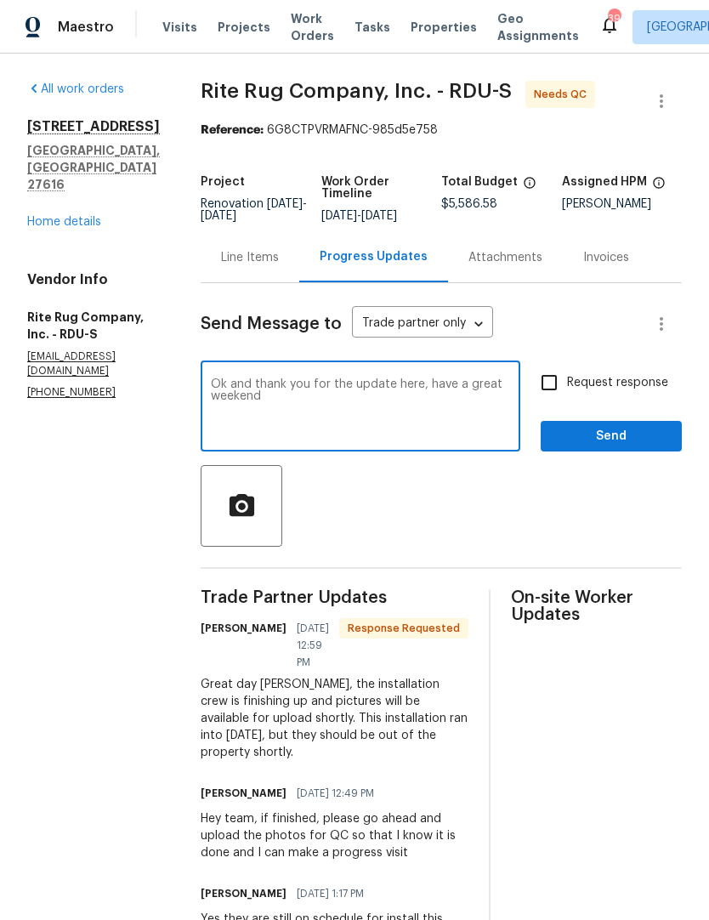
type textarea "Ok and thank you for the update here, have a great weekend"
click at [553, 400] on input "Request response" at bounding box center [549, 383] width 36 height 36
checkbox input "true"
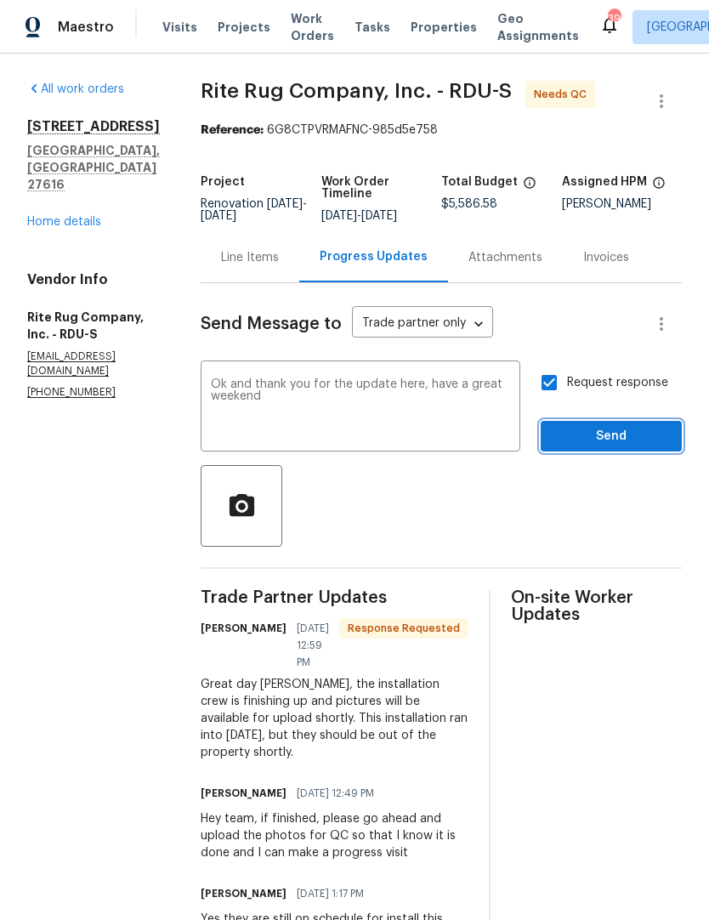
click at [588, 447] on span "Send" at bounding box center [611, 436] width 114 height 21
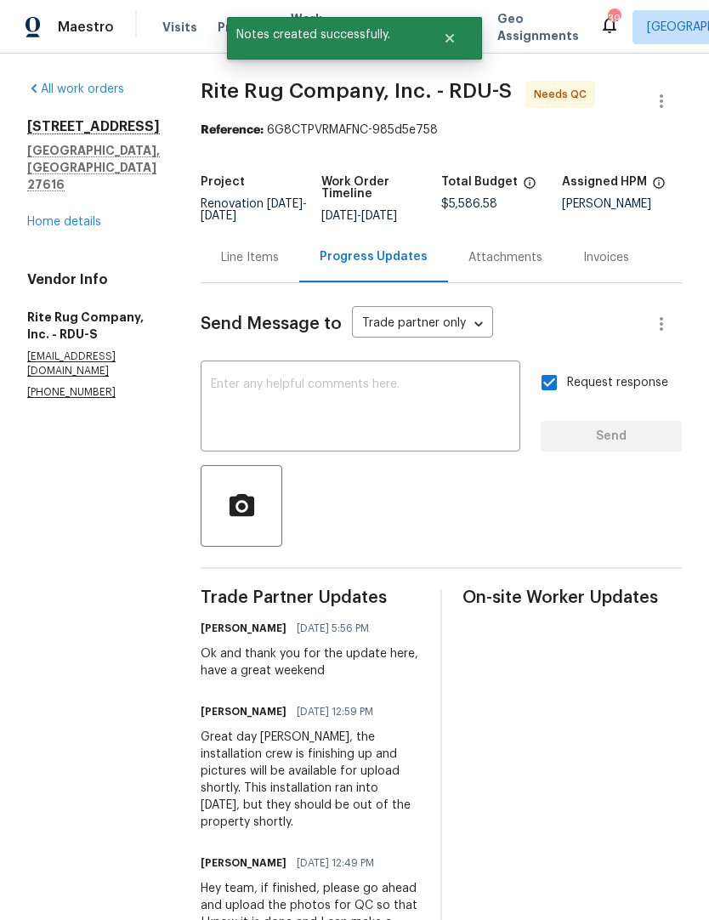
click at [251, 266] on div "Line Items" at bounding box center [250, 257] width 58 height 17
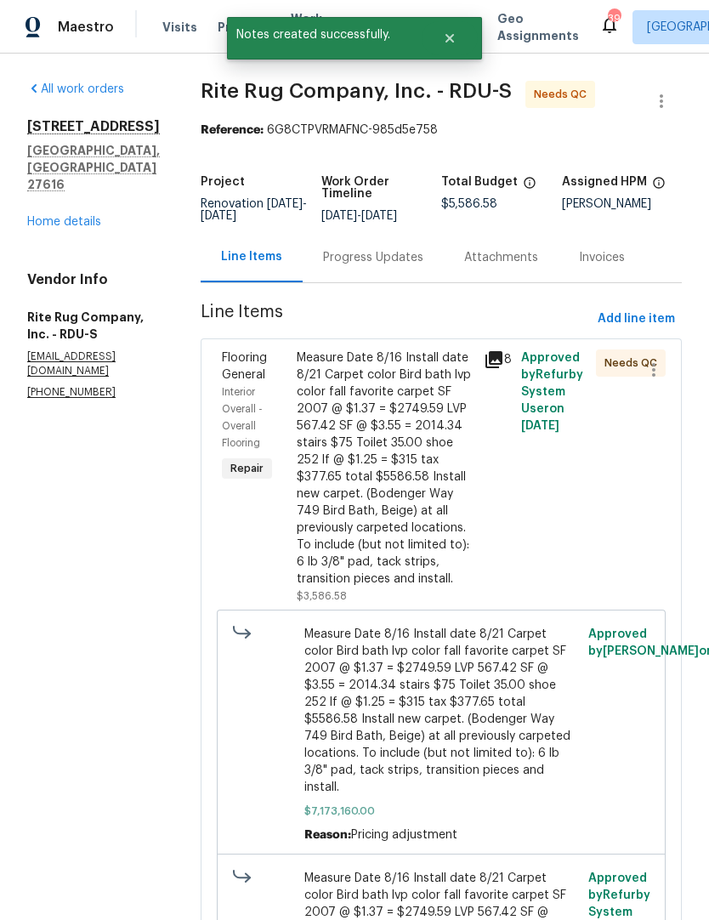
click at [353, 475] on div "Measure Date 8/16 Install date 8/21 Carpet color Bird bath lvp color fall favor…" at bounding box center [385, 468] width 177 height 238
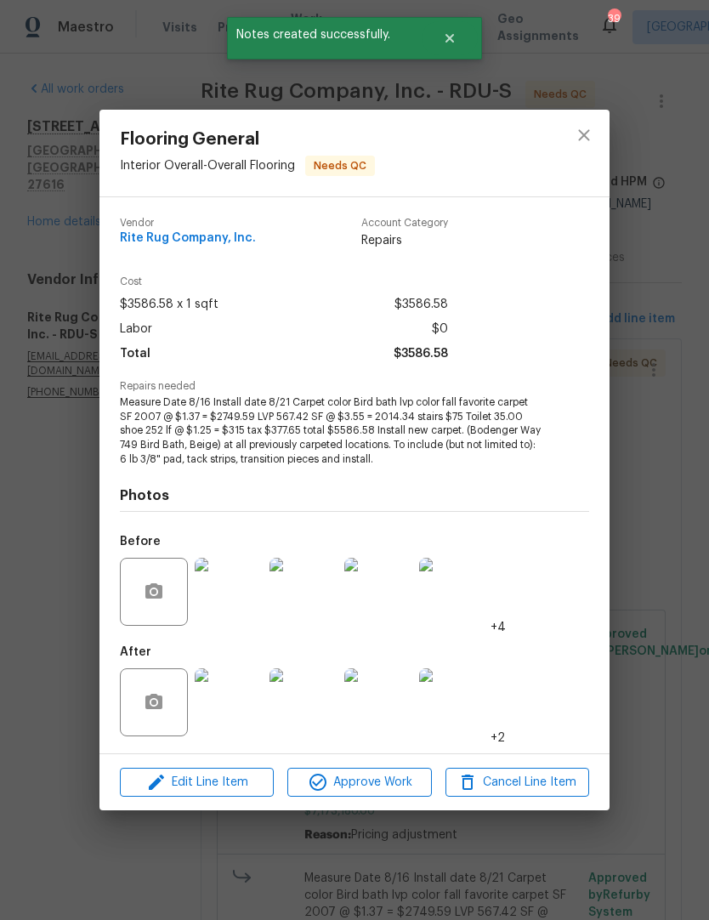
click at [221, 714] on img at bounding box center [229, 702] width 68 height 68
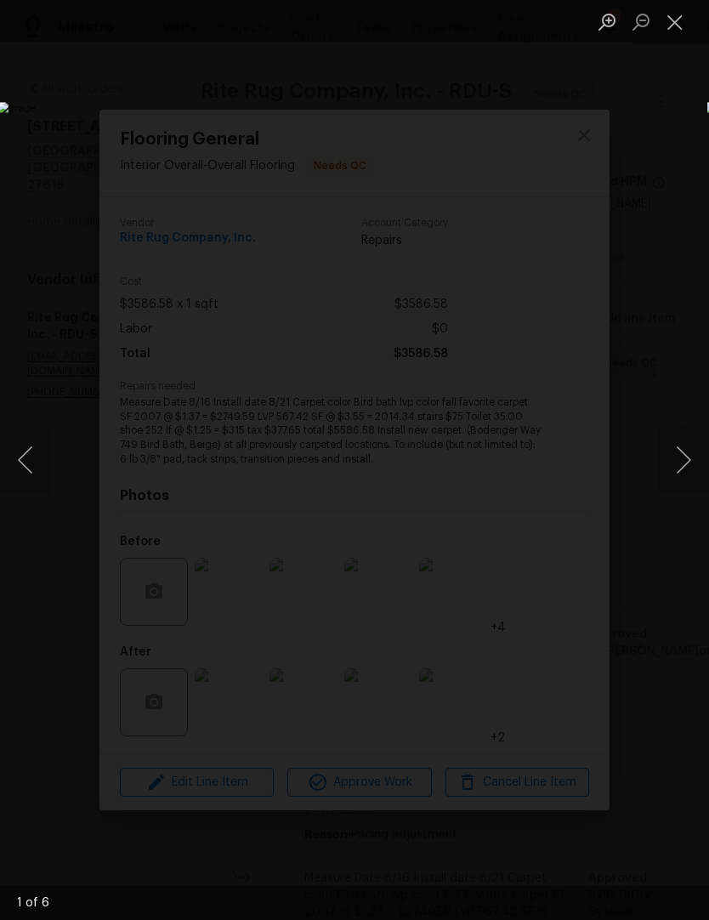
click at [689, 472] on button "Next image" at bounding box center [683, 460] width 51 height 68
click at [685, 470] on button "Next image" at bounding box center [683, 460] width 51 height 68
click at [687, 474] on button "Next image" at bounding box center [683, 460] width 51 height 68
click at [684, 477] on button "Next image" at bounding box center [683, 460] width 51 height 68
click at [689, 466] on button "Next image" at bounding box center [683, 460] width 51 height 68
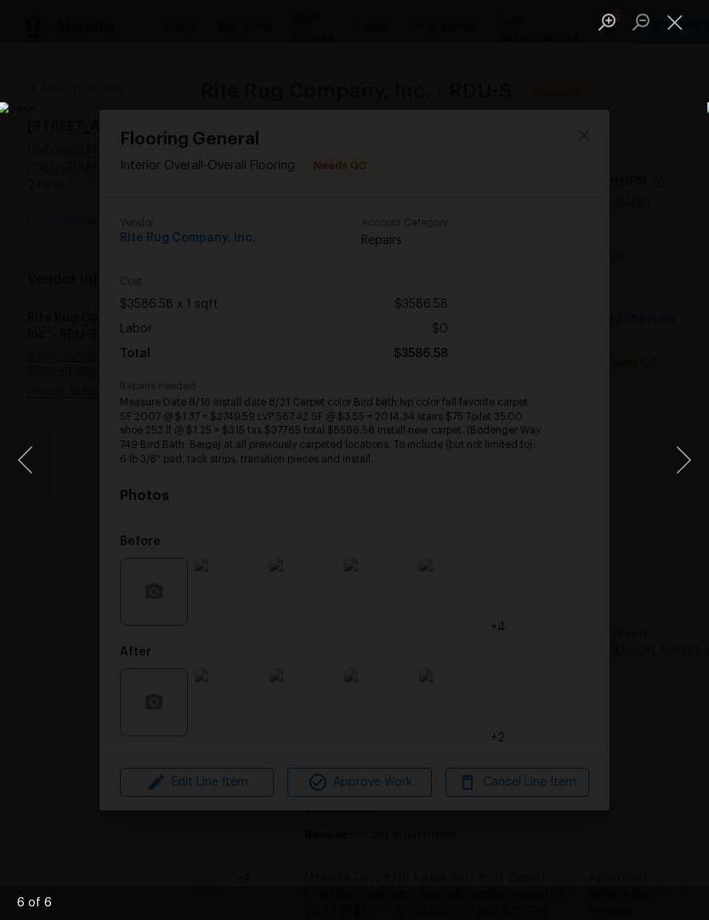
click at [682, 27] on button "Close lightbox" at bounding box center [675, 22] width 34 height 30
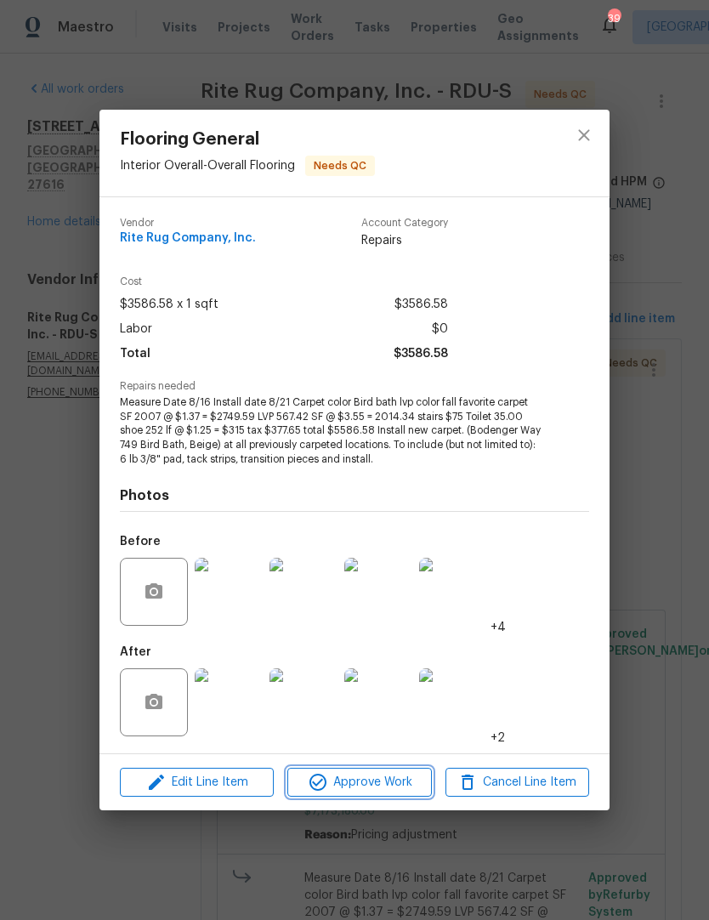
click at [383, 785] on span "Approve Work" at bounding box center [358, 782] width 133 height 21
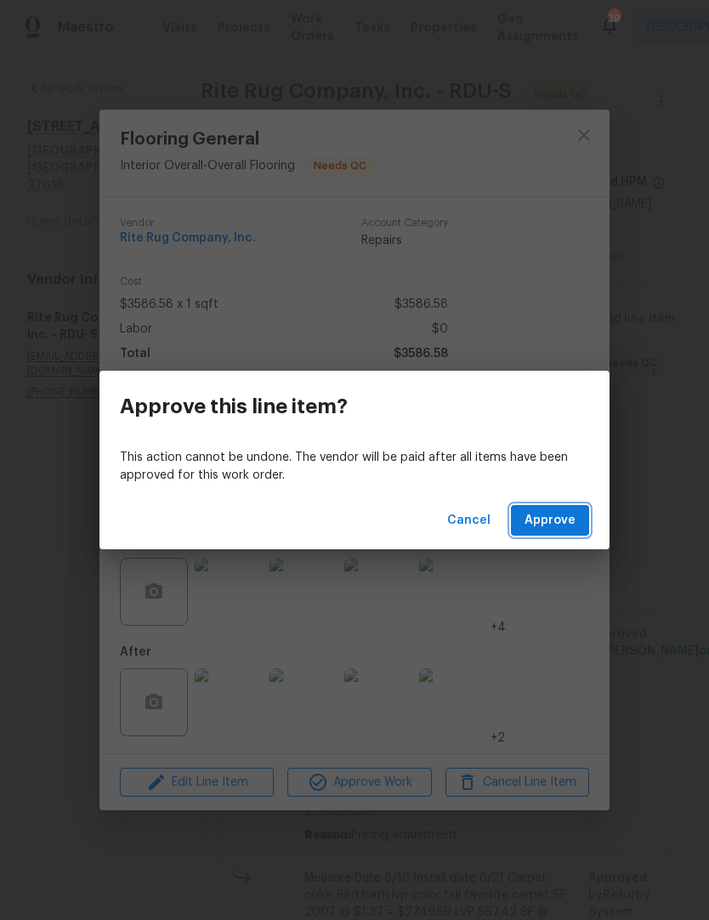
click at [565, 515] on span "Approve" at bounding box center [550, 520] width 51 height 21
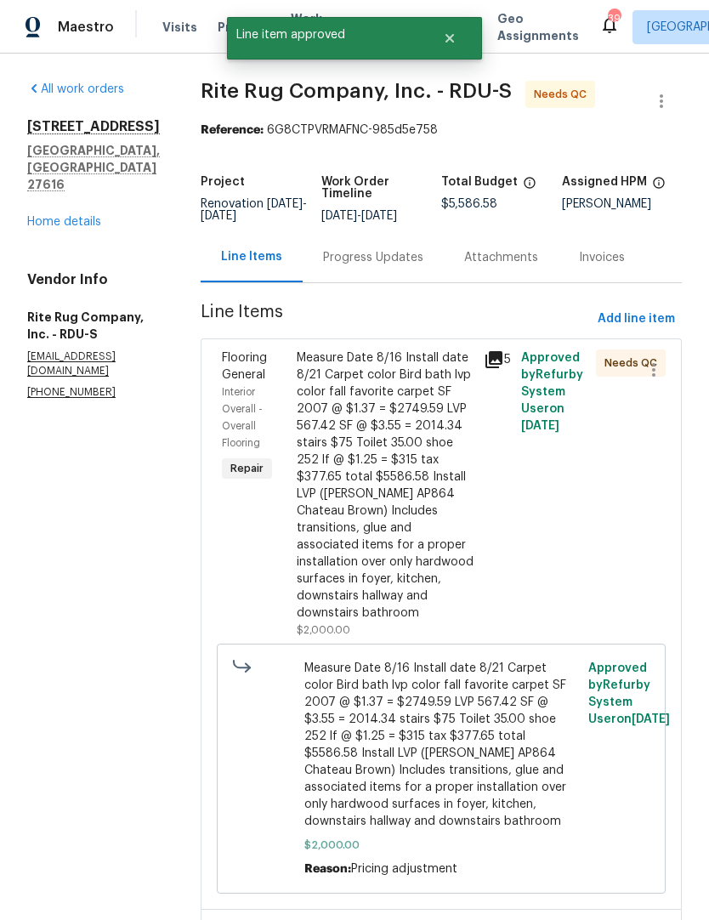
click at [454, 557] on div "Measure Date 8/16 Install date 8/21 Carpet color Bird bath lvp color fall favor…" at bounding box center [385, 485] width 177 height 272
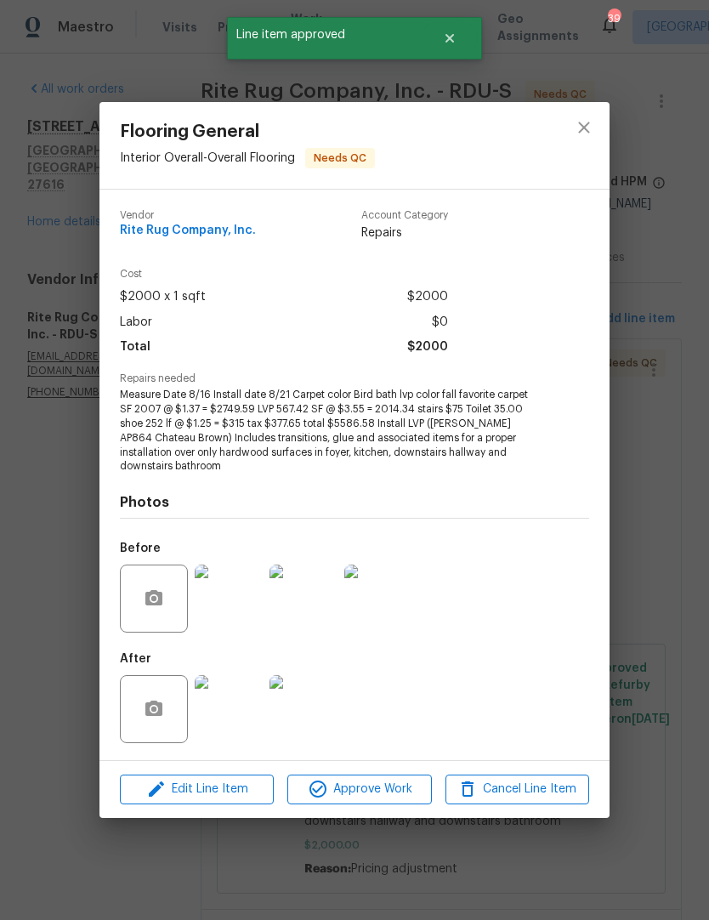
click at [237, 712] on img at bounding box center [229, 709] width 68 height 68
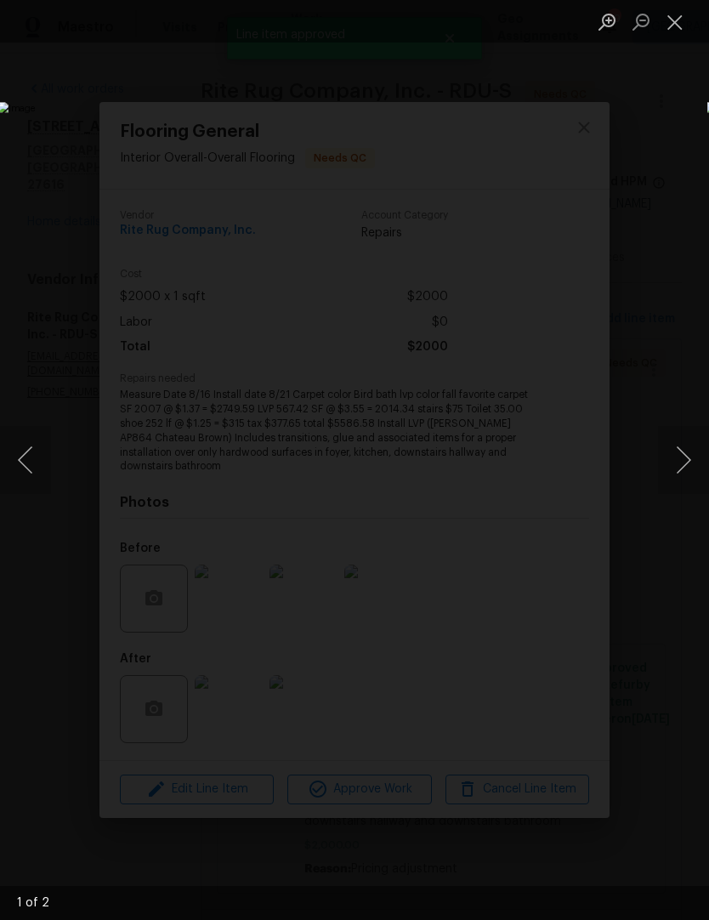
click at [695, 473] on button "Next image" at bounding box center [683, 460] width 51 height 68
click at [690, 472] on button "Next image" at bounding box center [683, 460] width 51 height 68
click at [681, 26] on button "Close lightbox" at bounding box center [675, 22] width 34 height 30
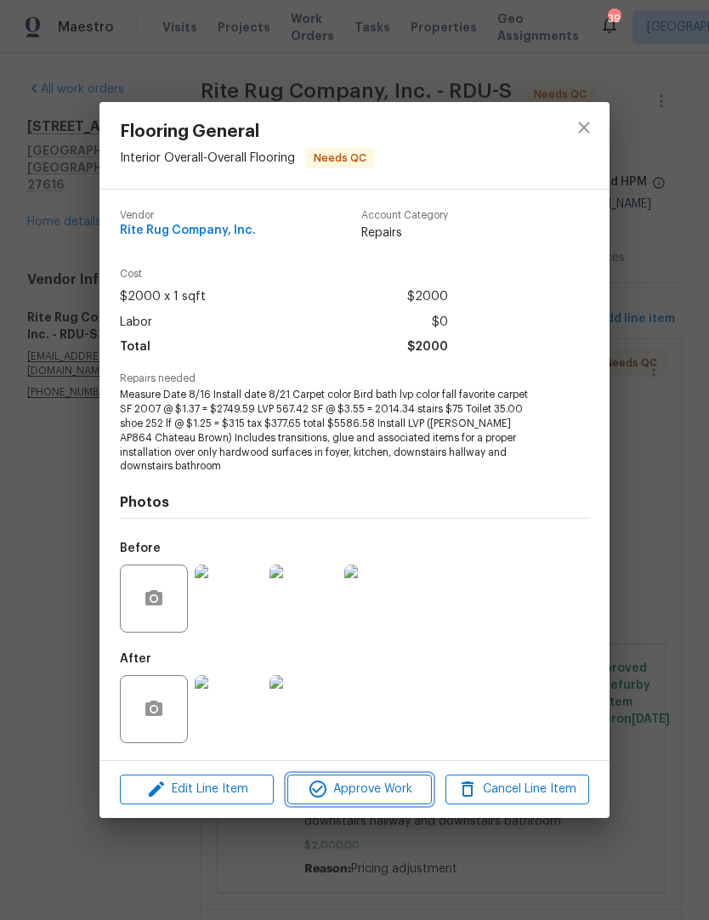
click at [381, 797] on span "Approve Work" at bounding box center [358, 789] width 133 height 21
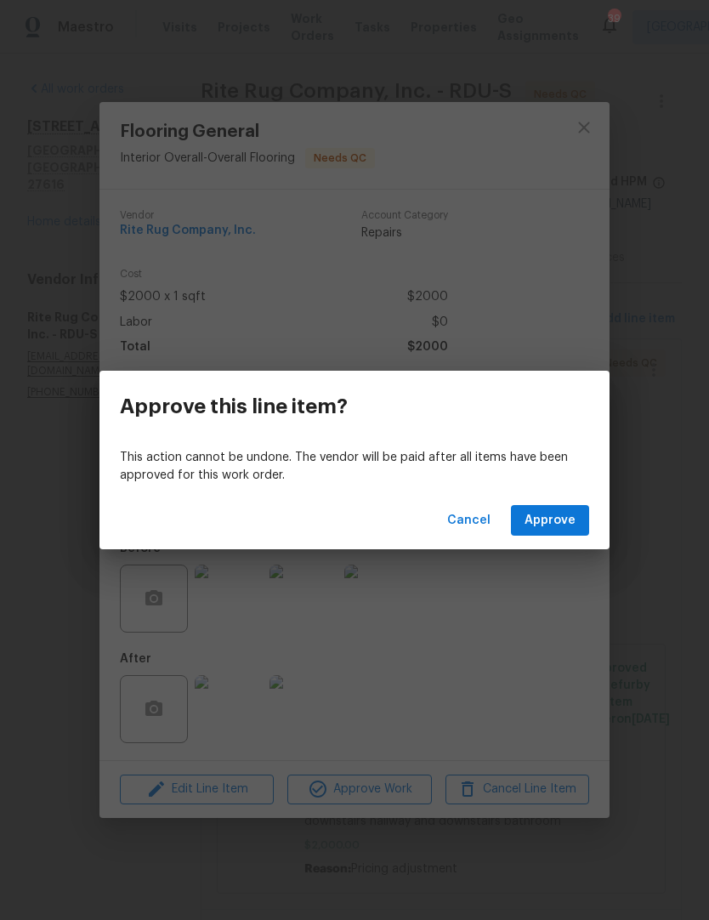
click at [575, 515] on span "Approve" at bounding box center [550, 520] width 51 height 21
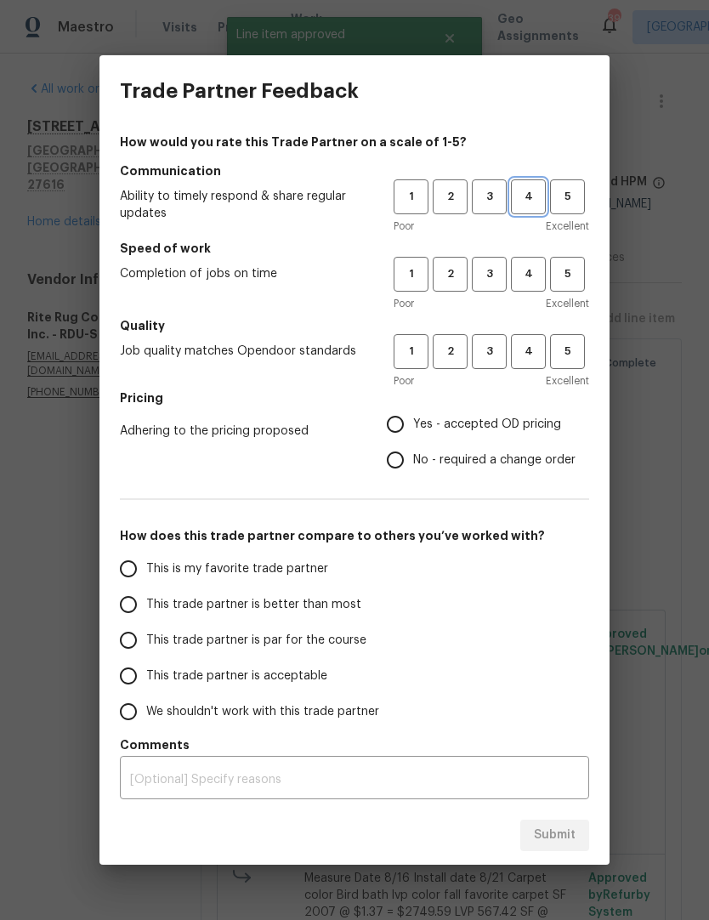
click at [539, 198] on span "4" at bounding box center [528, 197] width 31 height 20
click at [539, 273] on span "4" at bounding box center [528, 274] width 31 height 20
click at [531, 359] on span "4" at bounding box center [528, 352] width 31 height 20
click at [507, 423] on span "Yes - accepted OD pricing" at bounding box center [487, 425] width 148 height 18
click at [413, 423] on input "Yes - accepted OD pricing" at bounding box center [395, 424] width 36 height 36
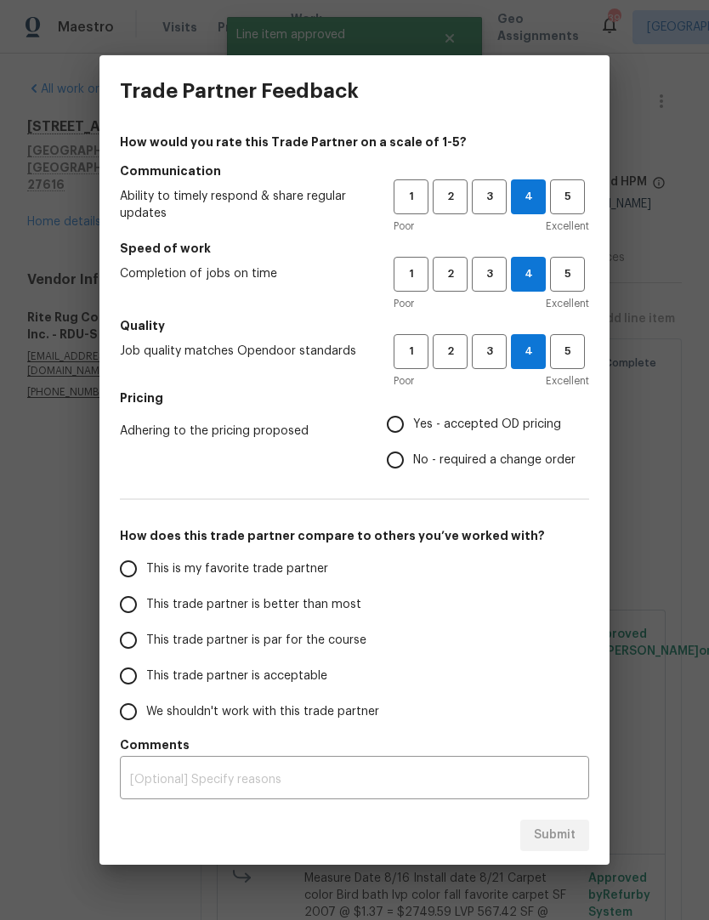
radio input "true"
click at [133, 610] on input "This trade partner is better than most" at bounding box center [129, 605] width 36 height 36
click at [559, 837] on span "Submit" at bounding box center [555, 835] width 42 height 21
radio input "true"
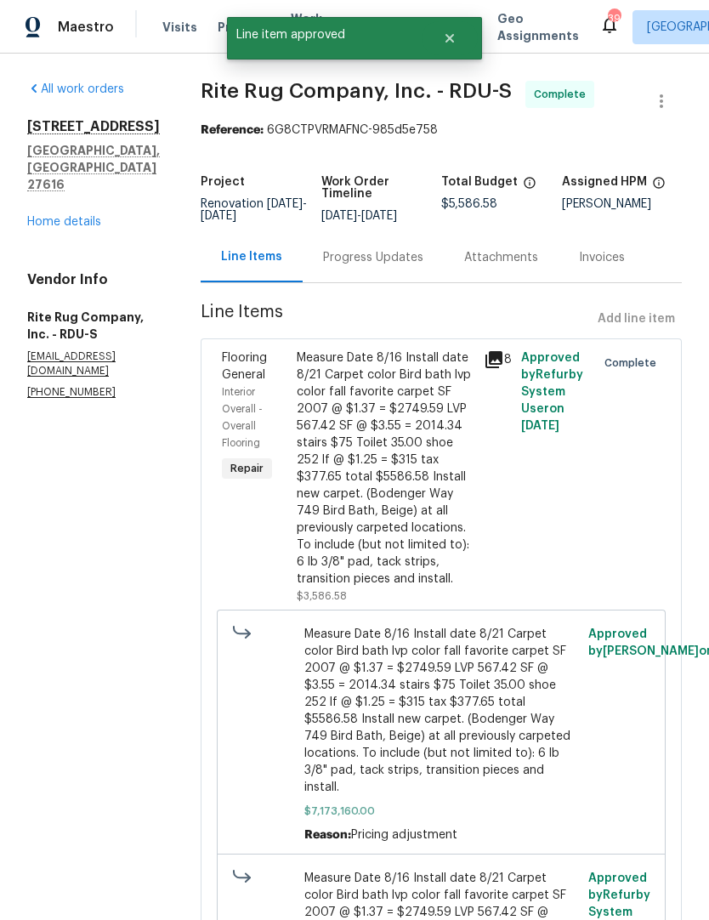
radio input "false"
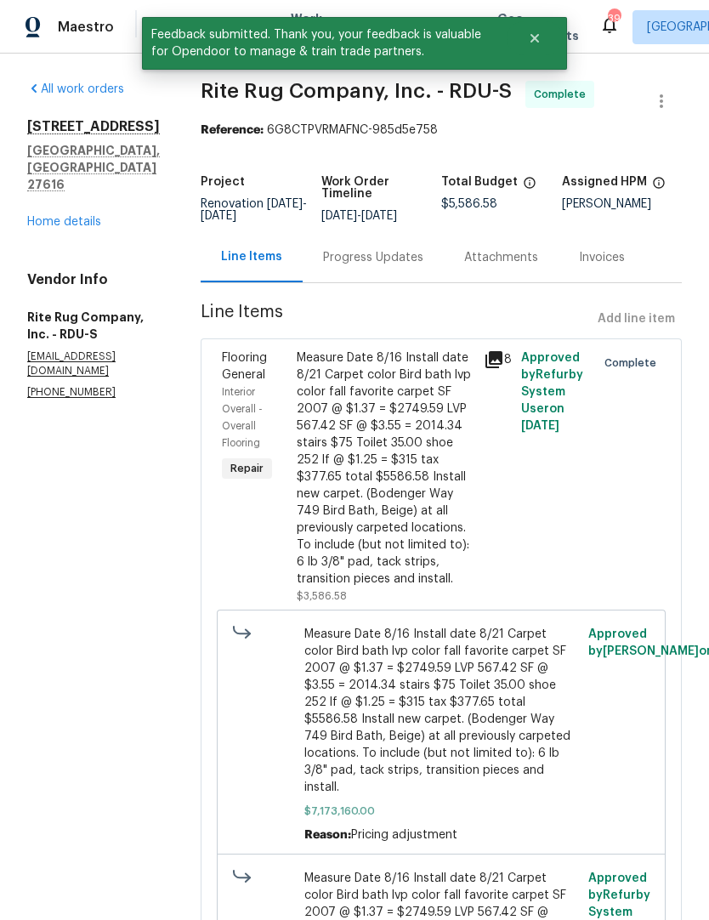
click at [54, 216] on link "Home details" at bounding box center [64, 222] width 74 height 12
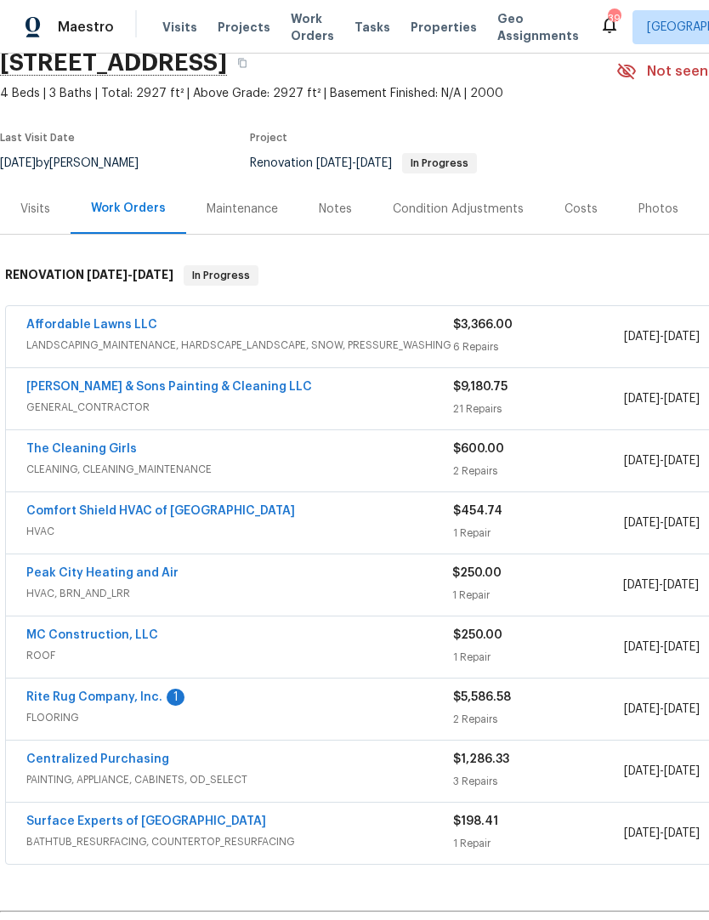
scroll to position [75, 0]
click at [99, 701] on link "Rite Rug Company, Inc." at bounding box center [94, 696] width 136 height 12
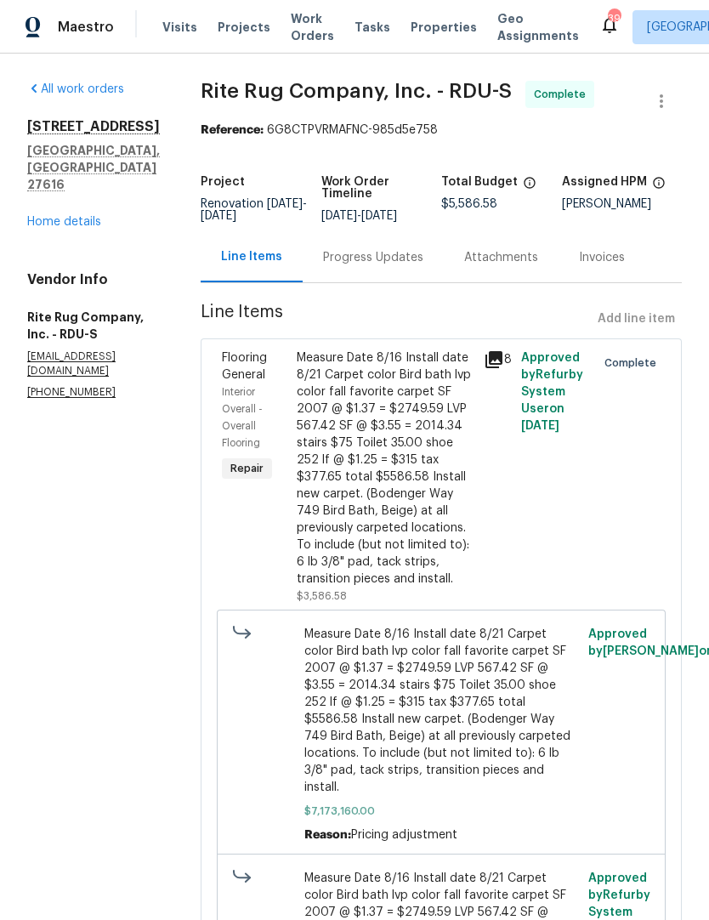
click at [391, 266] on div "Progress Updates" at bounding box center [373, 257] width 100 height 17
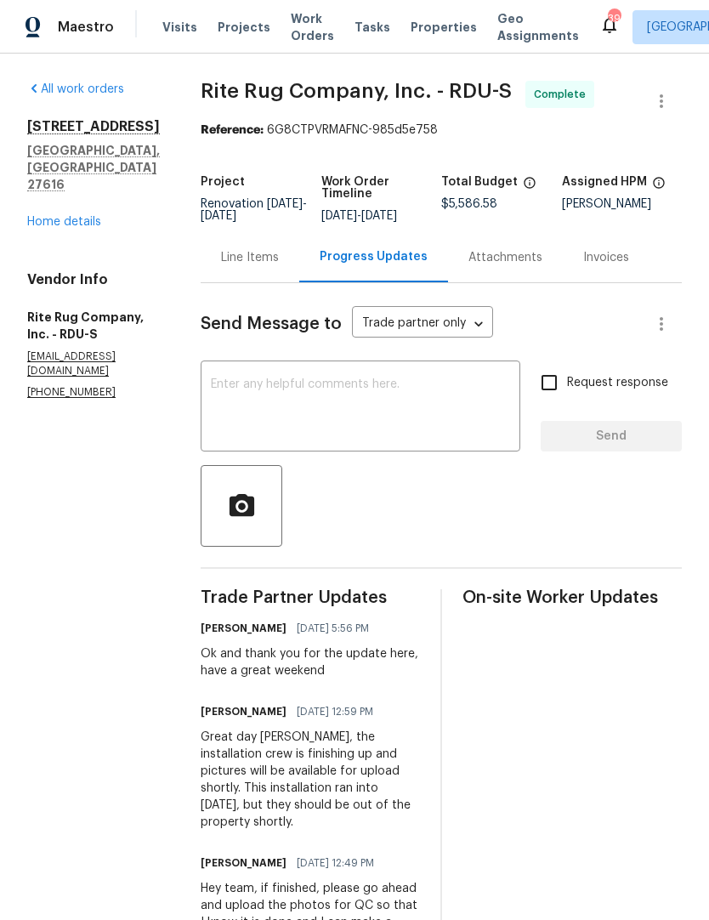
click at [46, 216] on link "Home details" at bounding box center [64, 222] width 74 height 12
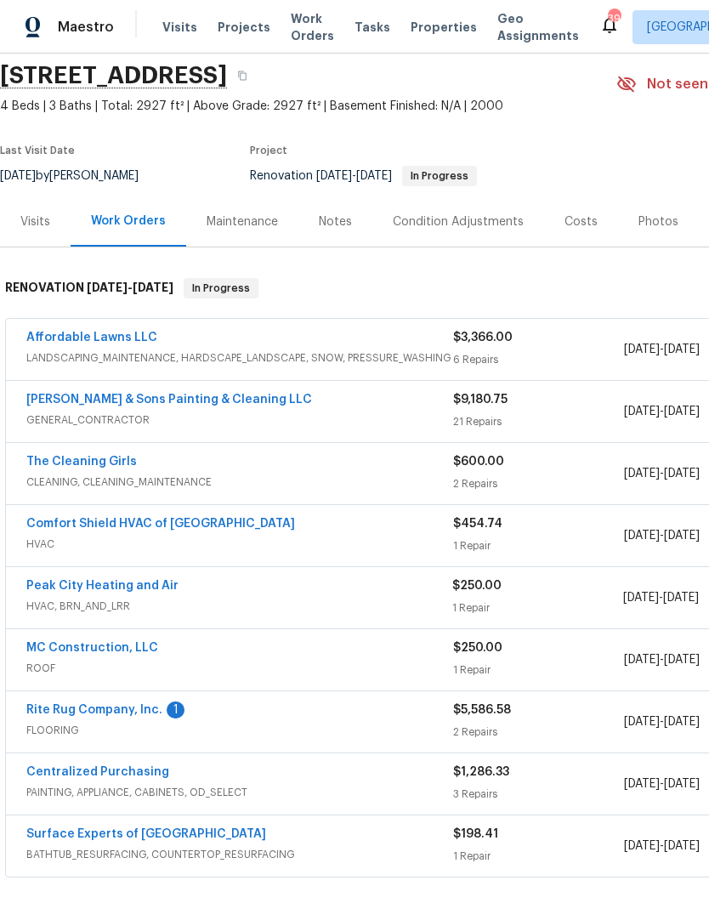
scroll to position [62, 0]
click at [100, 525] on link "Comfort Shield HVAC of NC" at bounding box center [160, 523] width 269 height 12
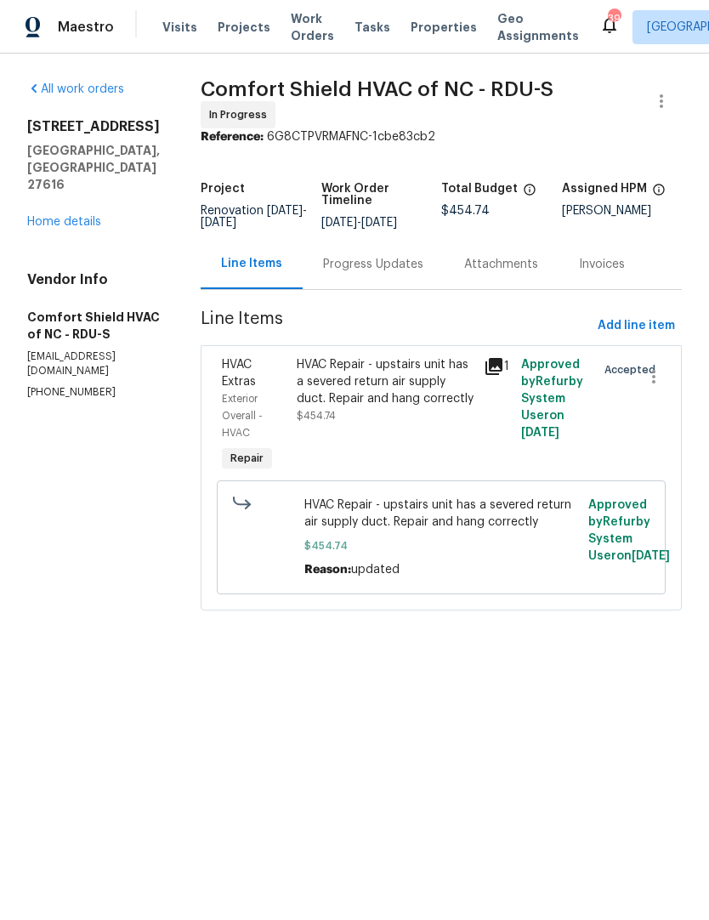
click at [401, 265] on div "Progress Updates" at bounding box center [373, 264] width 100 height 17
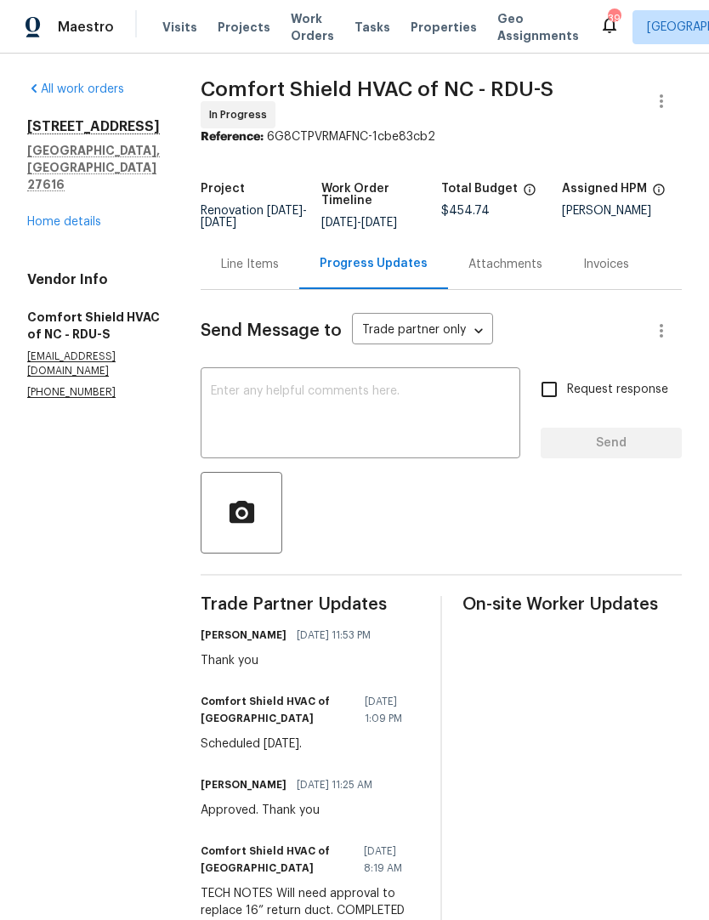
click at [71, 216] on link "Home details" at bounding box center [64, 222] width 74 height 12
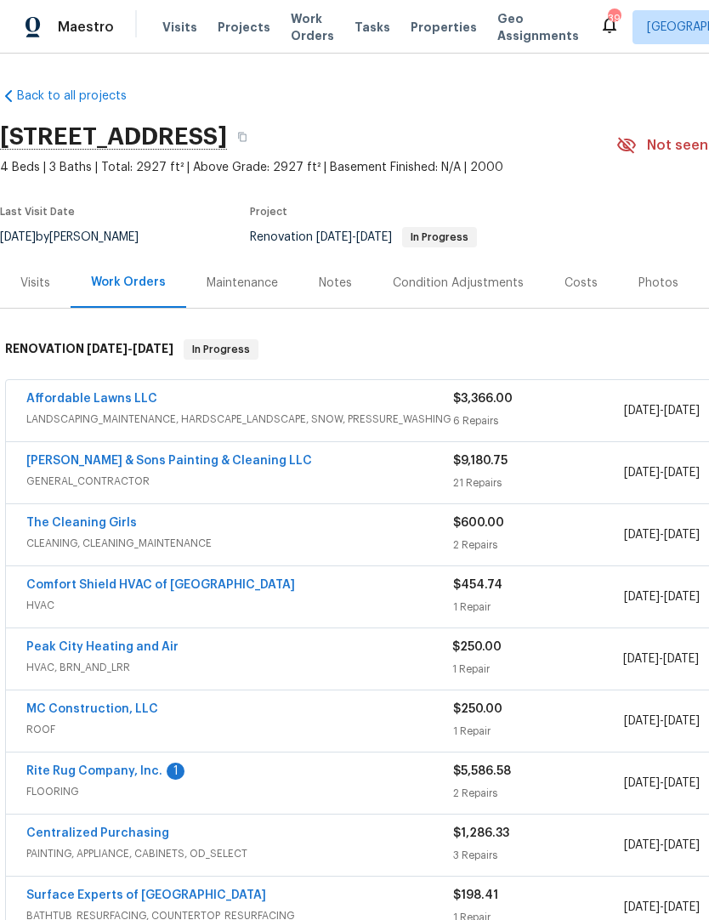
click at [100, 395] on link "Affordable Lawns LLC" at bounding box center [91, 399] width 131 height 12
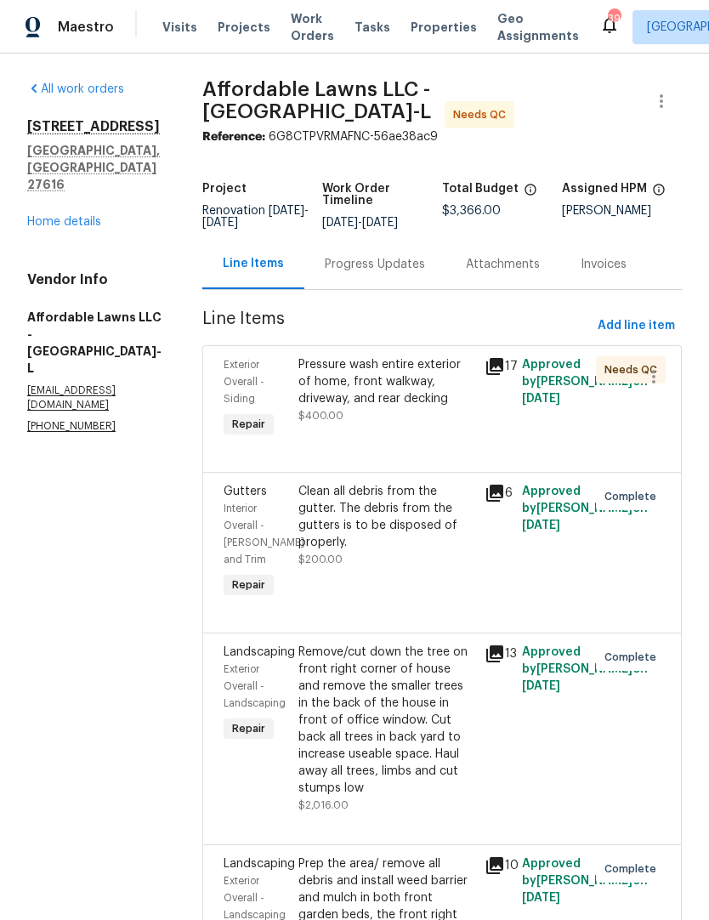
click at [372, 413] on div "Pressure wash entire exterior of home, front walkway, driveway, and rear deckin…" at bounding box center [386, 390] width 176 height 68
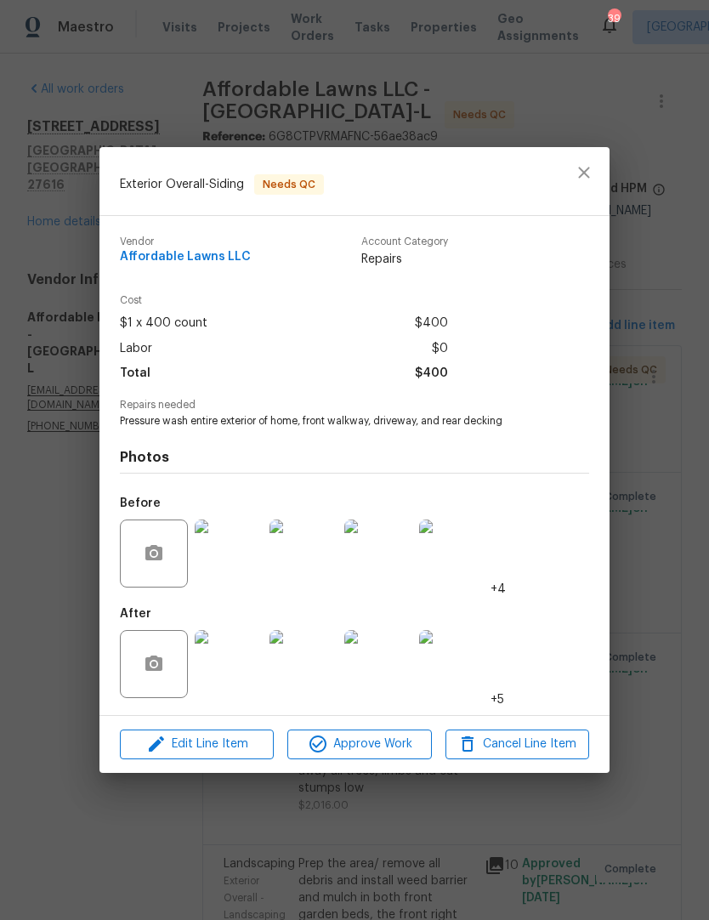
click at [218, 669] on img at bounding box center [229, 664] width 68 height 68
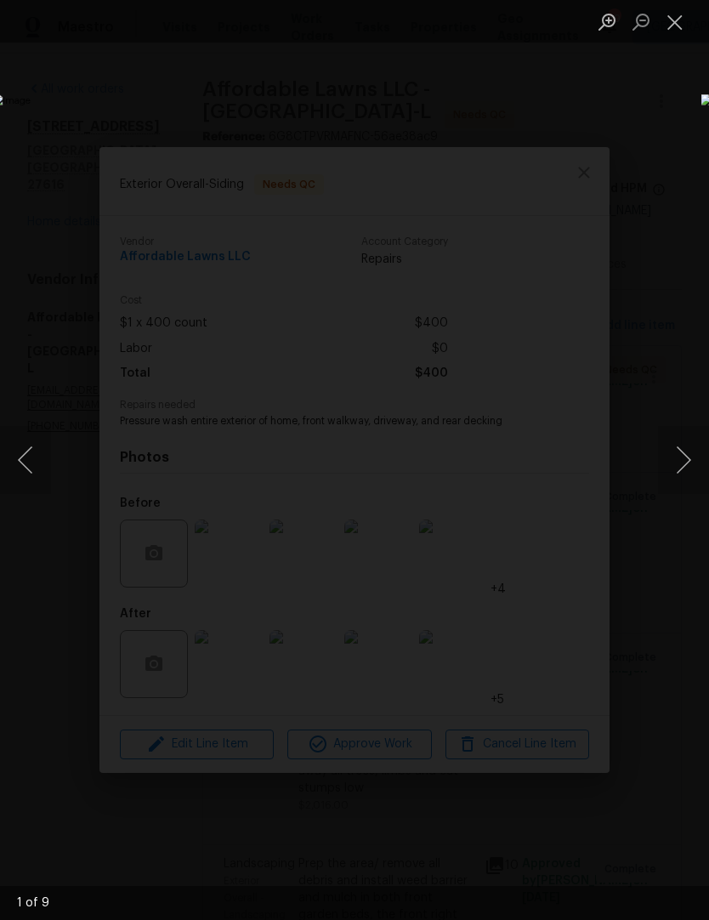
click at [685, 465] on button "Next image" at bounding box center [683, 460] width 51 height 68
click at [683, 462] on button "Next image" at bounding box center [683, 460] width 51 height 68
click at [685, 473] on button "Next image" at bounding box center [683, 460] width 51 height 68
click at [687, 465] on button "Next image" at bounding box center [683, 460] width 51 height 68
click at [686, 469] on button "Next image" at bounding box center [683, 460] width 51 height 68
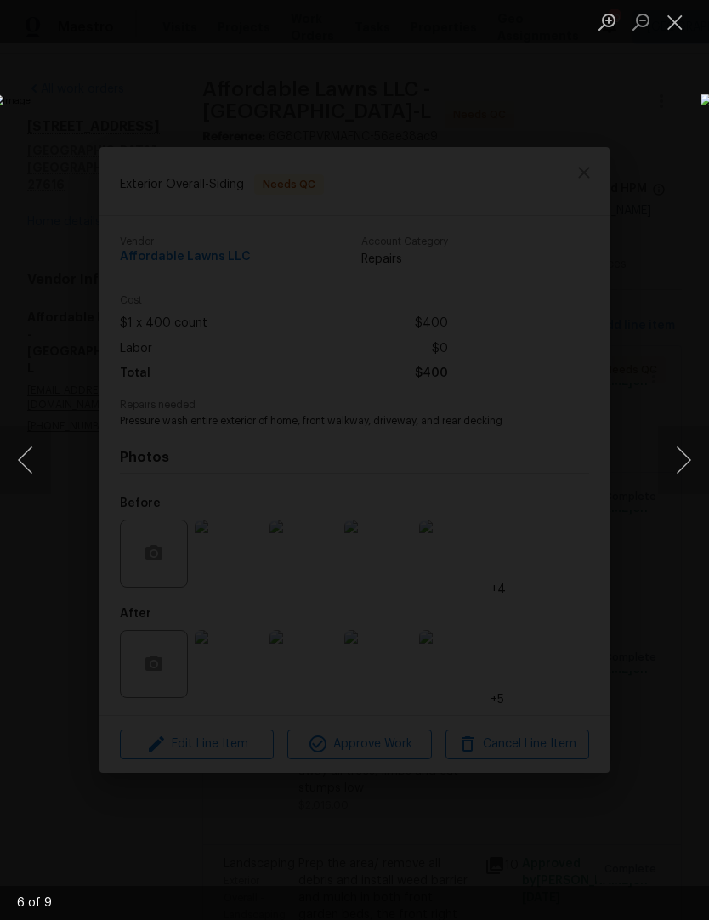
click at [682, 472] on button "Next image" at bounding box center [683, 460] width 51 height 68
click at [681, 32] on button "Close lightbox" at bounding box center [675, 22] width 34 height 30
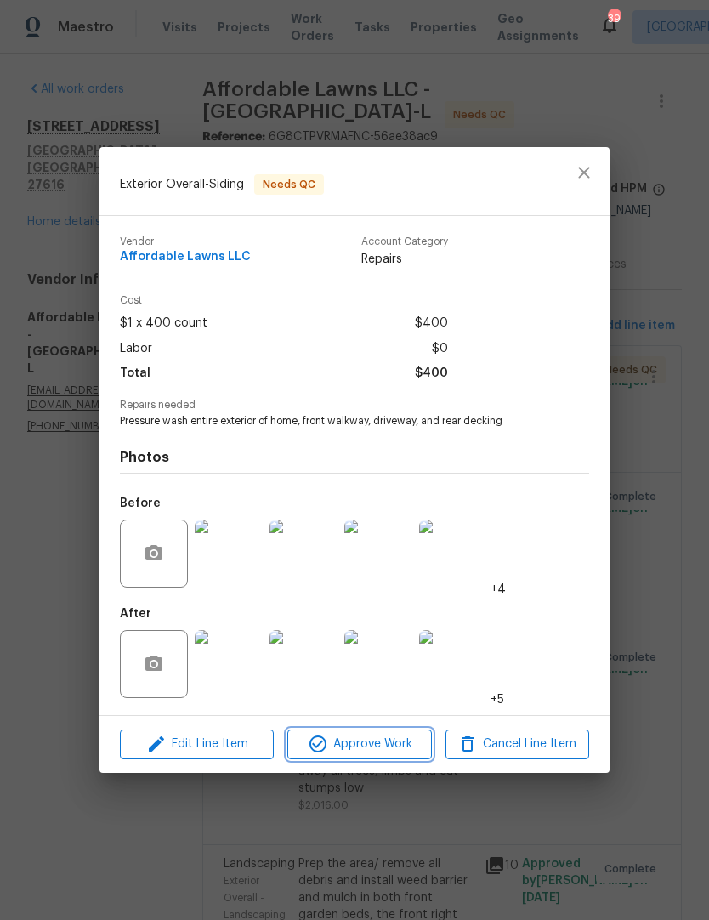
click at [388, 749] on span "Approve Work" at bounding box center [358, 744] width 133 height 21
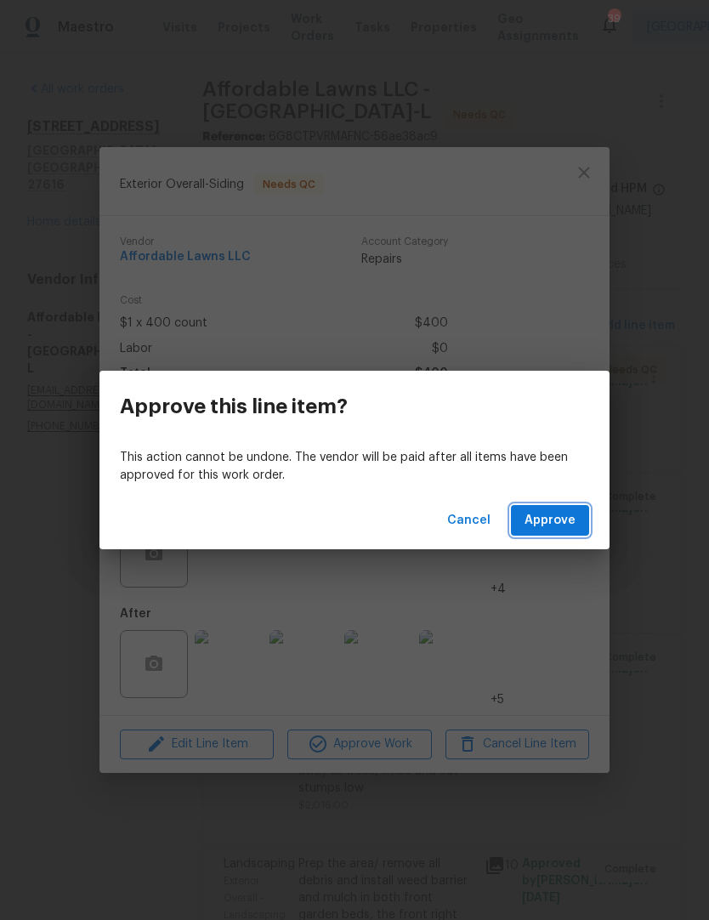
click at [572, 532] on button "Approve" at bounding box center [550, 520] width 78 height 31
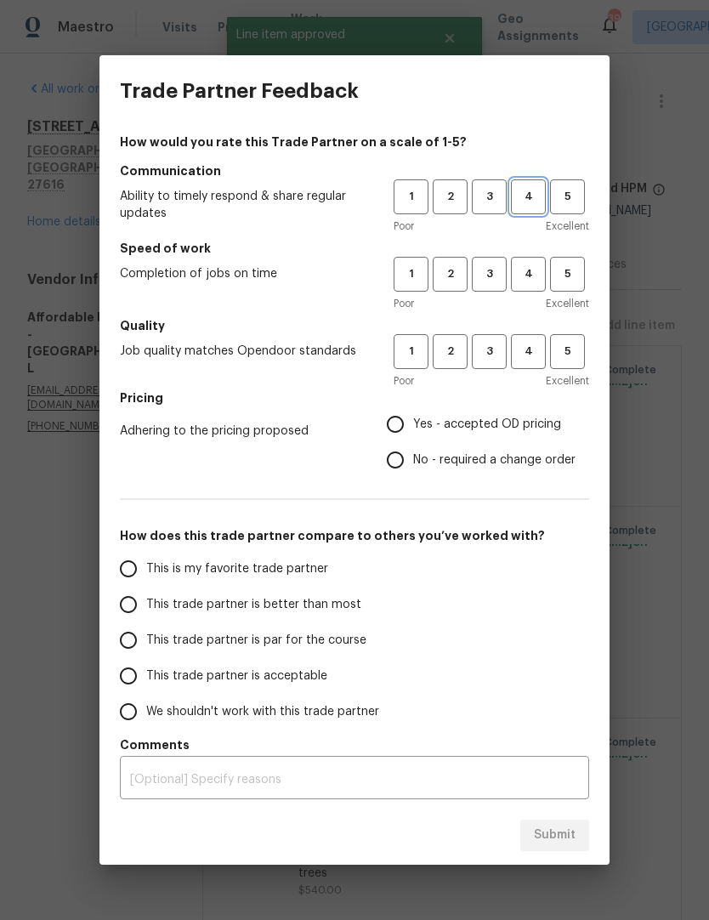
click at [527, 207] on button "4" at bounding box center [528, 196] width 35 height 35
click at [535, 271] on span "4" at bounding box center [528, 274] width 31 height 20
click at [533, 355] on span "4" at bounding box center [528, 352] width 31 height 20
click at [406, 417] on input "Yes - accepted OD pricing" at bounding box center [395, 424] width 36 height 36
radio input "true"
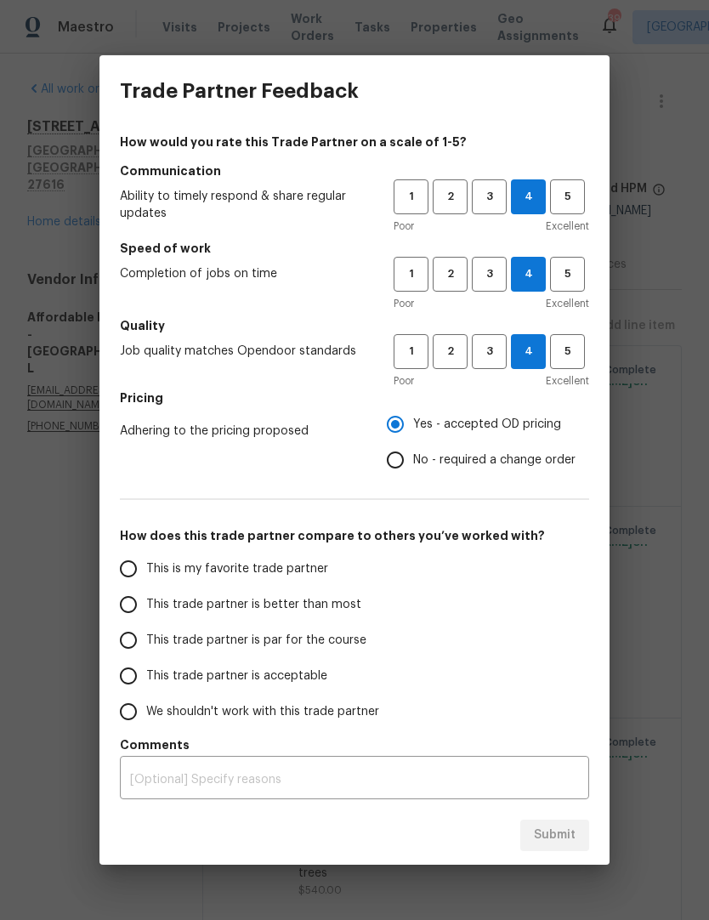
click at [120, 642] on input "This trade partner is par for the course" at bounding box center [129, 640] width 36 height 36
click at [564, 831] on span "Submit" at bounding box center [555, 835] width 42 height 21
radio input "true"
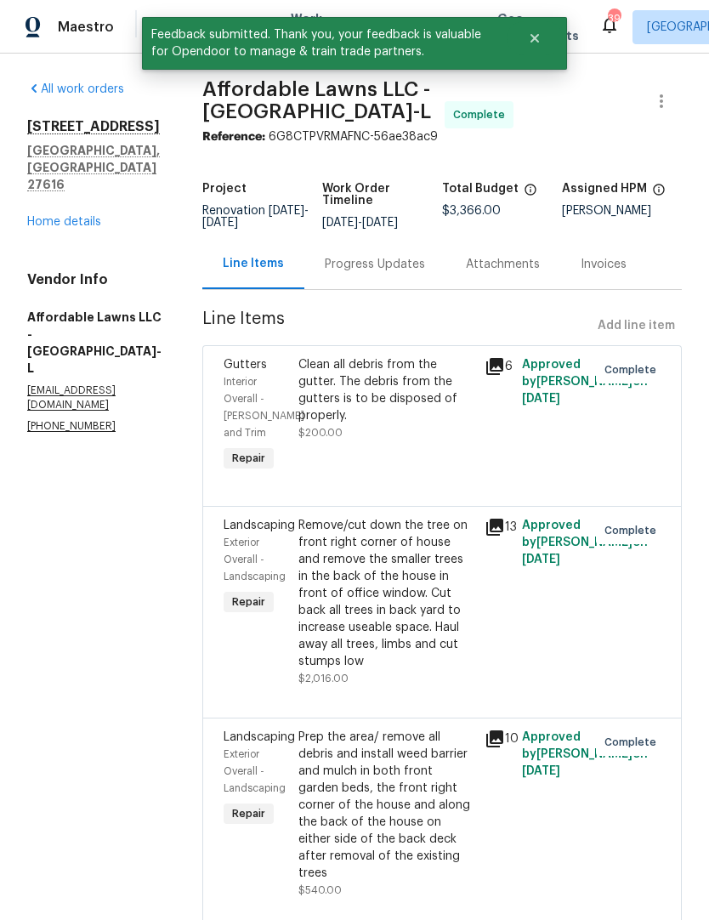
click at [48, 216] on link "Home details" at bounding box center [64, 222] width 74 height 12
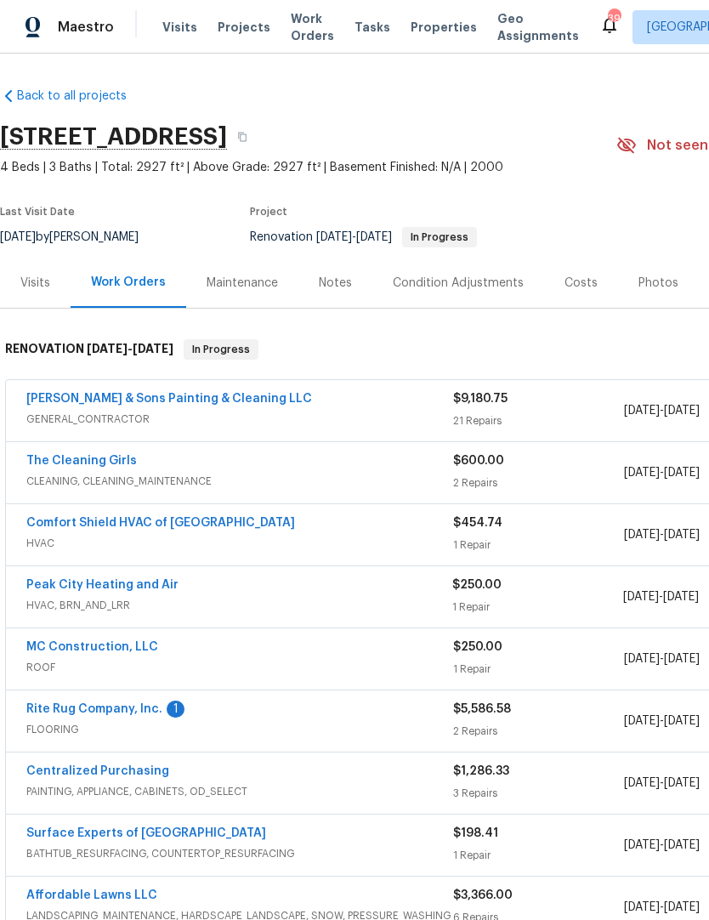
click at [77, 459] on link "The Cleaning Girls" at bounding box center [81, 461] width 111 height 12
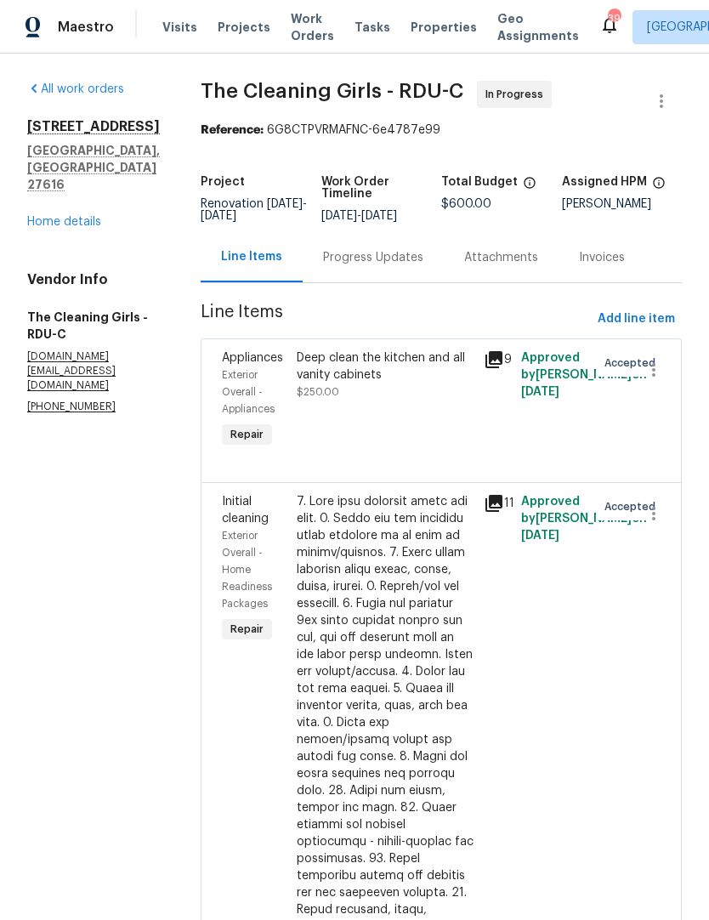
click at [365, 266] on div "Progress Updates" at bounding box center [373, 257] width 100 height 17
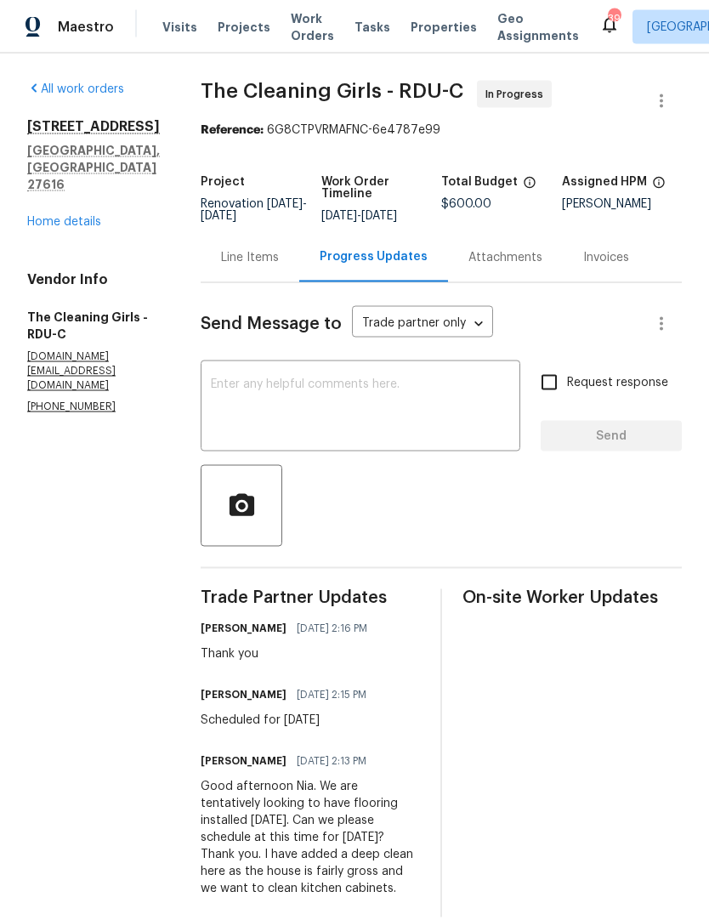
scroll to position [44, 0]
click at [252, 378] on textarea at bounding box center [360, 408] width 299 height 60
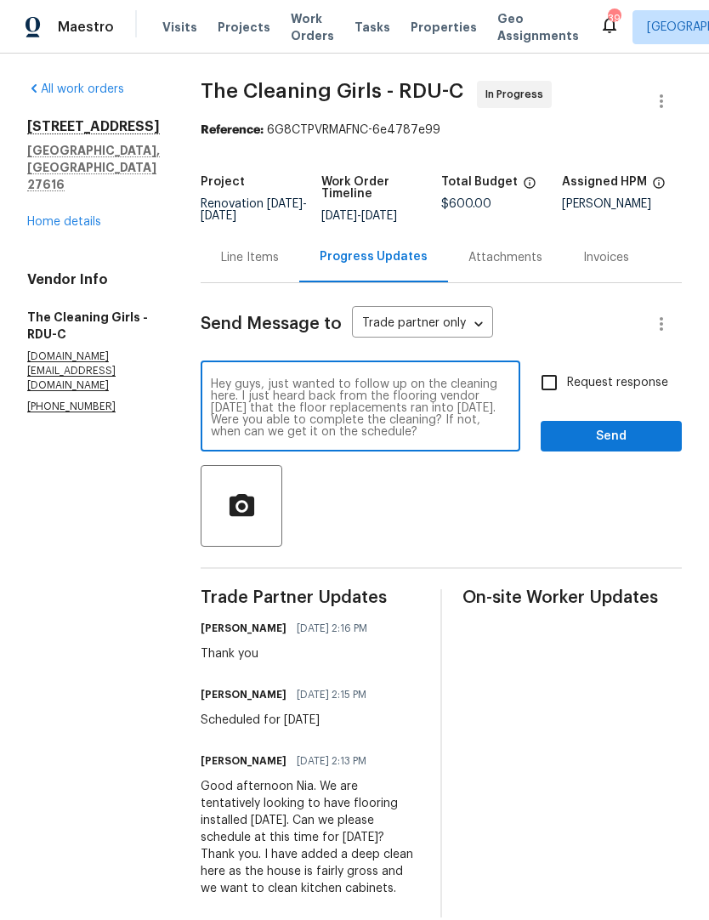
type textarea "Hey guys, just wanted to follow up on the cleaning here. I just heard back from…"
click at [550, 365] on input "Request response" at bounding box center [549, 383] width 36 height 36
checkbox input "true"
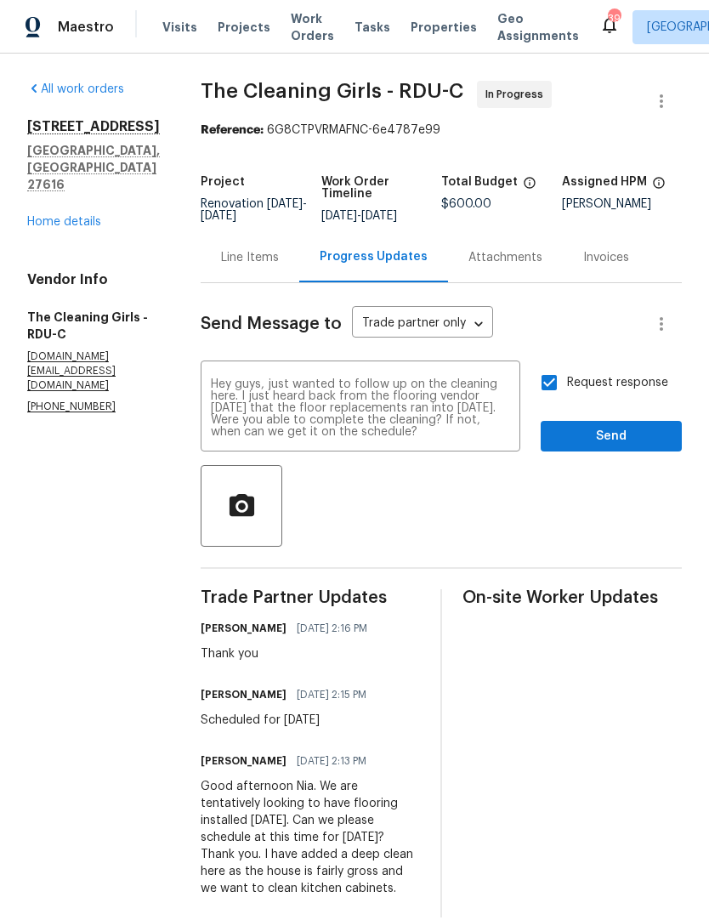
click at [604, 426] on span "Send" at bounding box center [611, 436] width 114 height 21
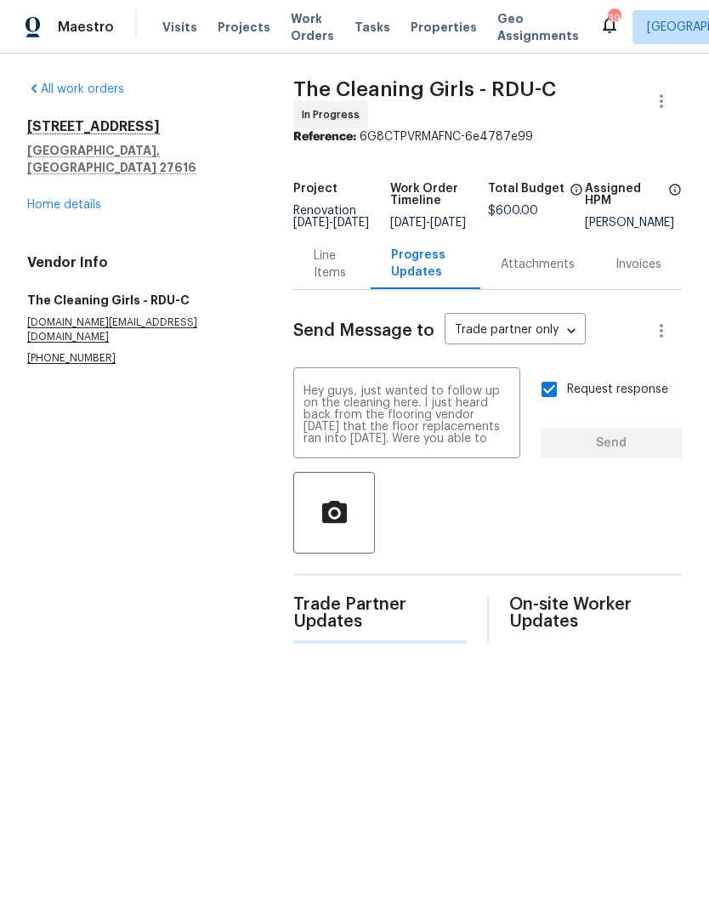
scroll to position [0, 0]
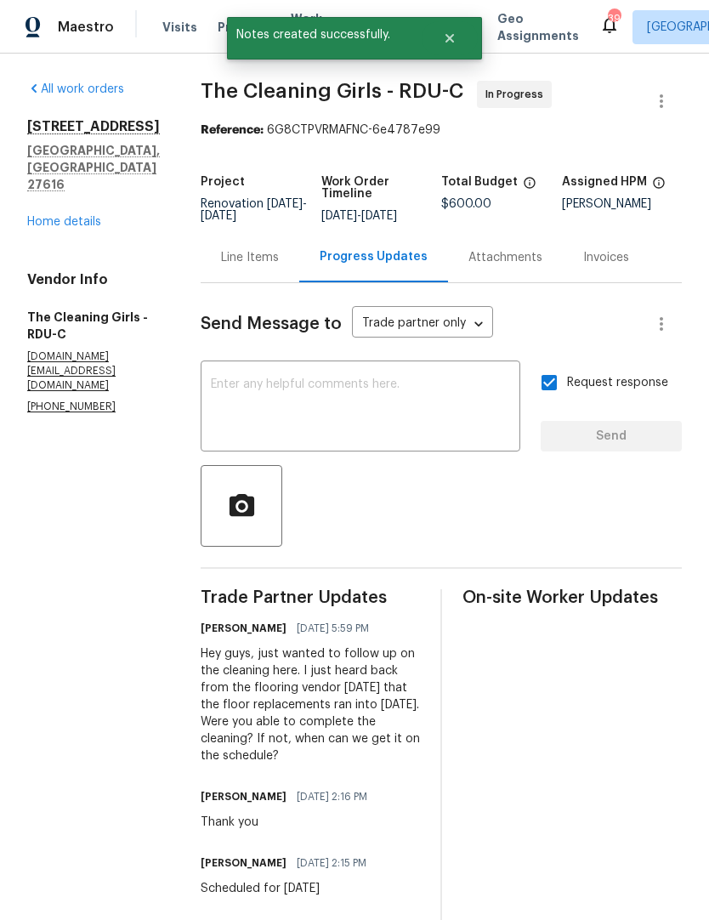
click at [52, 216] on link "Home details" at bounding box center [64, 222] width 74 height 12
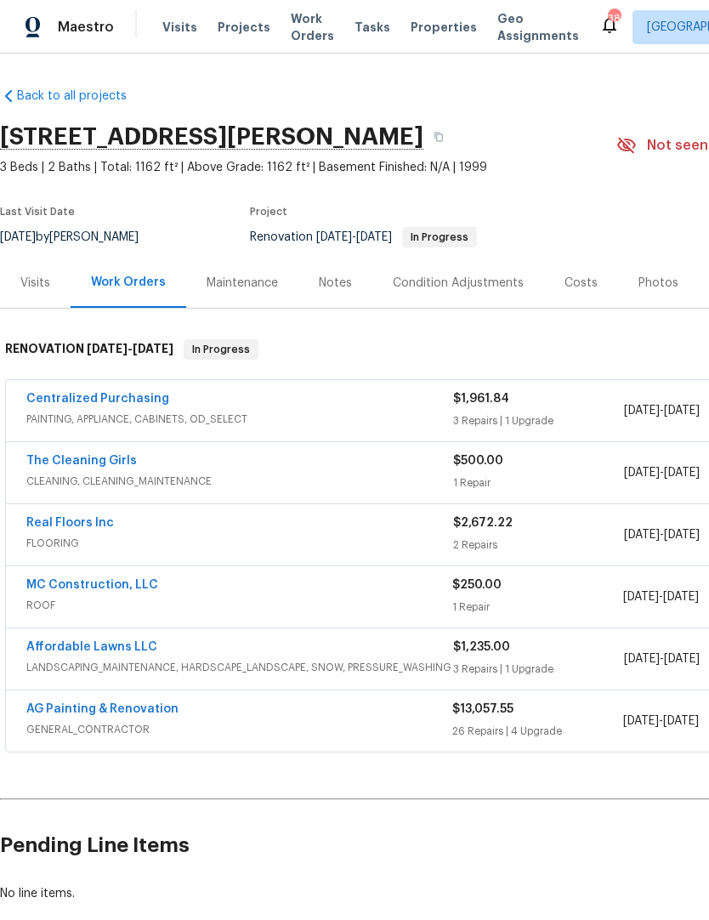
click at [99, 397] on link "Centralized Purchasing" at bounding box center [97, 399] width 143 height 12
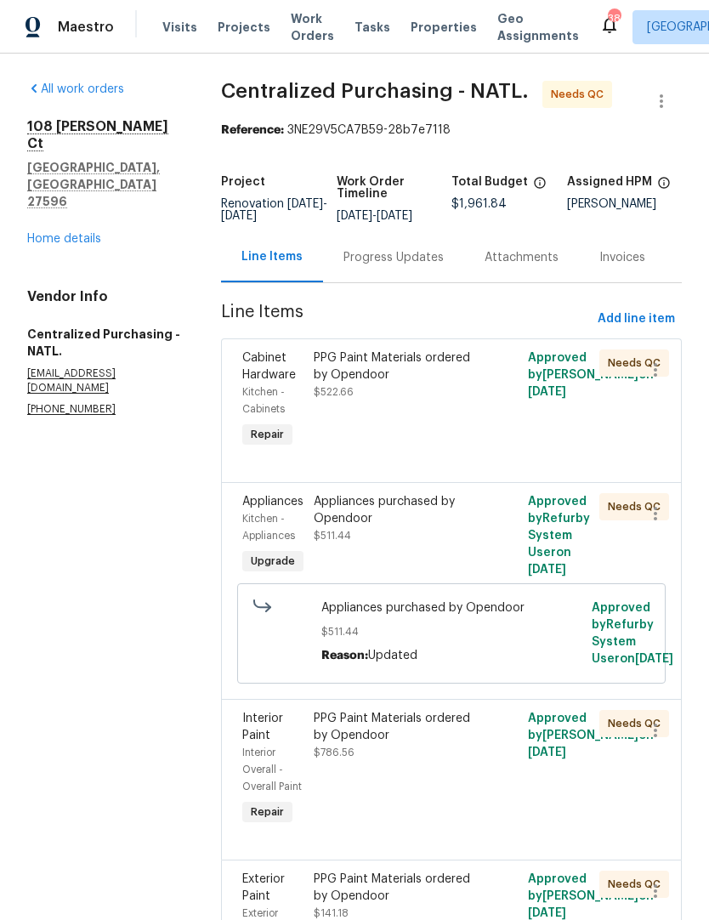
click at [344, 444] on div "PPG Paint Materials ordered by Opendoor $522.66" at bounding box center [398, 400] width 179 height 112
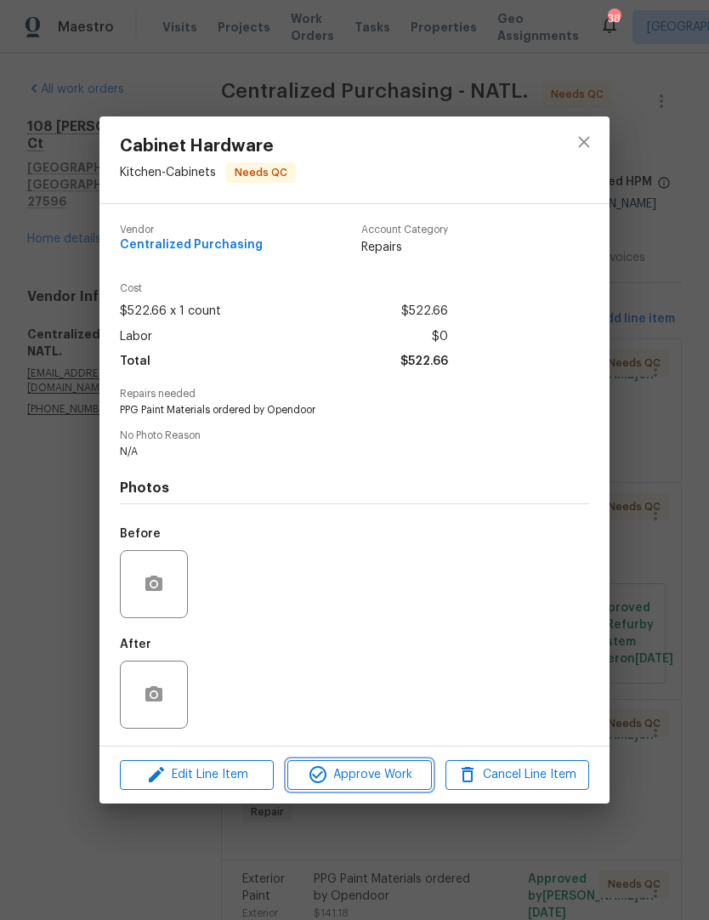
click at [315, 781] on icon "button" at bounding box center [317, 774] width 17 height 17
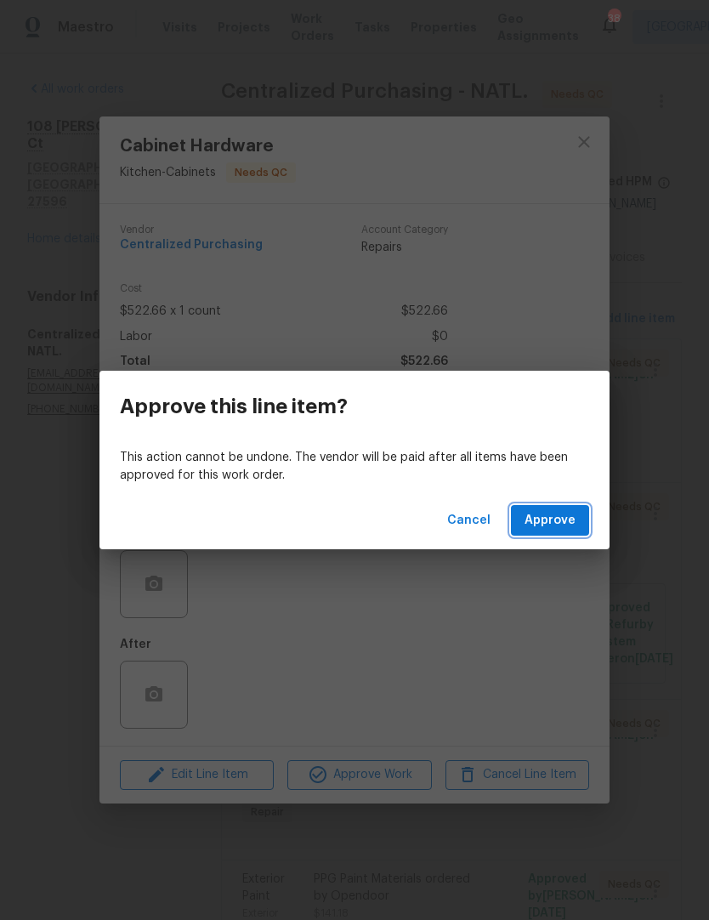
click at [559, 523] on span "Approve" at bounding box center [550, 520] width 51 height 21
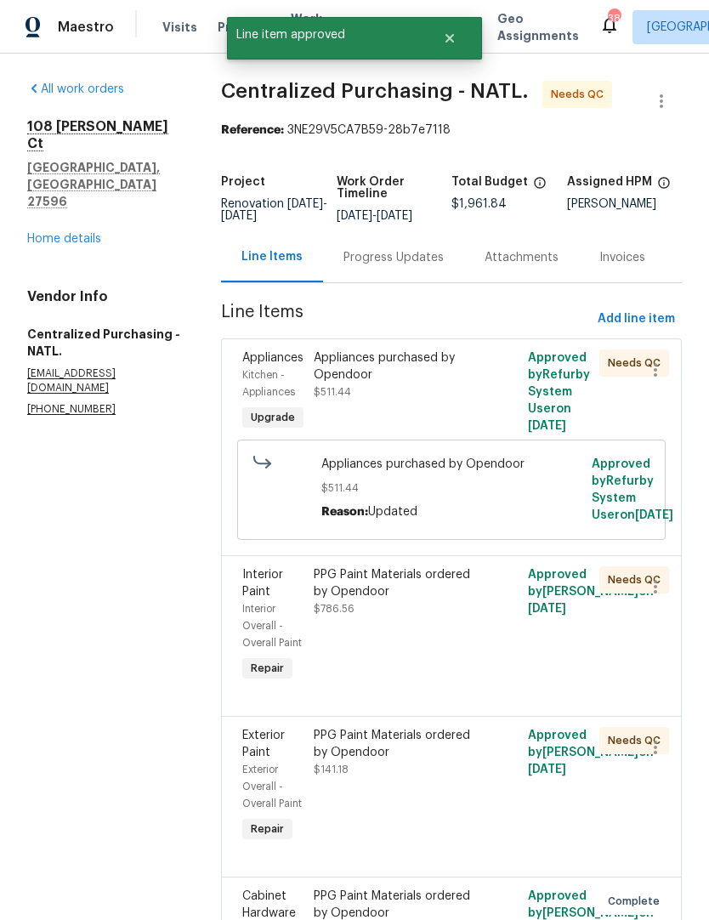
click at [360, 428] on div "Appliances purchased by Opendoor $511.44" at bounding box center [398, 391] width 179 height 95
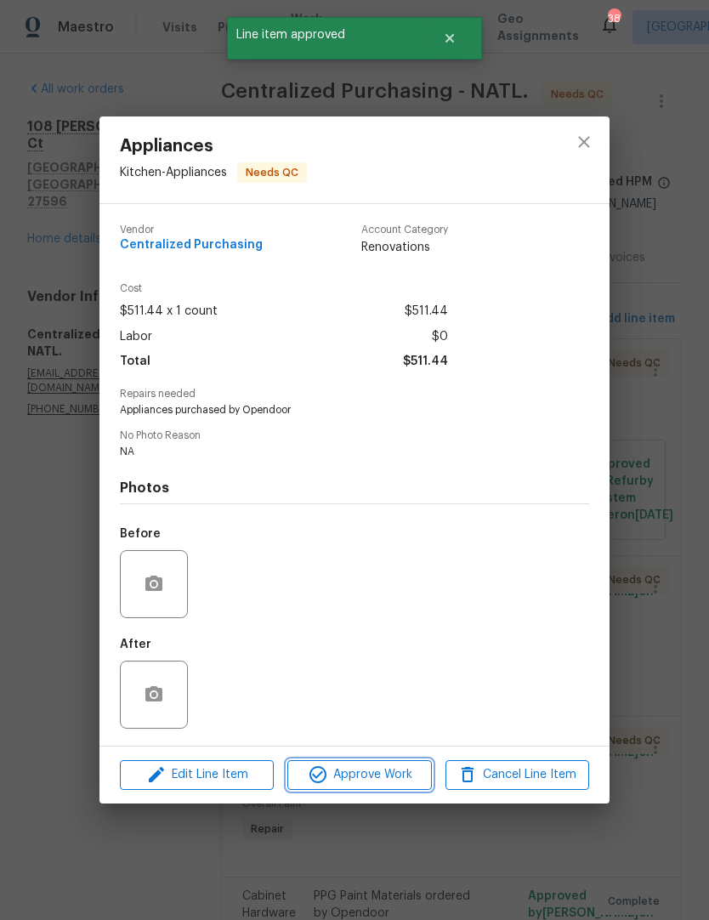
click at [317, 777] on icon "button" at bounding box center [318, 774] width 20 height 20
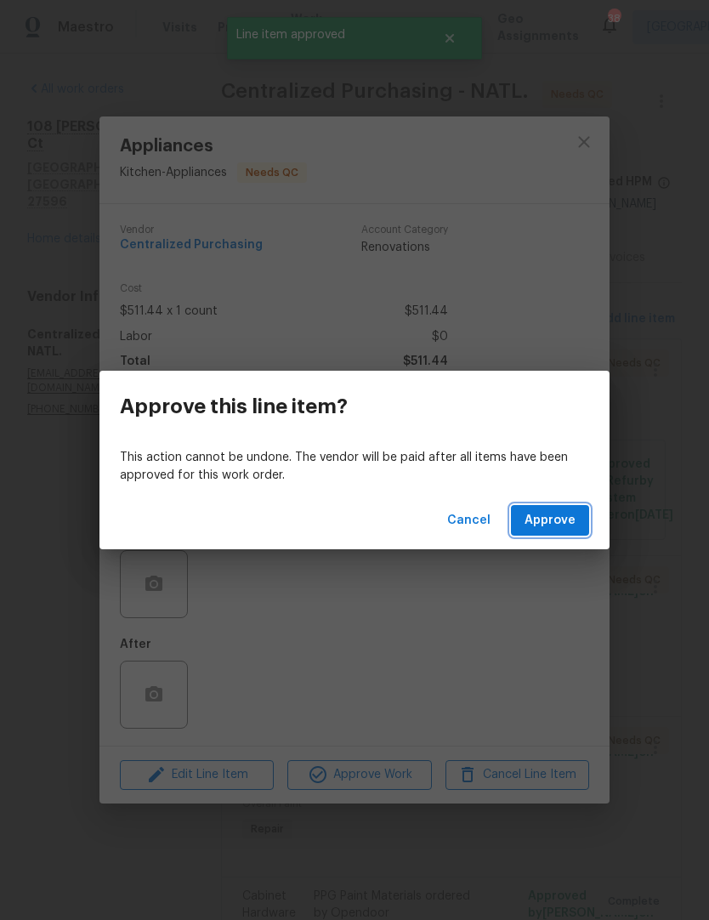
click at [570, 521] on span "Approve" at bounding box center [550, 520] width 51 height 21
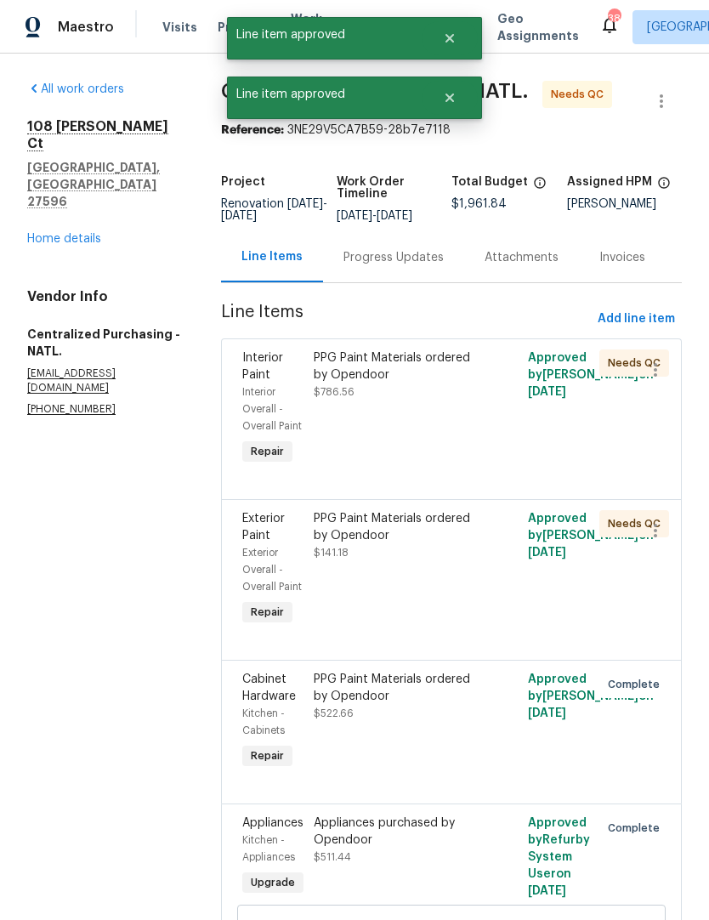
click at [369, 462] on div "PPG Paint Materials ordered by Opendoor $786.56" at bounding box center [398, 408] width 179 height 129
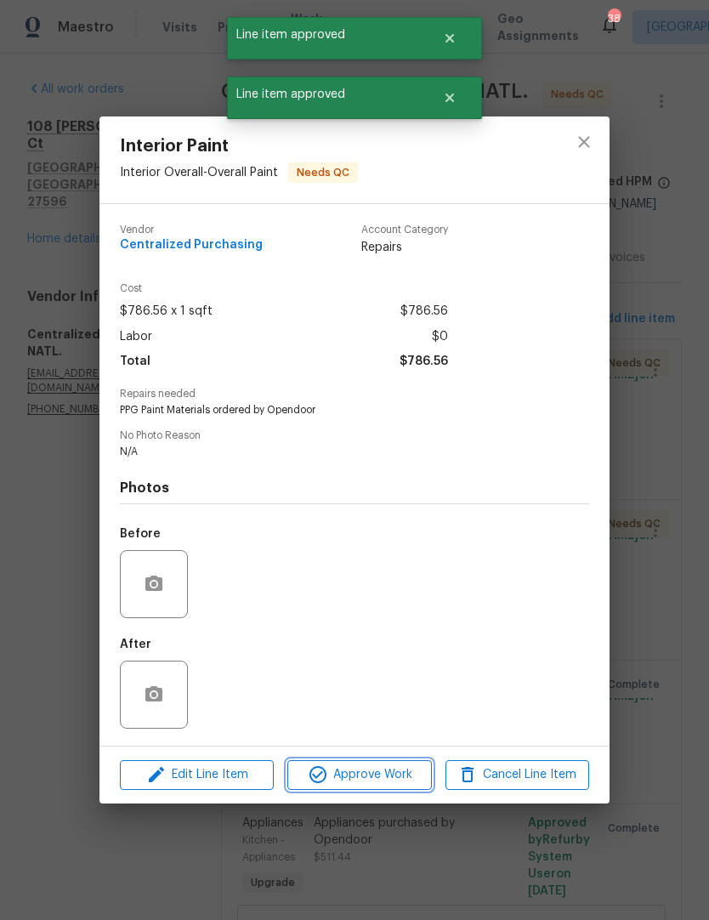
click at [320, 775] on icon "button" at bounding box center [318, 774] width 20 height 20
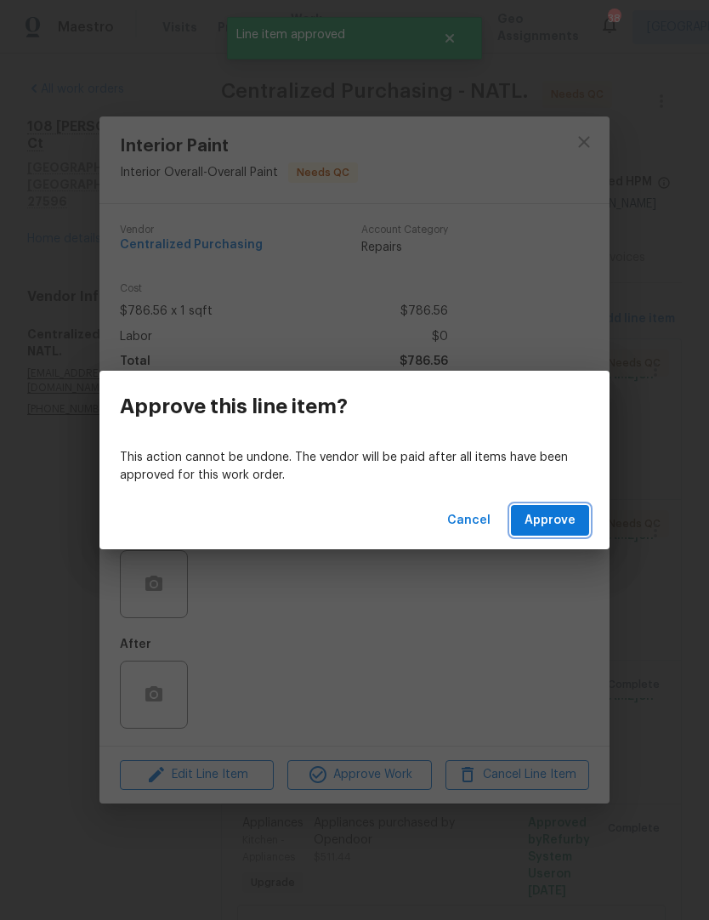
click at [578, 525] on button "Approve" at bounding box center [550, 520] width 78 height 31
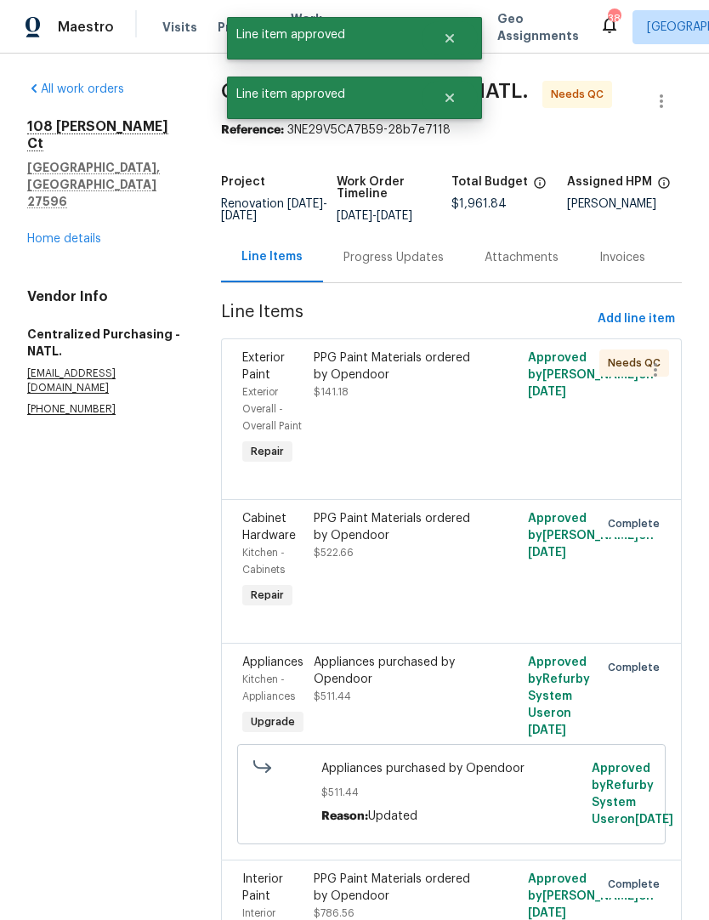
click at [358, 466] on div "PPG Paint Materials ordered by Opendoor $141.18" at bounding box center [398, 408] width 179 height 129
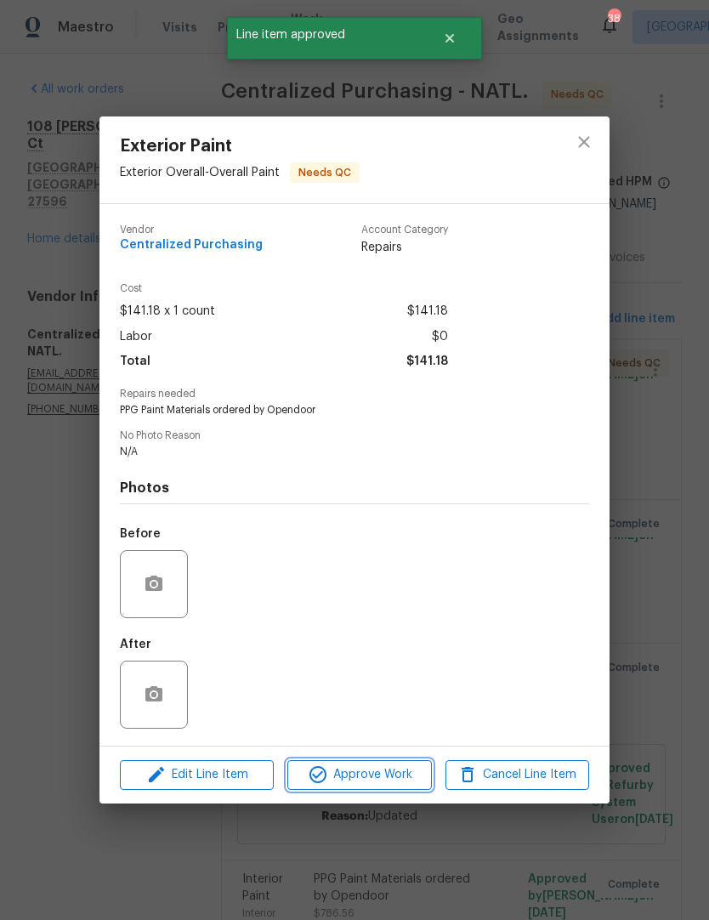
click at [308, 776] on icon "button" at bounding box center [318, 774] width 20 height 20
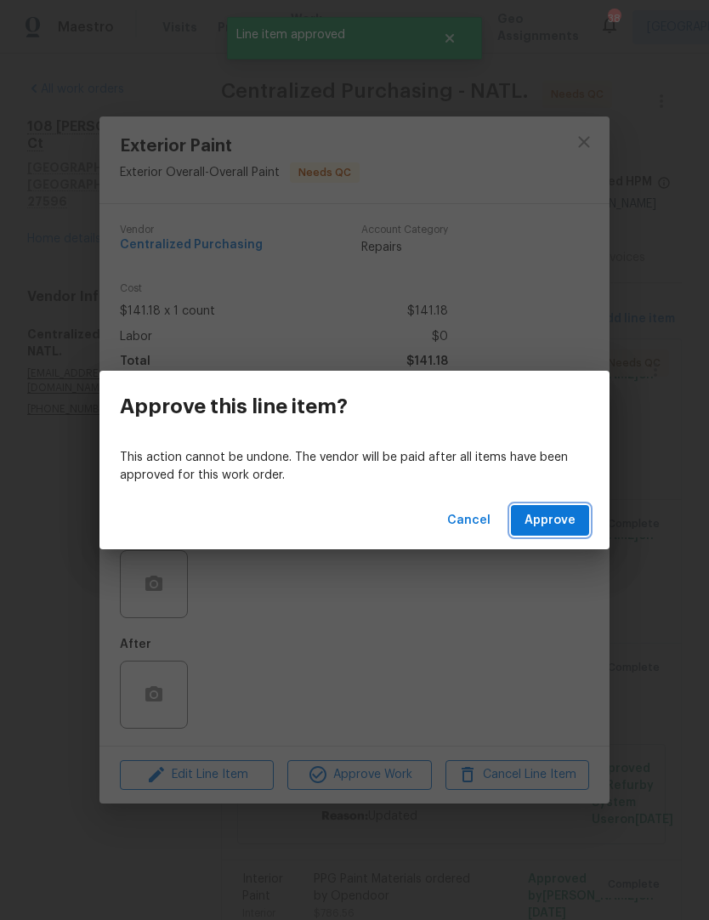
click at [578, 527] on button "Approve" at bounding box center [550, 520] width 78 height 31
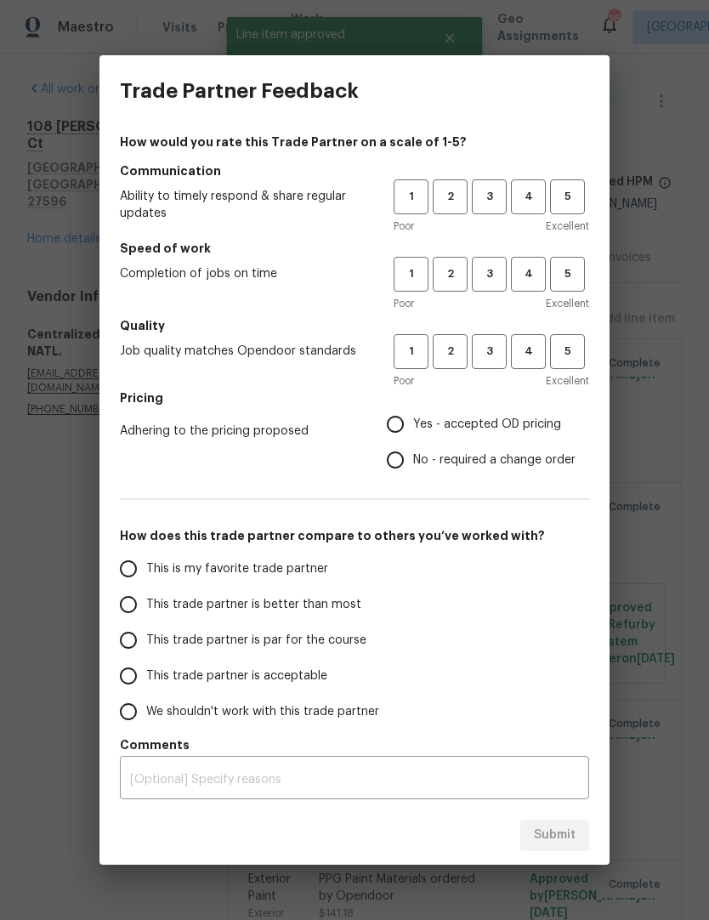
click at [134, 604] on input "This trade partner is better than most" at bounding box center [129, 605] width 36 height 36
radio input "true"
click at [539, 195] on span "4" at bounding box center [528, 197] width 31 height 20
click at [534, 264] on button "4" at bounding box center [528, 274] width 35 height 35
click at [531, 344] on span "4" at bounding box center [528, 352] width 31 height 20
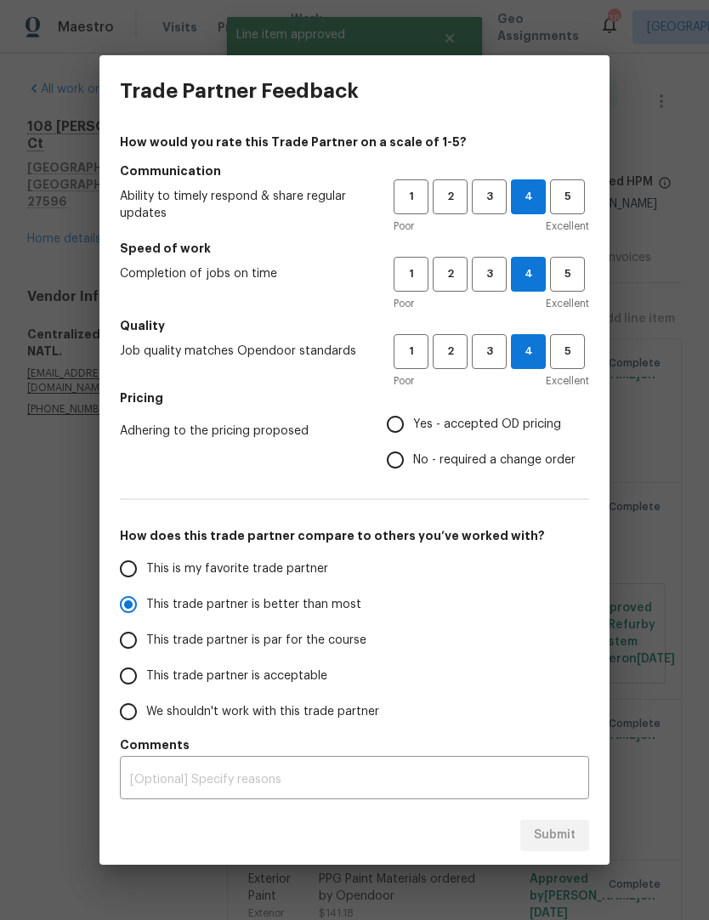
click at [531, 424] on span "Yes - accepted OD pricing" at bounding box center [487, 425] width 148 height 18
click at [413, 424] on input "Yes - accepted OD pricing" at bounding box center [395, 424] width 36 height 36
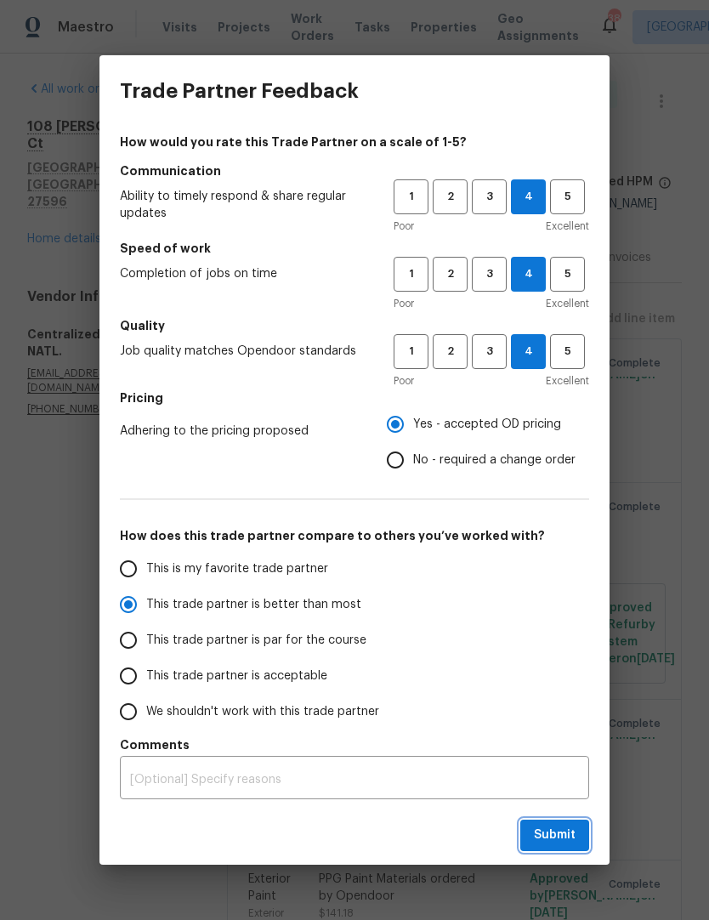
click at [559, 837] on span "Submit" at bounding box center [555, 835] width 42 height 21
radio input "false"
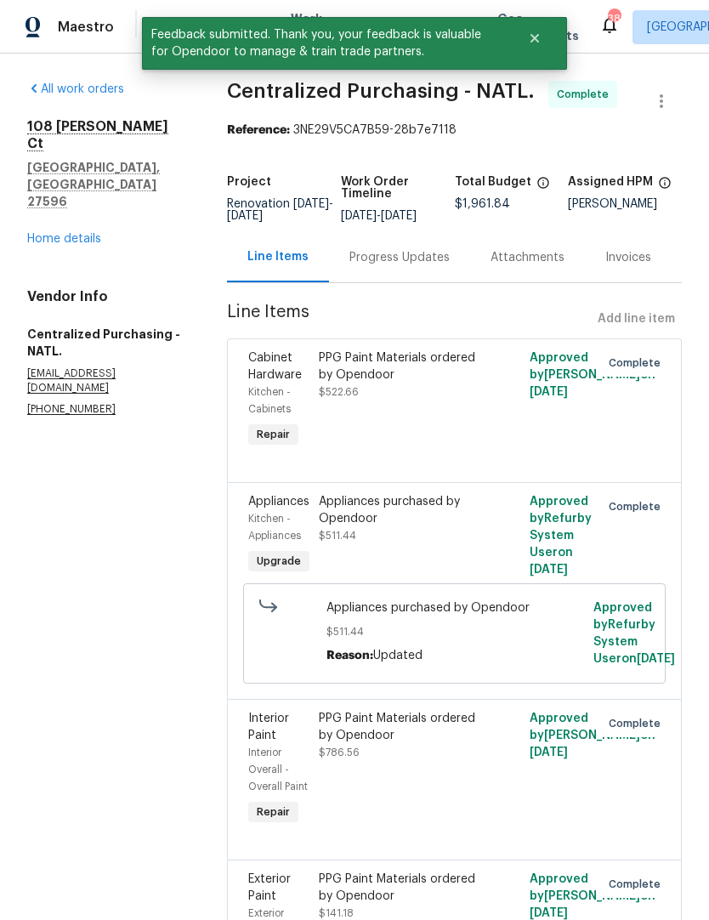
click at [60, 233] on link "Home details" at bounding box center [64, 239] width 74 height 12
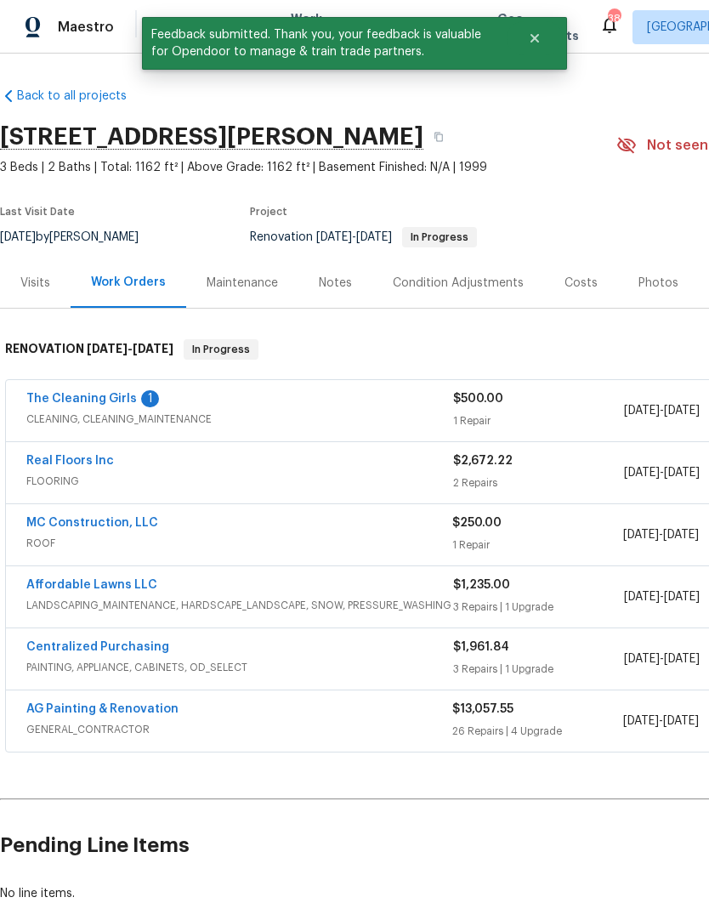
click at [96, 395] on link "The Cleaning Girls" at bounding box center [81, 399] width 111 height 12
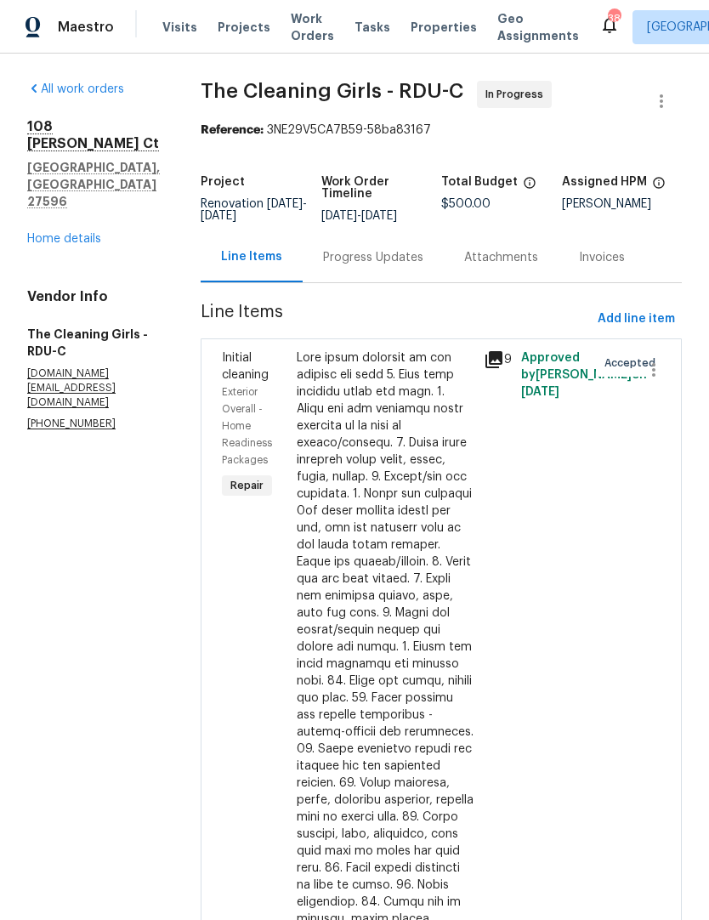
click at [373, 266] on div "Progress Updates" at bounding box center [373, 257] width 100 height 17
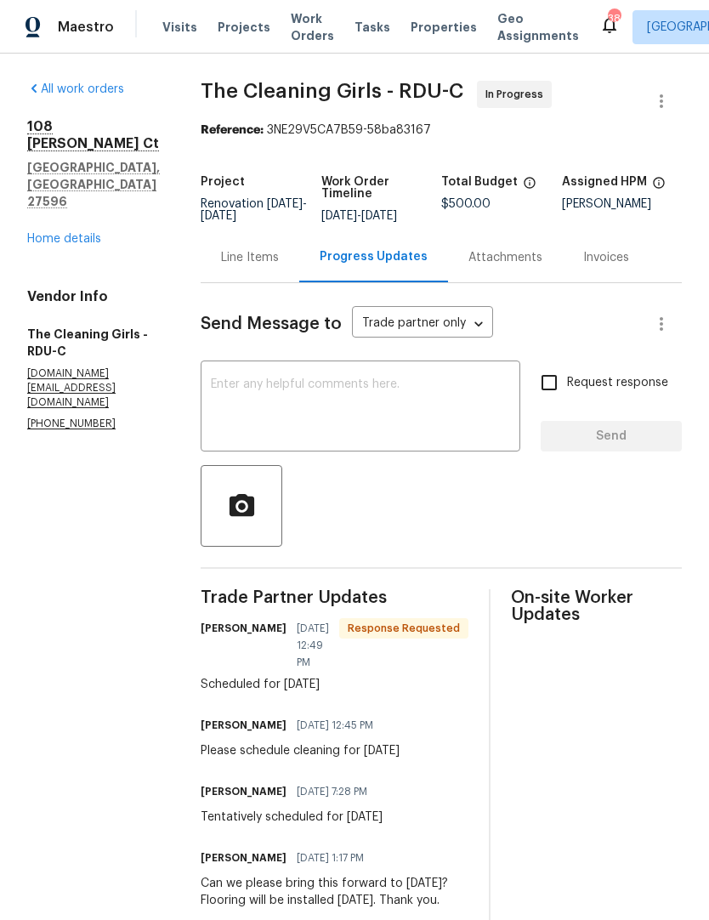
click at [271, 406] on textarea at bounding box center [360, 408] width 299 height 60
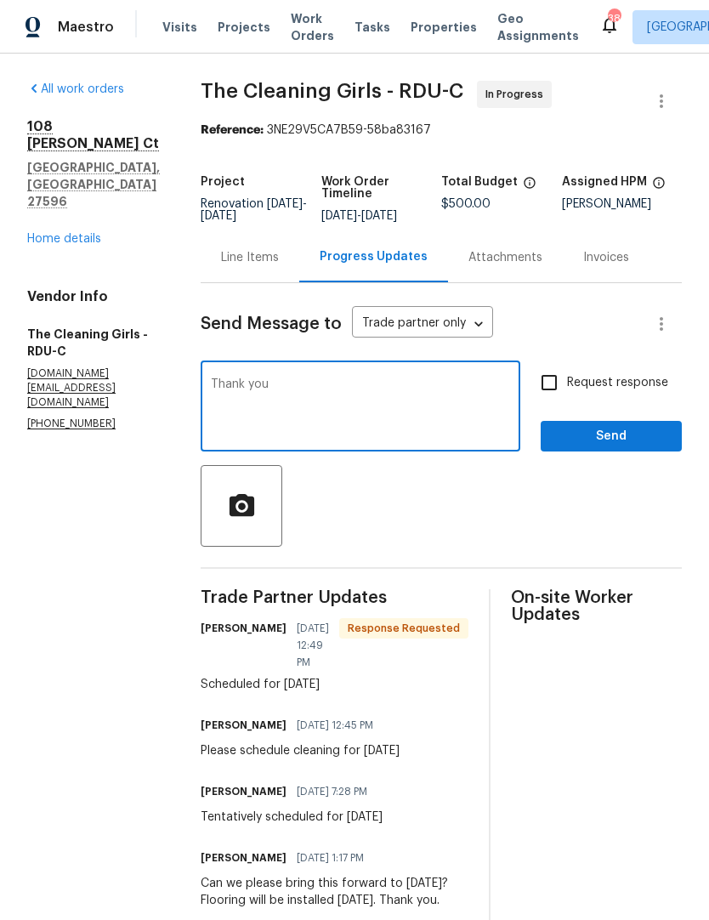
type textarea "Thank you"
click at [560, 389] on input "Request response" at bounding box center [549, 383] width 36 height 36
checkbox input "true"
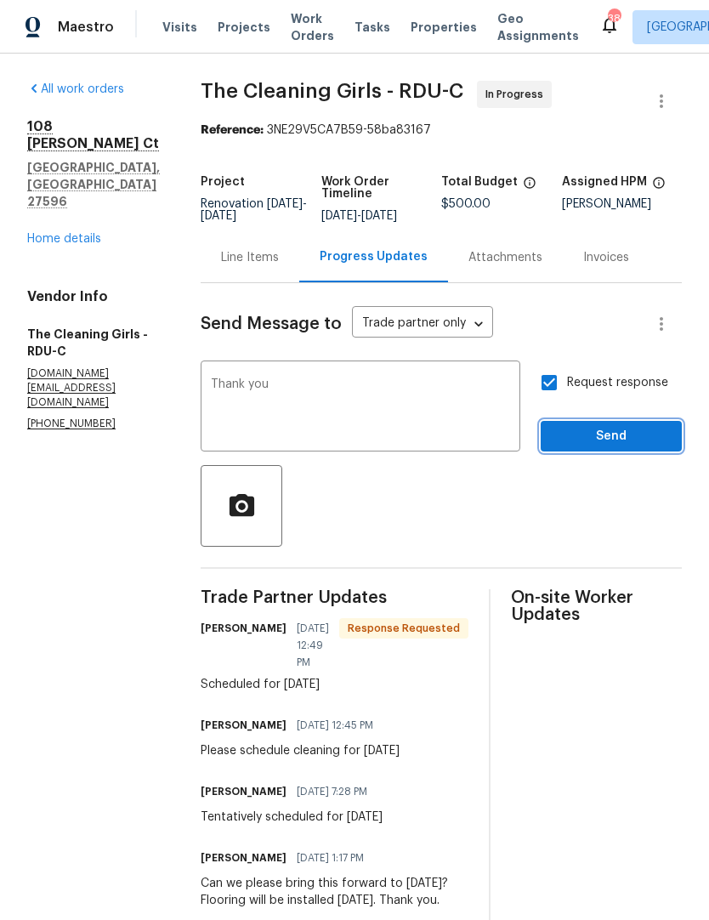
click at [610, 447] on span "Send" at bounding box center [611, 436] width 114 height 21
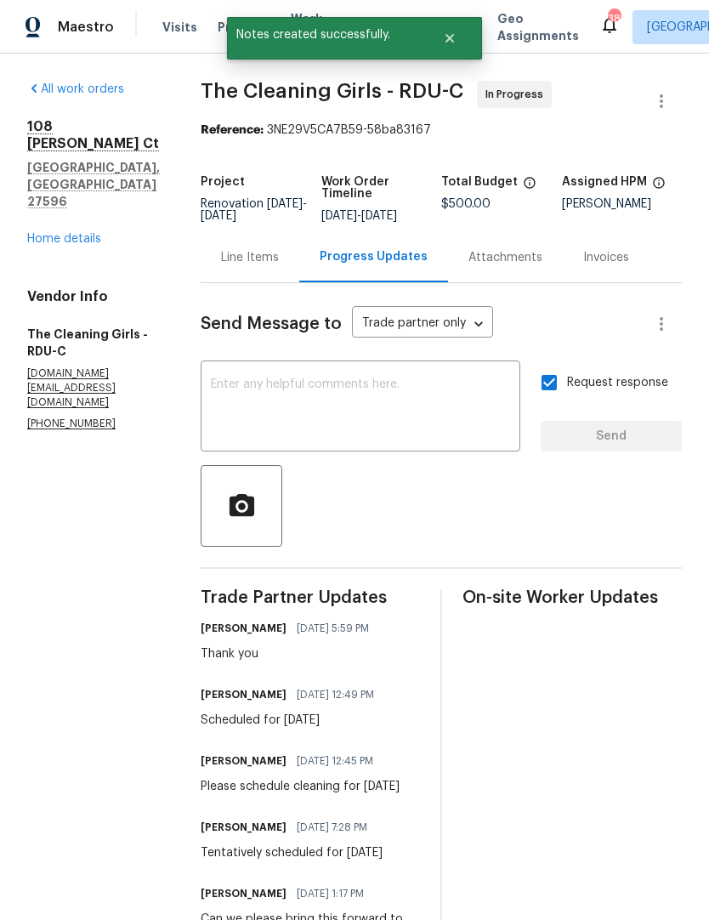
click at [77, 168] on div "[STREET_ADDRESS][PERSON_NAME] Home details" at bounding box center [93, 182] width 133 height 129
click at [40, 233] on link "Home details" at bounding box center [64, 239] width 74 height 12
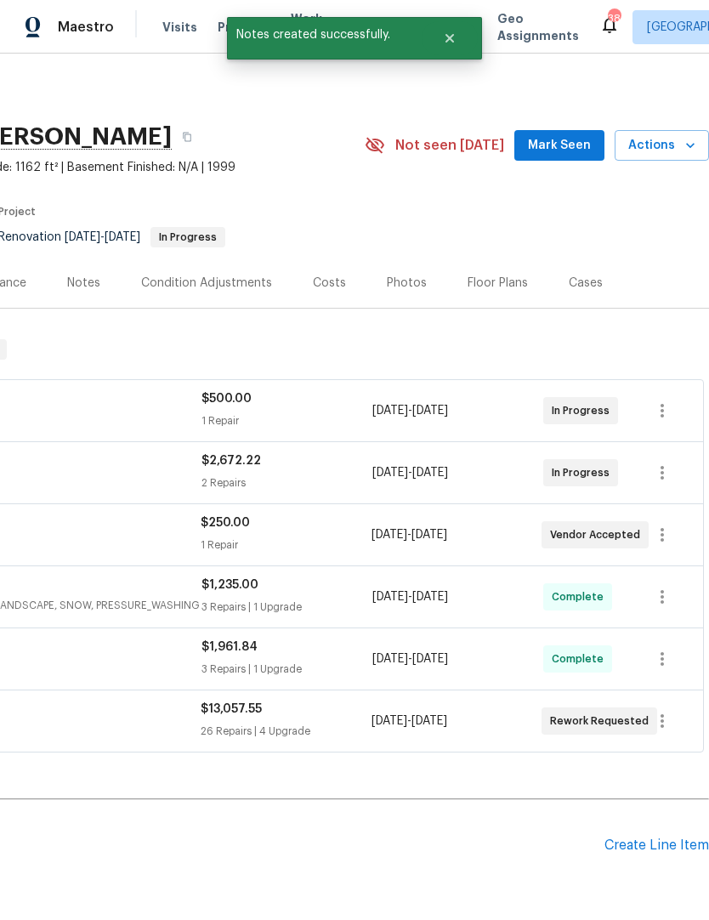
scroll to position [0, 252]
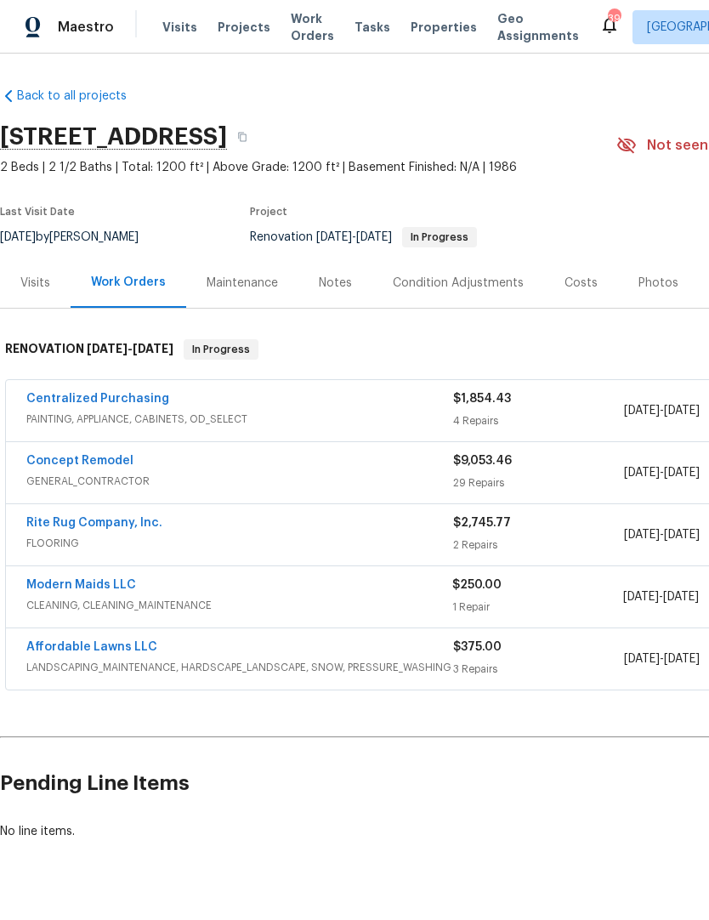
click at [55, 402] on link "Centralized Purchasing" at bounding box center [97, 399] width 143 height 12
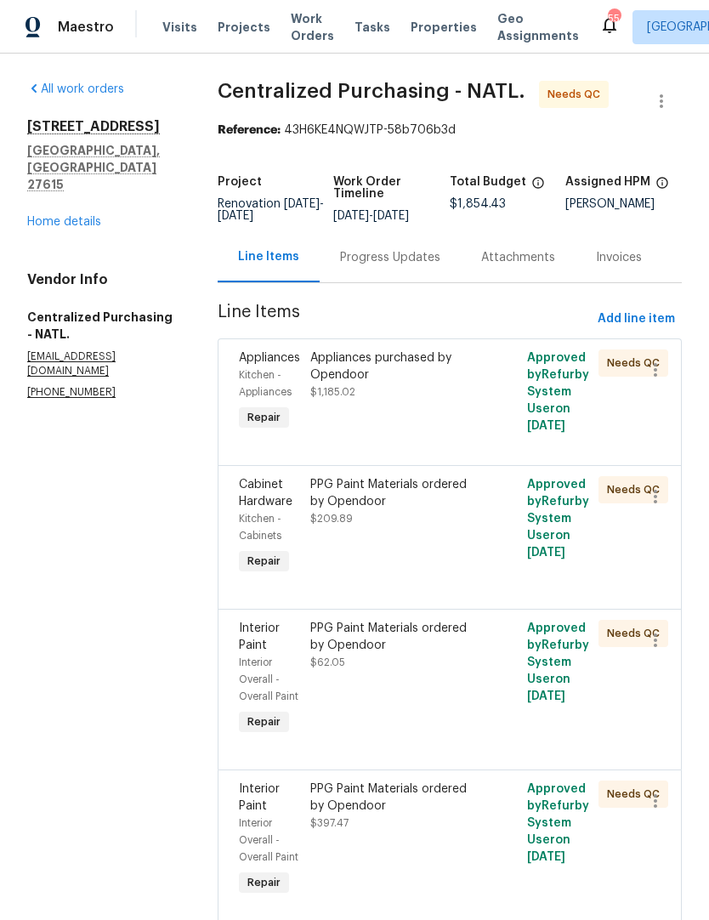
click at [379, 434] on div "Appliances purchased by Opendoor $1,185.02" at bounding box center [395, 391] width 180 height 95
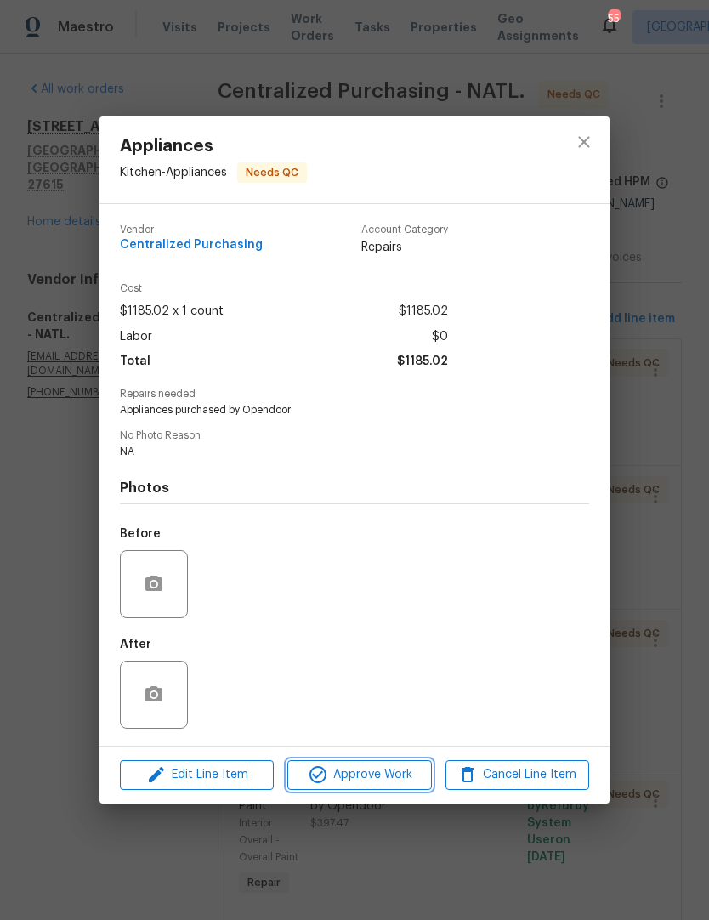
click at [383, 782] on span "Approve Work" at bounding box center [358, 774] width 133 height 21
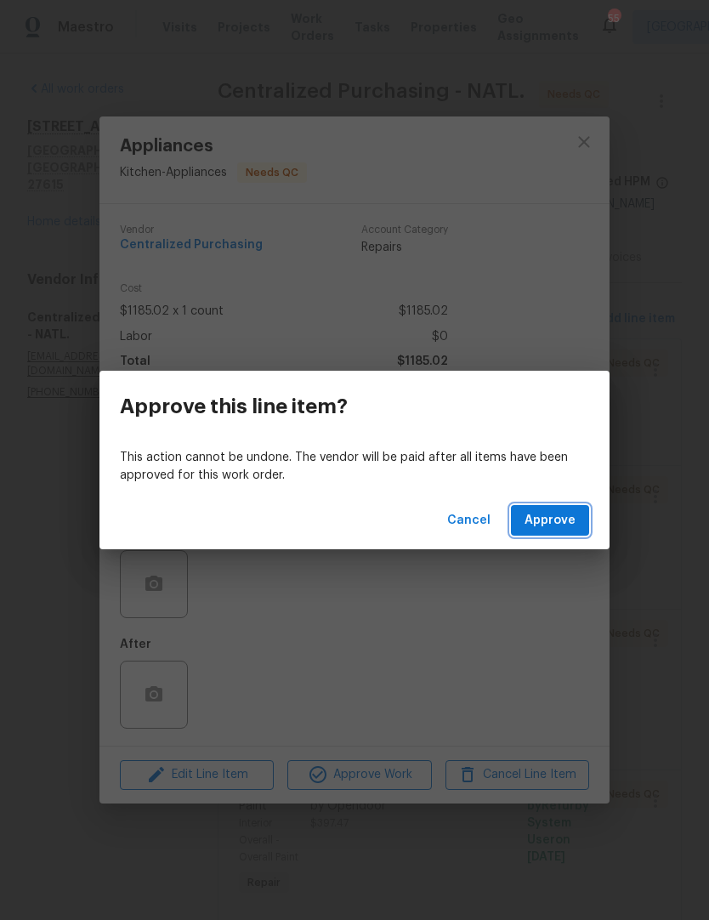
click at [562, 522] on span "Approve" at bounding box center [550, 520] width 51 height 21
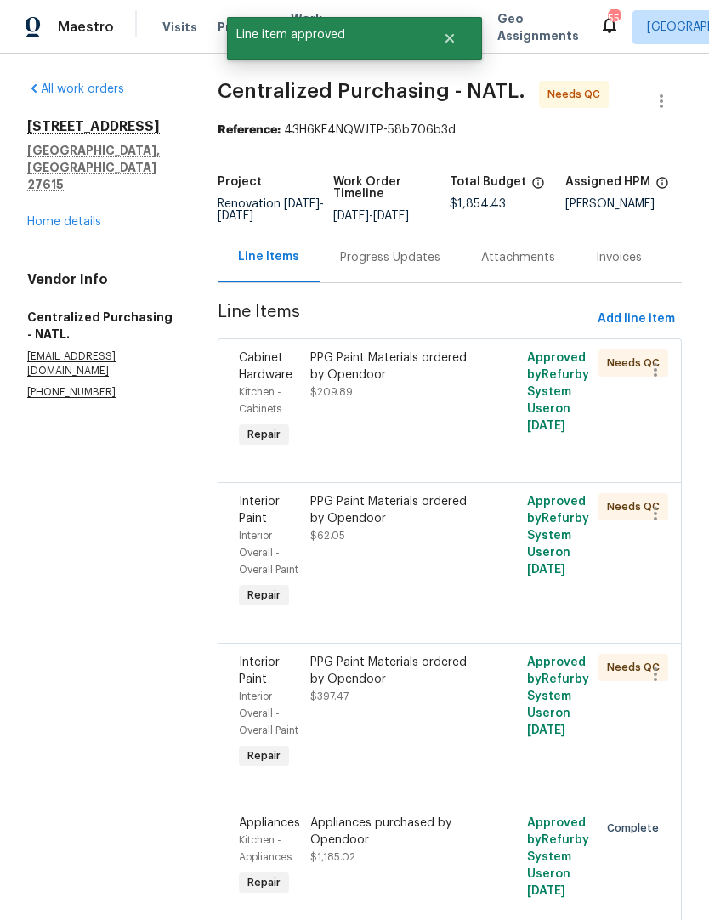
click at [348, 435] on div "PPG Paint Materials ordered by Opendoor $209.89" at bounding box center [395, 400] width 180 height 112
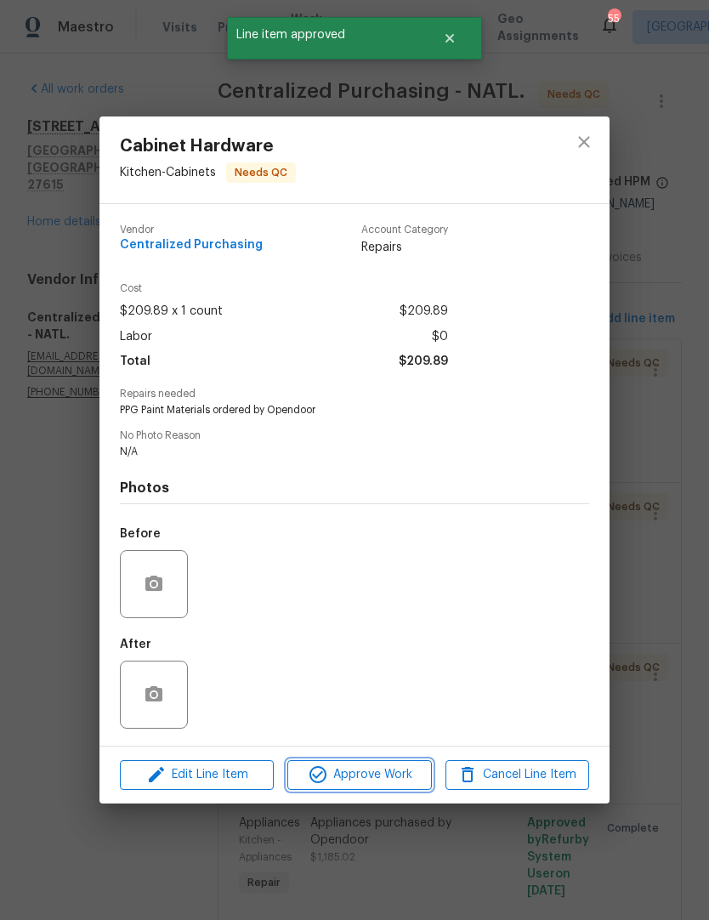
click at [399, 785] on span "Approve Work" at bounding box center [358, 774] width 133 height 21
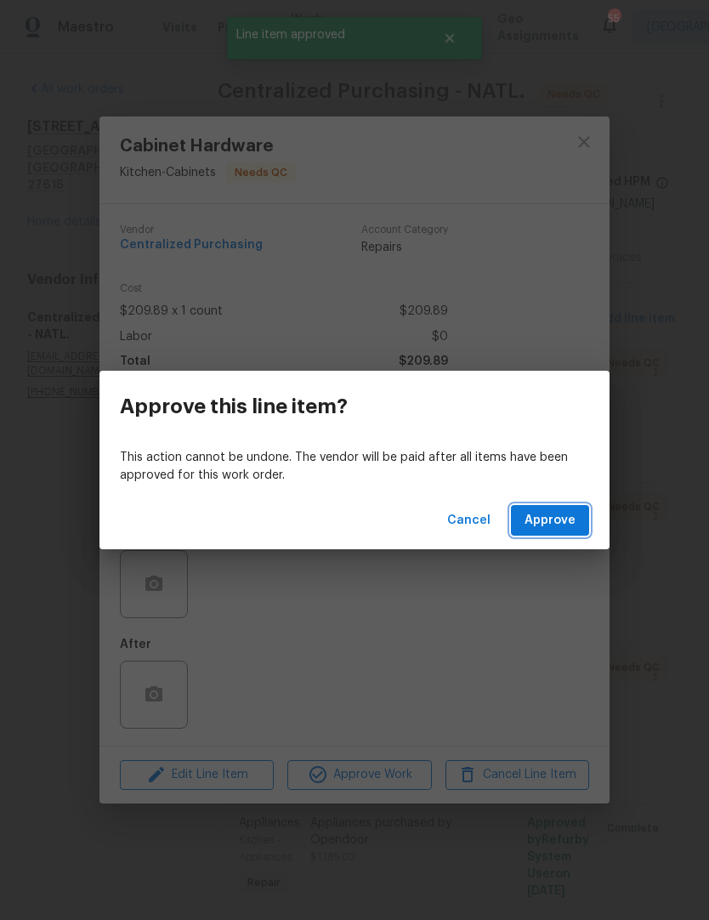
click at [561, 519] on span "Approve" at bounding box center [550, 520] width 51 height 21
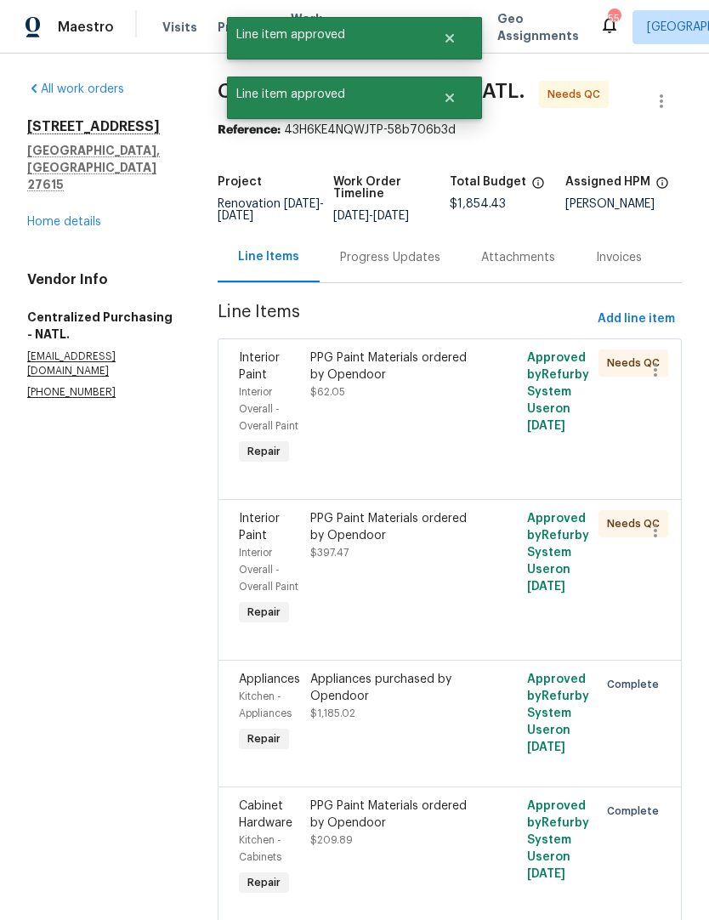
click at [340, 434] on div "PPG Paint Materials ordered by Opendoor $62.05" at bounding box center [395, 408] width 180 height 129
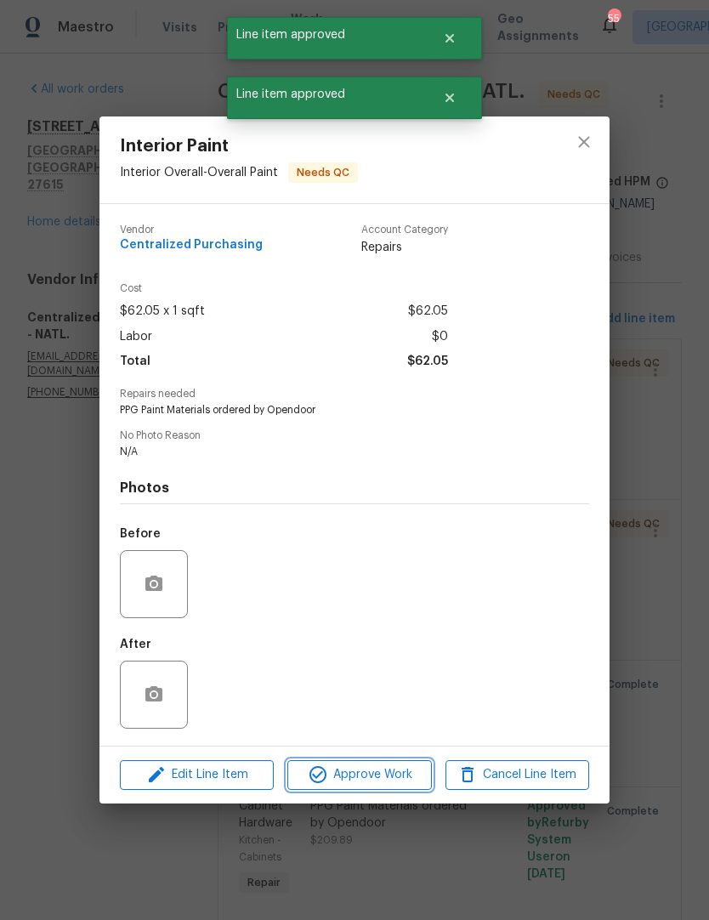
click at [397, 784] on span "Approve Work" at bounding box center [358, 774] width 133 height 21
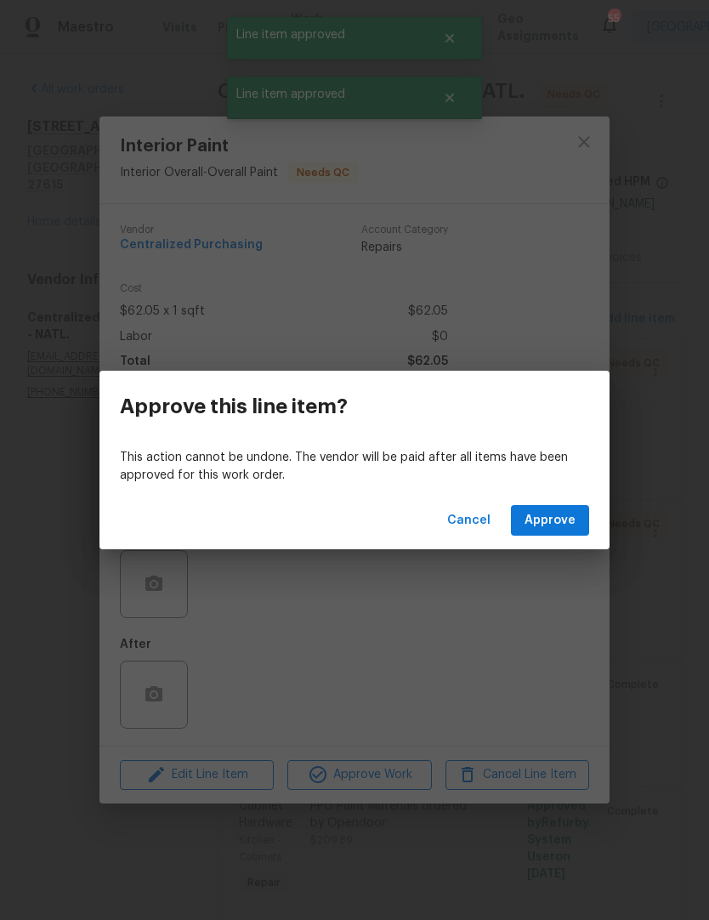
click at [565, 525] on span "Approve" at bounding box center [550, 520] width 51 height 21
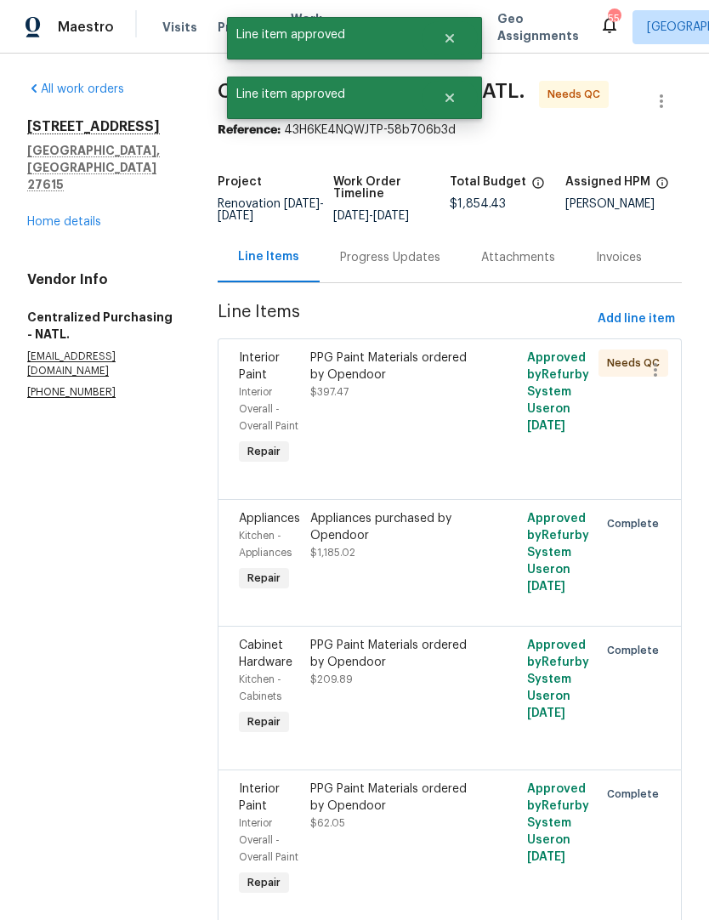
click at [333, 447] on div "PPG Paint Materials ordered by Opendoor $397.47" at bounding box center [395, 408] width 180 height 129
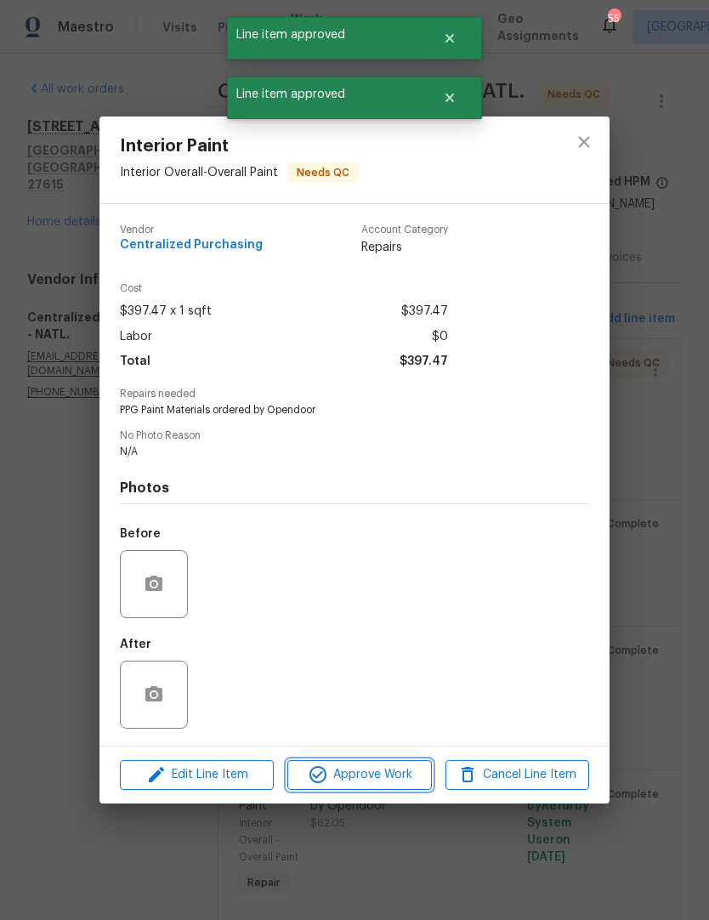
click at [400, 778] on span "Approve Work" at bounding box center [358, 774] width 133 height 21
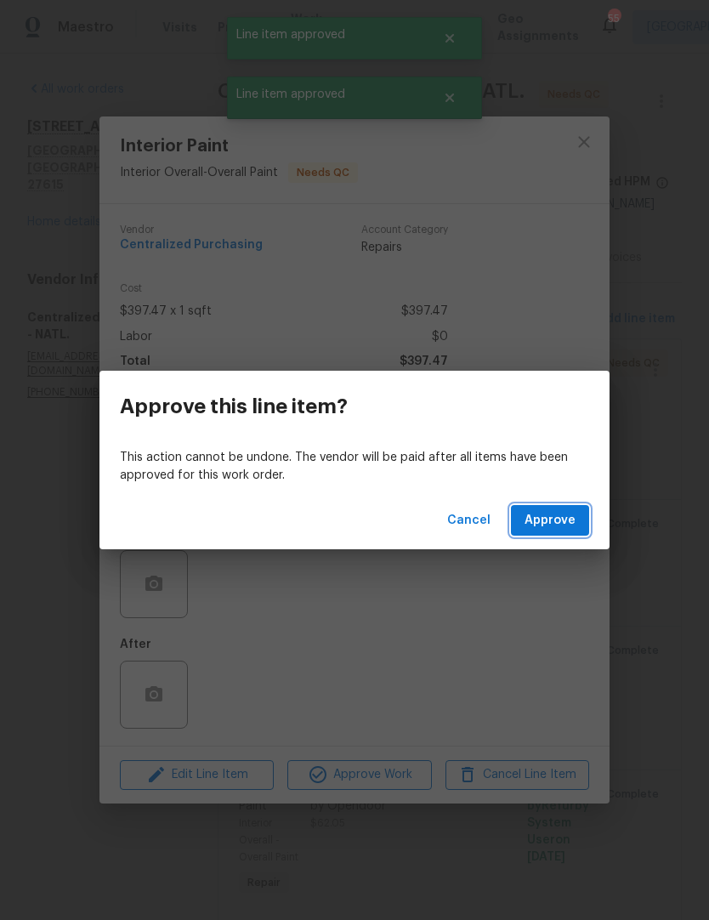
click at [570, 525] on span "Approve" at bounding box center [550, 520] width 51 height 21
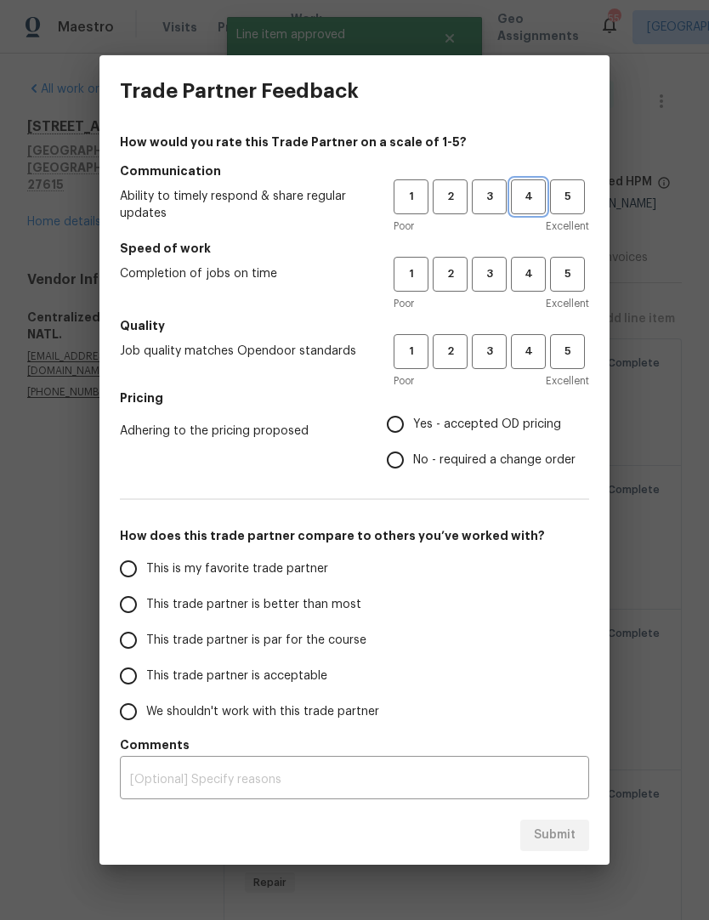
click at [528, 197] on span "4" at bounding box center [528, 197] width 31 height 20
click at [542, 270] on span "4" at bounding box center [528, 274] width 31 height 20
click at [542, 358] on span "4" at bounding box center [528, 352] width 31 height 20
click at [519, 431] on span "Yes - accepted OD pricing" at bounding box center [487, 425] width 148 height 18
click at [413, 431] on input "Yes - accepted OD pricing" at bounding box center [395, 424] width 36 height 36
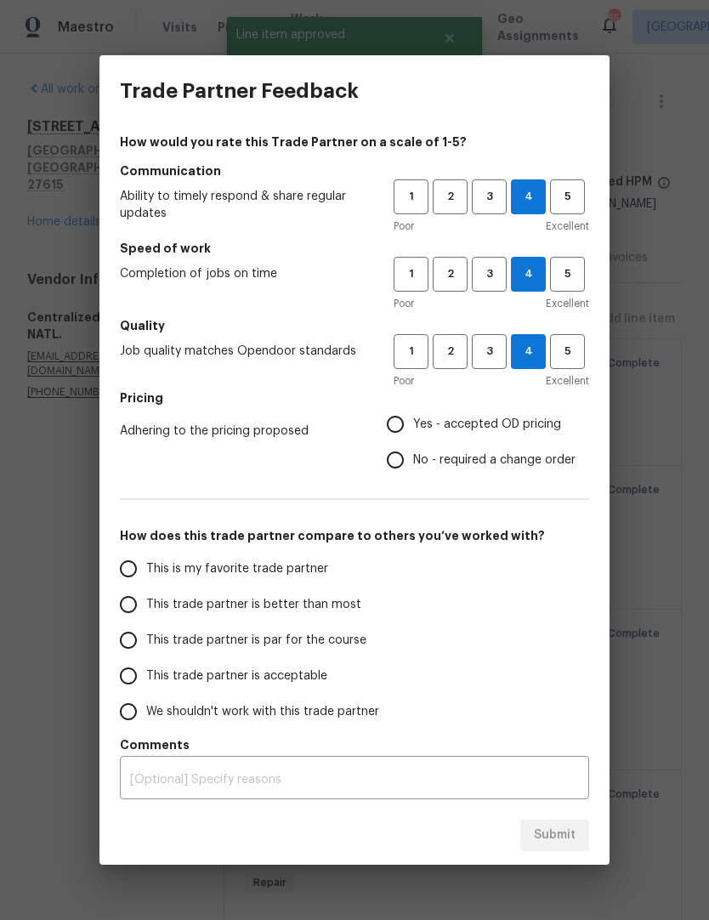
radio input "true"
click at [132, 610] on input "This trade partner is better than most" at bounding box center [129, 605] width 36 height 36
click at [560, 831] on span "Submit" at bounding box center [555, 835] width 42 height 21
radio input "true"
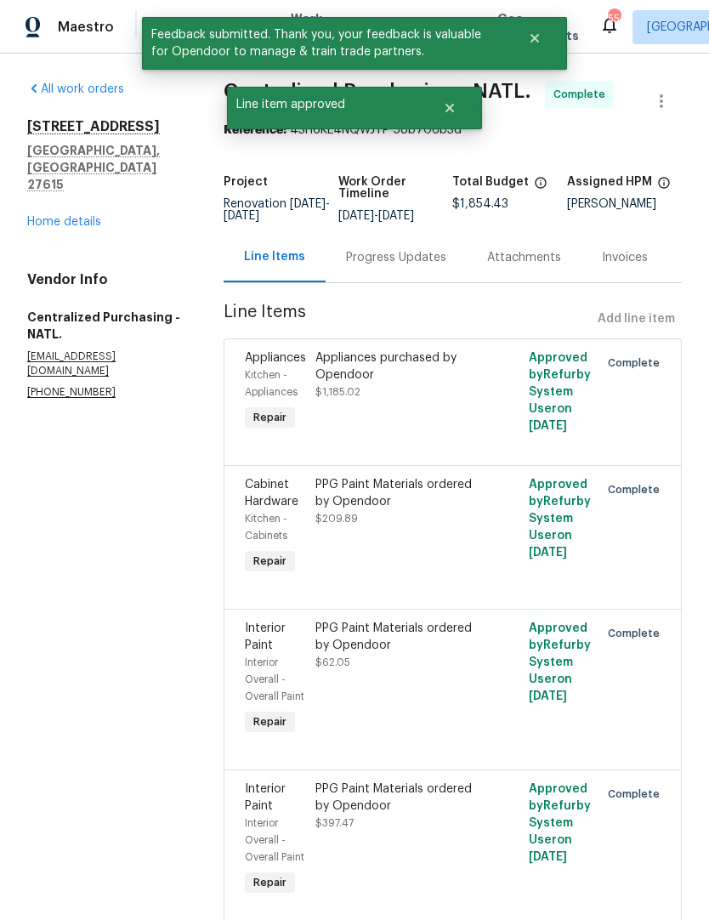
click at [42, 216] on link "Home details" at bounding box center [64, 222] width 74 height 12
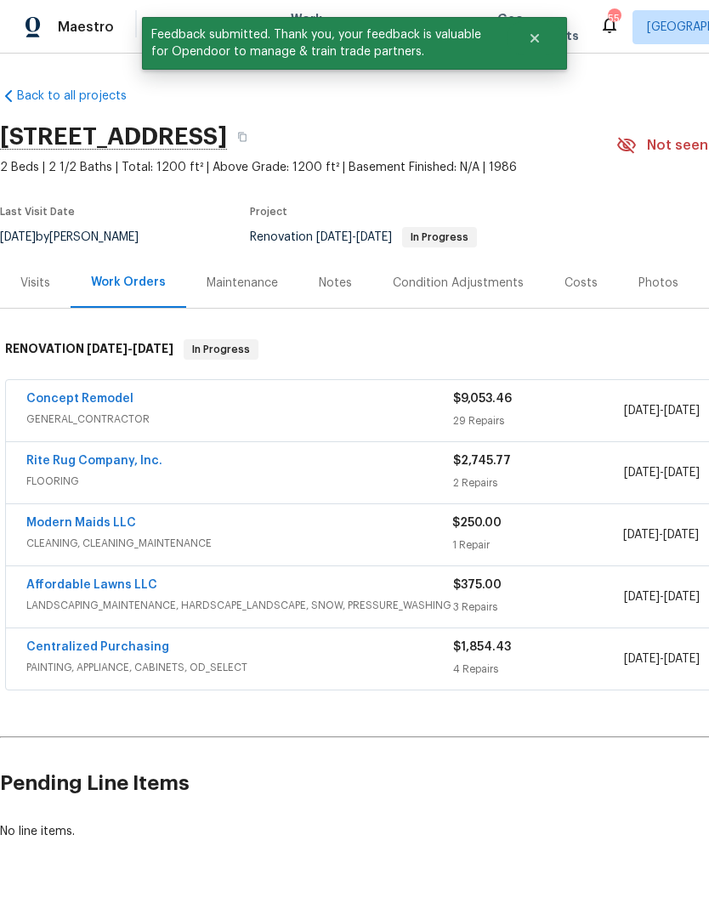
click at [87, 526] on link "Modern Maids LLC" at bounding box center [81, 523] width 110 height 12
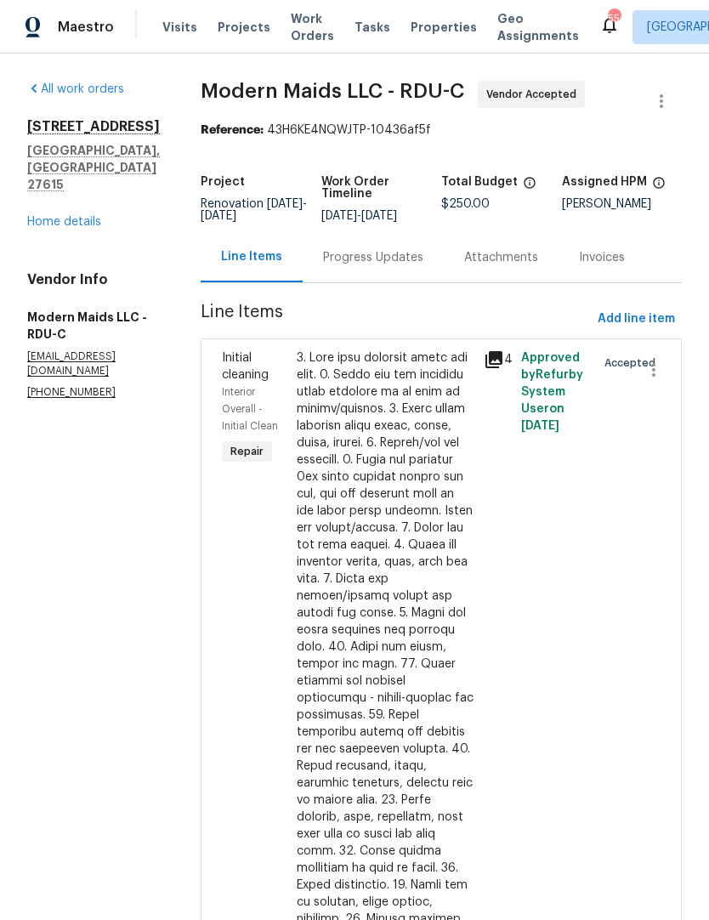
click at [387, 253] on div "Progress Updates" at bounding box center [373, 257] width 100 height 17
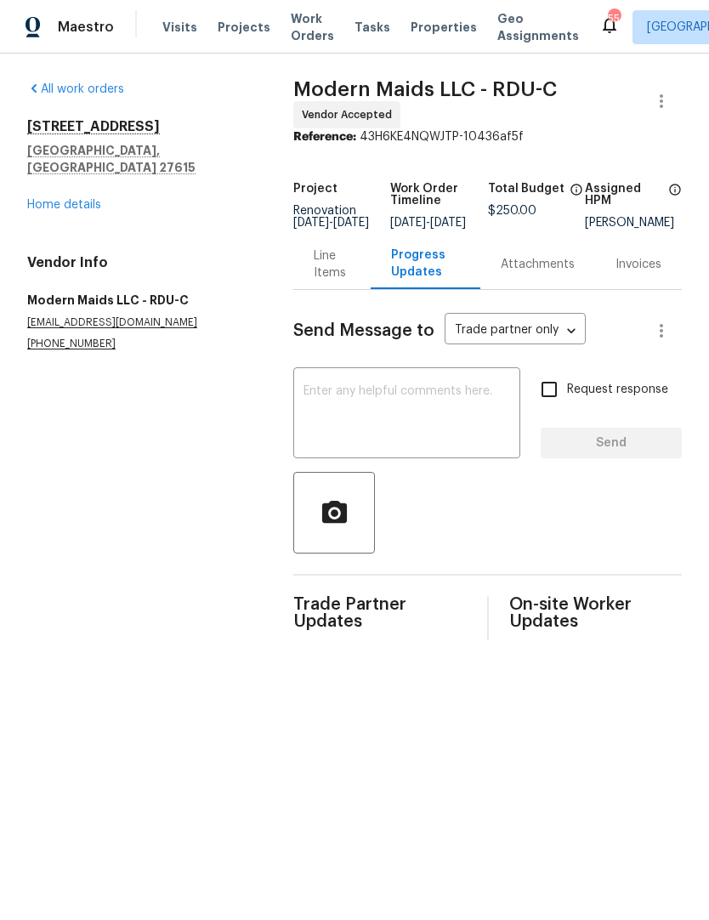
click at [304, 437] on textarea at bounding box center [407, 415] width 207 height 60
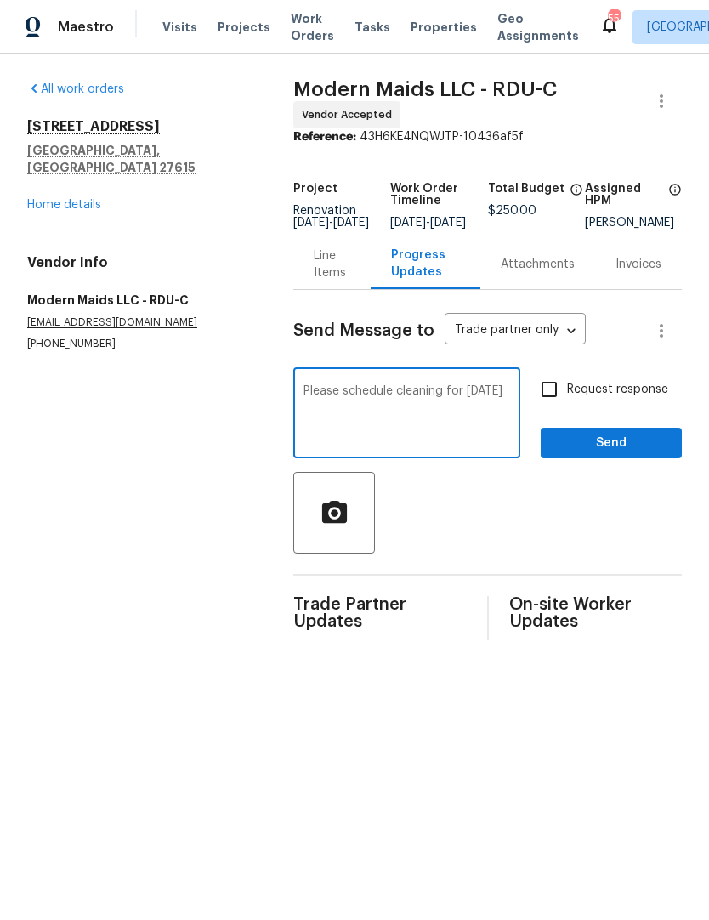
type textarea "Please schedule cleaning for [DATE]"
click at [559, 394] on input "Request response" at bounding box center [549, 390] width 36 height 36
checkbox input "true"
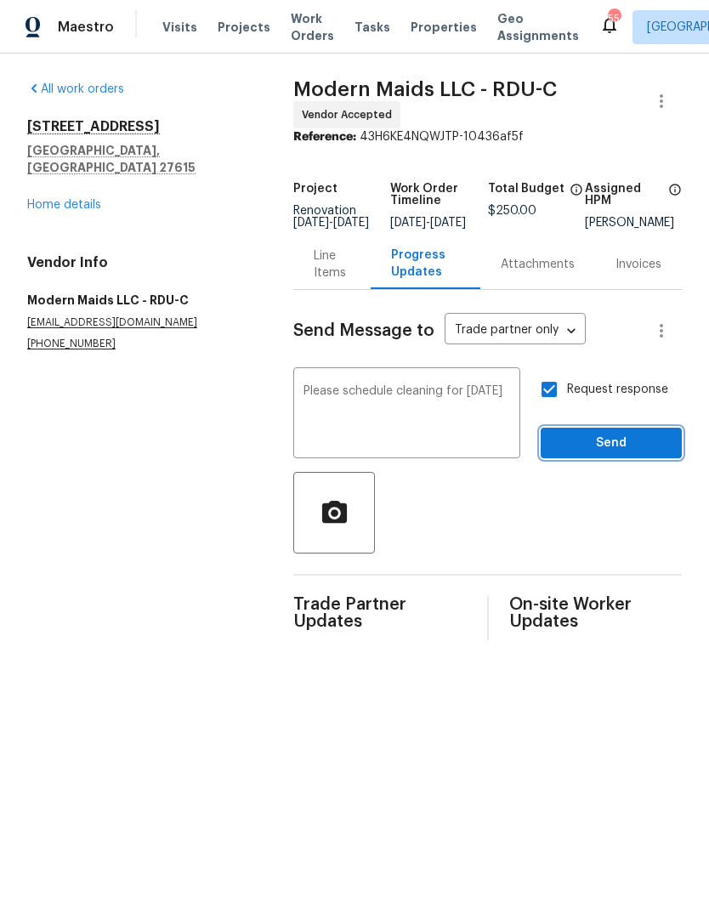
click at [598, 451] on span "Send" at bounding box center [611, 443] width 114 height 21
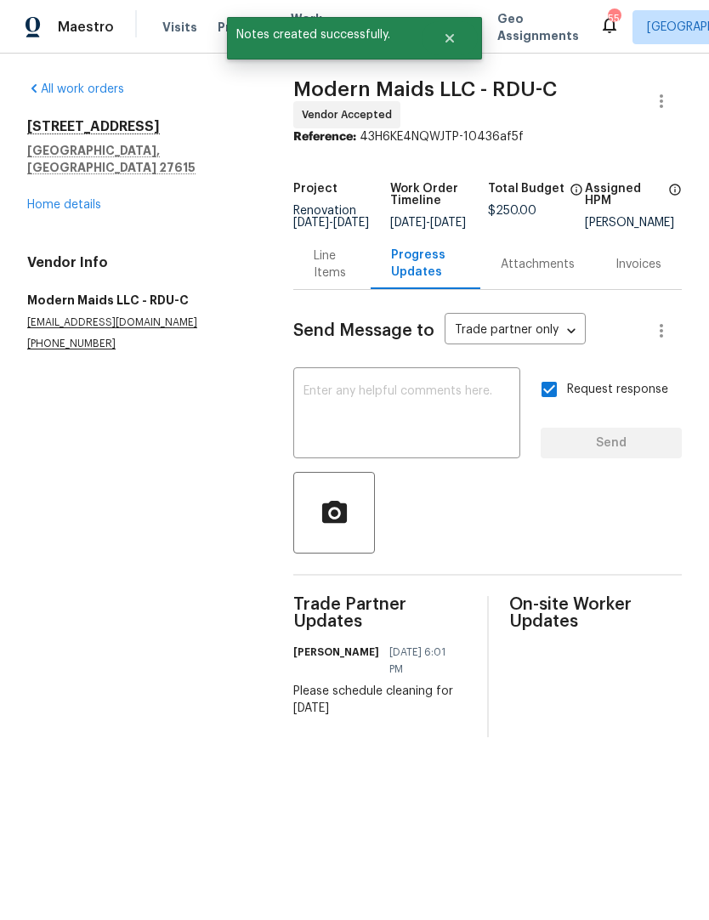
click at [49, 199] on link "Home details" at bounding box center [64, 205] width 74 height 12
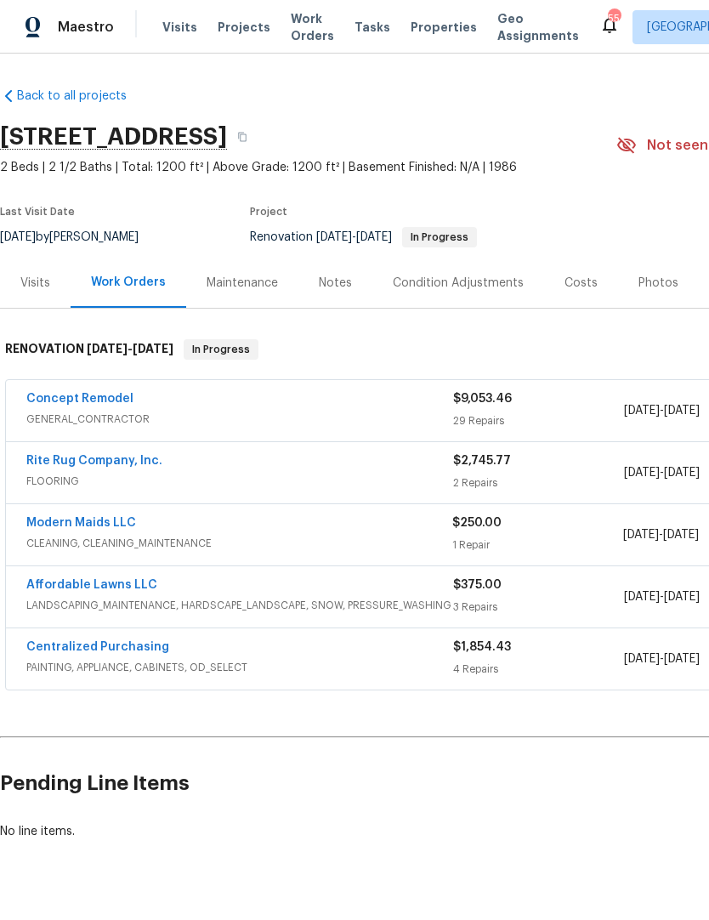
click at [105, 462] on link "Rite Rug Company, Inc." at bounding box center [94, 461] width 136 height 12
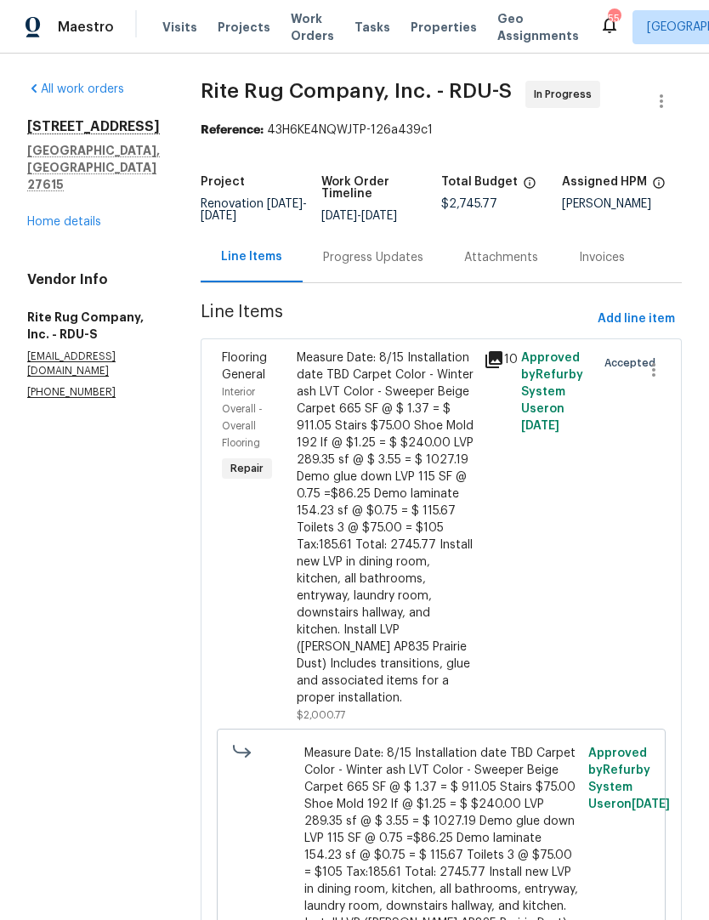
click at [364, 266] on div "Progress Updates" at bounding box center [373, 257] width 100 height 17
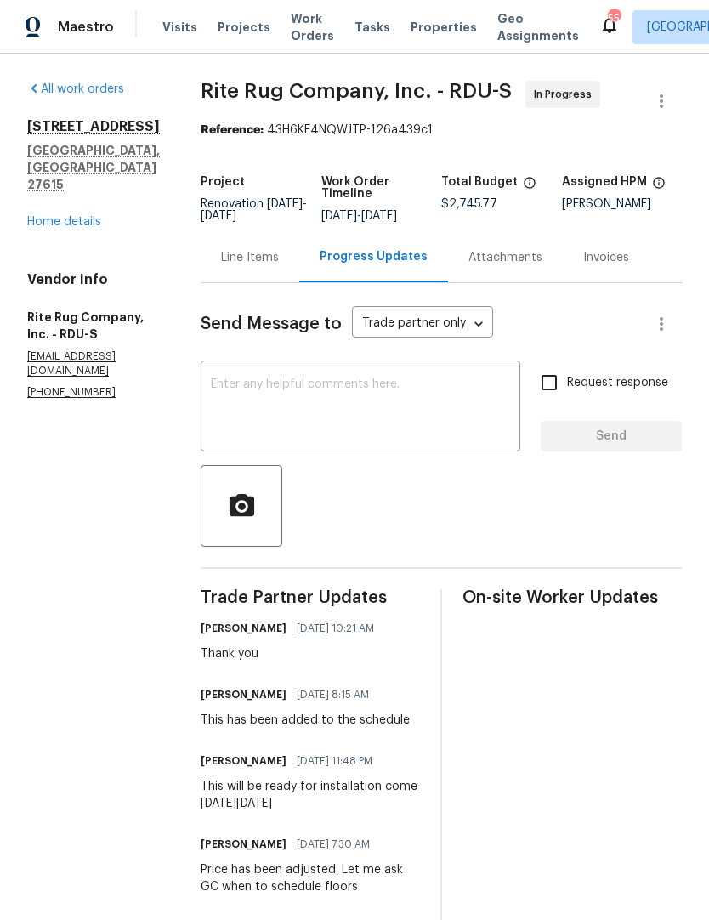
click at [64, 216] on link "Home details" at bounding box center [64, 222] width 74 height 12
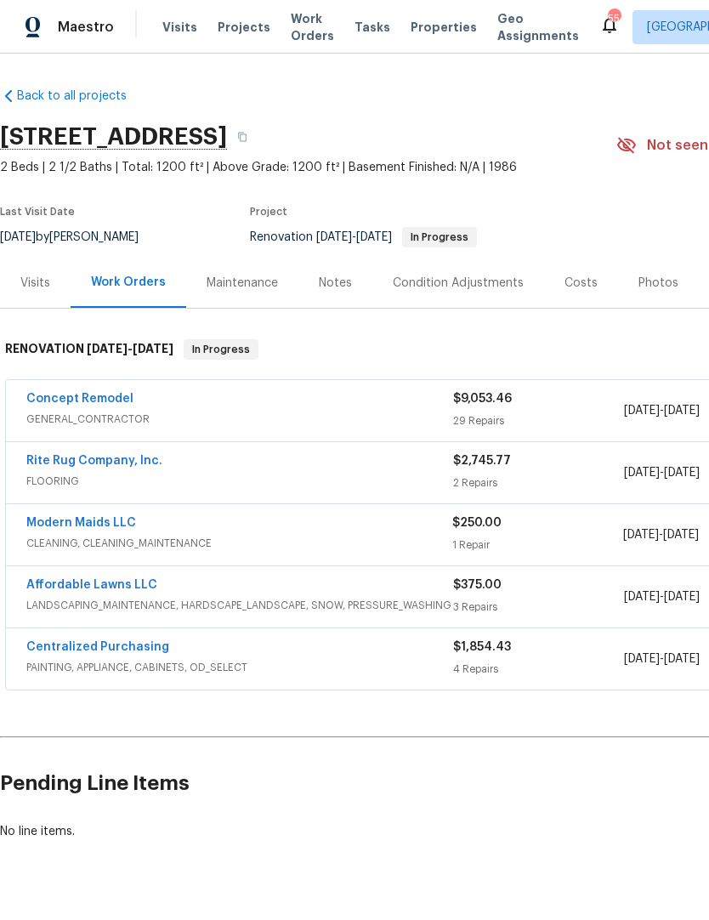
scroll to position [35, 0]
